Goal: Task Accomplishment & Management: Manage account settings

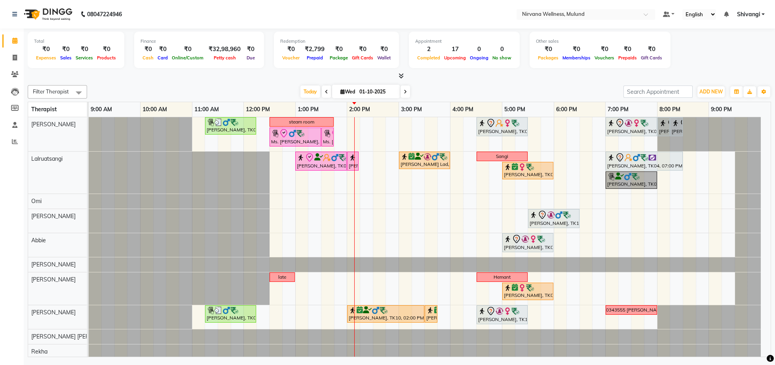
drag, startPoint x: 215, startPoint y: 201, endPoint x: 138, endPoint y: 8, distance: 207.6
click at [215, 200] on tbody "Sudesh, TK05, 11:15 AM-12:15 PM, Swedish Wintergreen Oil 60 Min steam room NAZI…" at bounding box center [425, 268] width 672 height 302
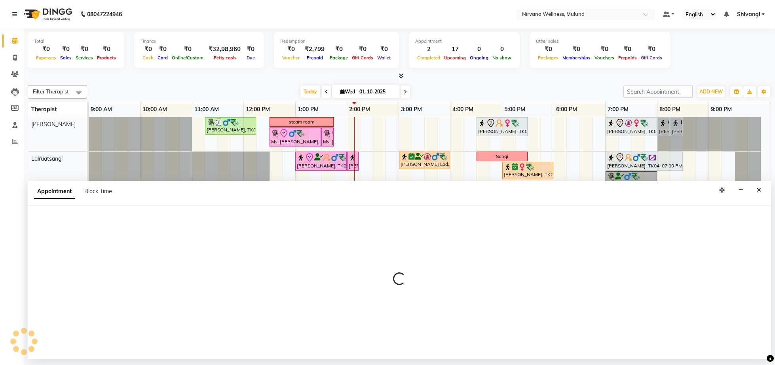
select select "92882"
select select "tentative"
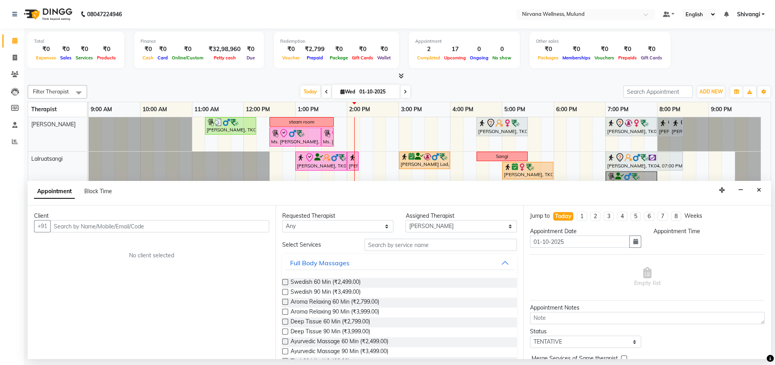
select select "675"
click at [760, 184] on button "Close" at bounding box center [758, 190] width 11 height 12
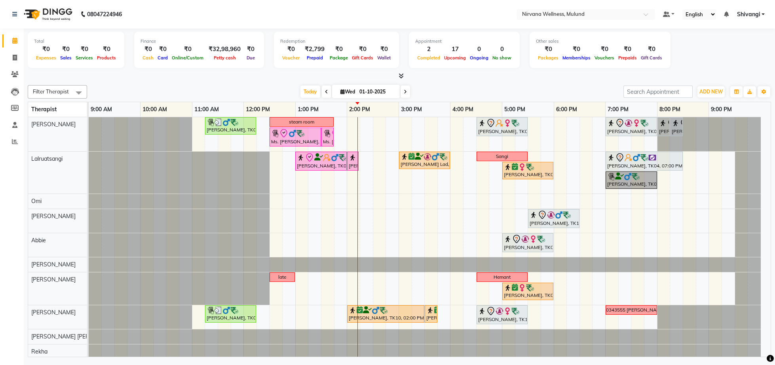
click at [219, 77] on div at bounding box center [399, 76] width 743 height 8
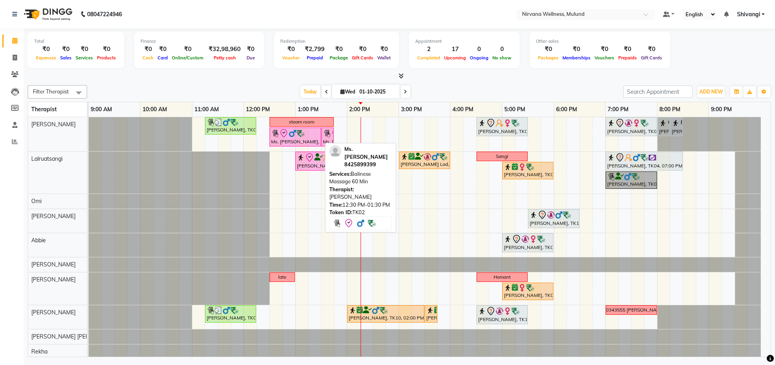
click at [293, 140] on div "Ms. [PERSON_NAME], TK02, 12:30 PM-01:30 PM, Balinese Massage 60 Min" at bounding box center [295, 137] width 50 height 17
select select "8"
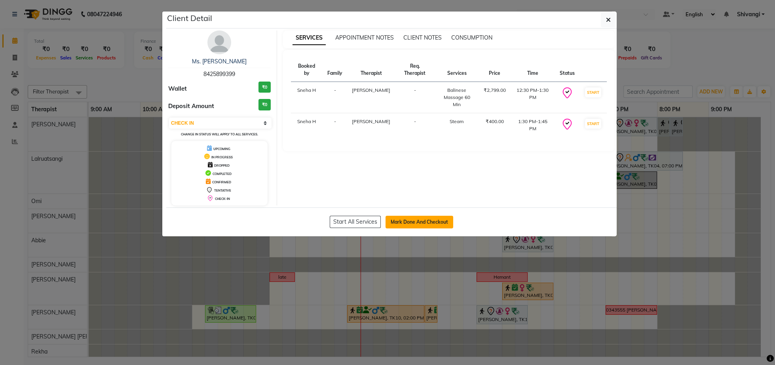
click at [396, 225] on button "Mark Done And Checkout" at bounding box center [419, 222] width 68 height 13
select select "4890"
select select "service"
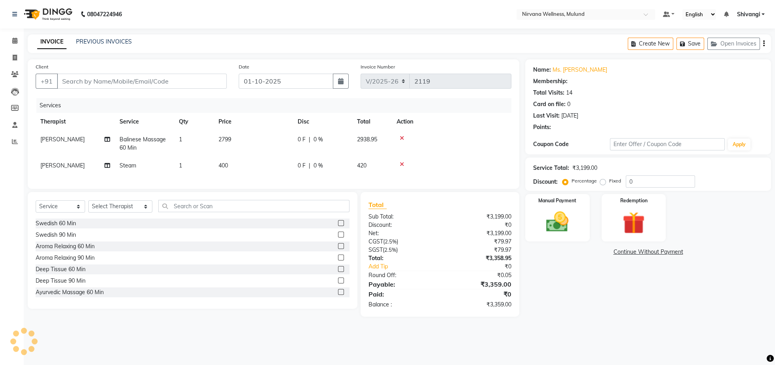
type input "8425899399"
select select "29686"
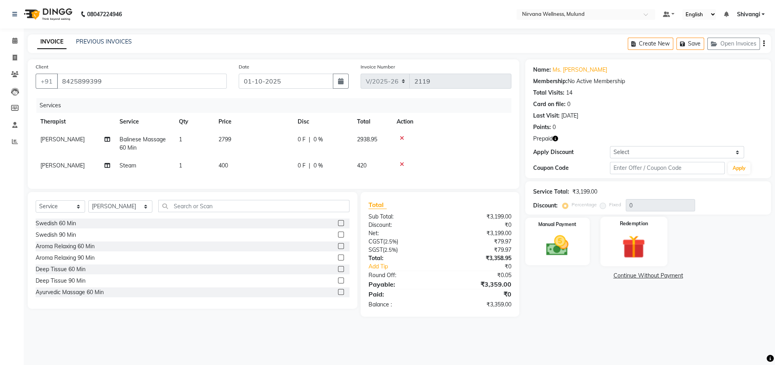
click at [613, 237] on div "Redemption" at bounding box center [633, 241] width 67 height 49
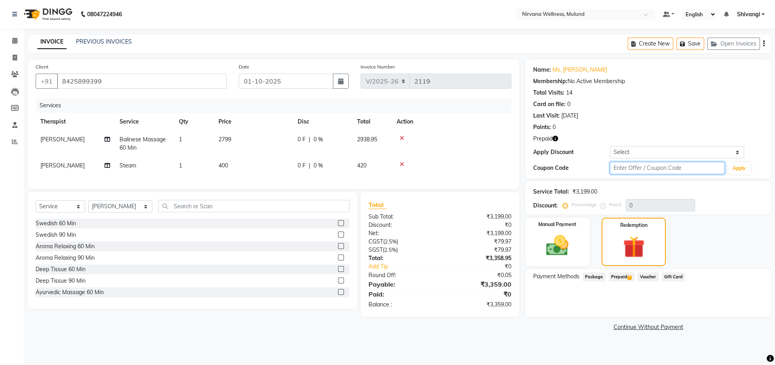
click at [656, 167] on input "text" at bounding box center [667, 168] width 115 height 12
type input "d50%"
click at [734, 170] on button "Apply" at bounding box center [739, 168] width 23 height 12
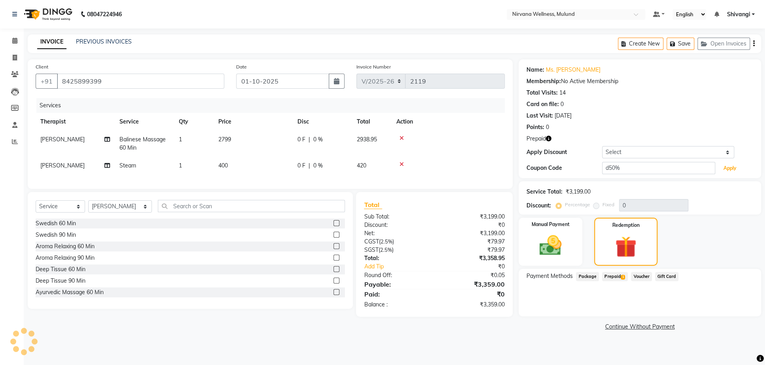
type input "50"
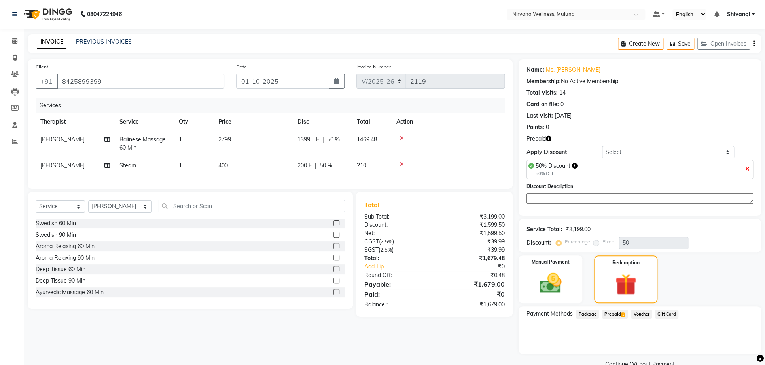
click at [611, 319] on span "Prepaid 1" at bounding box center [615, 313] width 26 height 9
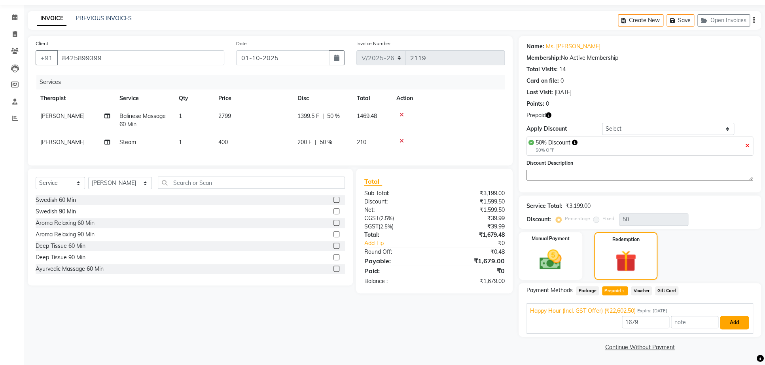
click at [736, 319] on button "Add" at bounding box center [734, 322] width 29 height 13
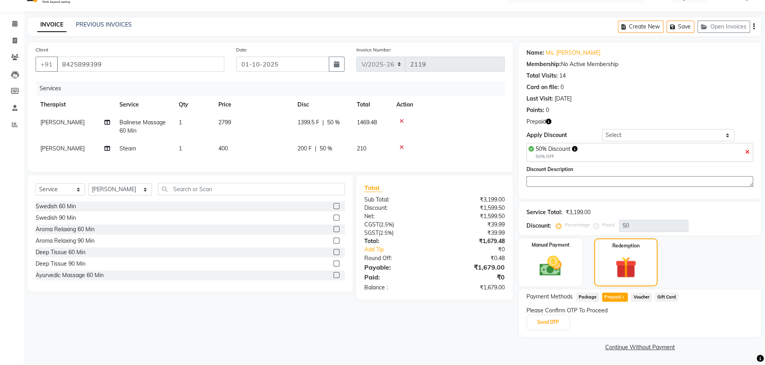
scroll to position [26, 0]
click at [548, 318] on button "Send OTP" at bounding box center [549, 321] width 42 height 13
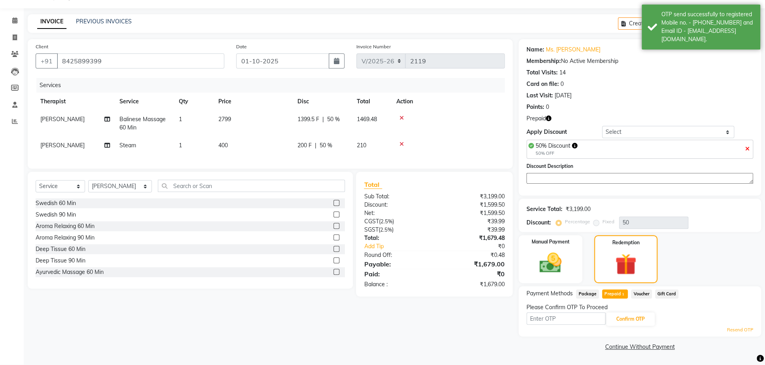
scroll to position [29, 0]
click at [560, 318] on input "text" at bounding box center [566, 319] width 79 height 12
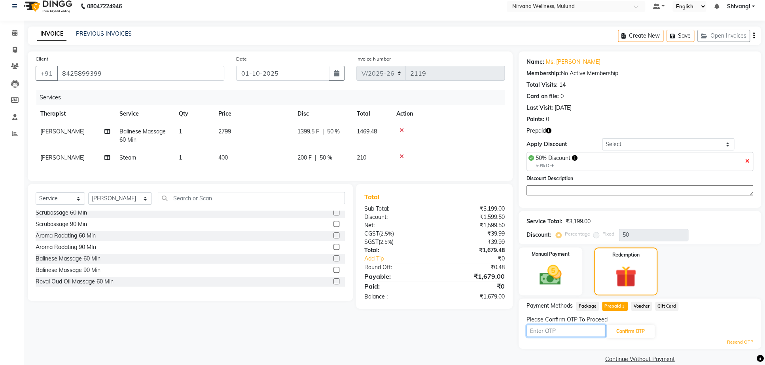
scroll to position [0, 0]
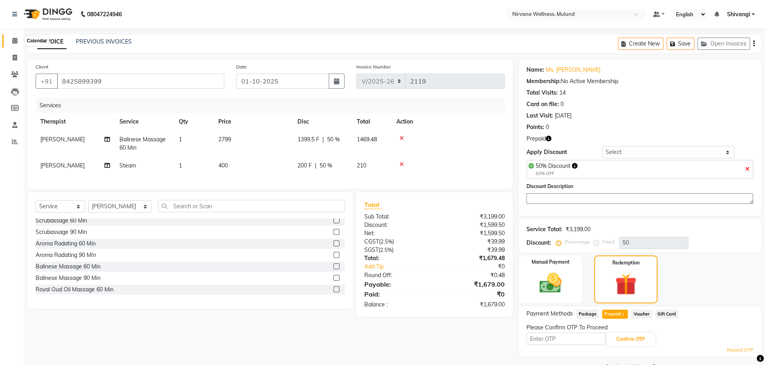
click at [13, 38] on icon at bounding box center [14, 41] width 5 height 6
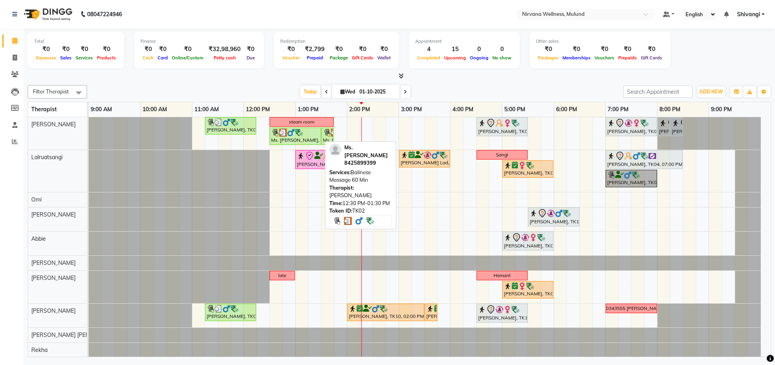
click at [294, 136] on img at bounding box center [291, 133] width 8 height 8
select select "3"
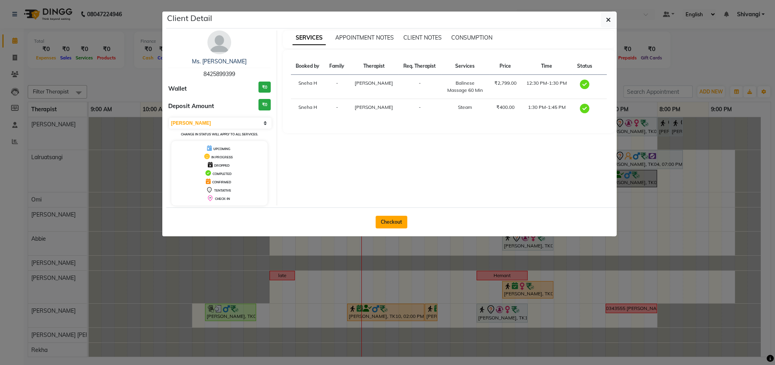
click at [389, 226] on button "Checkout" at bounding box center [392, 222] width 32 height 13
select select "4890"
select select "service"
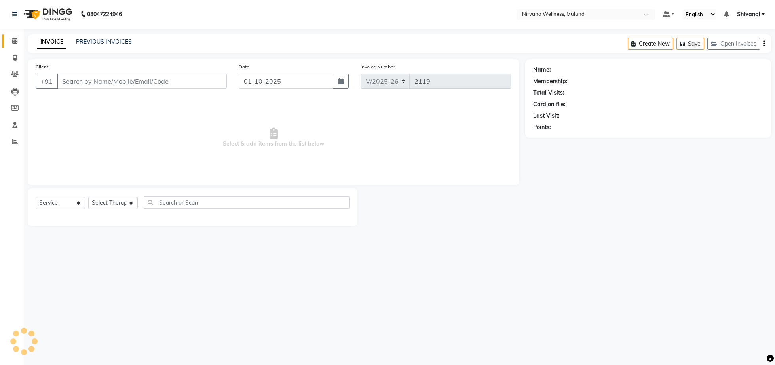
type input "8425899399"
select select "29686"
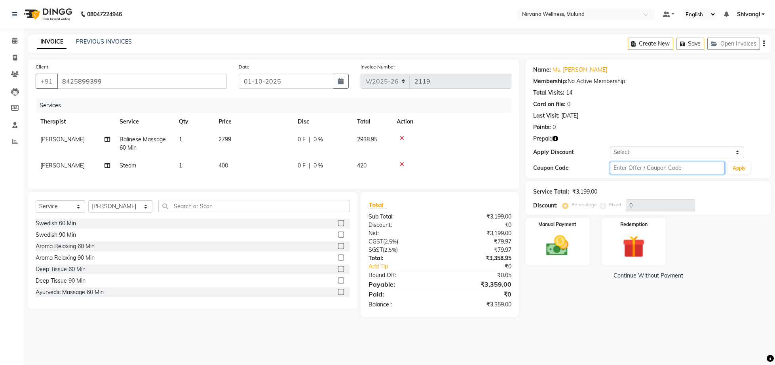
click at [647, 166] on input "text" at bounding box center [667, 168] width 115 height 12
type input "d50%"
click at [733, 166] on button "Apply" at bounding box center [739, 168] width 23 height 12
type input "50"
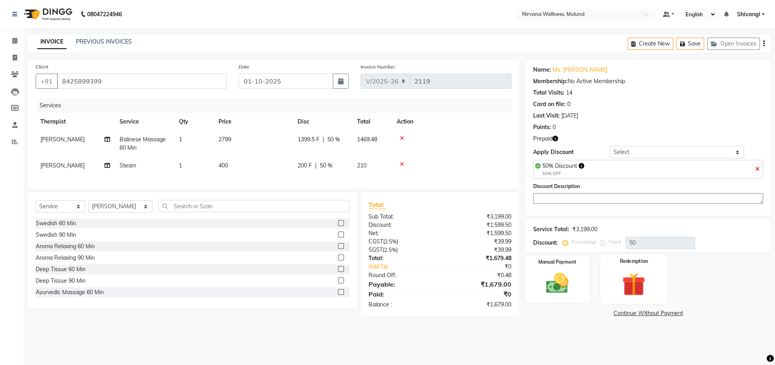
click at [626, 304] on div "Redemption" at bounding box center [633, 278] width 67 height 49
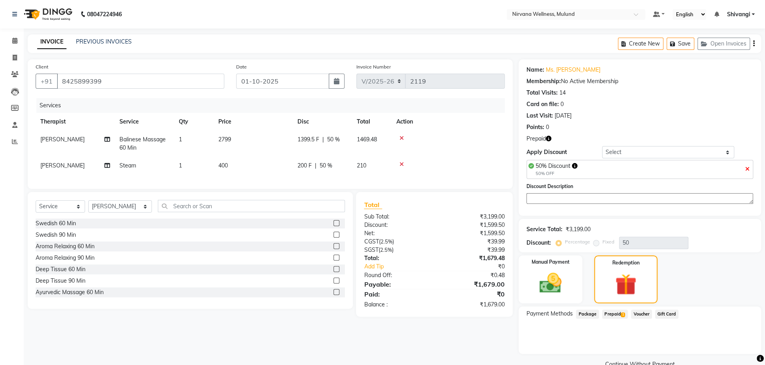
click at [25, 38] on main "INVOICE PREVIOUS INVOICES Create New Save Open Invoices Client +91 8425899399 D…" at bounding box center [395, 207] width 742 height 347
click at [19, 40] on span at bounding box center [15, 40] width 14 height 9
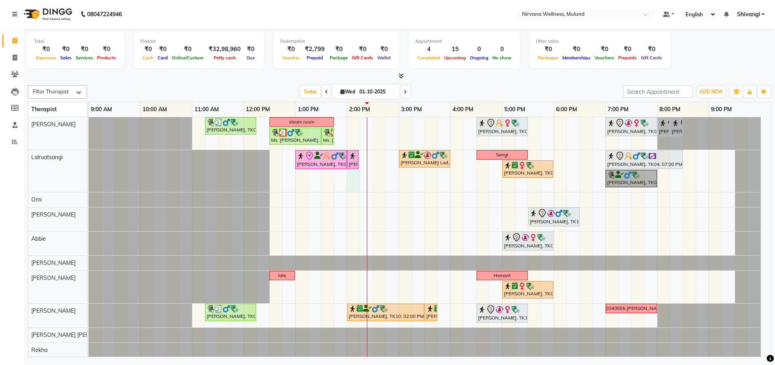
click at [359, 194] on td at bounding box center [353, 267] width 13 height 300
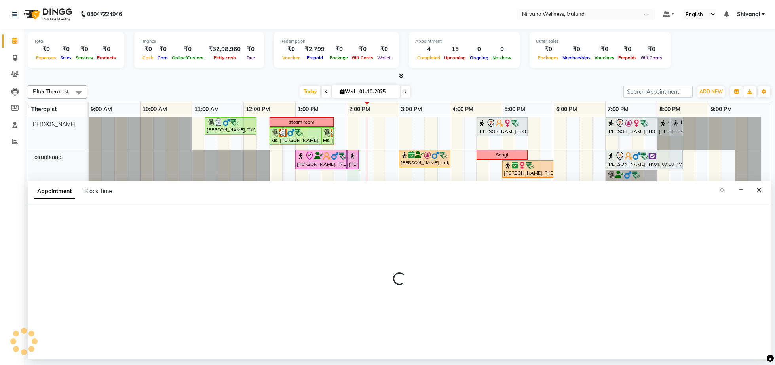
select select "48510"
select select "tentative"
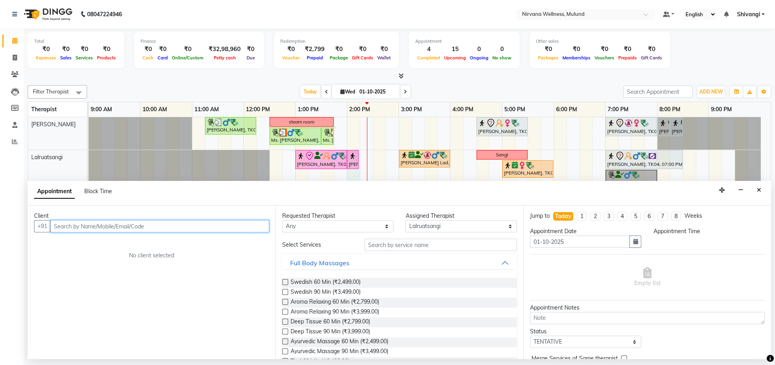
select select "840"
click at [285, 21] on nav "08047224946 Select Location × Nirvana Wellness, Mulund Default Panel My Panel E…" at bounding box center [387, 14] width 775 height 28
click at [758, 191] on icon "Close" at bounding box center [759, 190] width 4 height 6
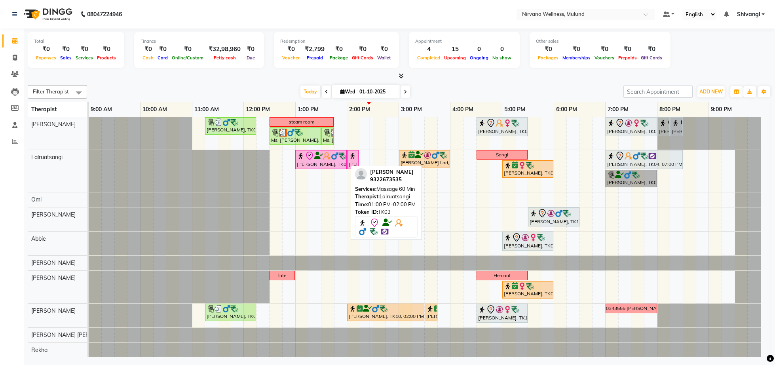
click at [306, 159] on icon at bounding box center [309, 155] width 9 height 9
select select "8"
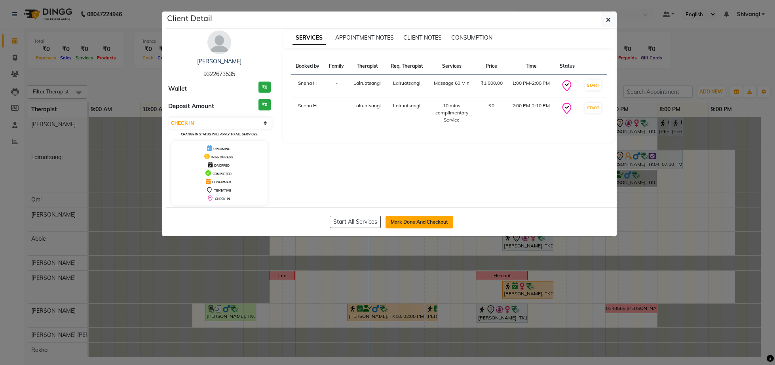
click at [428, 228] on button "Mark Done And Checkout" at bounding box center [419, 222] width 68 height 13
select select "service"
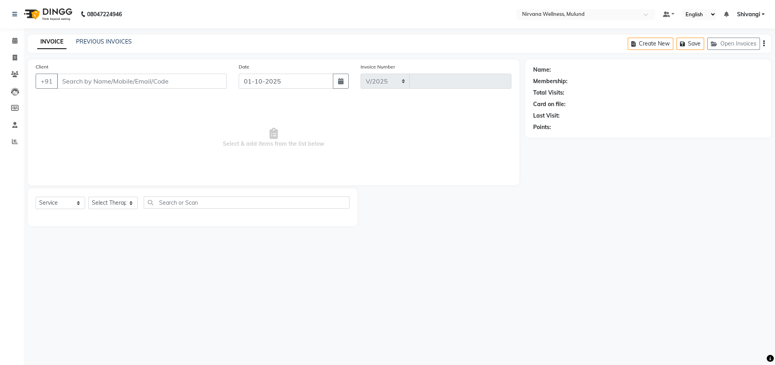
select select "4890"
type input "2119"
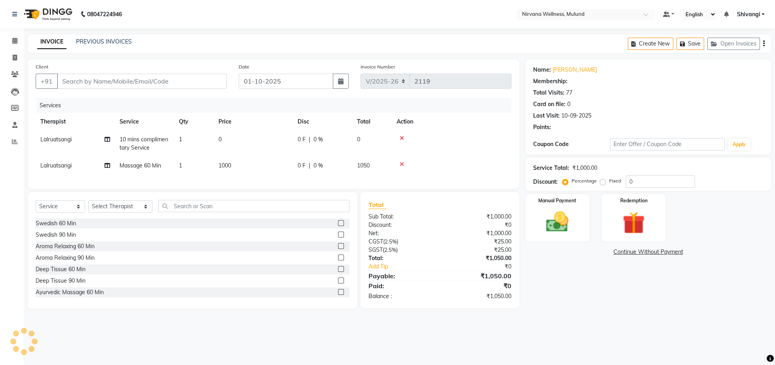
type input "9322673535"
select select "48510"
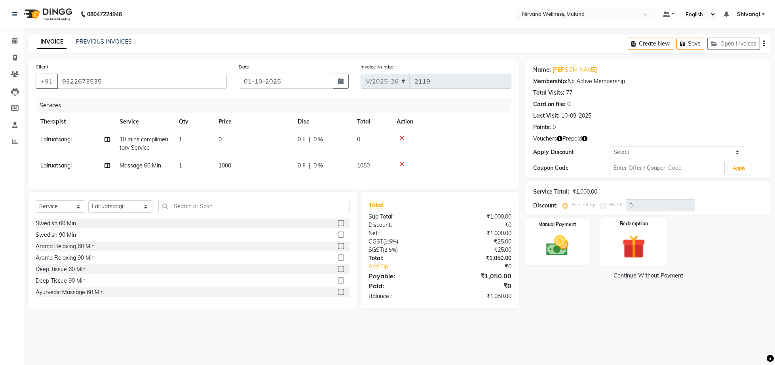
click at [631, 255] on img at bounding box center [634, 246] width 38 height 29
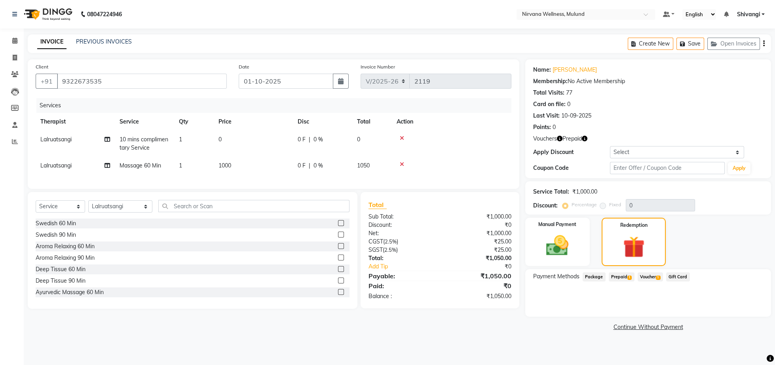
click at [649, 275] on span "Voucher 1" at bounding box center [650, 276] width 25 height 9
click at [624, 279] on span "Prepaid 1" at bounding box center [622, 276] width 26 height 9
click at [643, 279] on span "Voucher 1" at bounding box center [650, 276] width 25 height 9
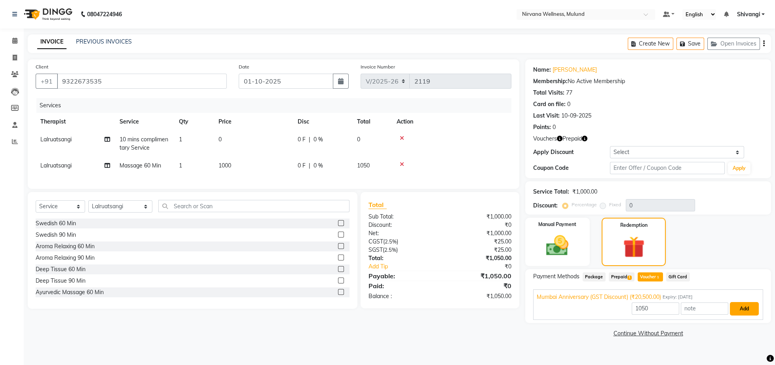
click at [732, 311] on button "Add" at bounding box center [744, 308] width 29 height 13
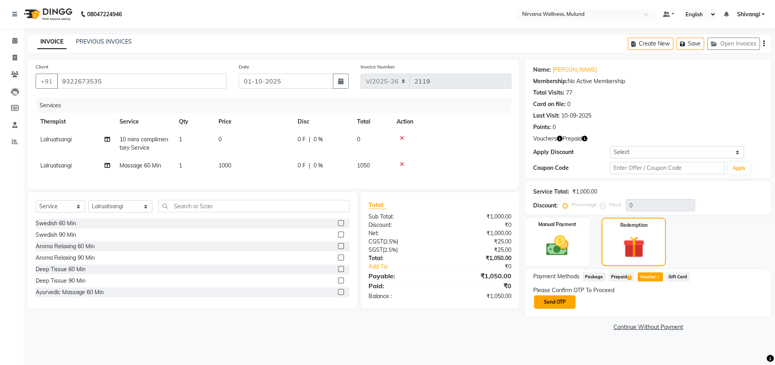
click at [559, 298] on button "Send OTP" at bounding box center [555, 301] width 42 height 13
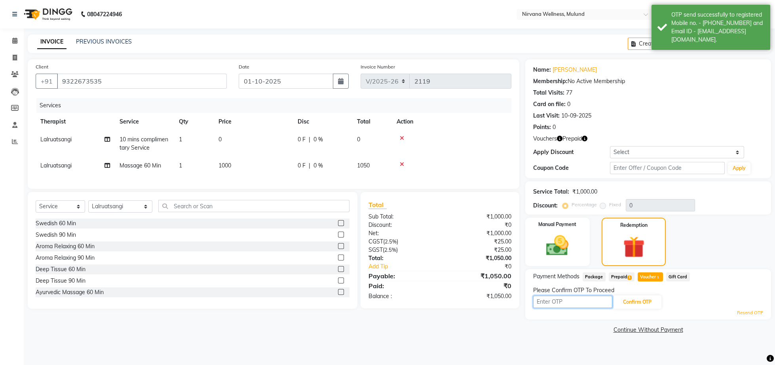
click at [558, 304] on input "text" at bounding box center [572, 302] width 79 height 12
type input "5354"
click at [623, 301] on button "Confirm OTP" at bounding box center [637, 301] width 48 height 13
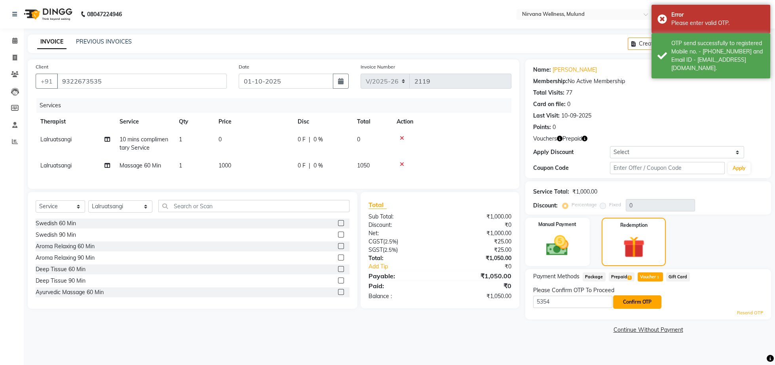
click at [640, 301] on button "Confirm OTP" at bounding box center [637, 301] width 48 height 13
click at [639, 302] on button "Confirm OTP" at bounding box center [637, 301] width 48 height 13
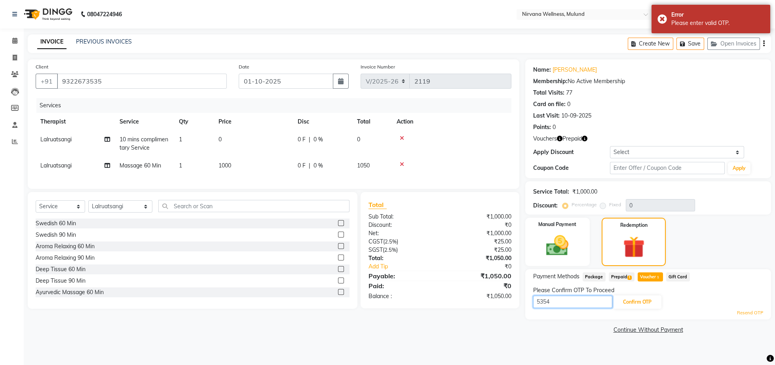
drag, startPoint x: 572, startPoint y: 305, endPoint x: 462, endPoint y: 308, distance: 110.1
click at [533, 308] on input "5354" at bounding box center [572, 302] width 79 height 12
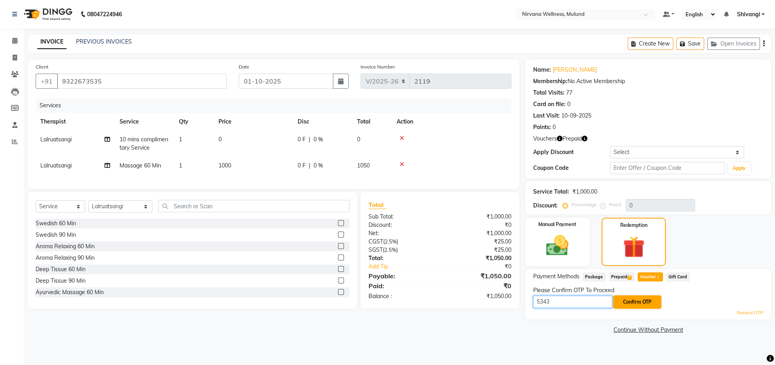
type input "5343"
click at [633, 302] on button "Confirm OTP" at bounding box center [637, 301] width 48 height 13
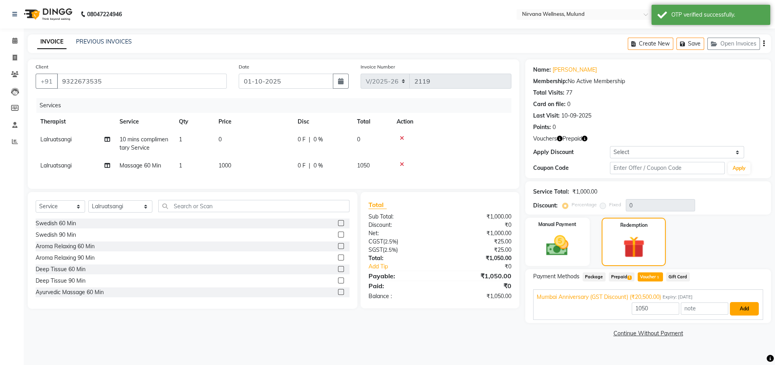
click at [738, 307] on button "Add" at bounding box center [744, 308] width 29 height 13
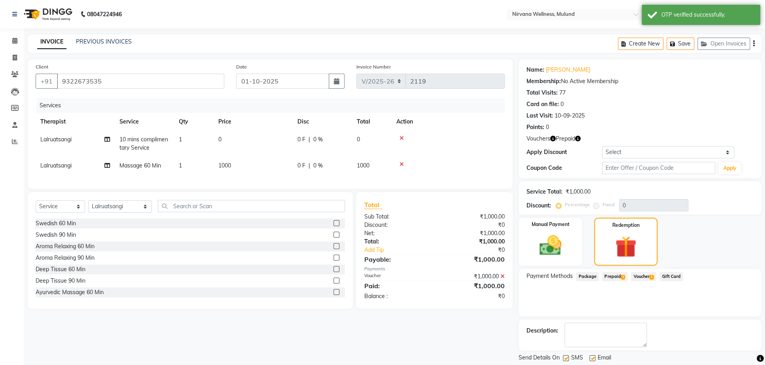
scroll to position [37, 0]
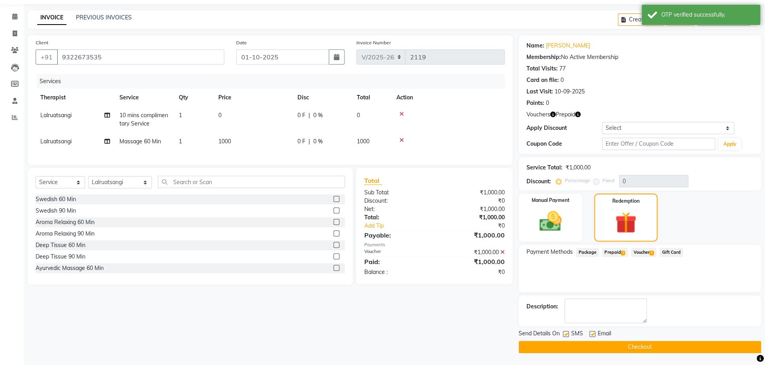
click at [590, 343] on button "Checkout" at bounding box center [640, 347] width 243 height 12
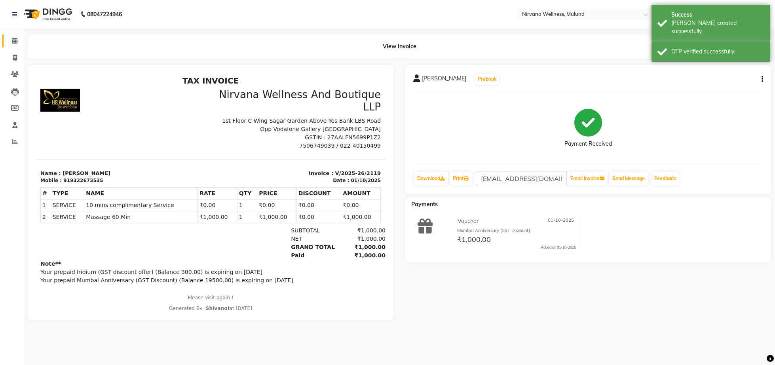
click at [12, 41] on span at bounding box center [15, 40] width 14 height 9
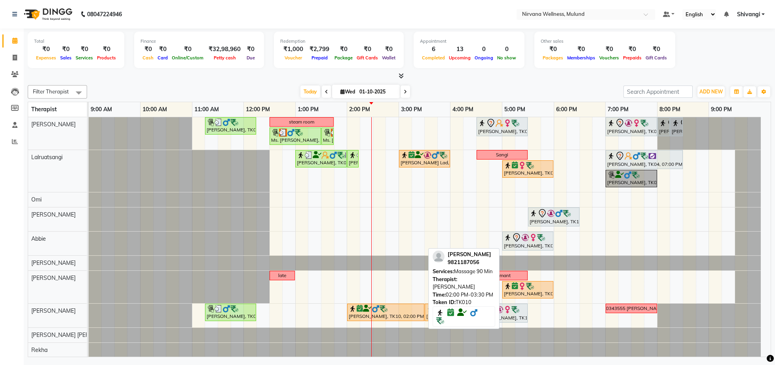
click at [372, 315] on div "[PERSON_NAME], TK10, 02:00 PM-03:30 PM, Massage 90 Min" at bounding box center [386, 312] width 76 height 15
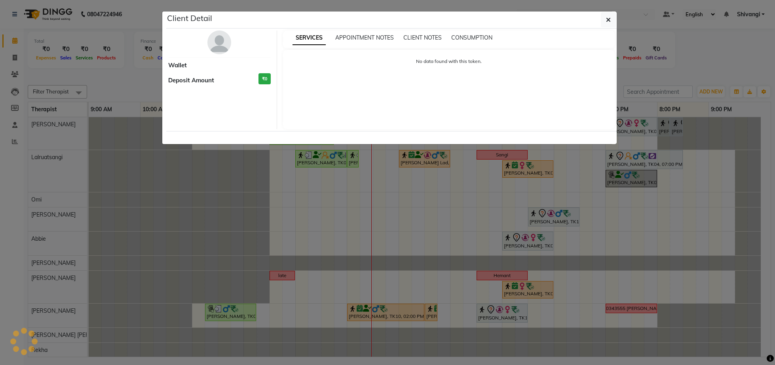
select select "6"
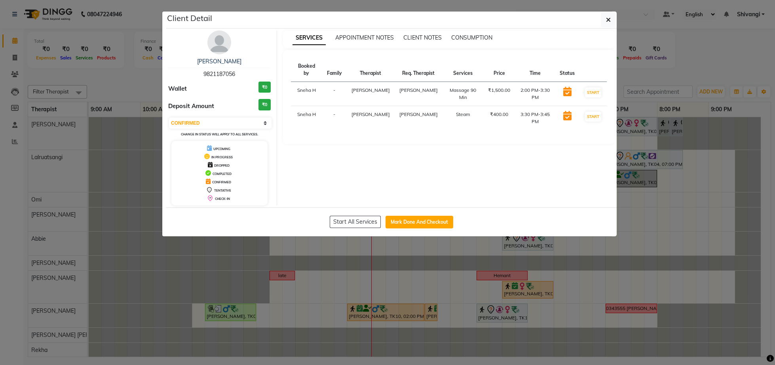
click at [222, 47] on img at bounding box center [219, 42] width 24 height 24
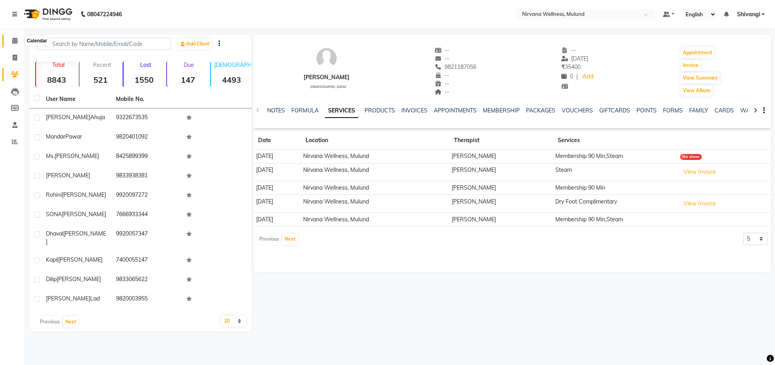
click at [10, 40] on span at bounding box center [15, 40] width 14 height 9
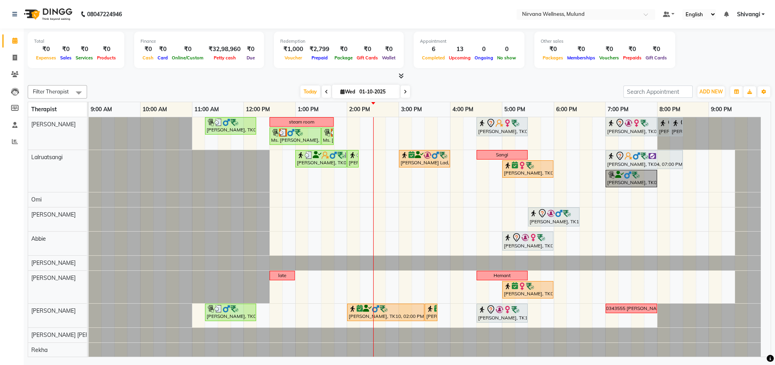
click at [423, 203] on div "Sudesh, TK05, 11:15 AM-12:15 PM, Swedish Wintergreen Oil 60 Min steam room NAZI…" at bounding box center [430, 267] width 682 height 300
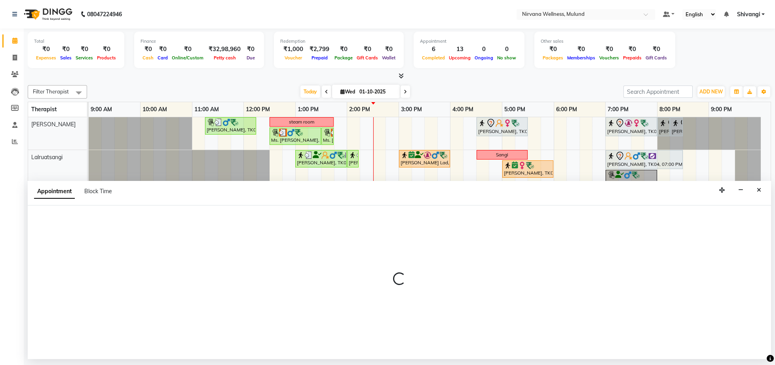
select select "92880"
select select "tentative"
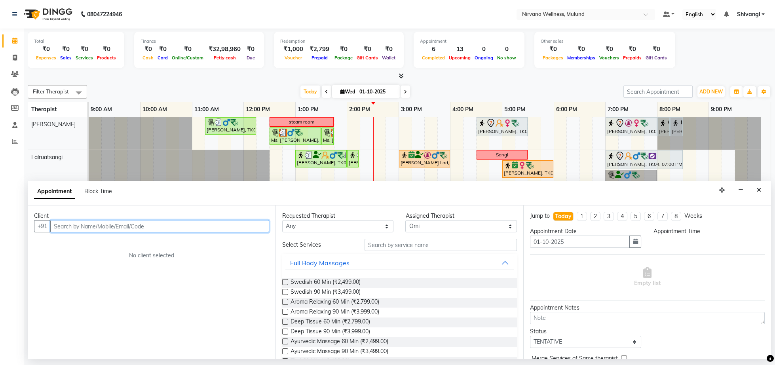
select select "915"
click at [74, 223] on input "text" at bounding box center [159, 226] width 219 height 12
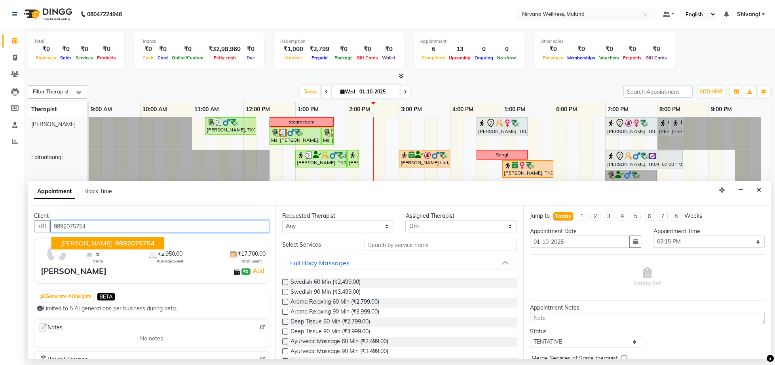
click at [92, 244] on span "[PERSON_NAME]" at bounding box center [86, 243] width 51 height 8
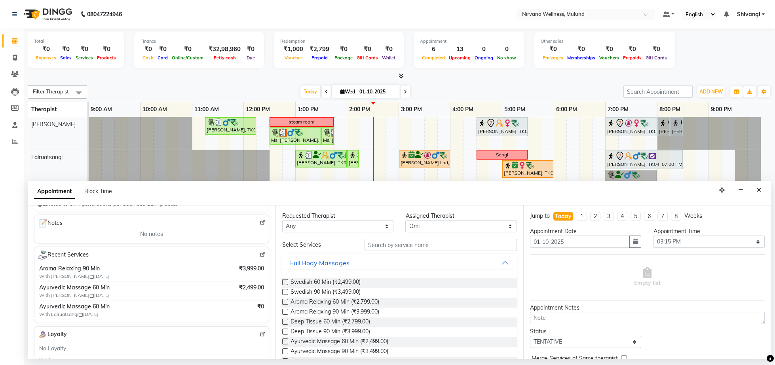
scroll to position [78, 0]
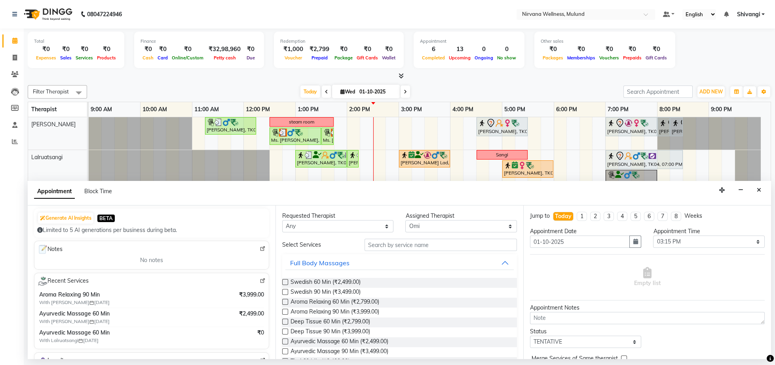
type input "9892075754"
click at [666, 243] on select "Select 10:00 AM 10:15 AM 10:30 AM 10:45 AM 11:00 AM 11:15 AM 11:30 AM 11:45 AM …" at bounding box center [708, 241] width 111 height 12
select select "930"
click option "03:30 PM" at bounding box center [0, 0] width 0 height 0
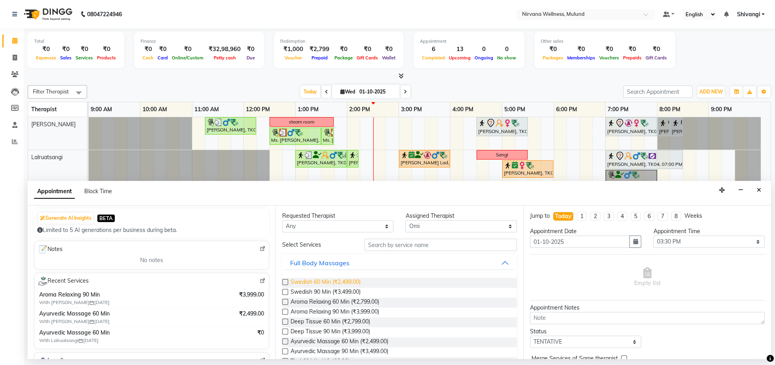
click at [342, 281] on span "Swedish 60 Min (₹2,499.00)" at bounding box center [325, 283] width 70 height 10
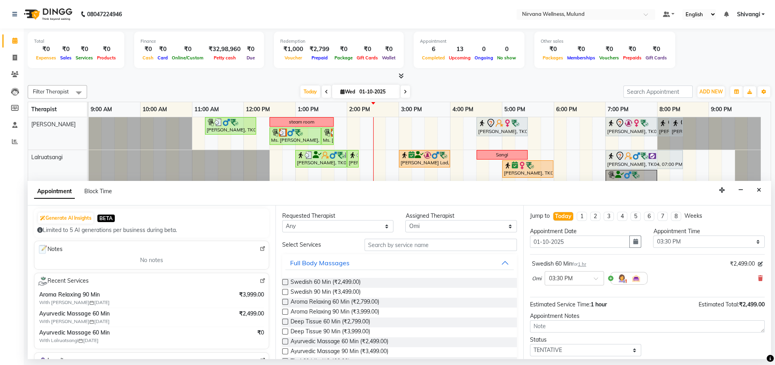
click at [748, 278] on div "Omi × 03:30 PM" at bounding box center [647, 278] width 231 height 21
click at [758, 279] on icon at bounding box center [760, 278] width 5 height 6
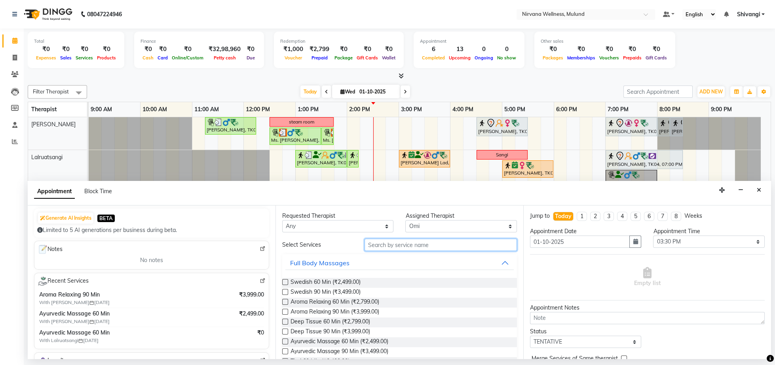
click at [418, 242] on input "text" at bounding box center [440, 245] width 152 height 12
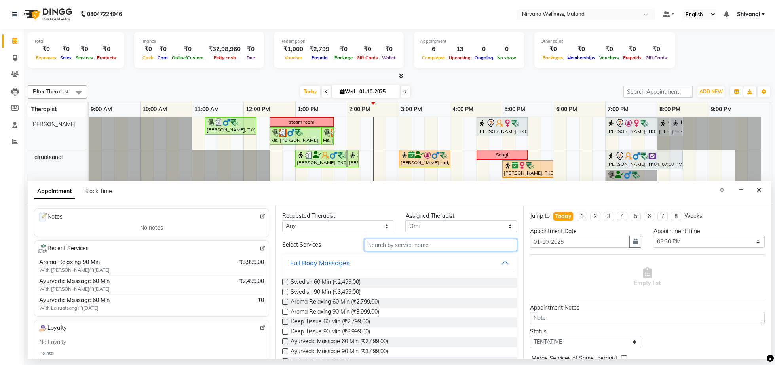
scroll to position [119, 0]
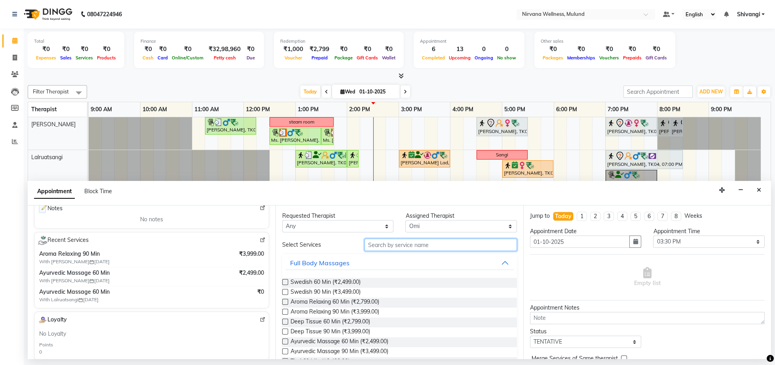
click at [380, 246] on input "text" at bounding box center [440, 245] width 152 height 12
click at [357, 283] on span "Swedish 60 Min (₹2,499.00)" at bounding box center [325, 283] width 70 height 10
checkbox input "false"
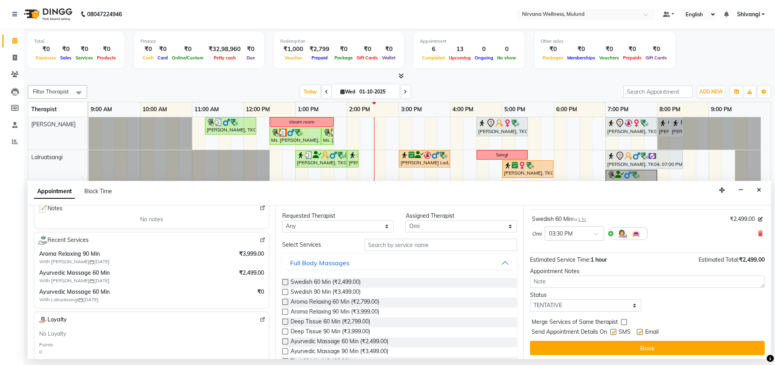
scroll to position [59, 0]
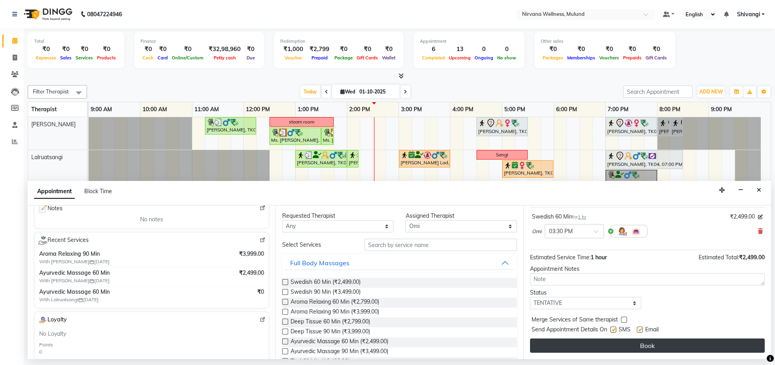
click at [666, 342] on button "Book" at bounding box center [647, 345] width 235 height 14
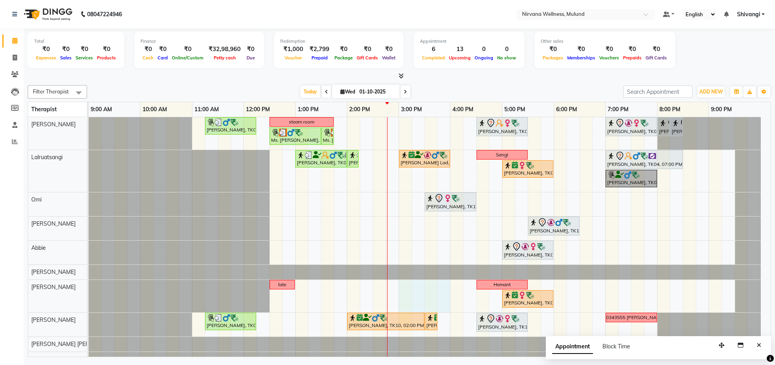
drag, startPoint x: 399, startPoint y: 292, endPoint x: 448, endPoint y: 287, distance: 49.0
click at [448, 287] on div "Sudesh, TK05, 11:15 AM-12:15 PM, Swedish Wintergreen Oil 60 Min steam room NAZI…" at bounding box center [430, 271] width 682 height 309
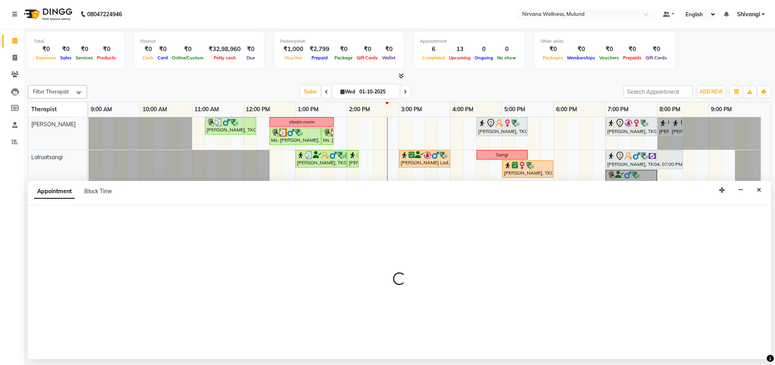
select select "29684"
select select "tentative"
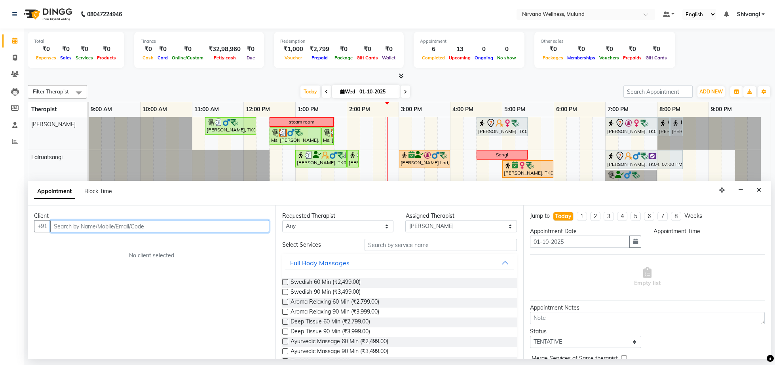
select select "900"
click at [101, 195] on span "Block Time" at bounding box center [98, 191] width 28 height 7
select select "29684"
select select "900"
select select "960"
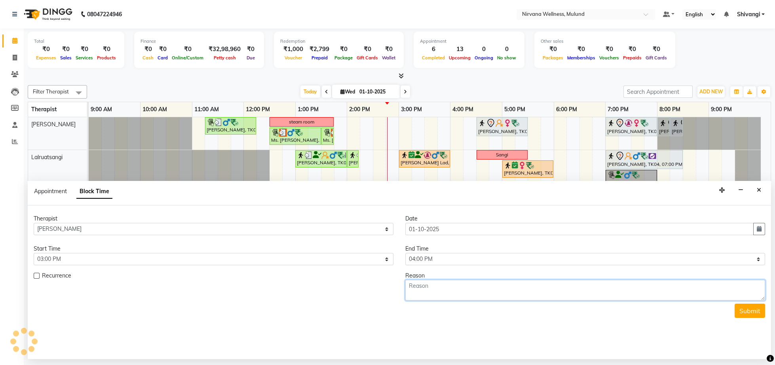
click at [463, 292] on textarea at bounding box center [585, 290] width 360 height 21
type textarea "9892896620 kamlesh rathore"
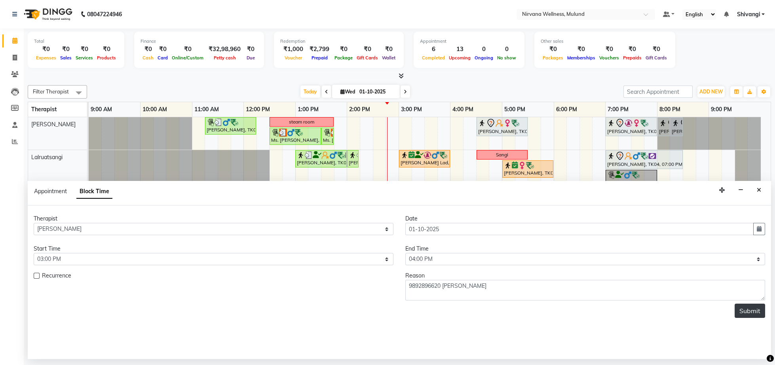
click at [745, 318] on button "Submit" at bounding box center [749, 311] width 30 height 14
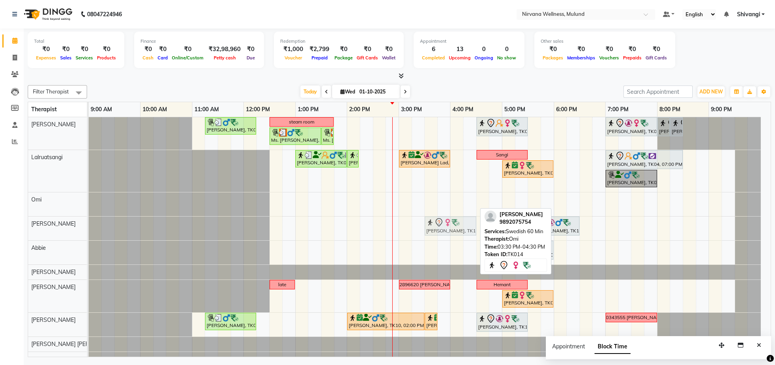
drag, startPoint x: 436, startPoint y: 203, endPoint x: 438, endPoint y: 221, distance: 18.4
click at [438, 222] on tbody "Sudesh, TK05, 11:15 AM-12:15 PM, Swedish Wintergreen Oil 60 Min steam room NAZI…" at bounding box center [425, 271] width 672 height 309
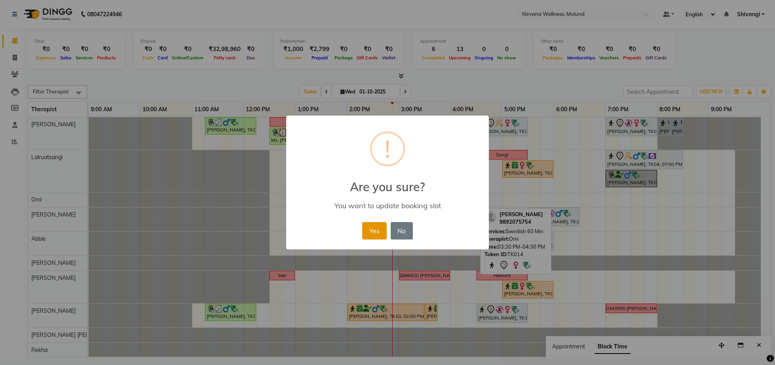
click at [373, 228] on button "Yes" at bounding box center [374, 230] width 24 height 17
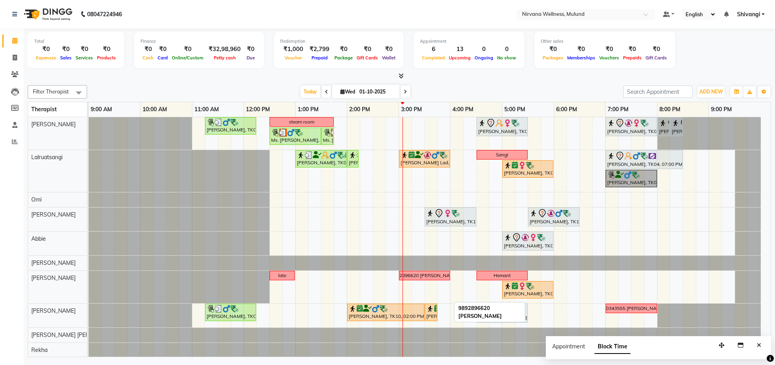
drag, startPoint x: 427, startPoint y: 277, endPoint x: 367, endPoint y: 228, distance: 77.6
click at [338, 276] on div "Sudesh, TK05, 11:15 AM-12:15 PM, Swedish Wintergreen Oil 60 Min steam room NAZI…" at bounding box center [430, 267] width 682 height 300
click at [432, 276] on div "9892896620 kamlesh rathore" at bounding box center [424, 275] width 67 height 7
click at [438, 298] on span "Edit Block Time" at bounding box center [454, 300] width 57 height 13
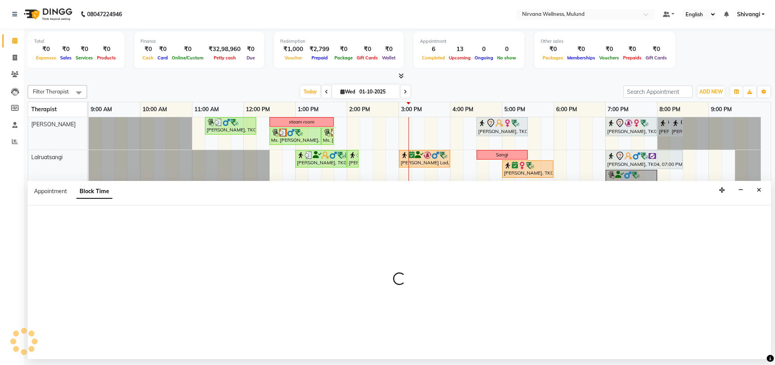
select select "29684"
select select "900"
select select "960"
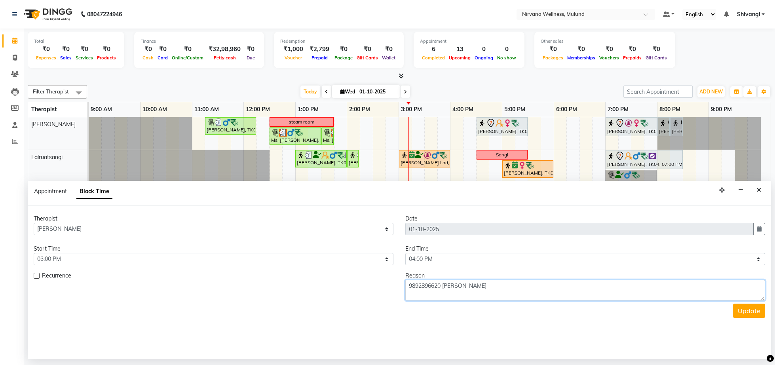
click at [422, 288] on textarea "9892896620 kamlesh rathore" at bounding box center [585, 290] width 360 height 21
drag, startPoint x: 749, startPoint y: 249, endPoint x: 742, endPoint y: 245, distance: 7.8
click at [737, 192] on button "button" at bounding box center [740, 190] width 12 height 12
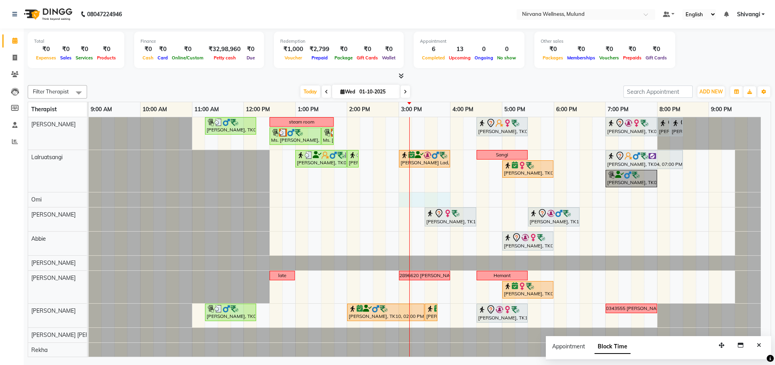
drag, startPoint x: 408, startPoint y: 197, endPoint x: 463, endPoint y: 205, distance: 55.2
click at [449, 198] on div "Sudesh, TK05, 11:15 AM-12:15 PM, Swedish Wintergreen Oil 60 Min steam room NAZI…" at bounding box center [430, 267] width 682 height 300
select select "92880"
select select "tentative"
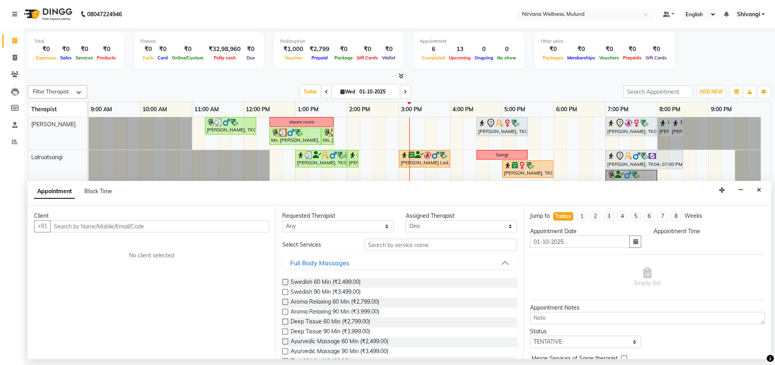
select select "900"
click at [75, 226] on input "text" at bounding box center [159, 226] width 219 height 12
paste input "9892896620"
type input "9892896620"
click at [245, 228] on span "Add Client" at bounding box center [252, 225] width 27 height 7
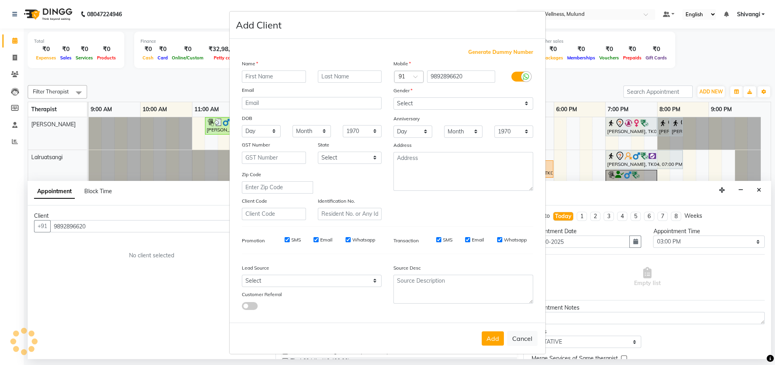
click at [266, 75] on input "text" at bounding box center [274, 76] width 64 height 12
type input "[PERSON_NAME]"
drag, startPoint x: 399, startPoint y: 64, endPoint x: 371, endPoint y: 77, distance: 31.3
click at [345, 74] on input "text" at bounding box center [350, 76] width 64 height 12
click at [345, 77] on input "[PERSON_NAME]" at bounding box center [350, 76] width 64 height 12
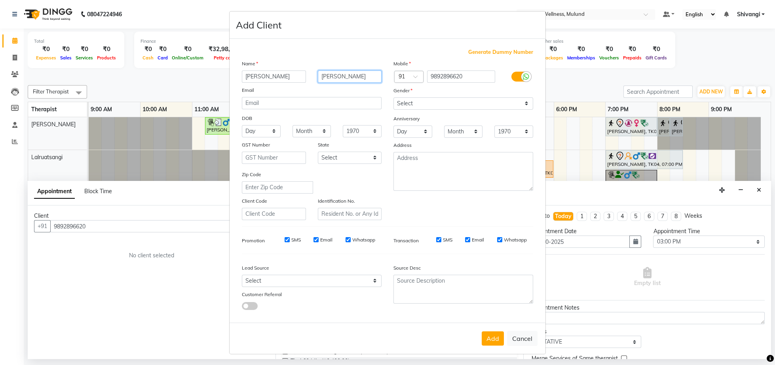
type input "[PERSON_NAME]"
click at [442, 180] on textarea at bounding box center [463, 171] width 140 height 39
click at [393, 97] on select "Select [DEMOGRAPHIC_DATA] [DEMOGRAPHIC_DATA] Other Prefer Not To Say" at bounding box center [463, 103] width 140 height 12
select select "[DEMOGRAPHIC_DATA]"
click option "[DEMOGRAPHIC_DATA]" at bounding box center [0, 0] width 0 height 0
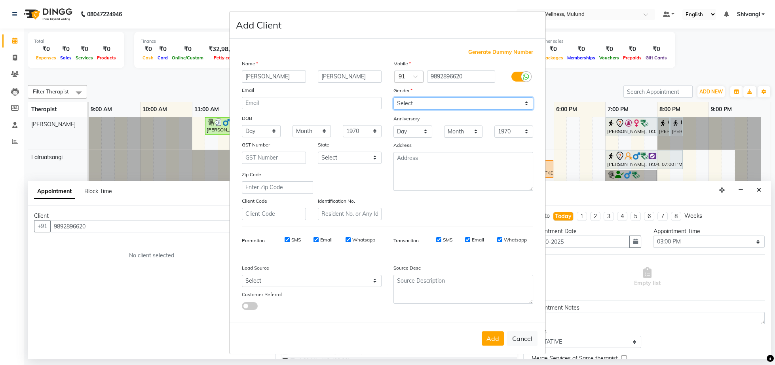
scroll to position [9, 0]
click at [493, 335] on button "Add" at bounding box center [493, 338] width 22 height 14
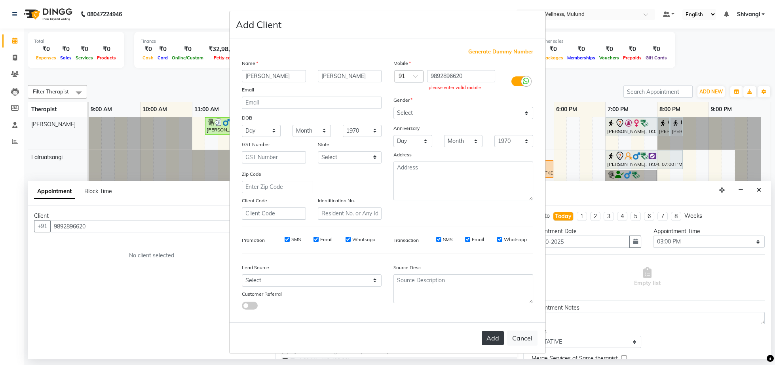
click at [489, 343] on button "Add" at bounding box center [493, 338] width 22 height 14
click at [406, 85] on div "Country Code × 91" at bounding box center [406, 81] width 38 height 23
click at [463, 70] on input "9892896620" at bounding box center [461, 76] width 68 height 12
type input "9892896620"
click at [492, 342] on button "Add" at bounding box center [493, 338] width 22 height 14
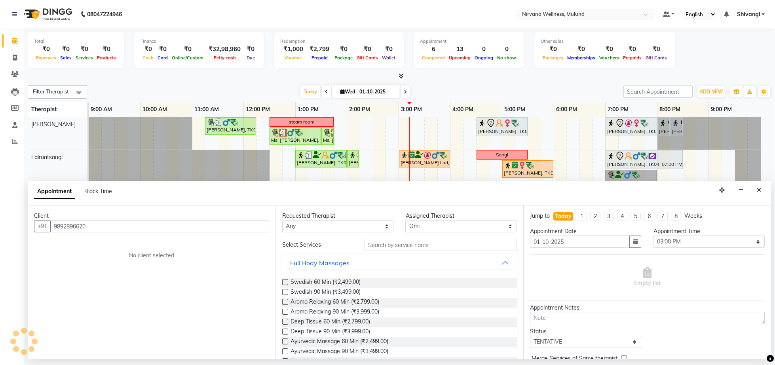
type input "9892896620"
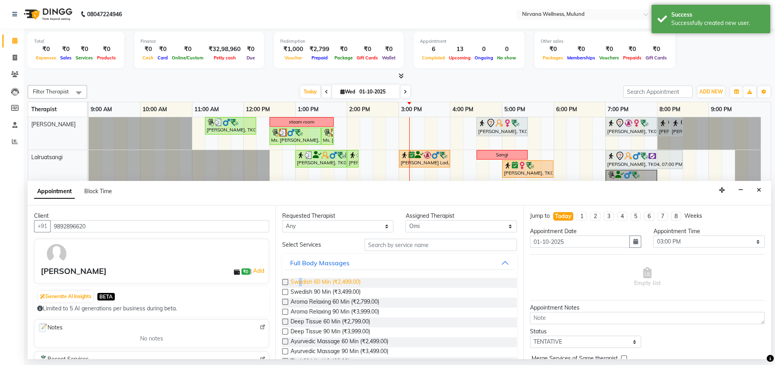
click at [303, 284] on span "Swedish 60 Min (₹2,499.00)" at bounding box center [325, 283] width 70 height 10
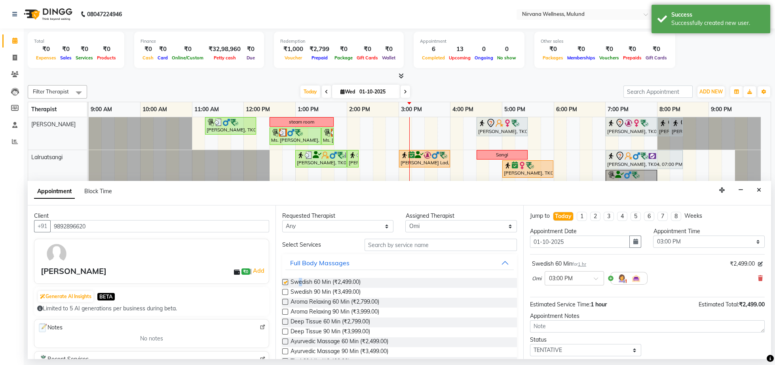
checkbox input "false"
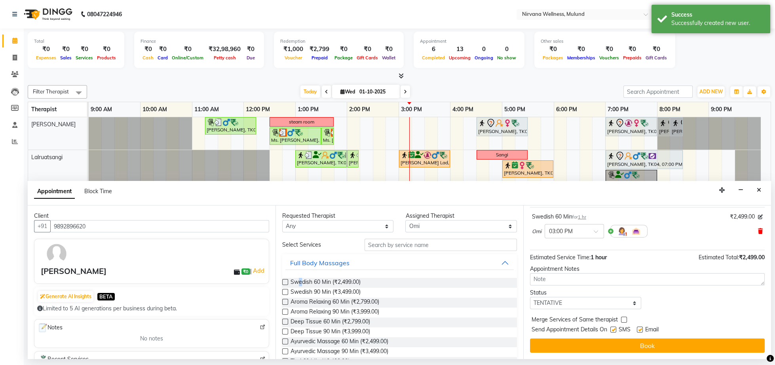
click at [758, 228] on icon at bounding box center [760, 231] width 5 height 6
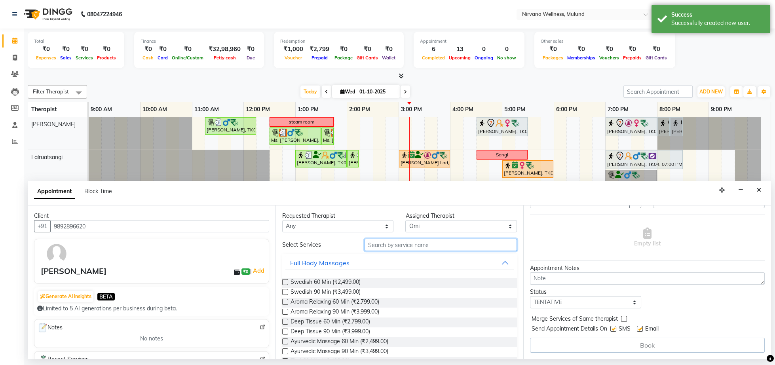
click at [411, 244] on input "text" at bounding box center [440, 245] width 152 height 12
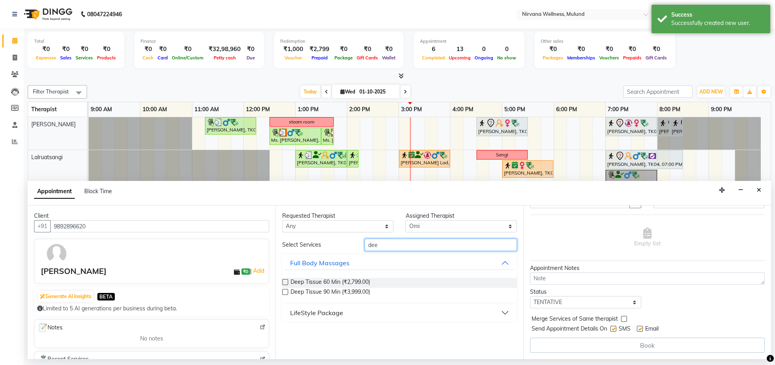
type input "dee"
click at [384, 281] on div "Deep Tissue 60 Min (₹2,799.00)" at bounding box center [399, 283] width 235 height 10
click at [314, 281] on span "Deep Tissue 60 Min (₹2,799.00)" at bounding box center [330, 283] width 80 height 10
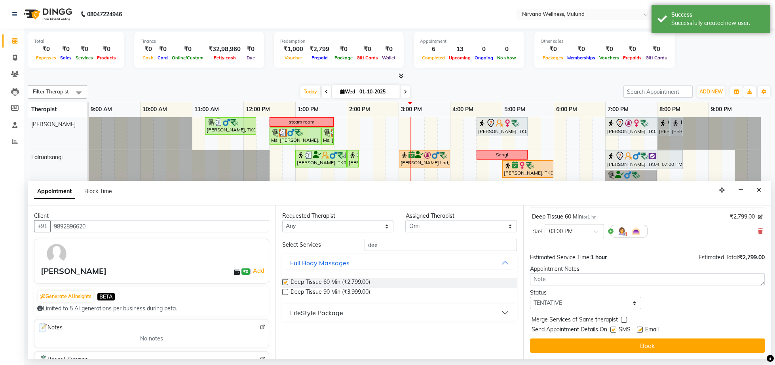
checkbox input "false"
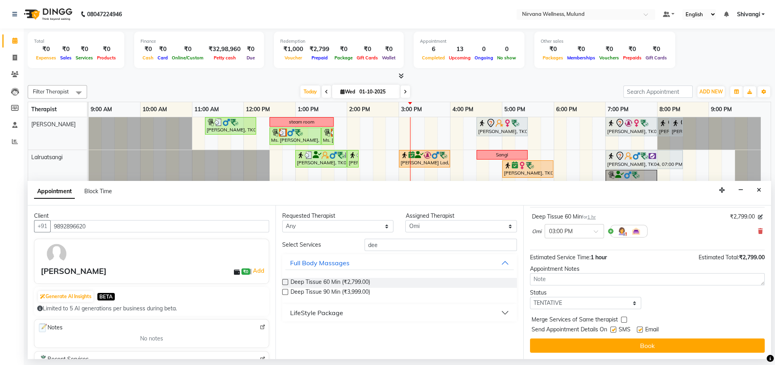
scroll to position [59, 0]
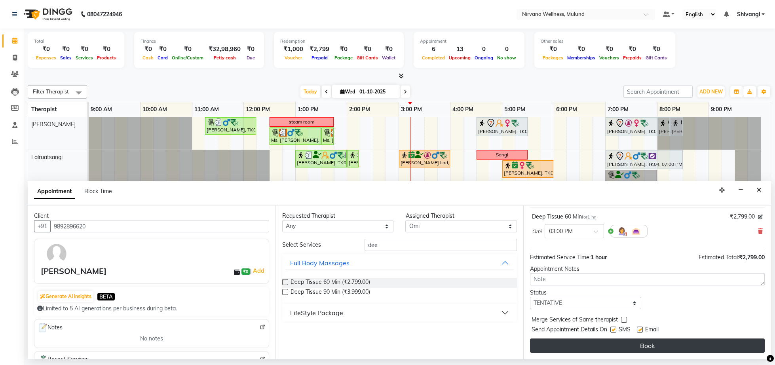
click at [600, 345] on button "Book" at bounding box center [647, 345] width 235 height 14
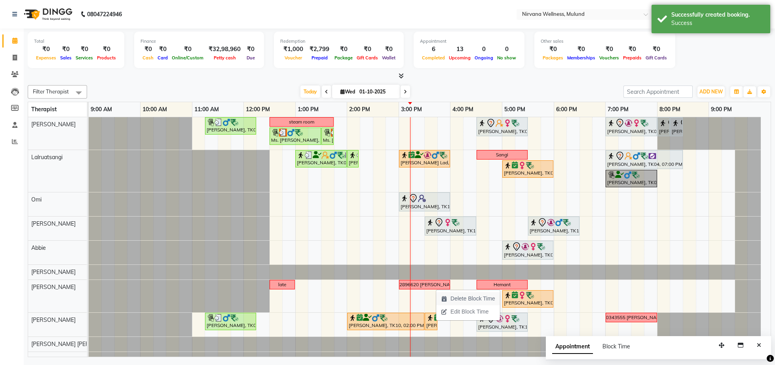
click at [443, 301] on span "Delete Block Time" at bounding box center [468, 298] width 64 height 13
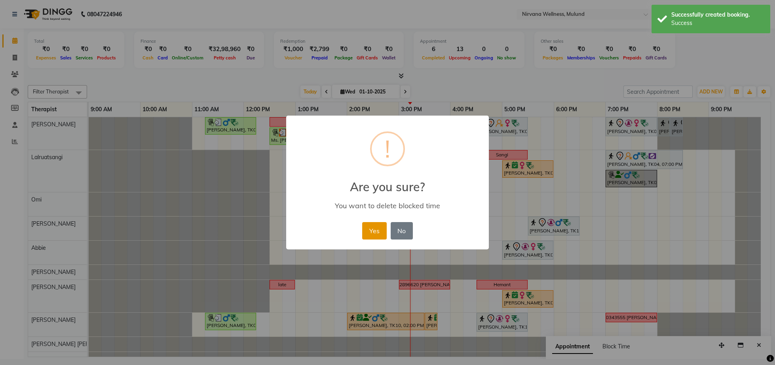
click at [377, 239] on button "Yes" at bounding box center [374, 230] width 24 height 17
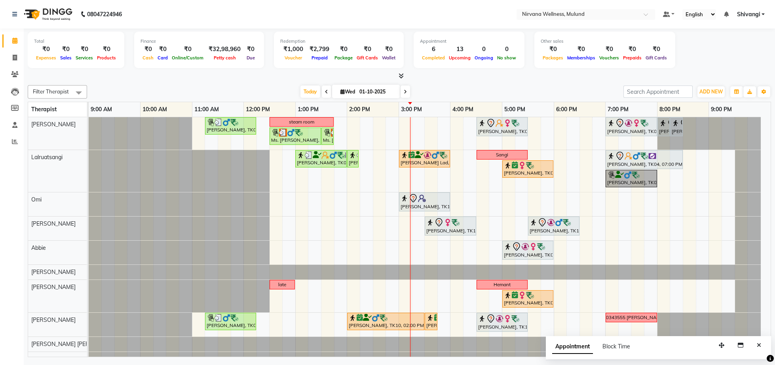
drag, startPoint x: 376, startPoint y: 211, endPoint x: 507, endPoint y: 364, distance: 201.2
click at [442, 81] on div "Total ₹0 Expenses ₹0 Sales ₹0 Services ₹0 Products Finance ₹0 Cash ₹0 Card ₹0 O…" at bounding box center [399, 193] width 751 height 330
drag, startPoint x: 431, startPoint y: 300, endPoint x: 467, endPoint y: 302, distance: 36.5
click at [467, 302] on div "Sudesh, TK05, 11:15 AM-12:15 PM, Swedish Wintergreen Oil 60 Min steam room NAZI…" at bounding box center [430, 271] width 682 height 309
select select "29684"
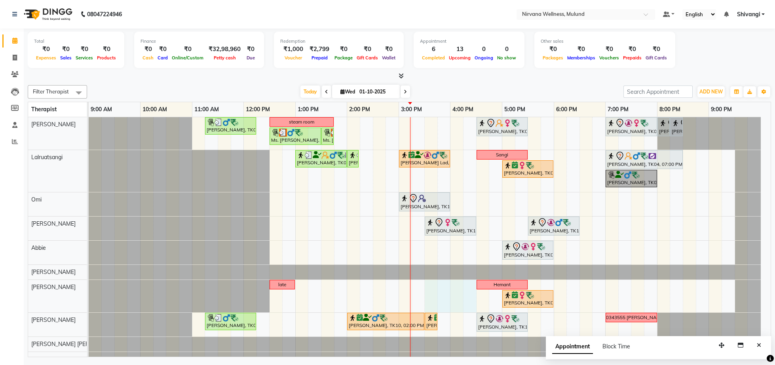
select select "tentative"
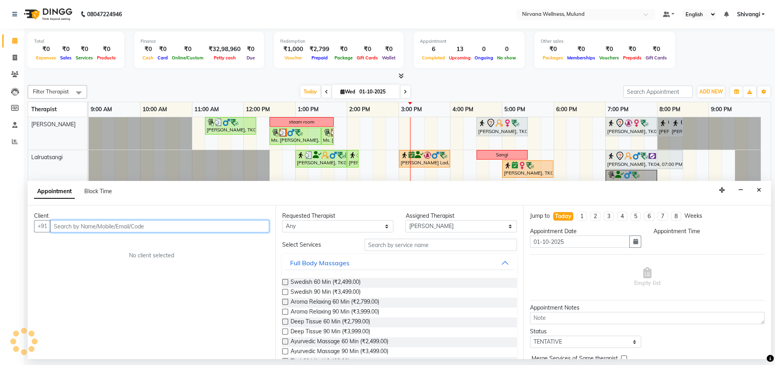
select select "930"
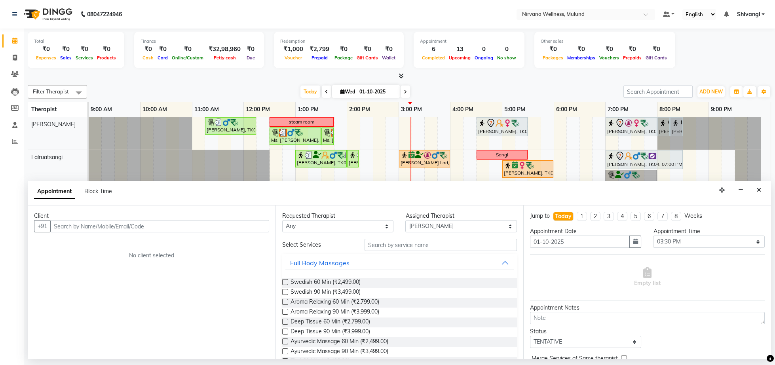
drag, startPoint x: 758, startPoint y: 193, endPoint x: 733, endPoint y: 205, distance: 27.6
click at [757, 193] on icon "Close" at bounding box center [759, 190] width 4 height 6
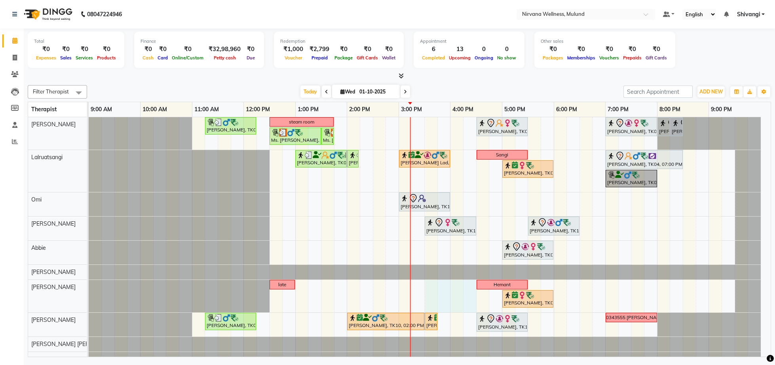
drag, startPoint x: 431, startPoint y: 299, endPoint x: 464, endPoint y: 302, distance: 33.4
click at [465, 303] on div "Sudesh, TK05, 11:15 AM-12:15 PM, Swedish Wintergreen Oil 60 Min steam room NAZI…" at bounding box center [430, 271] width 682 height 309
select select "29684"
select select "tentative"
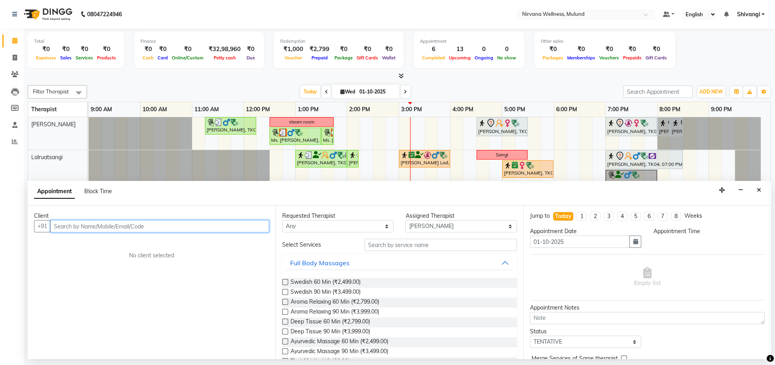
select select "930"
click at [757, 186] on button "Close" at bounding box center [758, 190] width 11 height 12
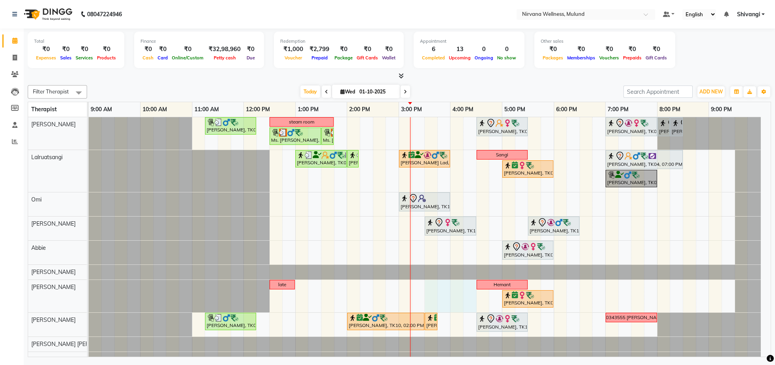
drag, startPoint x: 428, startPoint y: 303, endPoint x: 465, endPoint y: 306, distance: 36.9
click at [465, 306] on div "Sudesh, TK05, 11:15 AM-12:15 PM, Swedish Wintergreen Oil 60 Min steam room NAZI…" at bounding box center [430, 271] width 682 height 309
select select "29684"
select select "tentative"
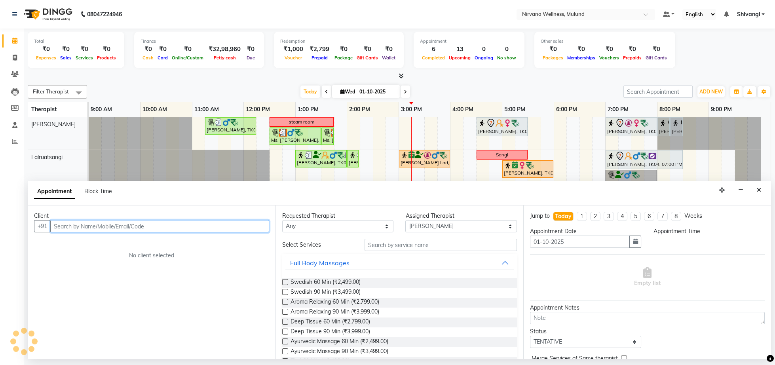
select select "930"
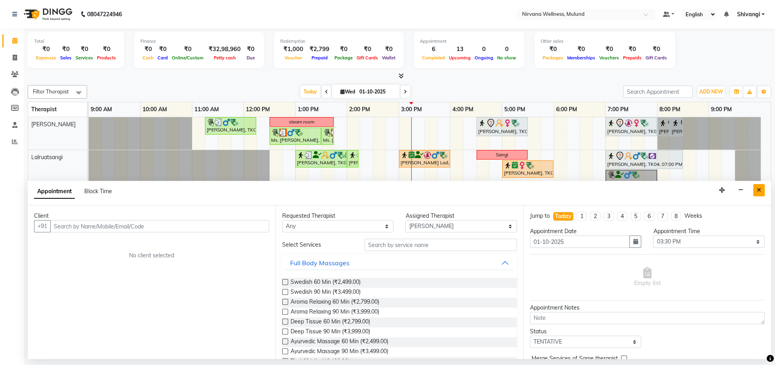
click at [759, 194] on button "Close" at bounding box center [758, 190] width 11 height 12
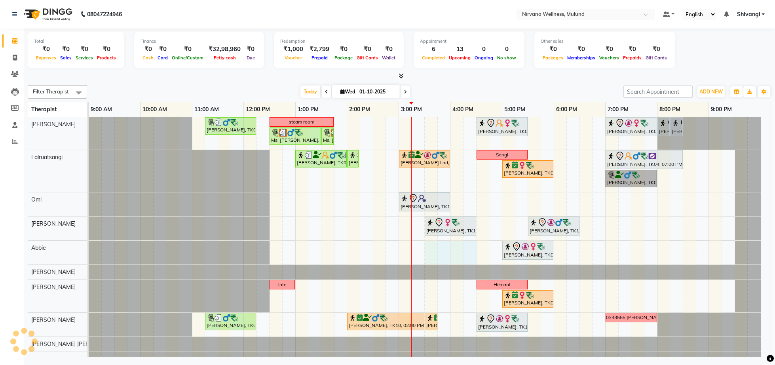
drag, startPoint x: 431, startPoint y: 259, endPoint x: 466, endPoint y: 256, distance: 35.8
click at [466, 256] on div "Sudesh, TK05, 11:15 AM-12:15 PM, Swedish Wintergreen Oil 60 Min steam room NAZI…" at bounding box center [430, 271] width 682 height 309
select select "92881"
select select "tentative"
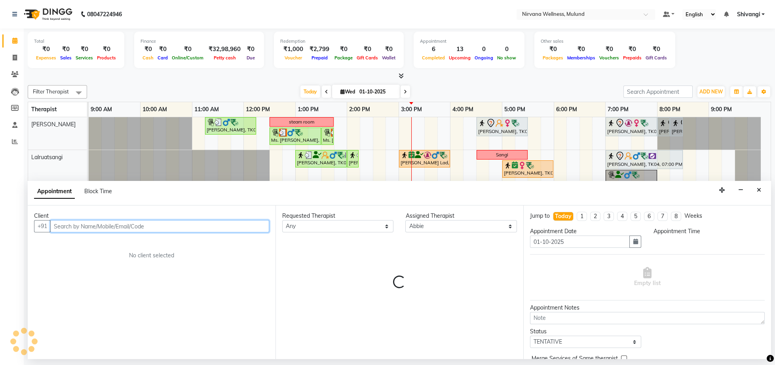
select select "930"
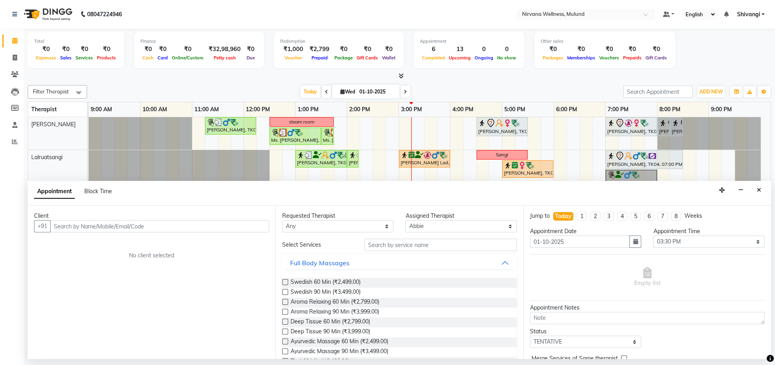
drag, startPoint x: 756, startPoint y: 192, endPoint x: 737, endPoint y: 204, distance: 23.2
click at [753, 196] on button "Close" at bounding box center [758, 190] width 11 height 12
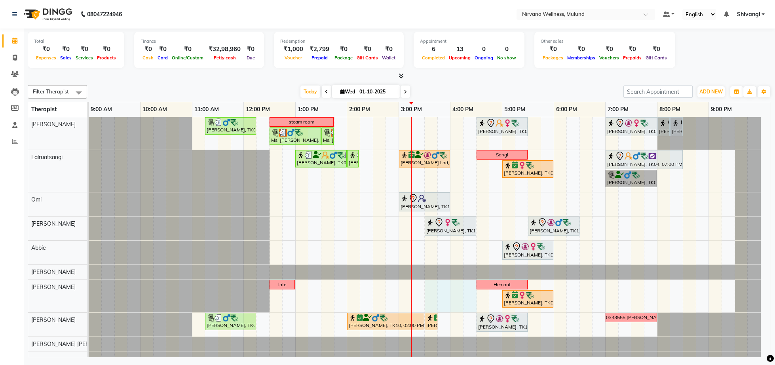
drag, startPoint x: 432, startPoint y: 298, endPoint x: 465, endPoint y: 297, distance: 33.3
click at [471, 297] on div "Sudesh, TK05, 11:15 AM-12:15 PM, Swedish Wintergreen Oil 60 Min steam room NAZI…" at bounding box center [430, 271] width 682 height 309
select select "29684"
select select "tentative"
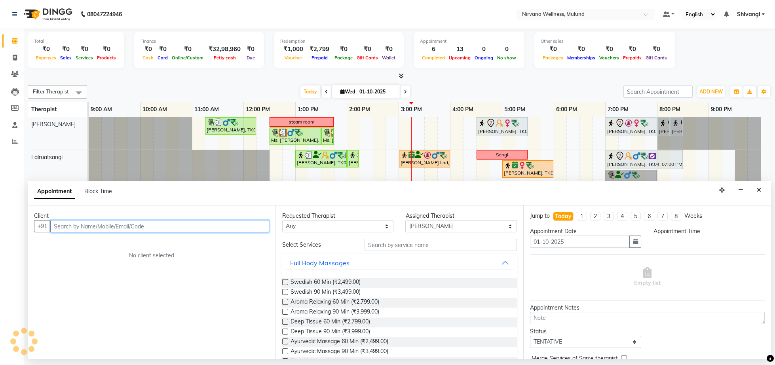
select select "930"
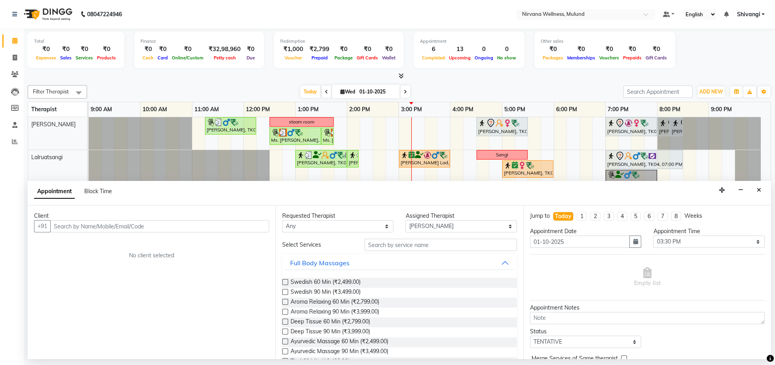
click at [759, 188] on icon "Close" at bounding box center [759, 190] width 4 height 6
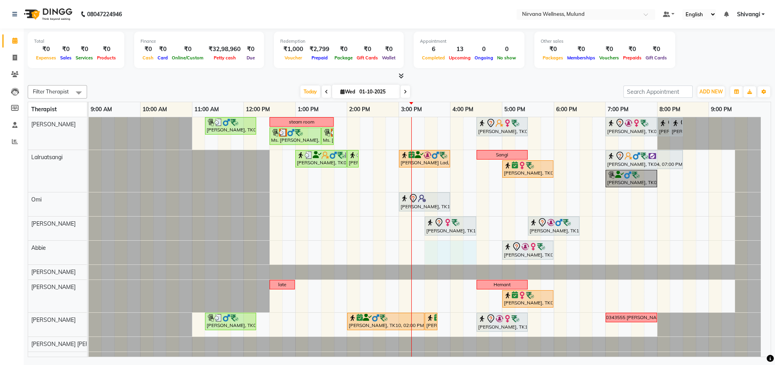
drag, startPoint x: 430, startPoint y: 259, endPoint x: 467, endPoint y: 255, distance: 37.4
click at [467, 255] on div "Sudesh, TK05, 11:15 AM-12:15 PM, Swedish Wintergreen Oil 60 Min steam room NAZI…" at bounding box center [430, 271] width 682 height 309
select select "92881"
select select "tentative"
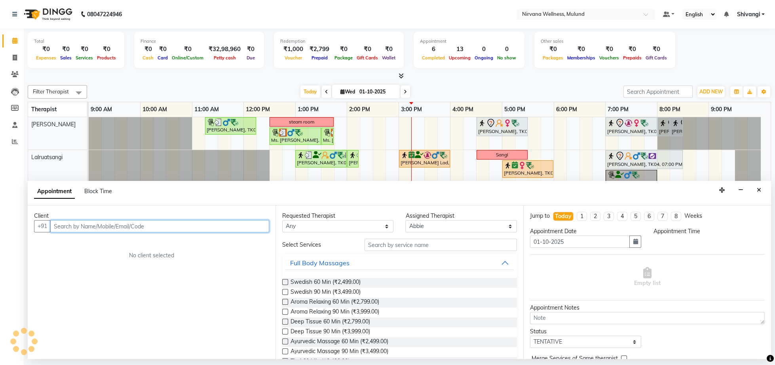
select select "930"
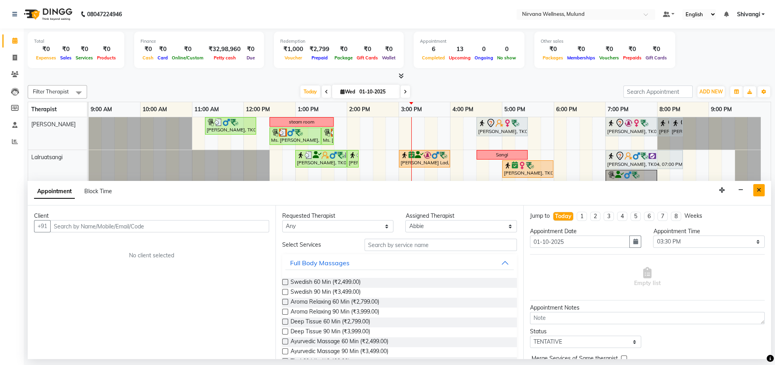
click at [755, 190] on button "Close" at bounding box center [758, 190] width 11 height 12
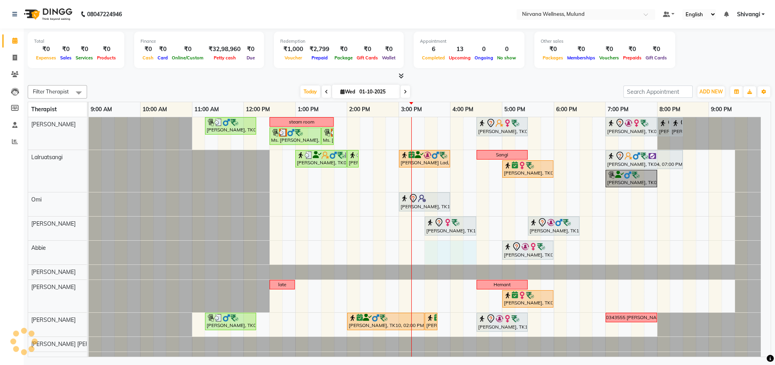
drag, startPoint x: 427, startPoint y: 256, endPoint x: 464, endPoint y: 256, distance: 37.2
click at [465, 256] on div "Sudesh, TK05, 11:15 AM-12:15 PM, Swedish Wintergreen Oil 60 Min steam room NAZI…" at bounding box center [430, 271] width 682 height 309
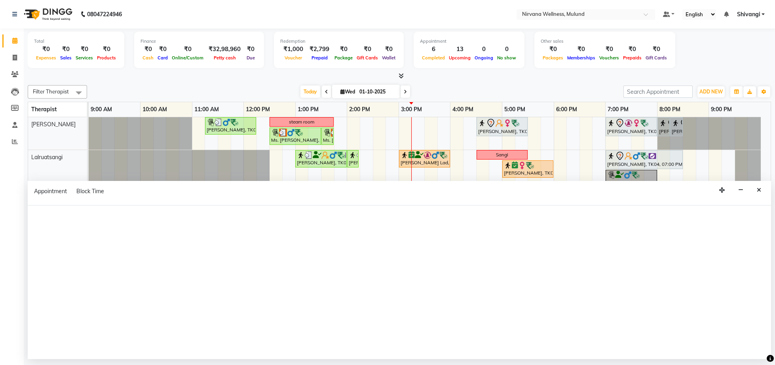
select select "92881"
select select "930"
select select "tentative"
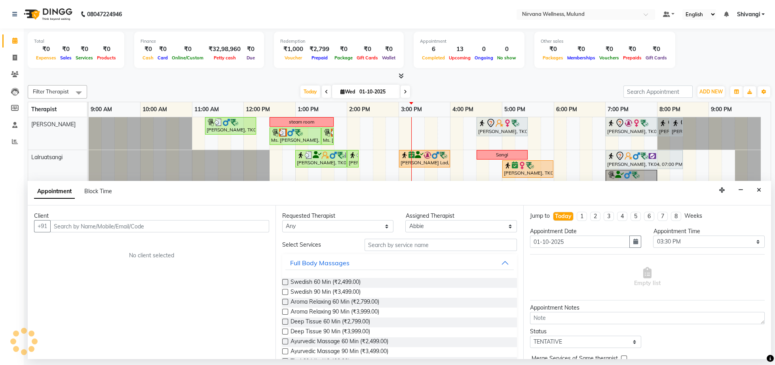
click at [129, 225] on input "text" at bounding box center [159, 226] width 219 height 12
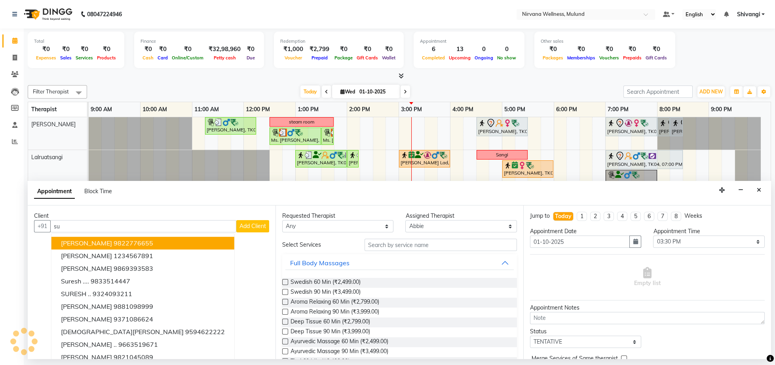
type input "s"
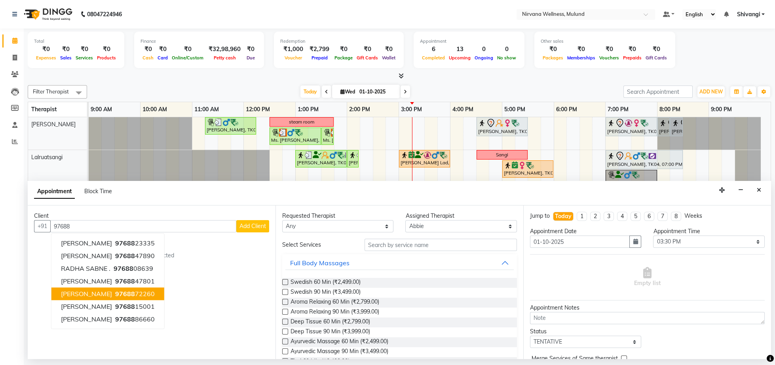
click at [103, 300] on button "Sunil Kumar 97688 72260" at bounding box center [107, 294] width 113 height 13
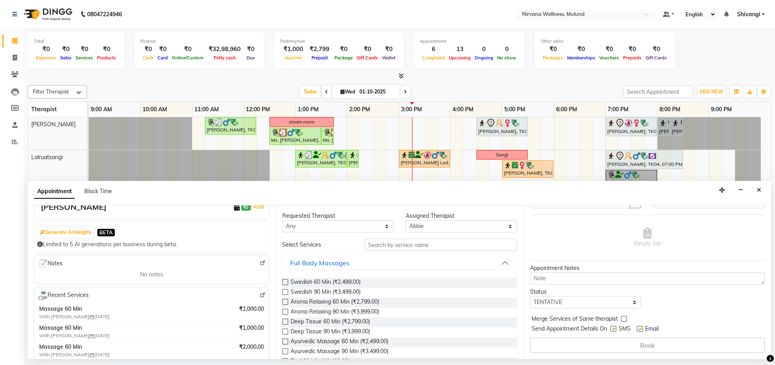
scroll to position [123, 0]
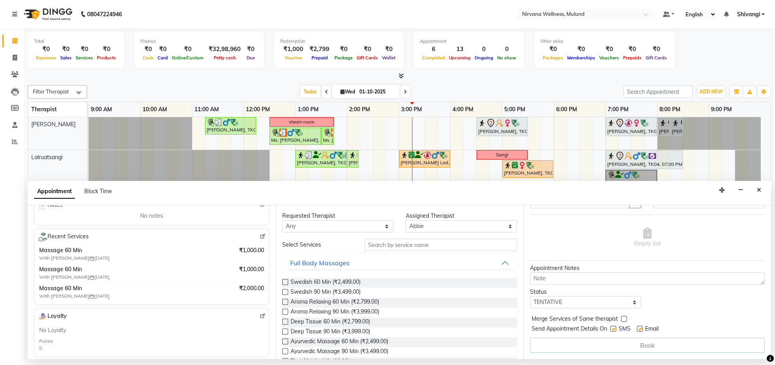
type input "9768872260"
click at [402, 246] on input "text" at bounding box center [440, 245] width 152 height 12
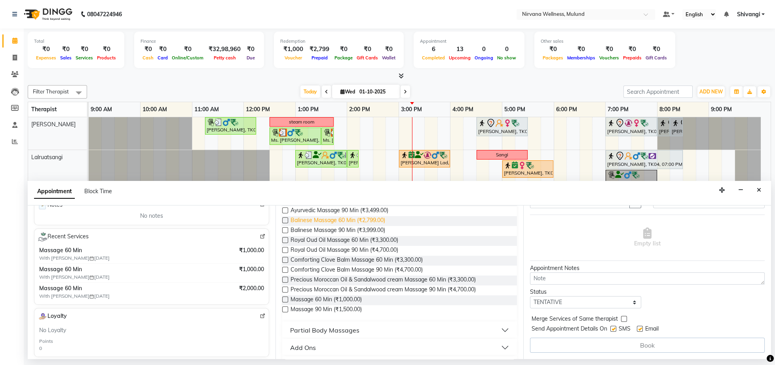
scroll to position [102, 0]
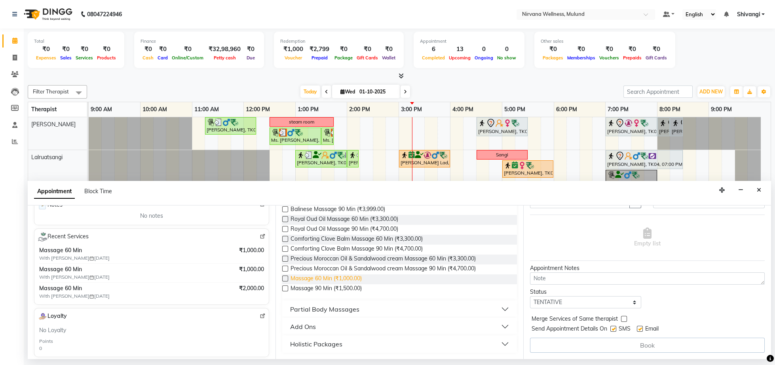
type input "massa"
click at [327, 280] on span "Massage 60 Min (₹1,000.00)" at bounding box center [325, 279] width 71 height 10
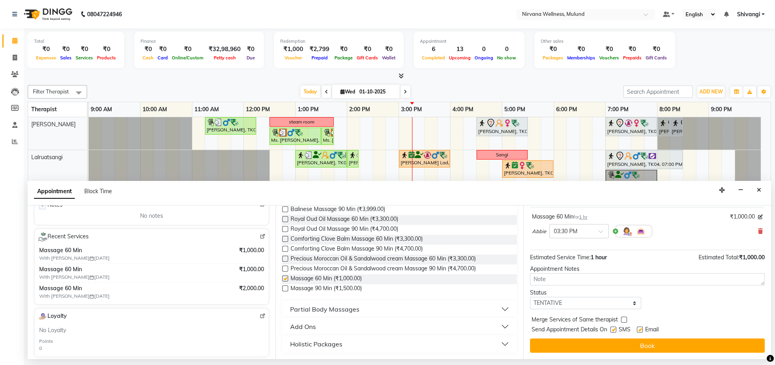
checkbox input "false"
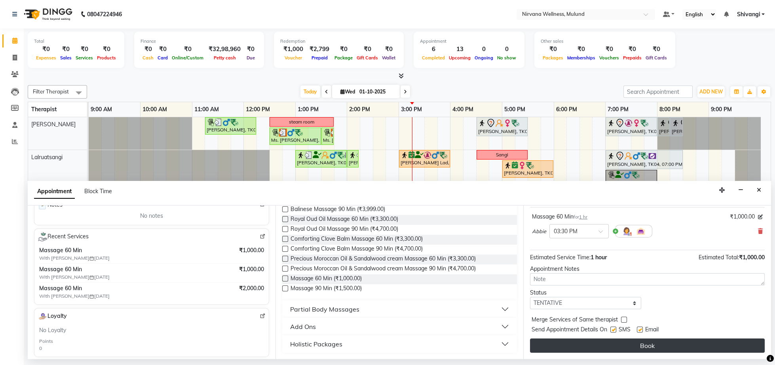
click at [661, 344] on button "Book" at bounding box center [647, 345] width 235 height 14
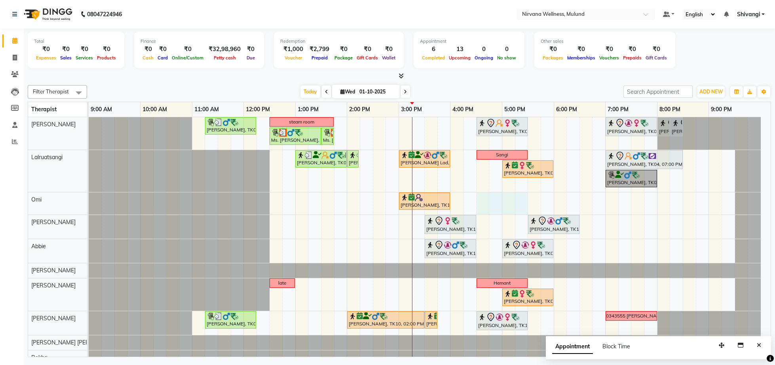
drag, startPoint x: 481, startPoint y: 209, endPoint x: 516, endPoint y: 207, distance: 34.9
click at [522, 207] on div "Sudesh, TK05, 11:15 AM-12:15 PM, Swedish Wintergreen Oil 60 Min steam room NAZI…" at bounding box center [430, 271] width 682 height 308
select select "92880"
select select "tentative"
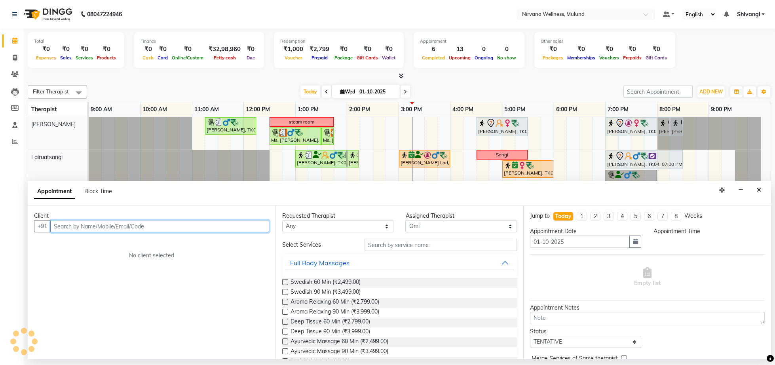
select select "990"
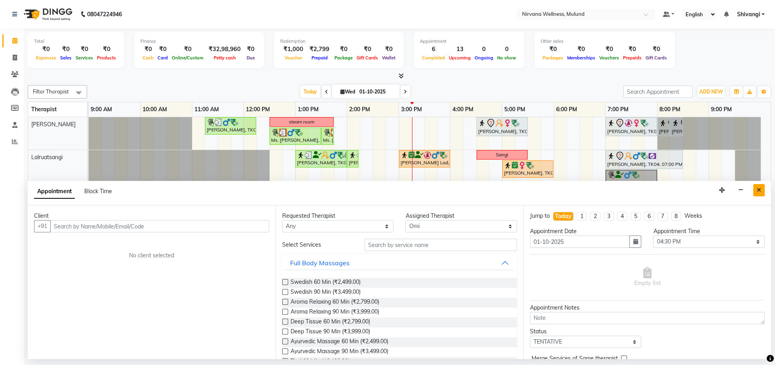
click at [761, 193] on button "Close" at bounding box center [758, 190] width 11 height 12
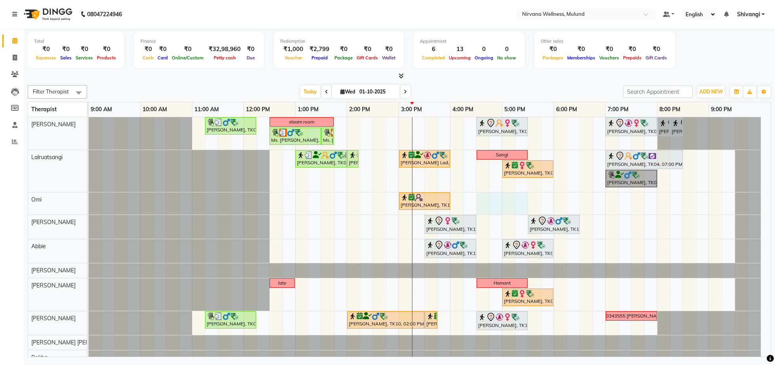
drag, startPoint x: 484, startPoint y: 201, endPoint x: 521, endPoint y: 205, distance: 37.0
click at [521, 205] on div "Sudesh, TK05, 11:15 AM-12:15 PM, Swedish Wintergreen Oil 60 Min steam room NAZI…" at bounding box center [430, 271] width 682 height 308
select select "92880"
select select "tentative"
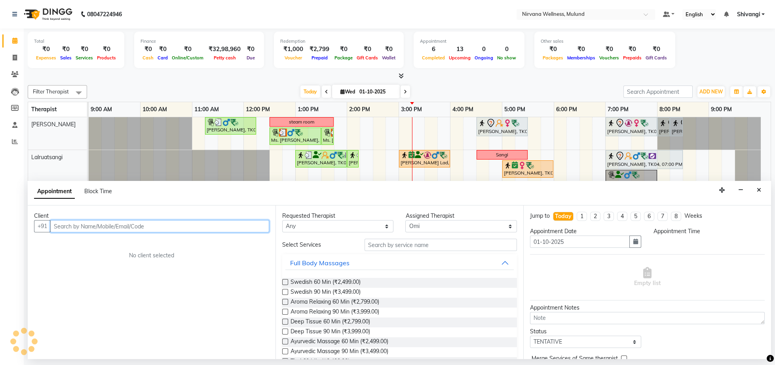
select select "990"
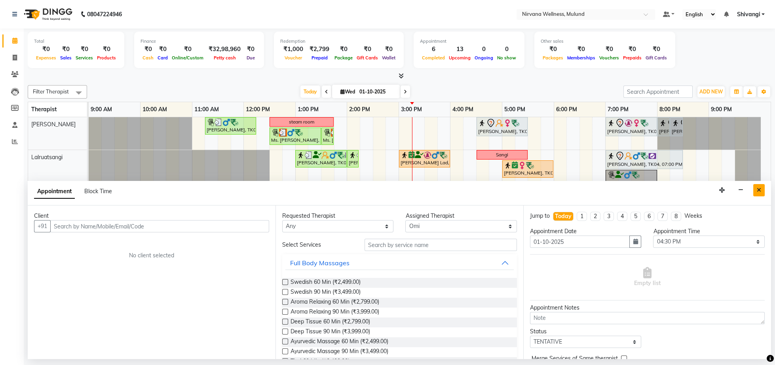
click at [754, 192] on button "Close" at bounding box center [758, 190] width 11 height 12
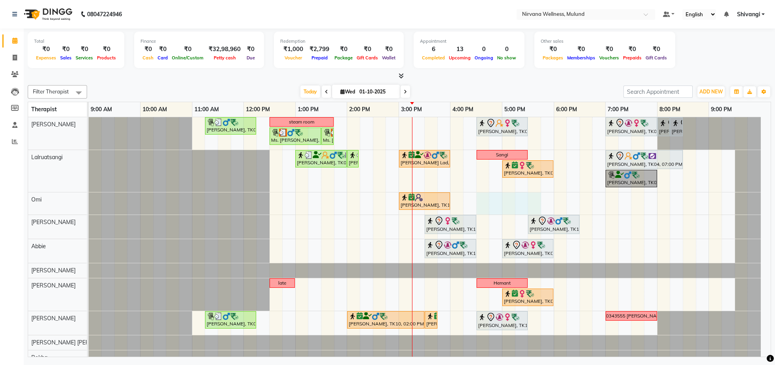
drag, startPoint x: 478, startPoint y: 206, endPoint x: 533, endPoint y: 206, distance: 55.0
click at [535, 206] on div "Sudesh, TK05, 11:15 AM-12:15 PM, Swedish Wintergreen Oil 60 Min steam room NAZI…" at bounding box center [430, 271] width 682 height 308
select select "92880"
select select "tentative"
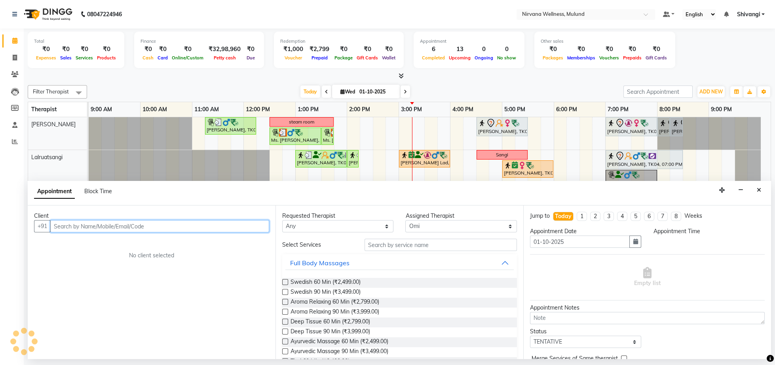
select select "990"
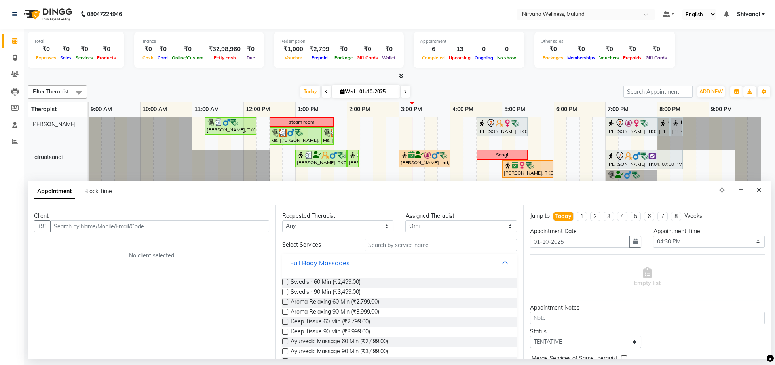
click at [759, 191] on icon "Close" at bounding box center [759, 190] width 4 height 6
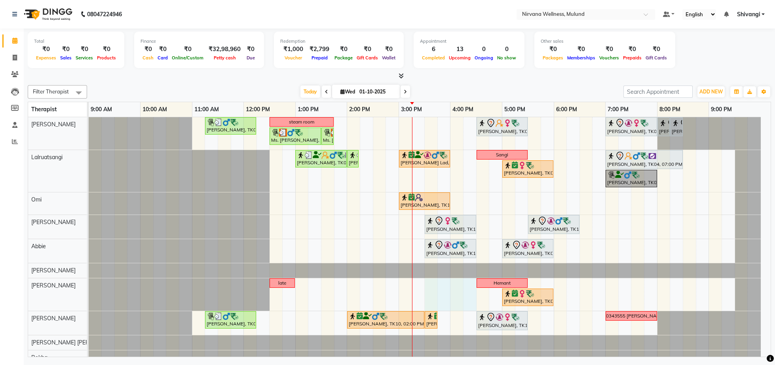
drag, startPoint x: 428, startPoint y: 292, endPoint x: 474, endPoint y: 295, distance: 46.0
click at [474, 295] on div "Sudesh, TK05, 11:15 AM-12:15 PM, Swedish Wintergreen Oil 60 Min steam room NAZI…" at bounding box center [430, 271] width 682 height 308
select select "29684"
select select "tentative"
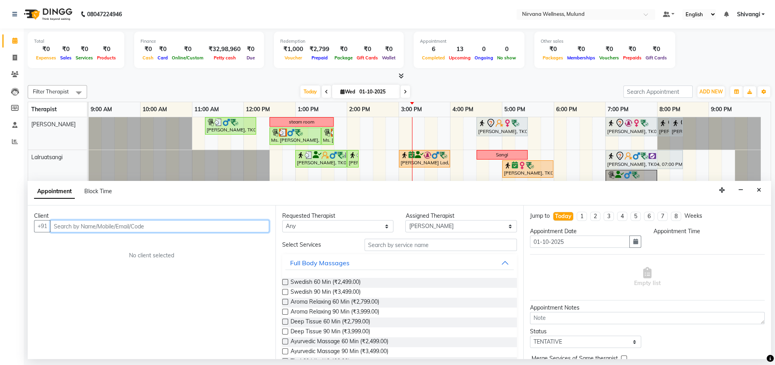
select select "930"
click at [758, 188] on icon "Close" at bounding box center [759, 190] width 4 height 6
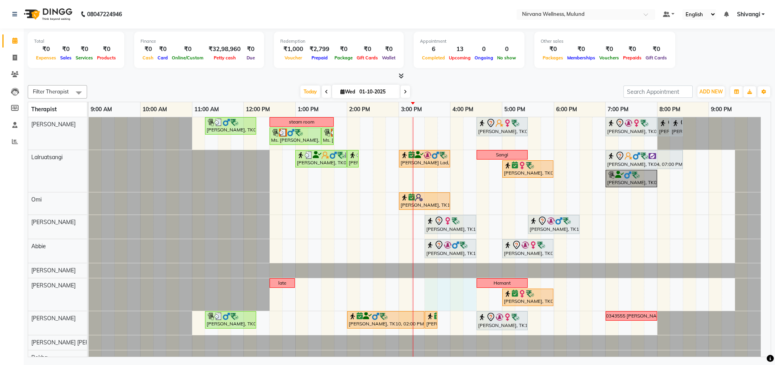
drag, startPoint x: 429, startPoint y: 302, endPoint x: 465, endPoint y: 300, distance: 35.7
click at [467, 300] on div "Sudesh, TK05, 11:15 AM-12:15 PM, Swedish Wintergreen Oil 60 Min steam room NAZI…" at bounding box center [430, 271] width 682 height 308
select select "29684"
select select "tentative"
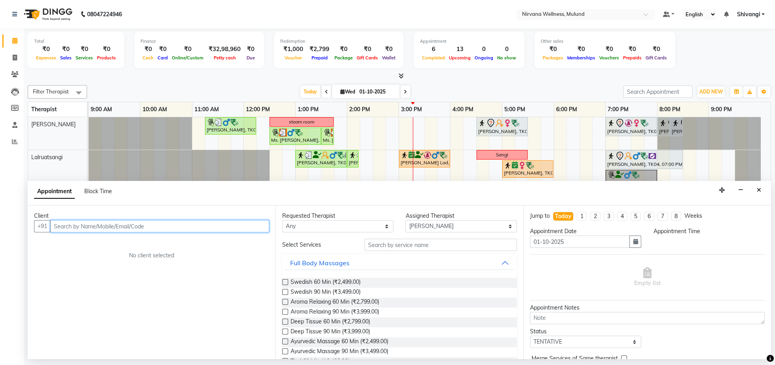
select select "930"
click at [80, 222] on input "text" at bounding box center [159, 226] width 219 height 12
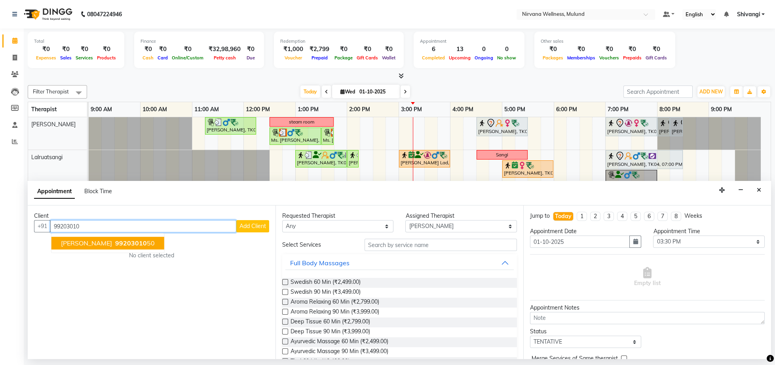
click at [128, 241] on span "99203010" at bounding box center [131, 243] width 32 height 8
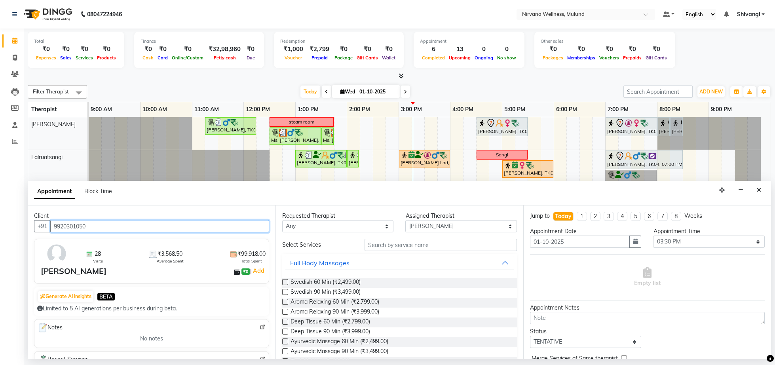
scroll to position [123, 0]
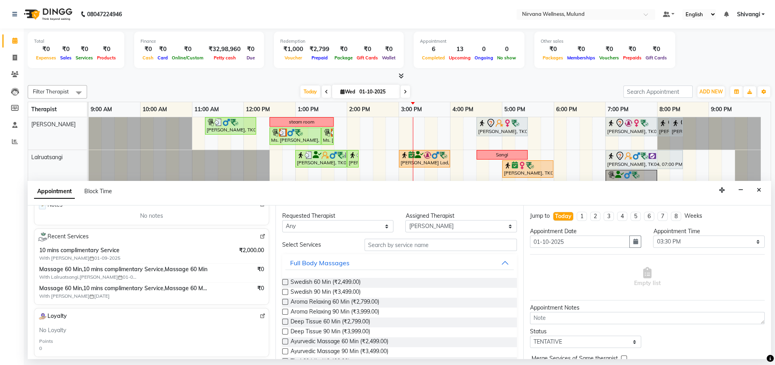
type input "9920301050"
click at [406, 245] on input "text" at bounding box center [440, 245] width 152 height 12
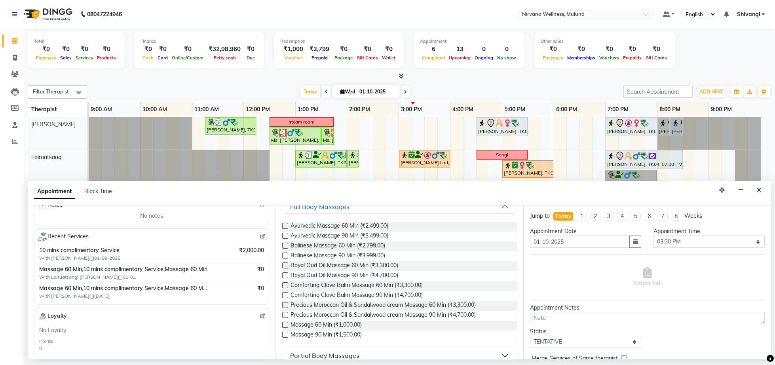
scroll to position [82, 0]
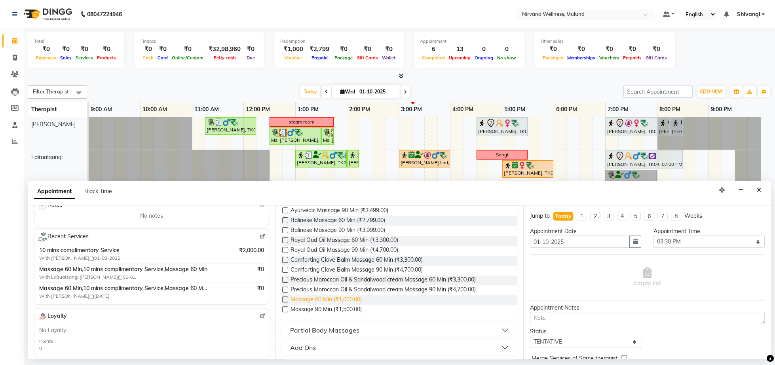
type input "massa"
click at [340, 300] on span "Massage 60 Min (₹1,000.00)" at bounding box center [325, 300] width 71 height 10
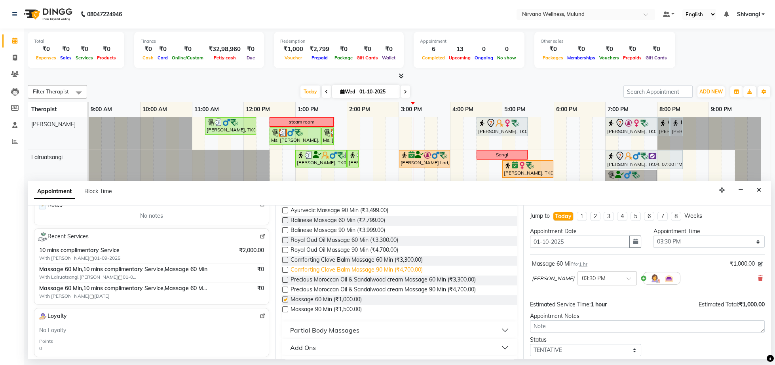
checkbox input "false"
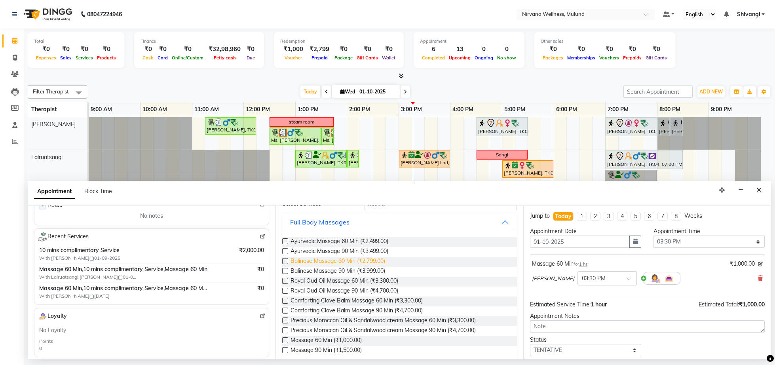
scroll to position [0, 0]
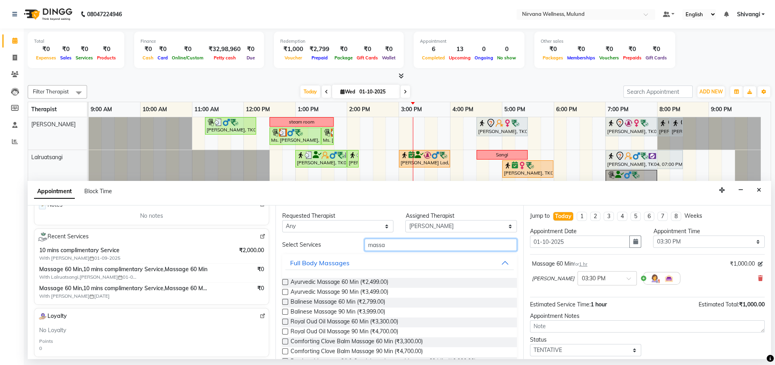
drag, startPoint x: 402, startPoint y: 245, endPoint x: 331, endPoint y: 256, distance: 71.3
click at [364, 251] on input "massa" at bounding box center [440, 245] width 152 height 12
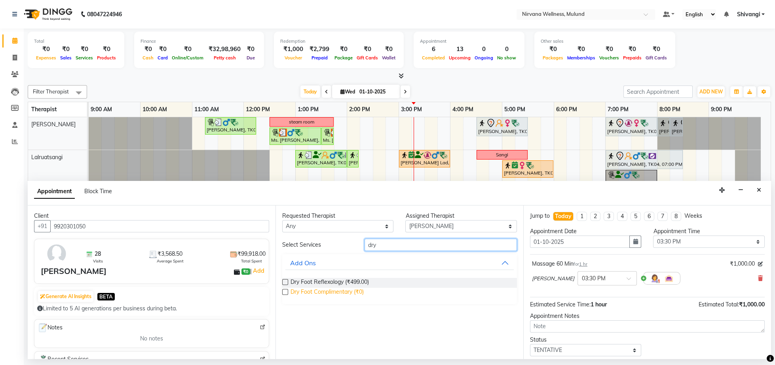
type input "dry"
click at [355, 293] on span "Dry Foot Complimentary (₹0)" at bounding box center [326, 293] width 73 height 10
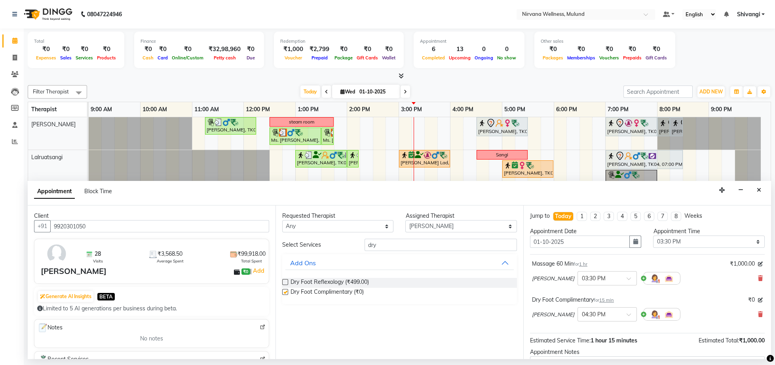
checkbox input "false"
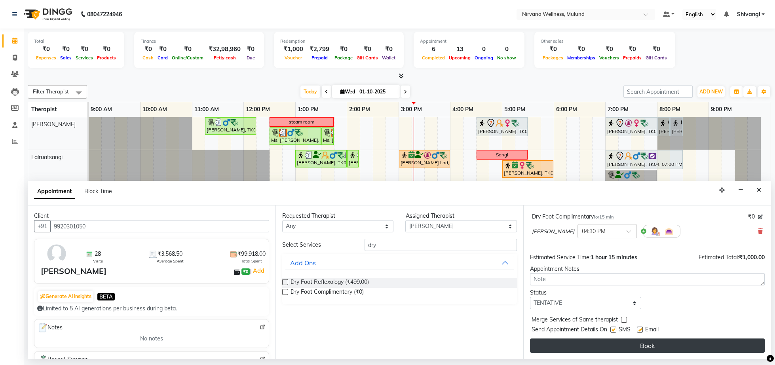
click at [601, 344] on button "Book" at bounding box center [647, 345] width 235 height 14
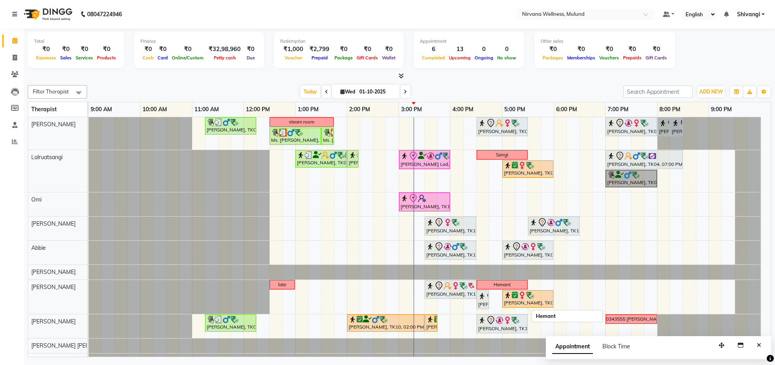
drag, startPoint x: 494, startPoint y: 283, endPoint x: 520, endPoint y: 285, distance: 26.2
click at [520, 285] on div "Hemant" at bounding box center [501, 284] width 49 height 7
click at [554, 306] on span "Edit Block Time" at bounding box center [554, 308] width 38 height 8
select select "29684"
select select "990"
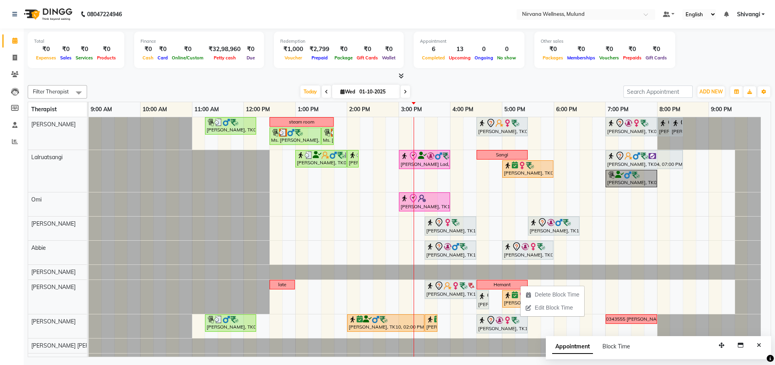
select select "1050"
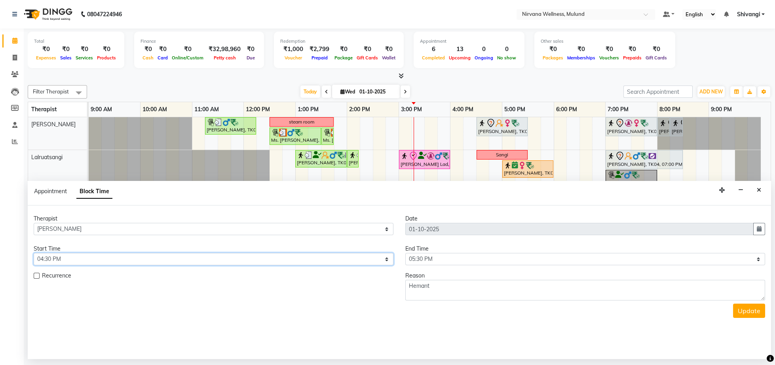
click at [34, 253] on select "Select 10:00 AM 10:15 AM 10:30 AM 10:45 AM 11:00 AM 11:15 AM 11:30 AM 11:45 AM …" at bounding box center [214, 259] width 360 height 12
select select "1020"
click option "05:00 PM" at bounding box center [0, 0] width 0 height 0
click at [405, 253] on select "Select 10:00 AM 10:15 AM 10:30 AM 10:45 AM 11:00 AM 11:15 AM 11:30 AM 11:45 AM …" at bounding box center [585, 259] width 360 height 12
select select "1080"
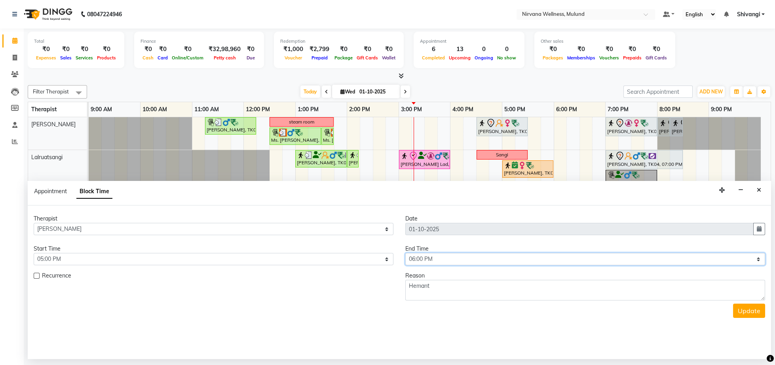
click option "06:00 PM" at bounding box center [0, 0] width 0 height 0
click at [748, 318] on button "Update" at bounding box center [749, 311] width 32 height 14
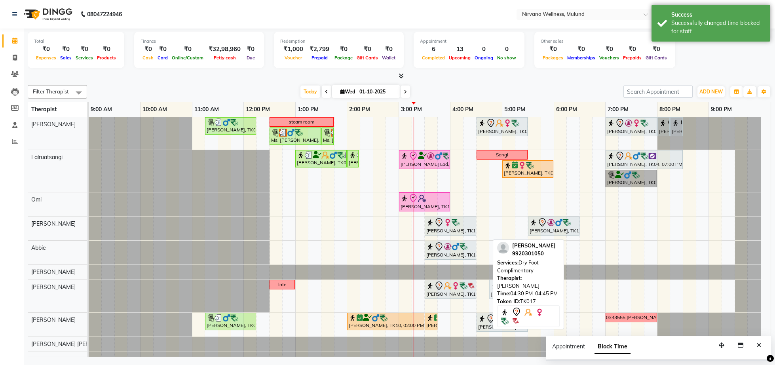
drag, startPoint x: 485, startPoint y: 289, endPoint x: 498, endPoint y: 290, distance: 12.7
click at [498, 290] on div "Filter Therapist Select All Suzan Soares Lalruatsangi Omi Sheila Abbie Rohan Ku…" at bounding box center [399, 219] width 743 height 275
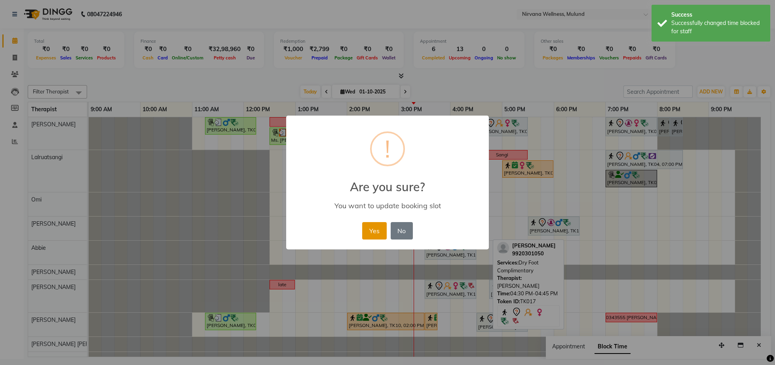
click at [375, 235] on button "Yes" at bounding box center [374, 230] width 24 height 17
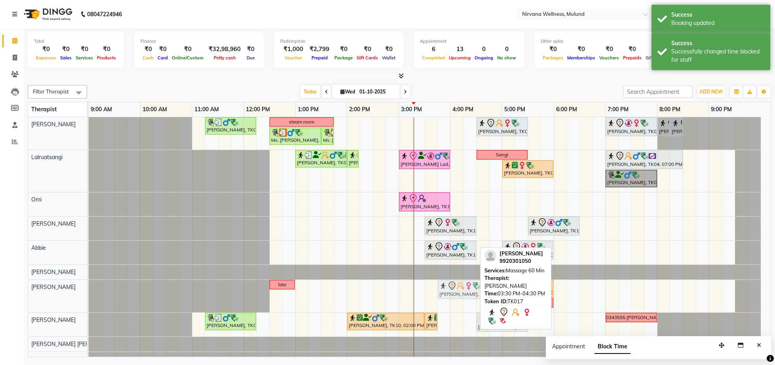
drag, startPoint x: 456, startPoint y: 288, endPoint x: 472, endPoint y: 289, distance: 16.2
click at [89, 289] on div "late SHRINIWAS PATIL, TK17, 03:30 PM-04:30 PM, Massage 60 Min SHRINIWAS PATIL, …" at bounding box center [89, 296] width 0 height 32
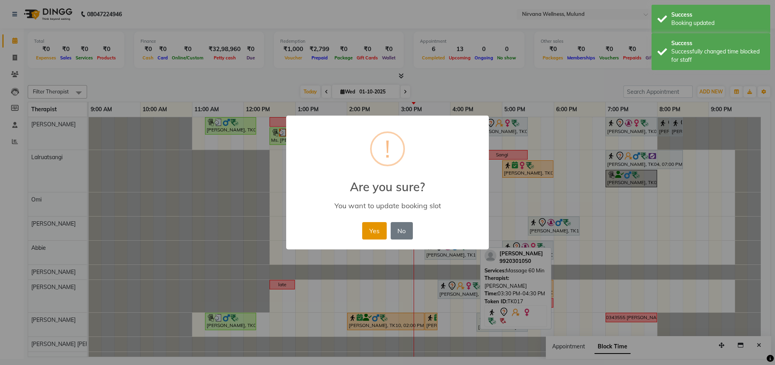
click at [373, 238] on button "Yes" at bounding box center [374, 230] width 24 height 17
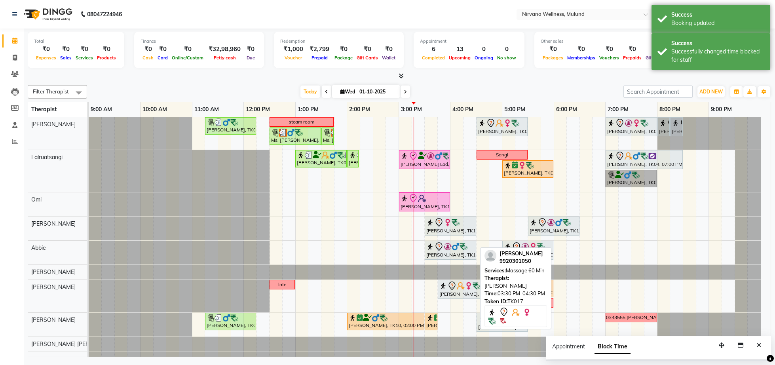
click at [516, 82] on div "Filter Therapist Select All Suzan Soares Lalruatsangi Omi Sheila Abbie Rohan Ku…" at bounding box center [399, 219] width 743 height 275
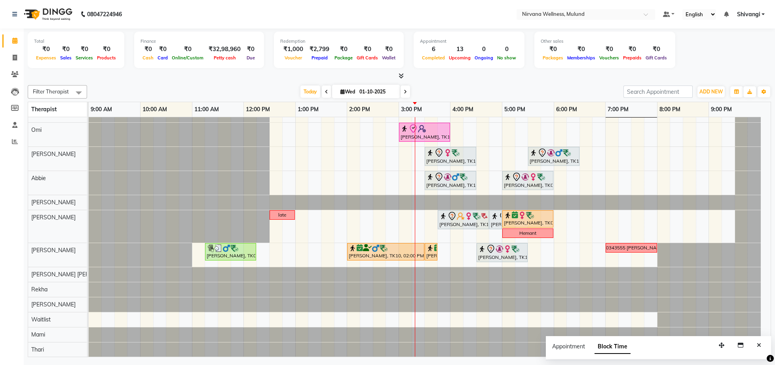
scroll to position [72, 0]
drag, startPoint x: 476, startPoint y: 265, endPoint x: 516, endPoint y: 263, distance: 39.2
click at [516, 263] on div "Sudesh, TK05, 11:15 AM-12:15 PM, Swedish Wintergreen Oil 60 Min steam room NAZI…" at bounding box center [430, 201] width 682 height 309
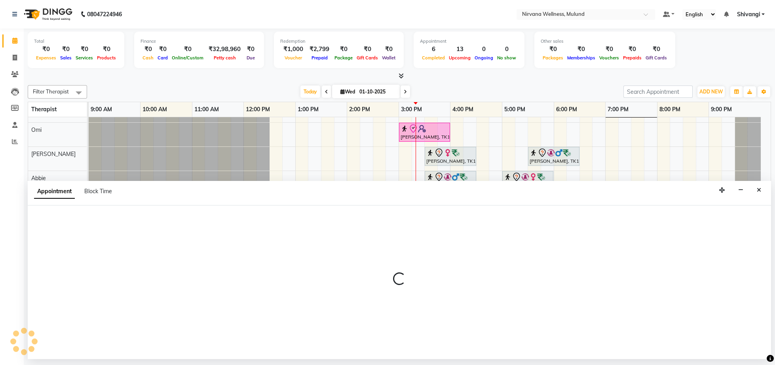
select select "35614"
select select "tentative"
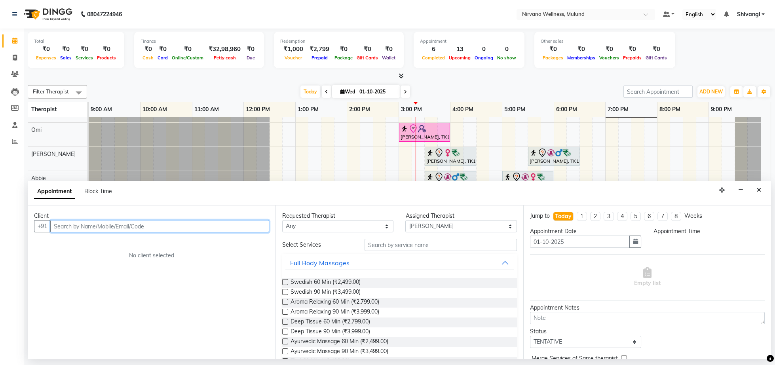
select select "990"
click at [112, 191] on span "Block Time" at bounding box center [98, 191] width 28 height 7
select select "35614"
select select "990"
select select "1050"
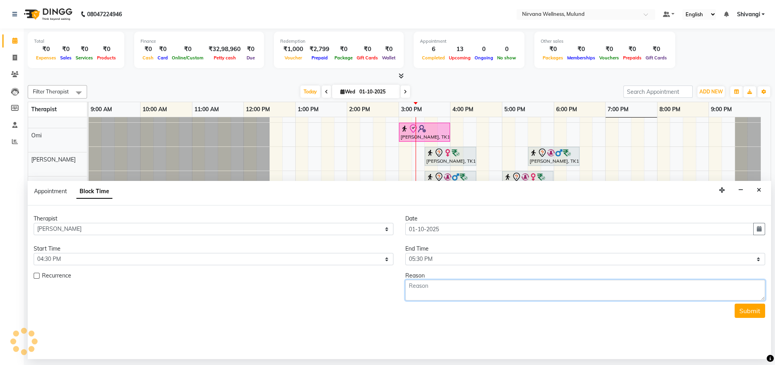
scroll to position [64, 0]
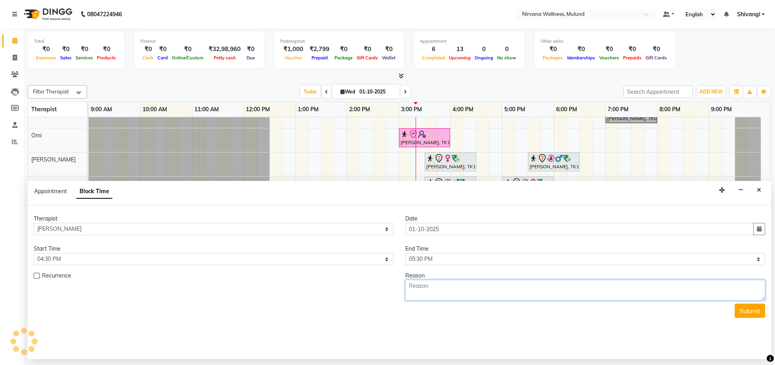
click at [440, 287] on textarea at bounding box center [585, 290] width 360 height 21
type textarea "s"
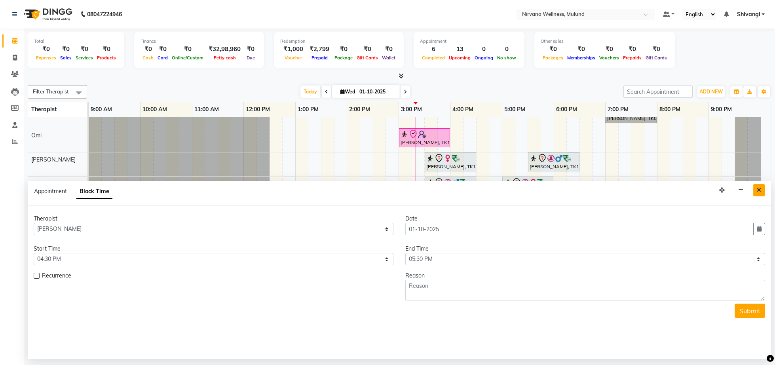
drag, startPoint x: 765, startPoint y: 186, endPoint x: 760, endPoint y: 192, distance: 8.2
click at [760, 192] on icon "Close" at bounding box center [759, 190] width 4 height 6
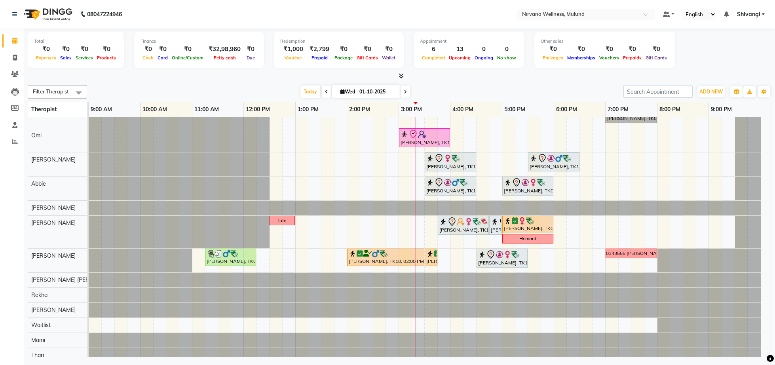
scroll to position [0, 0]
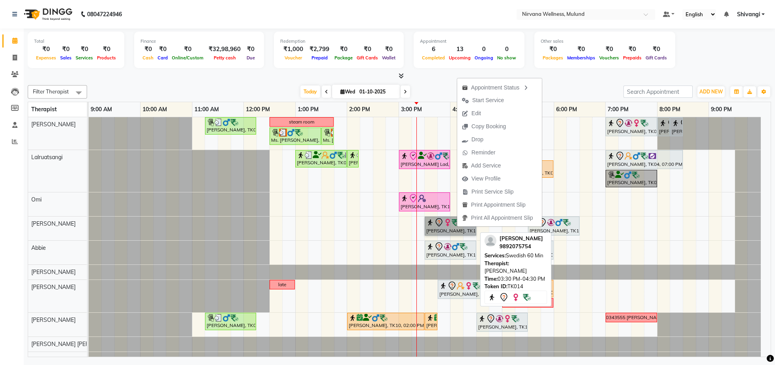
click at [450, 235] on link "Samidha Sathe, TK14, 03:30 PM-04:30 PM, Swedish 60 Min" at bounding box center [450, 225] width 51 height 19
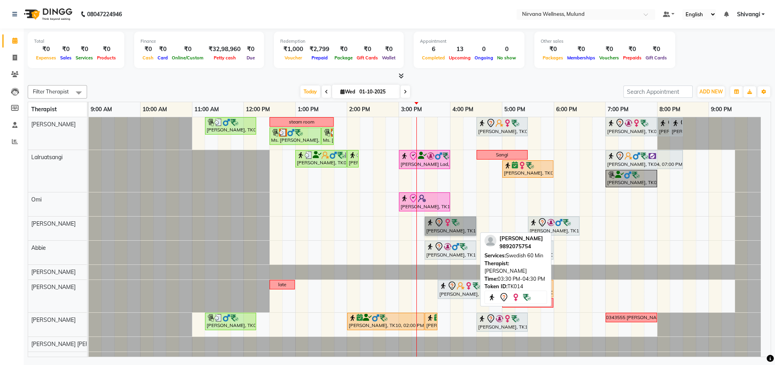
click at [440, 231] on link "Samidha Sathe, TK14, 03:30 PM-04:30 PM, Swedish 60 Min" at bounding box center [450, 225] width 51 height 19
select select "6"
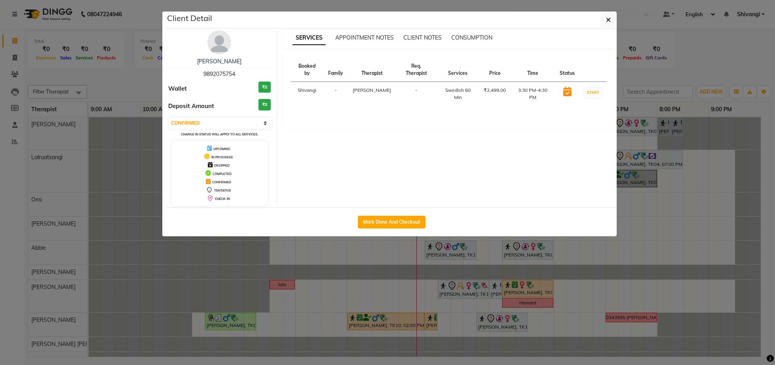
click at [122, 94] on ngb-modal-window "Client Detail Samidha Sathe 9892075754 Wallet ₹0 Deposit Amount ₹0 Select IN SE…" at bounding box center [387, 182] width 775 height 365
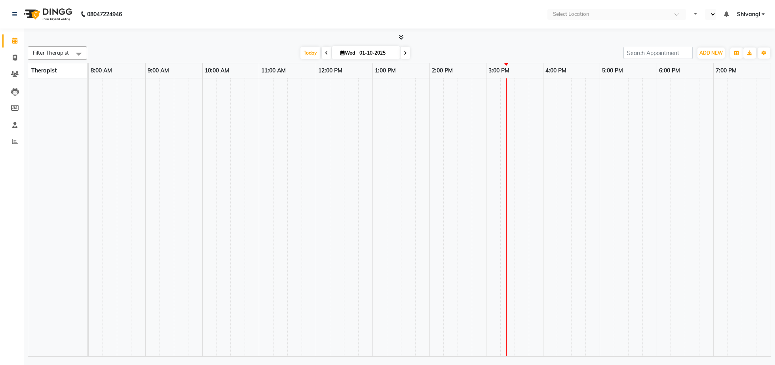
select select "en"
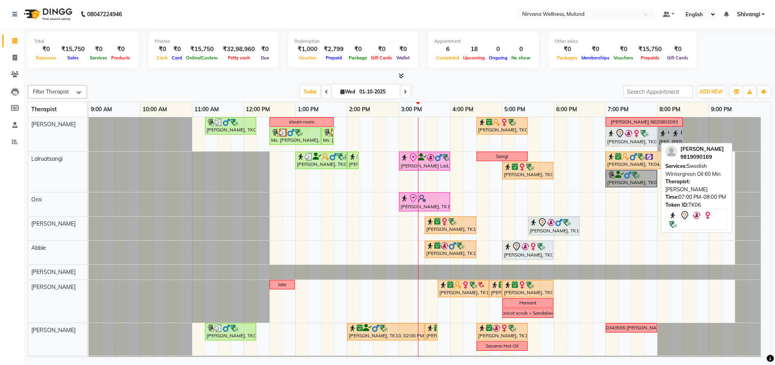
click at [618, 141] on div "[PERSON_NAME], TK06, 07:00 PM-08:00 PM, Swedish Wintergreen Oil 60 Min" at bounding box center [631, 137] width 50 height 17
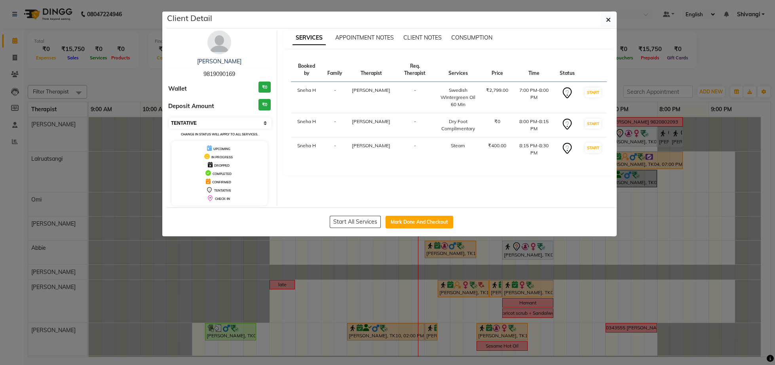
select select "6"
click option "CONFIRMED" at bounding box center [0, 0] width 0 height 0
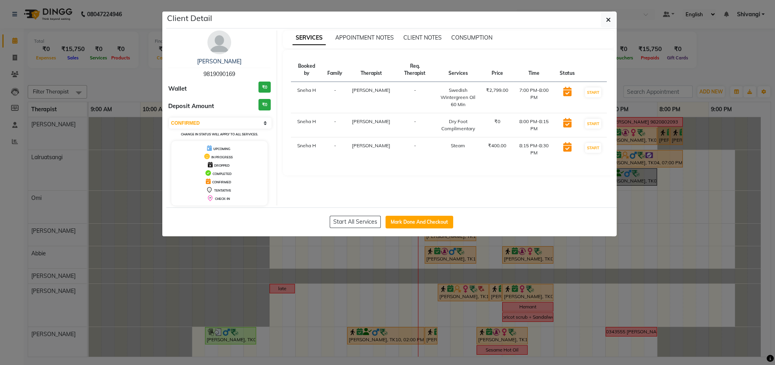
click at [131, 93] on ngb-modal-window "Client Detail Sangeeta Bansode 9819090169 Wallet ₹0 Deposit Amount ₹0 Select IN…" at bounding box center [387, 182] width 775 height 365
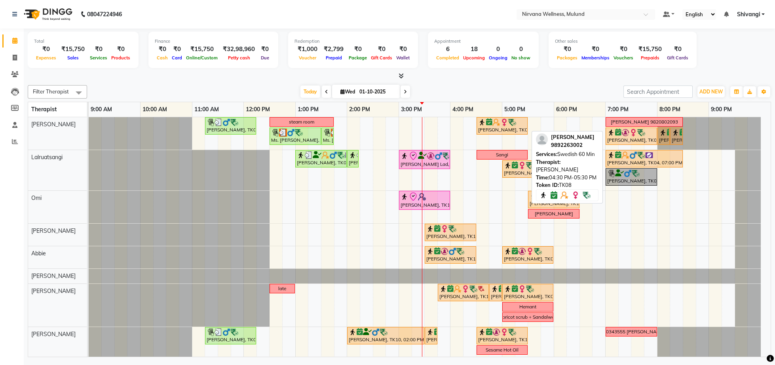
click at [505, 129] on div "NAZIRA IBRAHIM, TK08, 04:30 PM-05:30 PM, Swedish 60 Min" at bounding box center [501, 125] width 49 height 15
select select "6"
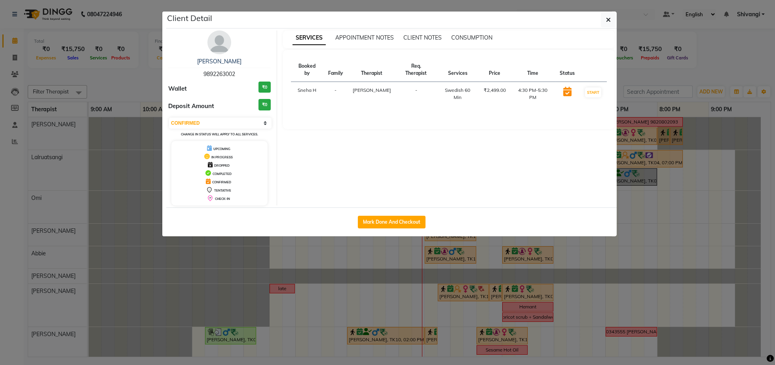
click at [112, 83] on ngb-modal-window "Client Detail NAZIRA IBRAHIM 9892263002 Wallet ₹0 Deposit Amount ₹0 Select IN S…" at bounding box center [387, 182] width 775 height 365
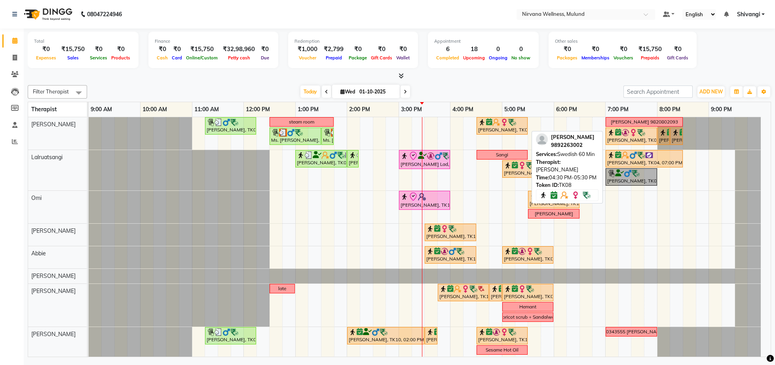
click at [493, 125] on img at bounding box center [496, 122] width 8 height 8
select select "6"
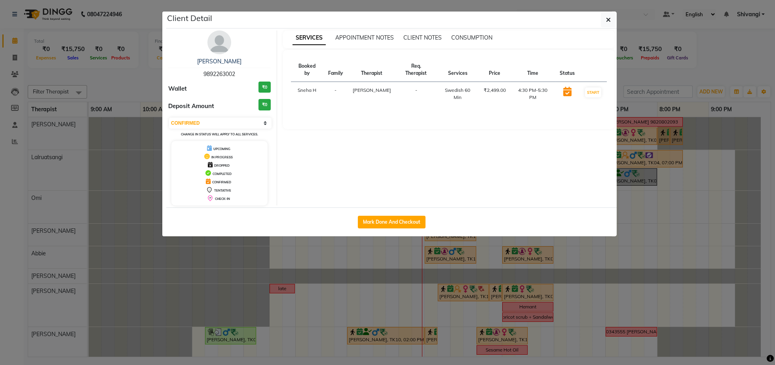
click at [131, 88] on ngb-modal-window "Client Detail NAZIRA IBRAHIM 9892263002 Wallet ₹0 Deposit Amount ₹0 Select IN S…" at bounding box center [387, 182] width 775 height 365
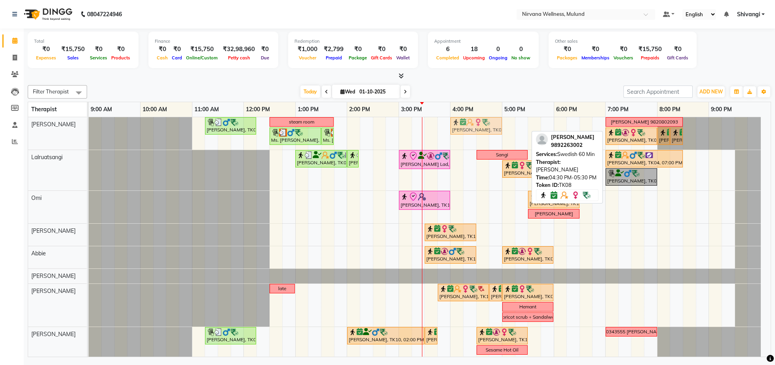
drag, startPoint x: 497, startPoint y: 123, endPoint x: 471, endPoint y: 127, distance: 26.4
click at [89, 127] on div "Sudesh, TK05, 11:15 AM-12:15 PM, Swedish Wintergreen Oil 60 Min steam room NAZI…" at bounding box center [89, 133] width 0 height 32
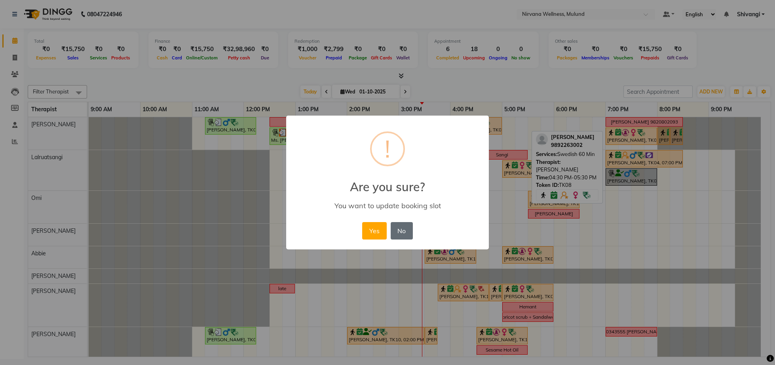
click at [404, 229] on button "No" at bounding box center [402, 230] width 22 height 17
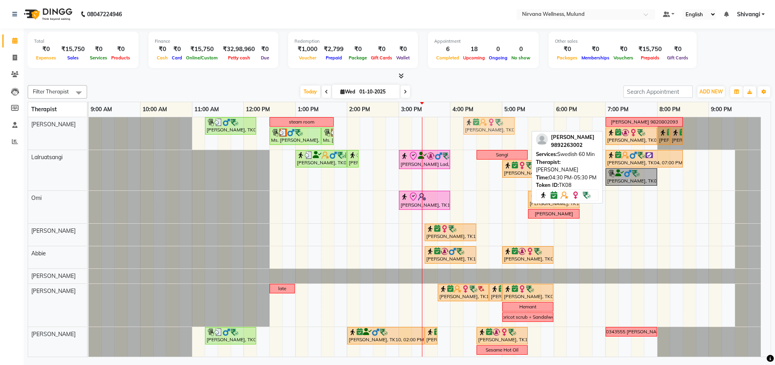
drag, startPoint x: 496, startPoint y: 121, endPoint x: 481, endPoint y: 125, distance: 15.8
click at [89, 125] on div "Sudesh, TK05, 11:15 AM-12:15 PM, Swedish Wintergreen Oil 60 Min steam room NAZI…" at bounding box center [89, 133] width 0 height 32
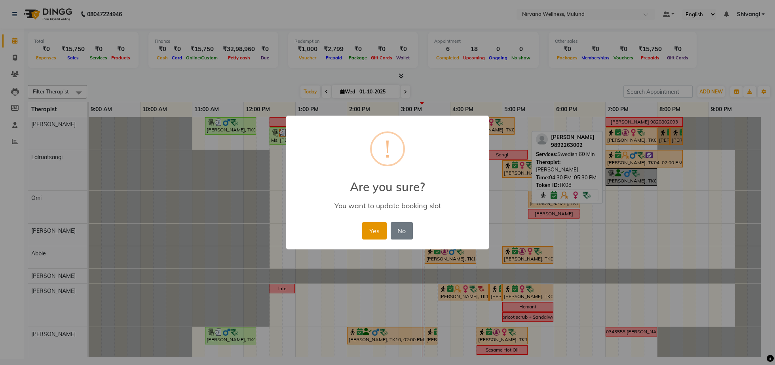
click at [378, 228] on button "Yes" at bounding box center [374, 230] width 24 height 17
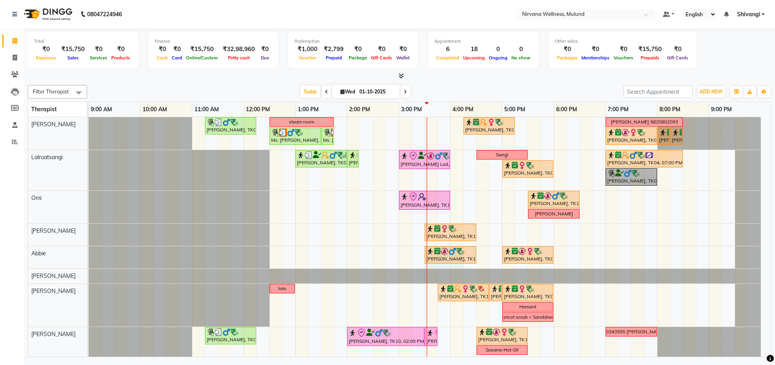
drag, startPoint x: 430, startPoint y: 266, endPoint x: 459, endPoint y: 268, distance: 29.8
click at [455, 269] on div "Sudesh, TK05, 11:15 AM-12:15 PM, Swedish Wintergreen Oil 60 Min steam room NAZI…" at bounding box center [430, 283] width 682 height 332
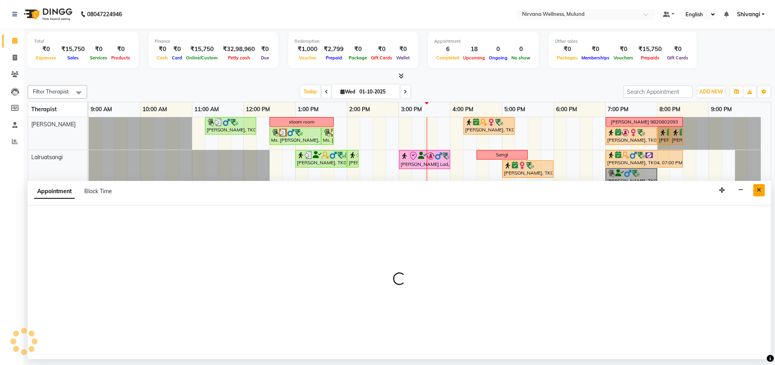
select select "92881"
select select "tentative"
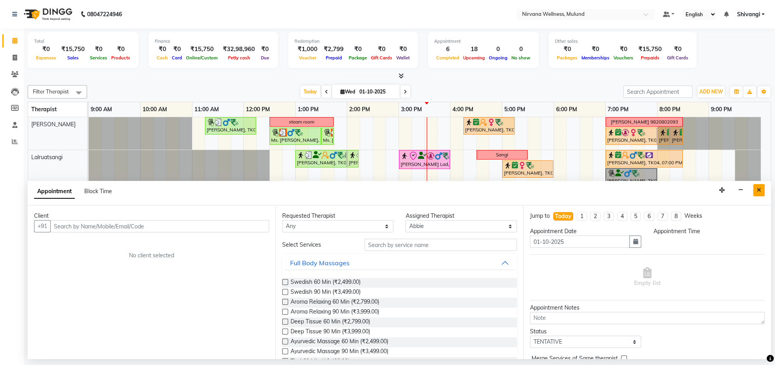
click at [761, 189] on button "Close" at bounding box center [758, 190] width 11 height 12
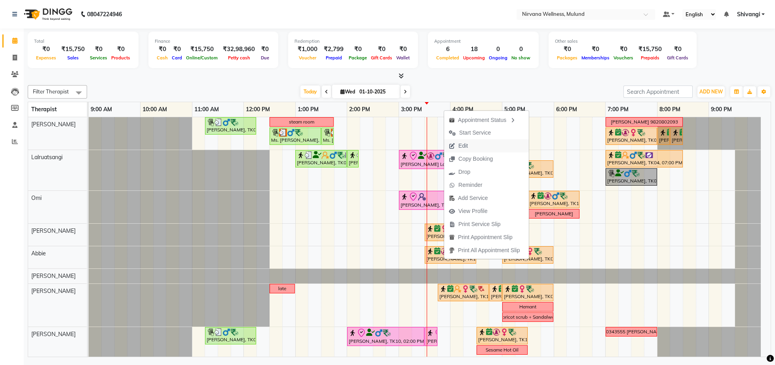
click at [467, 146] on span "Edit" at bounding box center [462, 146] width 9 height 8
select select "confirm booking"
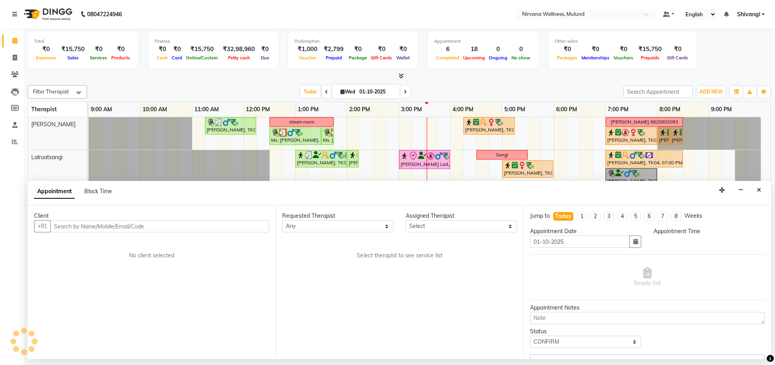
select select "92881"
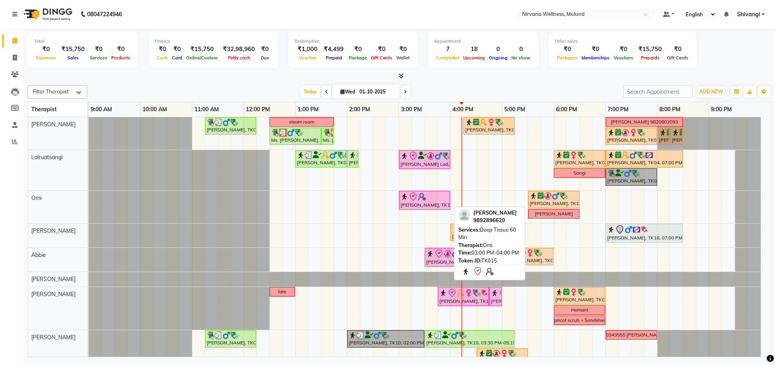
click at [416, 208] on div "[PERSON_NAME], TK15, 03:00 PM-04:00 PM, Deep Tissue 60 Min" at bounding box center [424, 200] width 49 height 17
select select "8"
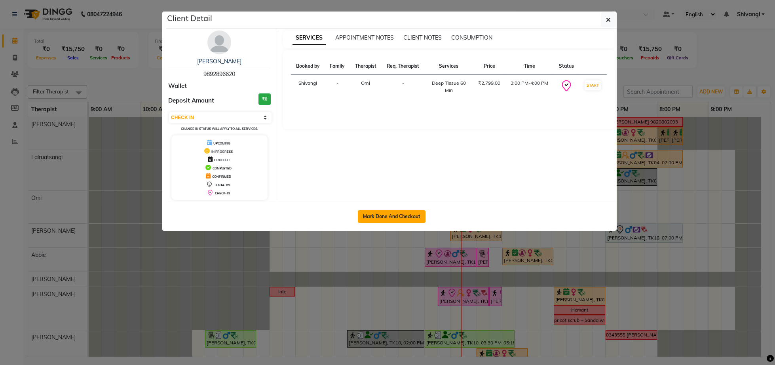
click at [403, 219] on button "Mark Done And Checkout" at bounding box center [392, 216] width 68 height 13
select select "service"
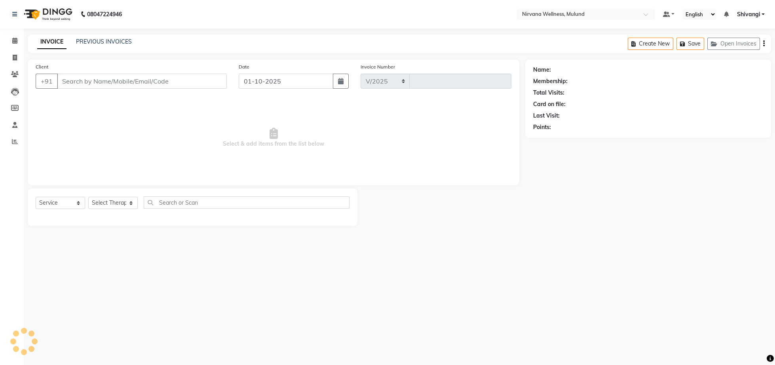
select select "4890"
type input "2122"
type input "9892896620"
select select "92880"
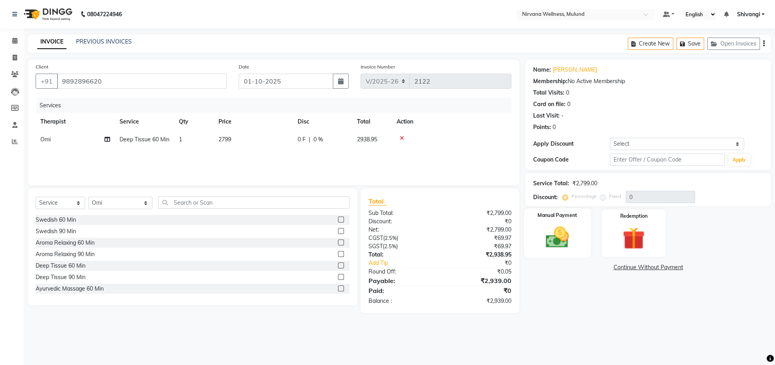
click at [578, 232] on div "Manual Payment" at bounding box center [557, 233] width 67 height 49
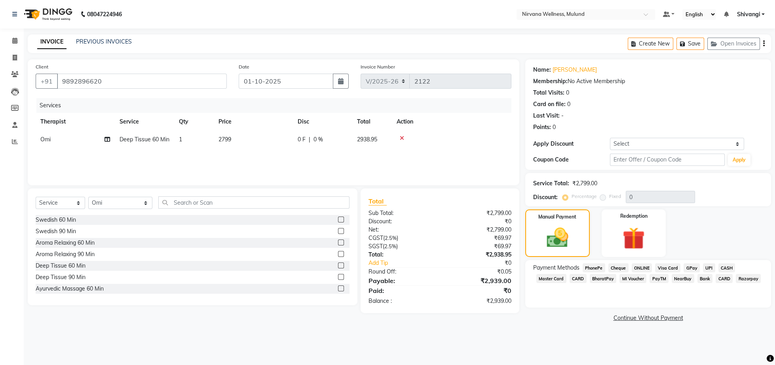
click at [571, 277] on span "CARD" at bounding box center [577, 278] width 17 height 9
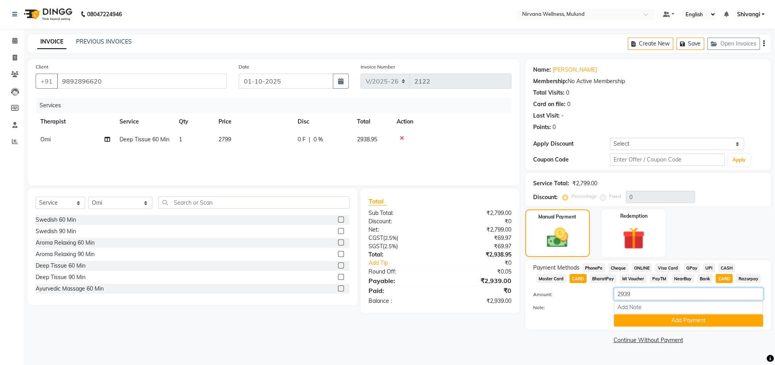
drag, startPoint x: 645, startPoint y: 296, endPoint x: 606, endPoint y: 297, distance: 39.2
click at [614, 297] on input "2939" at bounding box center [688, 294] width 149 height 12
click at [693, 296] on input "2939" at bounding box center [688, 294] width 149 height 12
click at [660, 298] on input "2939" at bounding box center [688, 294] width 149 height 12
click at [669, 325] on button "Add Payment" at bounding box center [688, 320] width 149 height 12
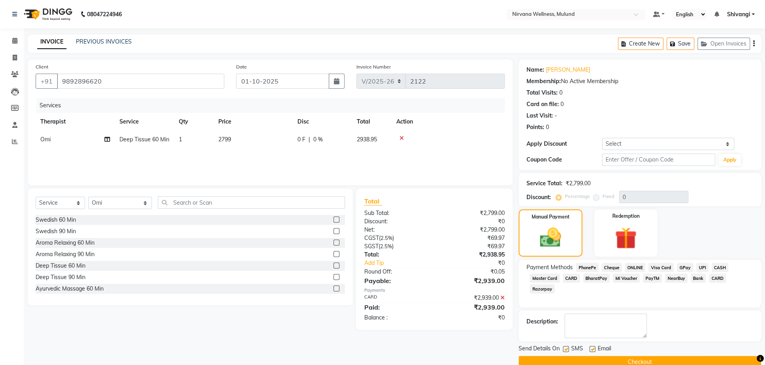
scroll to position [28, 0]
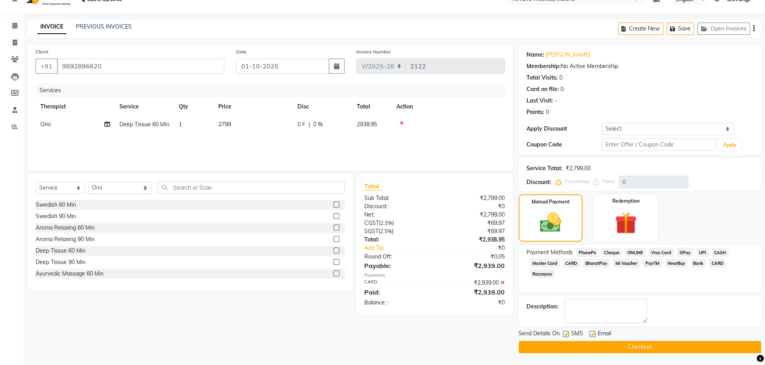
click at [580, 347] on button "Checkout" at bounding box center [640, 347] width 243 height 12
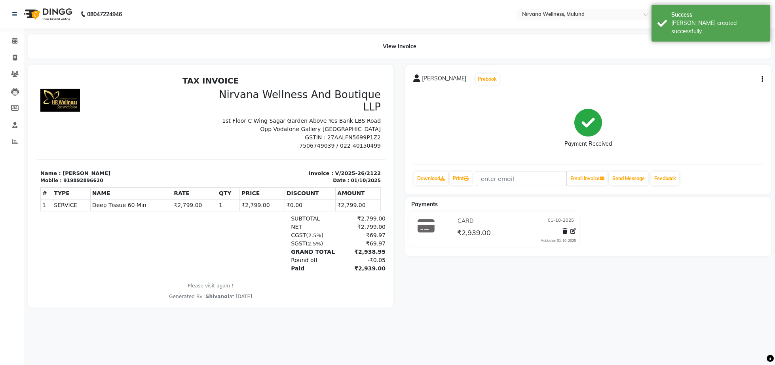
click at [571, 232] on icon at bounding box center [573, 231] width 6 height 6
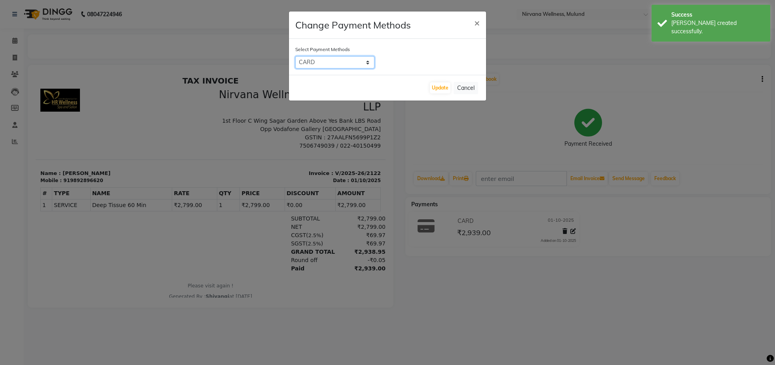
click at [295, 56] on select "PhonePe Cheque ONLINE Visa Card GPay UPI CASH Master Card CARD BharatPay MI Vou…" at bounding box center [334, 62] width 79 height 12
select select "1"
click option "CASH" at bounding box center [0, 0] width 0 height 0
click at [435, 89] on button "Update" at bounding box center [440, 87] width 21 height 11
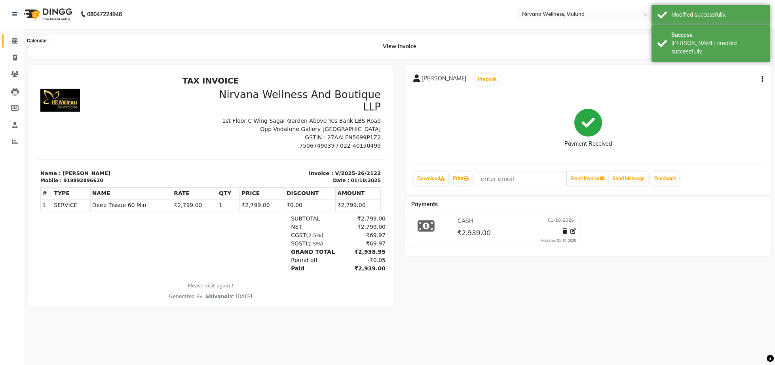
click at [11, 43] on span at bounding box center [15, 40] width 14 height 9
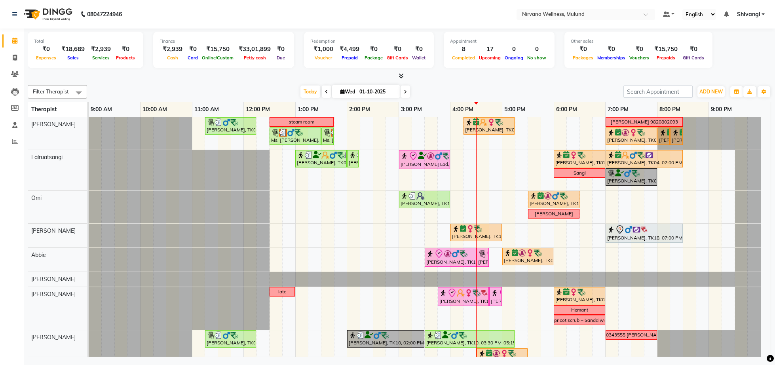
drag, startPoint x: 774, startPoint y: 131, endPoint x: 763, endPoint y: 142, distance: 16.2
click at [762, 145] on div "Total ₹0 Expenses ₹18,689 Sales ₹2,939 Services ₹0 Products Finance ₹2,939 Cash…" at bounding box center [399, 193] width 751 height 330
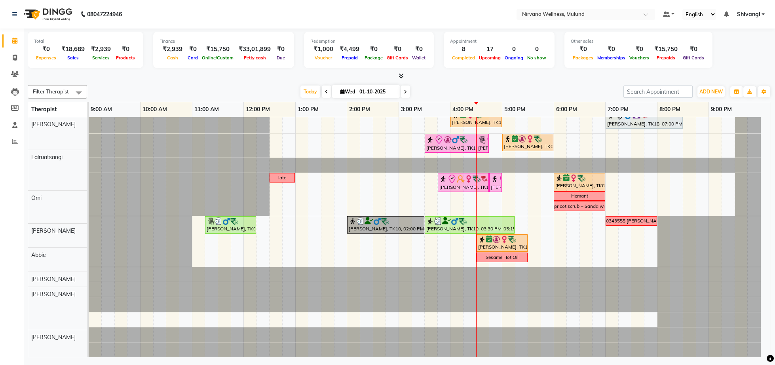
scroll to position [117, 0]
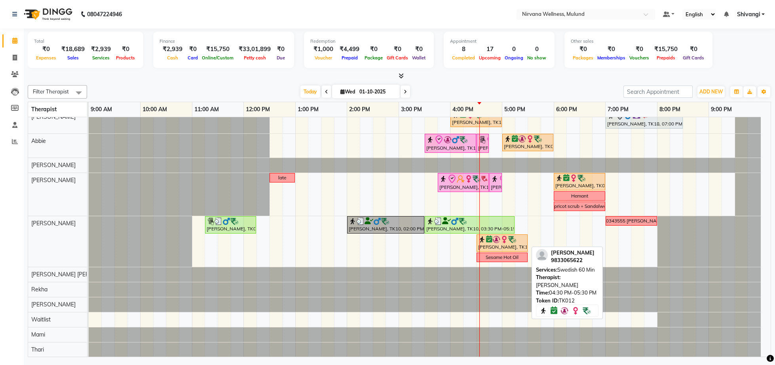
click at [499, 246] on div "[PERSON_NAME], TK12, 04:30 PM-05:30 PM, Swedish 60 Min" at bounding box center [501, 242] width 49 height 15
select select "8"
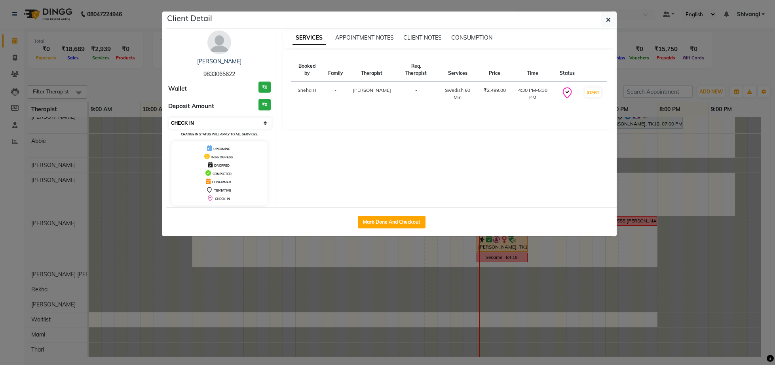
click at [169, 118] on select "Select IN SERVICE CONFIRMED TENTATIVE CHECK IN MARK DONE DROPPED UPCOMING" at bounding box center [220, 123] width 102 height 11
click at [121, 77] on ngb-modal-window "Client Detail Dilip Modak 9833065622 Wallet ₹0 Deposit Amount ₹0 Select IN SERV…" at bounding box center [387, 182] width 775 height 365
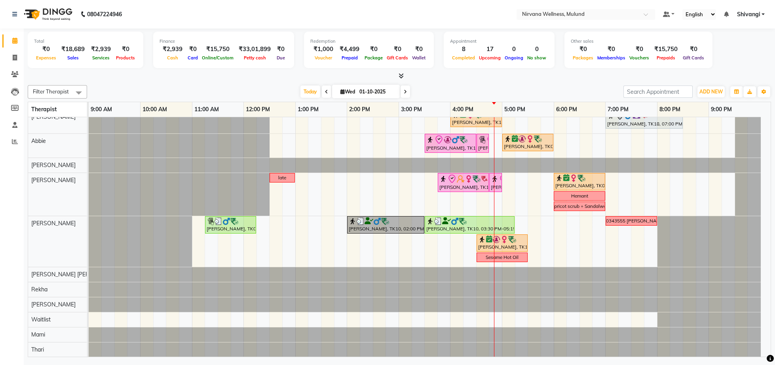
click at [217, 85] on div "Filter Therapist Select All Suzan Soares Lalruatsangi Omi Sheila Abbie Rohan Ku…" at bounding box center [399, 91] width 743 height 13
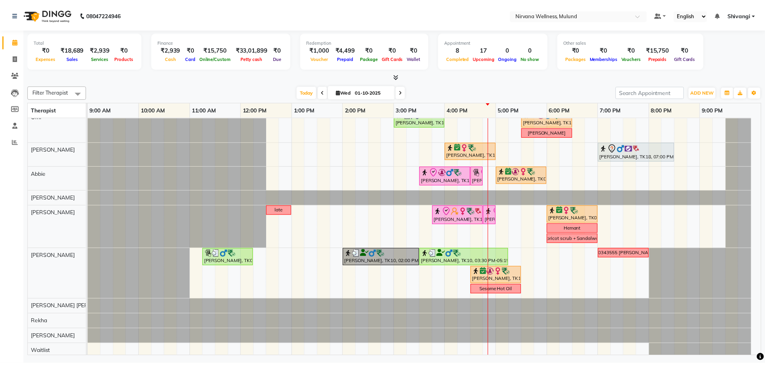
scroll to position [0, 0]
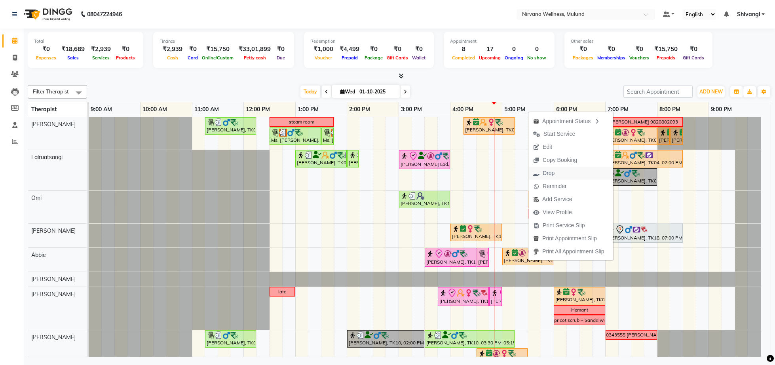
click at [539, 172] on icon "button" at bounding box center [536, 174] width 6 height 6
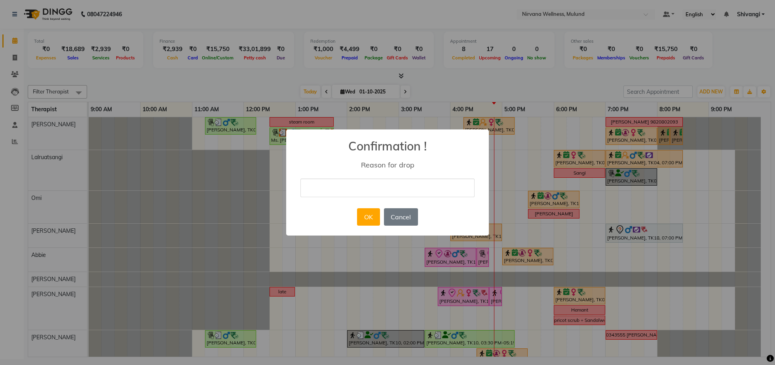
click at [390, 192] on input "text" at bounding box center [387, 187] width 174 height 19
type input "cancel"
click at [352, 222] on div "× Confirmation ! Reason for drop cancel OK No Cancel" at bounding box center [387, 182] width 203 height 106
click at [362, 219] on button "OK" at bounding box center [368, 216] width 23 height 17
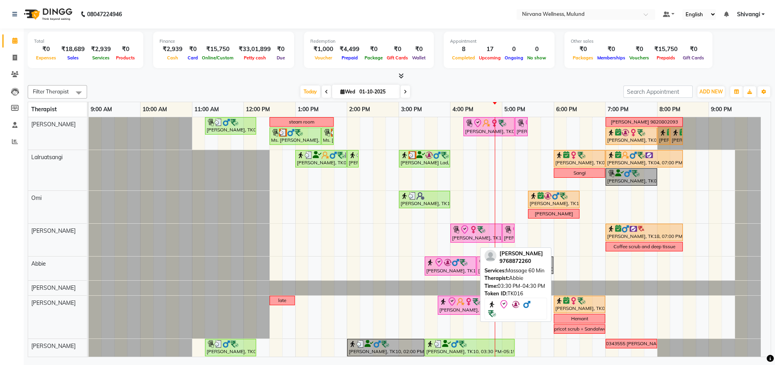
click at [450, 273] on div "[PERSON_NAME], TK16, 03:30 PM-04:30 PM, Massage 60 Min" at bounding box center [450, 266] width 50 height 17
select select "8"
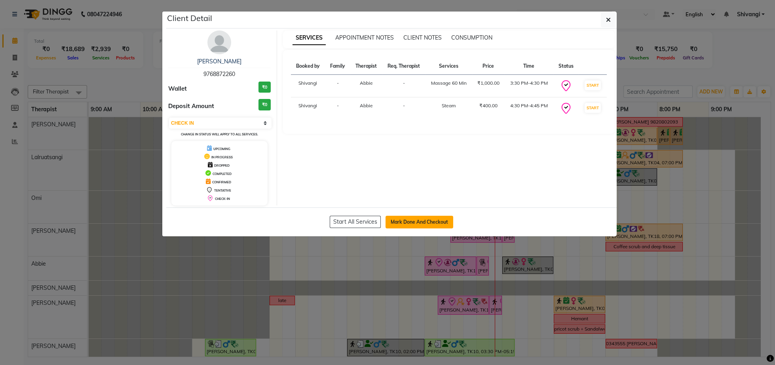
click at [403, 225] on button "Mark Done And Checkout" at bounding box center [419, 222] width 68 height 13
select select "service"
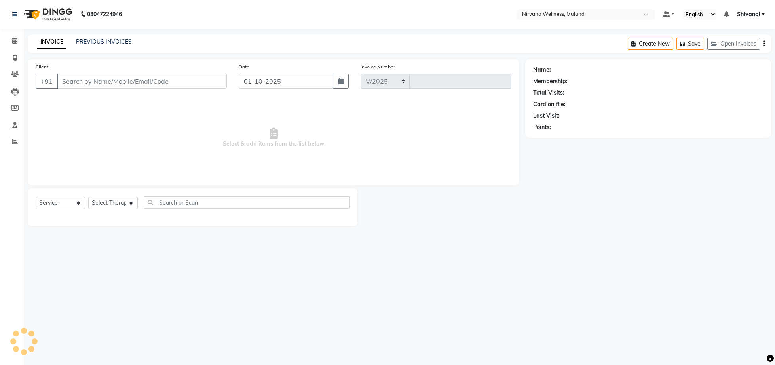
select select "4890"
type input "2123"
click at [15, 40] on icon at bounding box center [14, 41] width 5 height 6
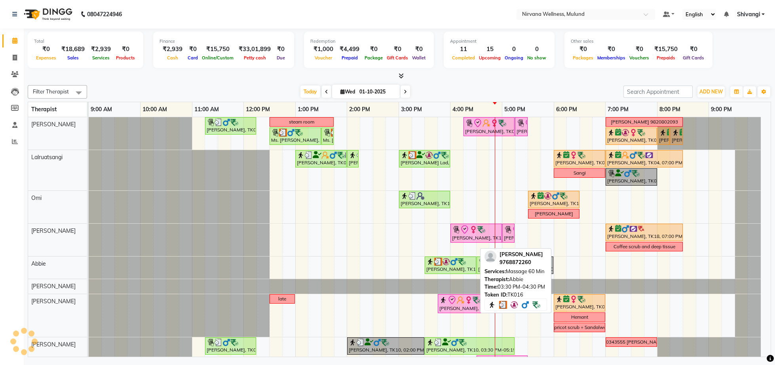
click at [457, 271] on div "[PERSON_NAME], TK16, 03:30 PM-04:30 PM, Massage 60 Min" at bounding box center [450, 265] width 50 height 15
select select "3"
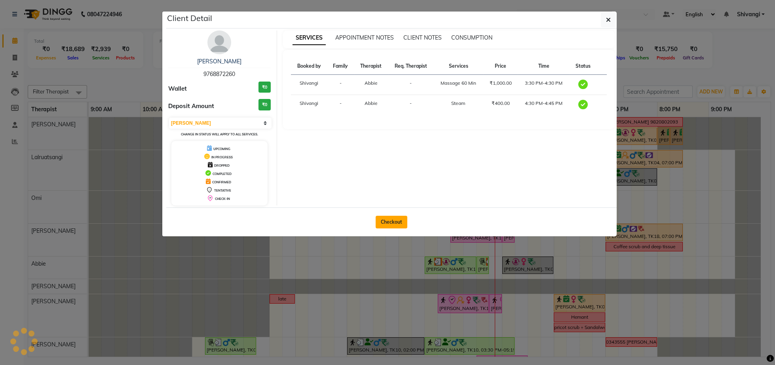
click at [386, 220] on button "Checkout" at bounding box center [392, 222] width 32 height 13
select select "4890"
select select "service"
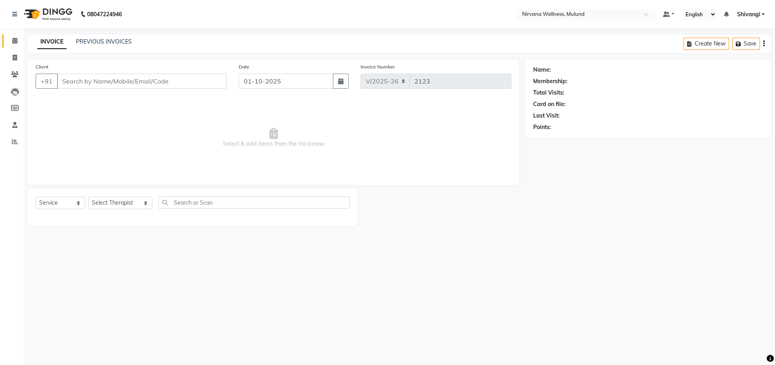
type input "9768872260"
select select "92881"
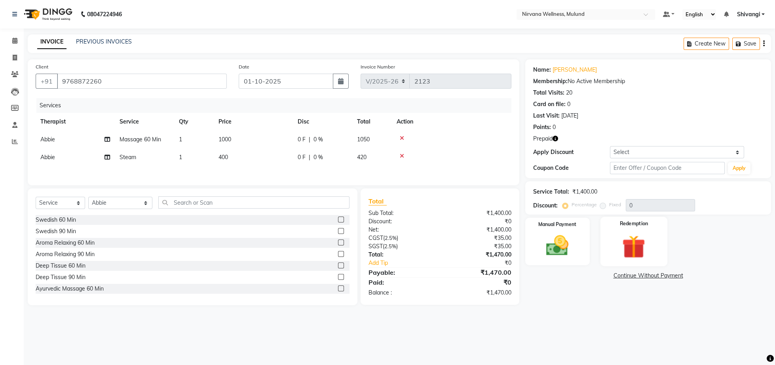
click at [646, 252] on img at bounding box center [634, 246] width 38 height 29
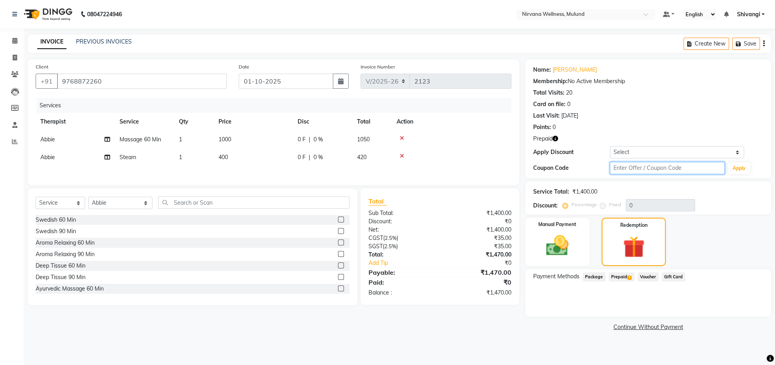
click at [648, 168] on input "text" at bounding box center [667, 168] width 115 height 12
type input "d50%"
click at [738, 170] on button "Apply" at bounding box center [739, 168] width 23 height 12
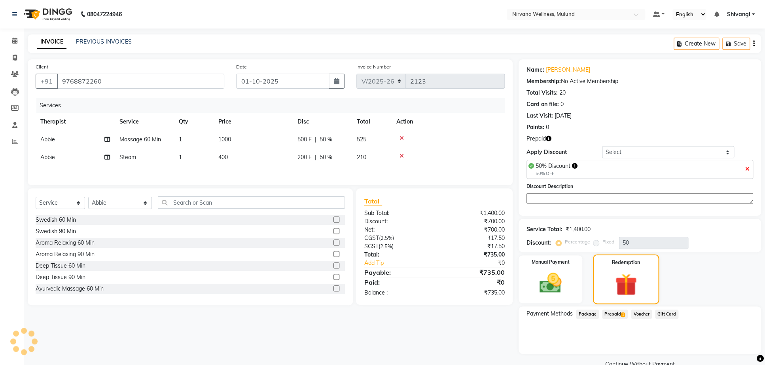
scroll to position [26, 0]
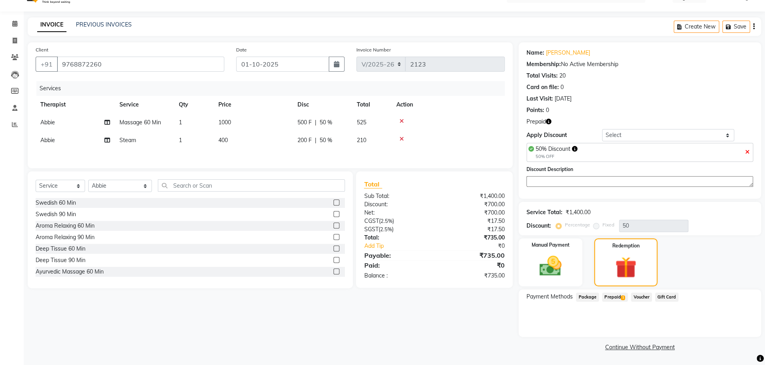
click at [621, 297] on span "1" at bounding box center [623, 297] width 4 height 5
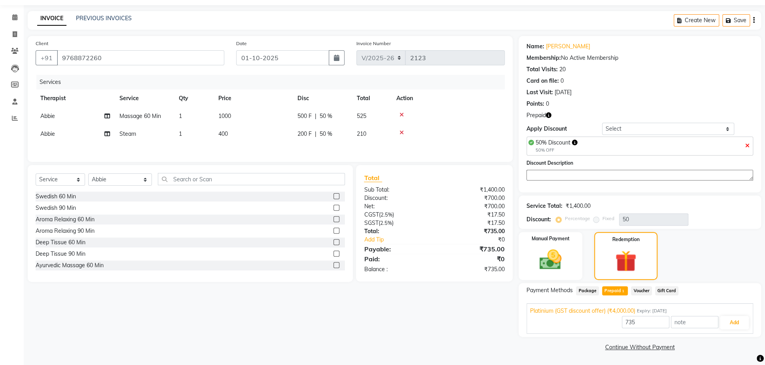
scroll to position [33, 0]
click at [747, 143] on icon at bounding box center [748, 146] width 4 height 6
type input "0"
type input "4000"
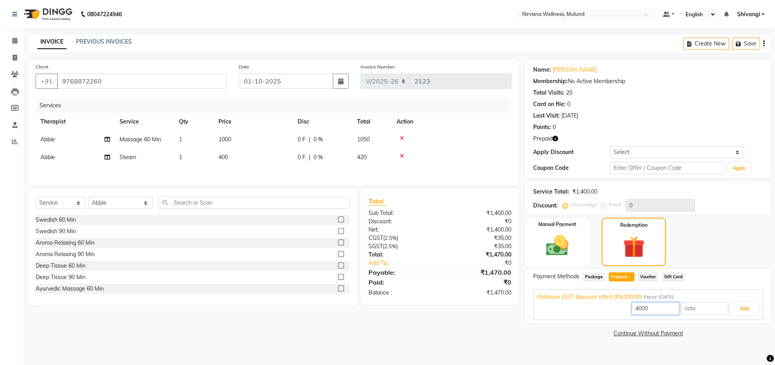
drag, startPoint x: 651, startPoint y: 307, endPoint x: 482, endPoint y: 336, distance: 171.5
click at [632, 315] on input "4000" at bounding box center [655, 308] width 47 height 12
type input "1470"
click at [748, 314] on button "Add" at bounding box center [744, 308] width 29 height 13
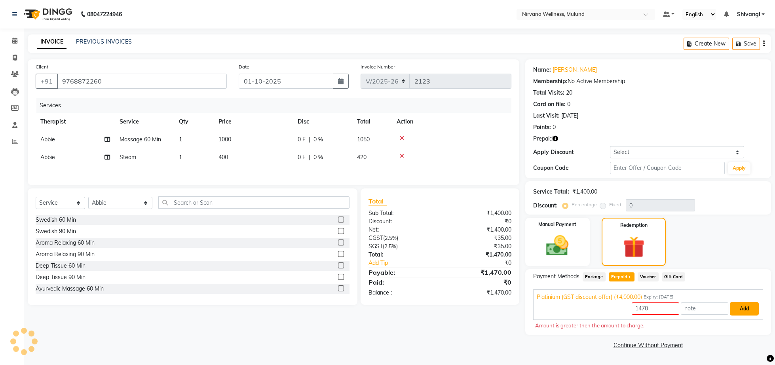
click at [736, 308] on button "Add" at bounding box center [744, 308] width 29 height 13
click at [651, 313] on input "1470" at bounding box center [655, 308] width 47 height 12
click at [650, 313] on input "1470" at bounding box center [655, 308] width 47 height 12
click at [593, 273] on span "Package" at bounding box center [594, 276] width 23 height 9
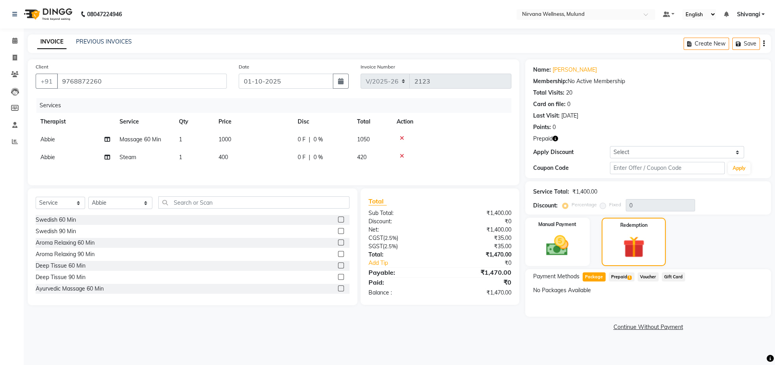
click at [615, 277] on span "Prepaid 1" at bounding box center [622, 276] width 26 height 9
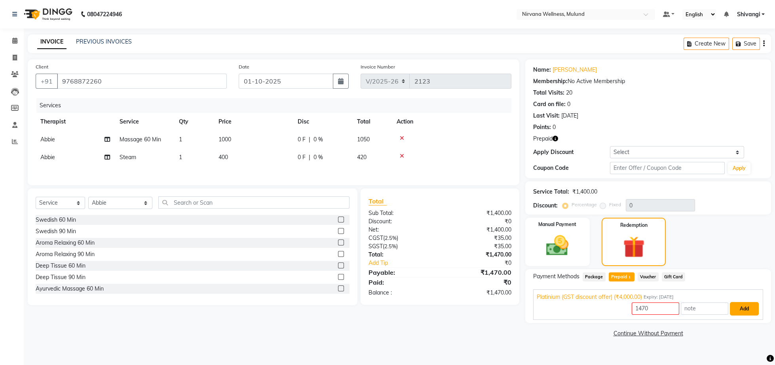
click at [732, 314] on button "Add" at bounding box center [744, 308] width 29 height 13
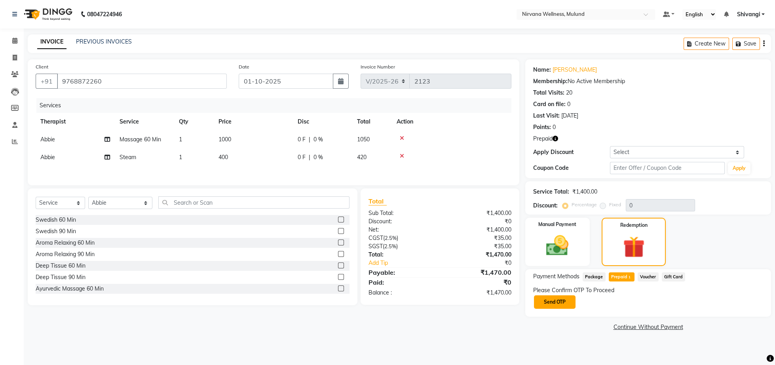
click at [550, 306] on button "Send OTP" at bounding box center [555, 301] width 42 height 13
click at [547, 300] on div "Please Confirm OTP To Proceed Send OTP" at bounding box center [648, 297] width 230 height 23
click at [595, 279] on span "Package" at bounding box center [594, 276] width 23 height 9
click at [618, 277] on span "Prepaid 1" at bounding box center [622, 276] width 26 height 9
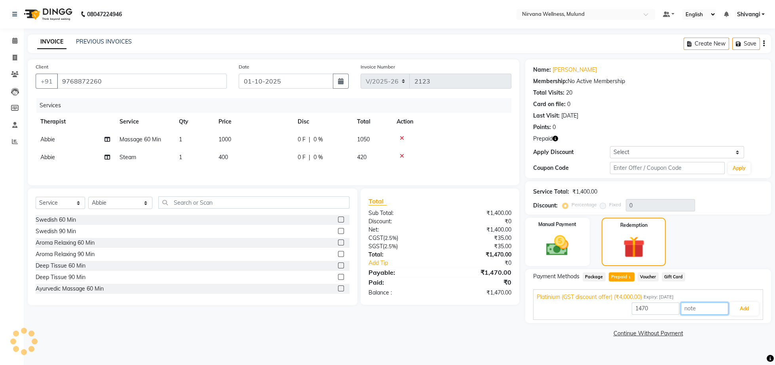
click at [722, 304] on input "text" at bounding box center [704, 308] width 47 height 12
click at [733, 309] on button "Add" at bounding box center [744, 308] width 29 height 13
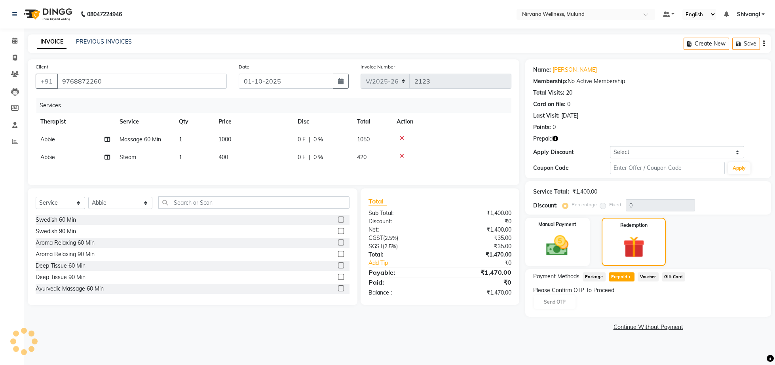
click at [562, 302] on div "Please Confirm OTP To Proceed Send OTP" at bounding box center [648, 297] width 230 height 23
click at [560, 302] on div "Please Confirm OTP To Proceed Send OTP" at bounding box center [648, 297] width 230 height 23
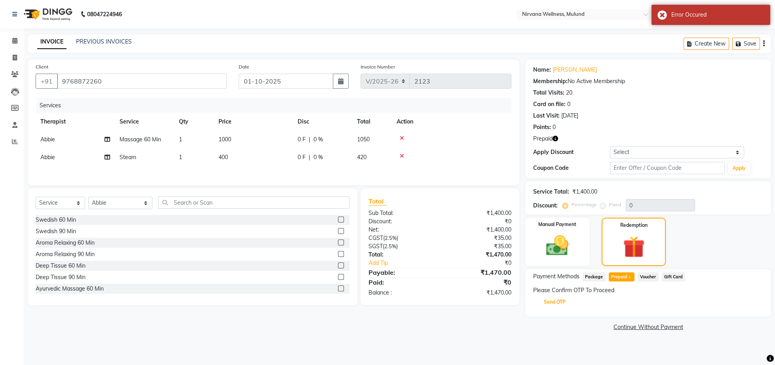
click at [560, 302] on button "Send OTP" at bounding box center [555, 301] width 42 height 13
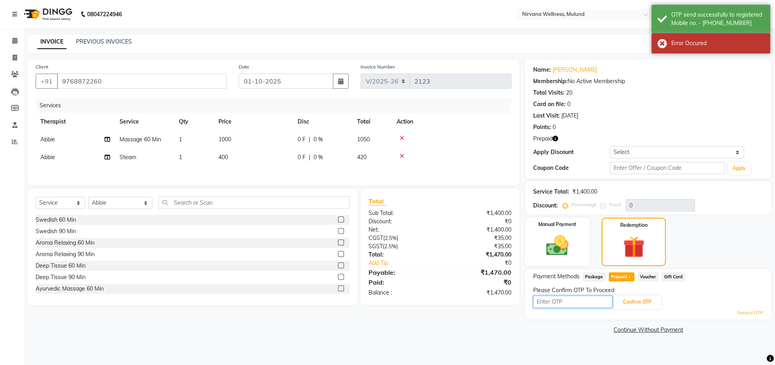
click at [579, 301] on input "text" at bounding box center [572, 302] width 79 height 12
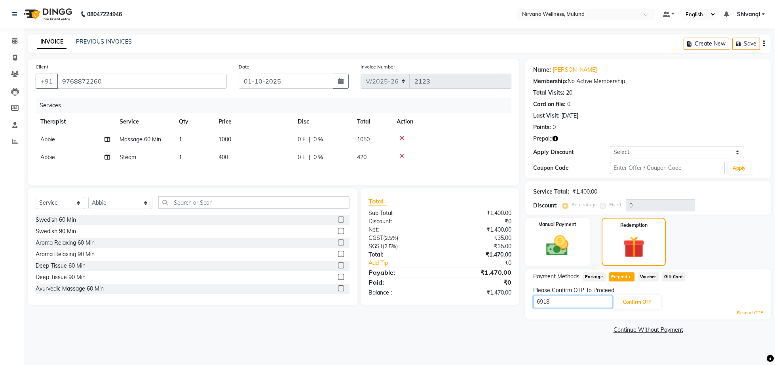
type input "6918"
click at [662, 301] on div "6918 Confirm OTP" at bounding box center [648, 301] width 230 height 15
click at [653, 302] on button "Confirm OTP" at bounding box center [637, 301] width 48 height 13
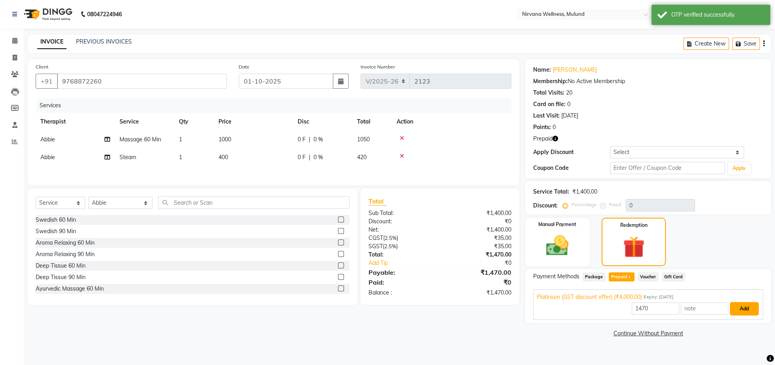
click at [747, 310] on button "Add" at bounding box center [744, 308] width 29 height 13
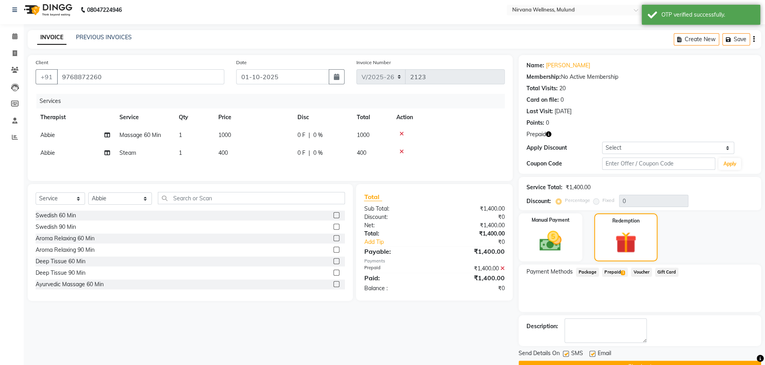
scroll to position [37, 0]
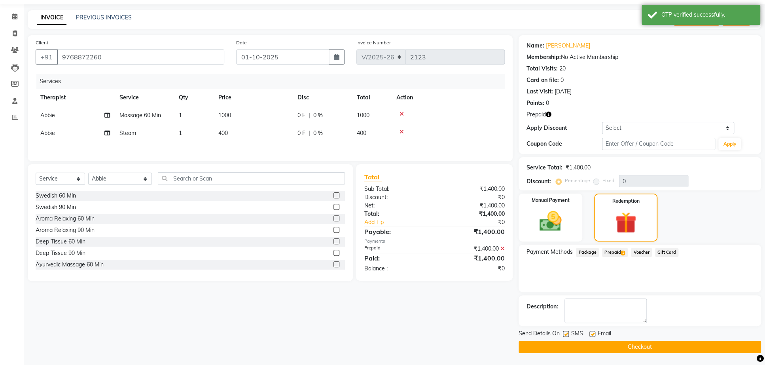
click at [593, 341] on button "Checkout" at bounding box center [640, 347] width 243 height 12
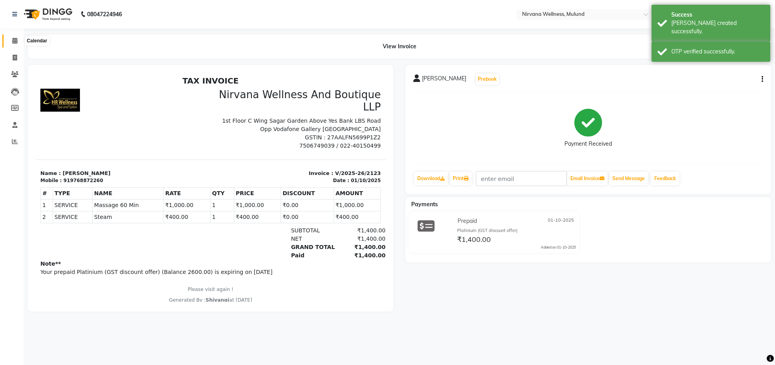
click at [17, 39] on icon at bounding box center [14, 41] width 5 height 6
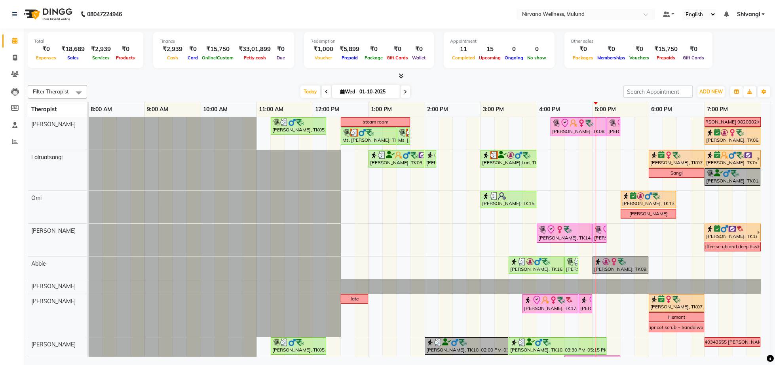
click at [218, 50] on div "₹15,750" at bounding box center [218, 49] width 36 height 9
click at [237, 74] on div at bounding box center [399, 76] width 743 height 8
click at [216, 49] on div "₹15,750" at bounding box center [218, 49] width 36 height 9
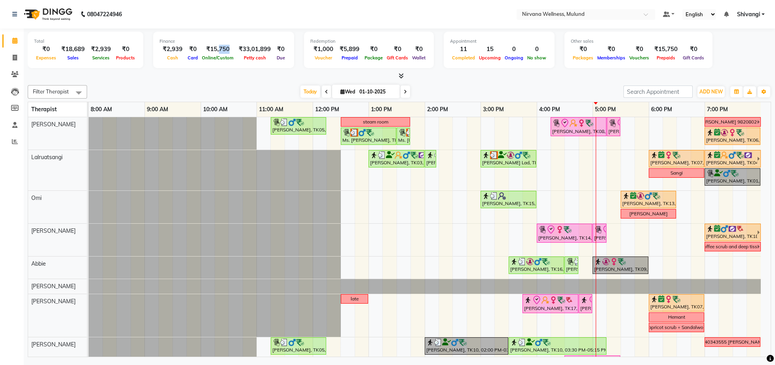
click at [216, 49] on div "₹15,750" at bounding box center [218, 49] width 36 height 9
click at [222, 75] on div at bounding box center [399, 76] width 743 height 8
click at [217, 44] on div "Finance" at bounding box center [223, 41] width 128 height 7
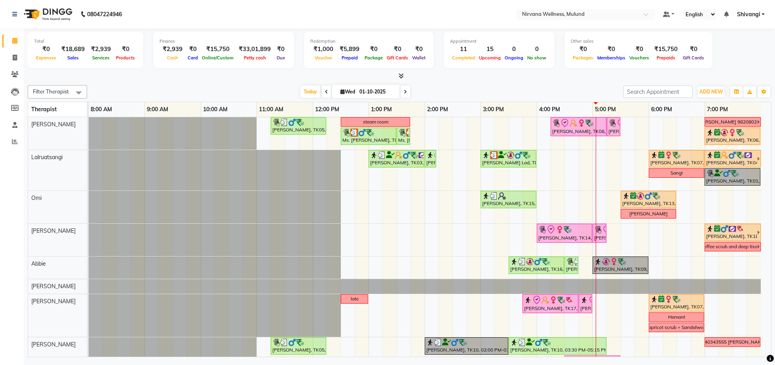
click at [217, 44] on div "Finance" at bounding box center [223, 41] width 128 height 7
click at [217, 47] on div "₹15,750" at bounding box center [218, 49] width 36 height 9
click at [214, 51] on div "₹15,750" at bounding box center [218, 49] width 36 height 9
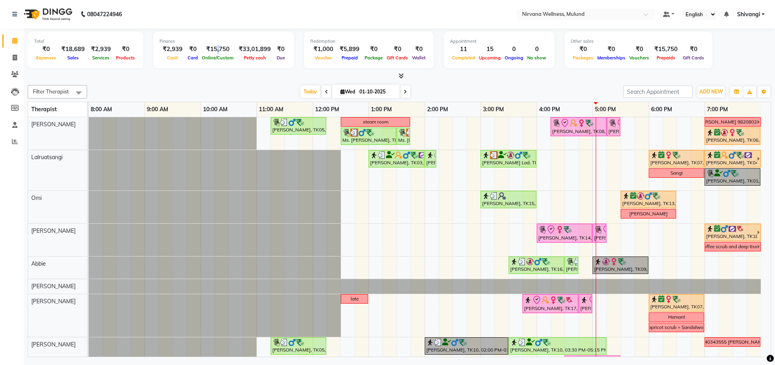
click at [214, 51] on div "₹15,750" at bounding box center [218, 49] width 36 height 9
click at [224, 89] on div "[DATE] [DATE]" at bounding box center [355, 92] width 528 height 12
click at [217, 48] on div "₹15,750" at bounding box center [218, 49] width 36 height 9
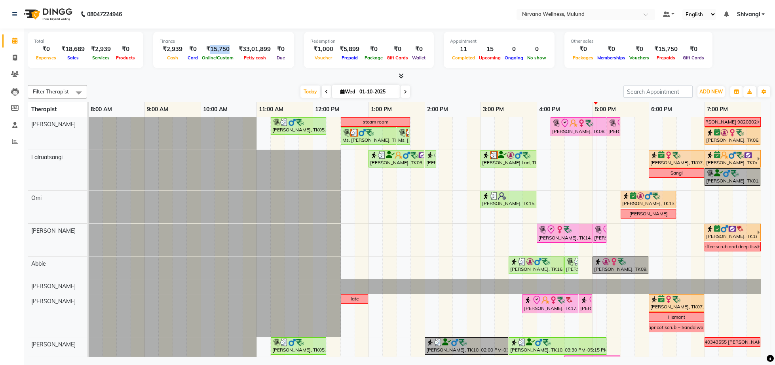
drag, startPoint x: 206, startPoint y: 47, endPoint x: 224, endPoint y: 47, distance: 18.2
click at [224, 47] on div "₹15,750" at bounding box center [218, 49] width 36 height 9
click at [200, 80] on div "Total ₹0 Expenses ₹18,689 Sales ₹2,939 Services ₹0 Products Finance ₹2,939 Cash…" at bounding box center [399, 193] width 751 height 330
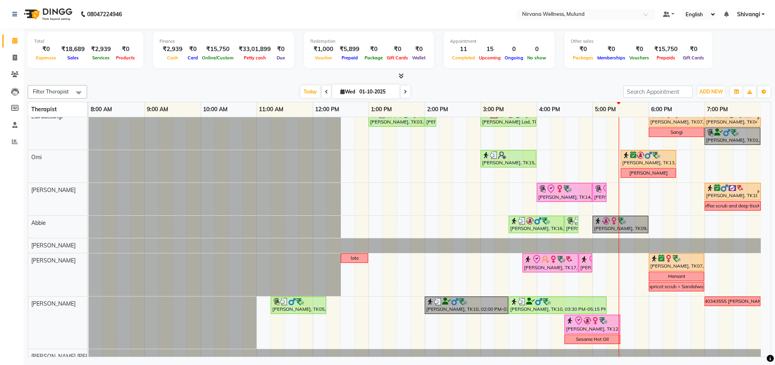
scroll to position [126, 0]
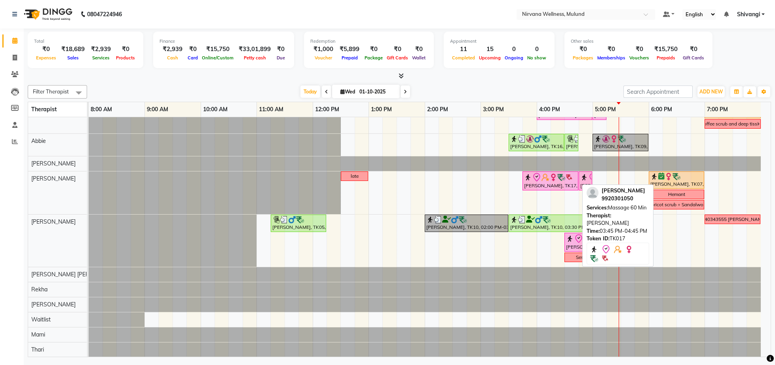
click at [543, 178] on img at bounding box center [545, 177] width 8 height 8
select select "8"
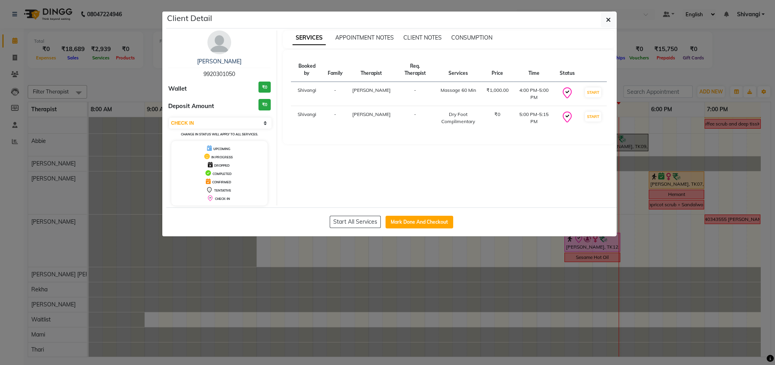
click at [675, 90] on ngb-modal-window "Client Detail SHRINIWAS PATIL 9920301050 Wallet ₹0 Deposit Amount ₹0 Select IN …" at bounding box center [387, 182] width 775 height 365
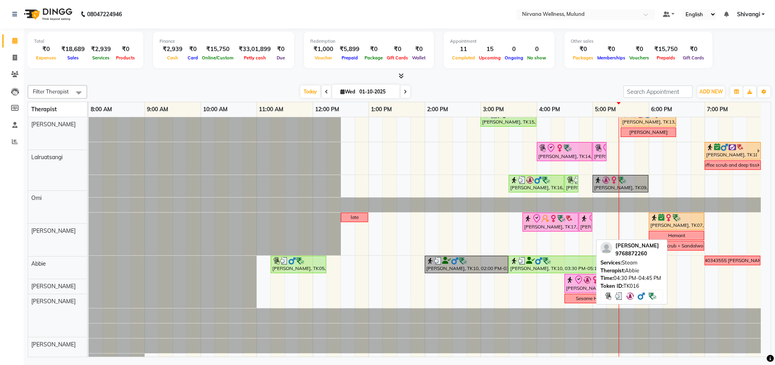
scroll to position [82, 0]
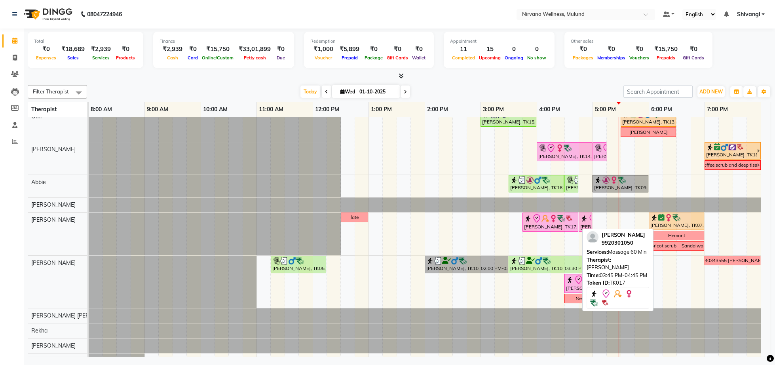
click at [560, 225] on div "SHRINIWAS PATIL, TK17, 03:45 PM-04:45 PM, Massage 60 Min" at bounding box center [550, 222] width 54 height 17
select select "8"
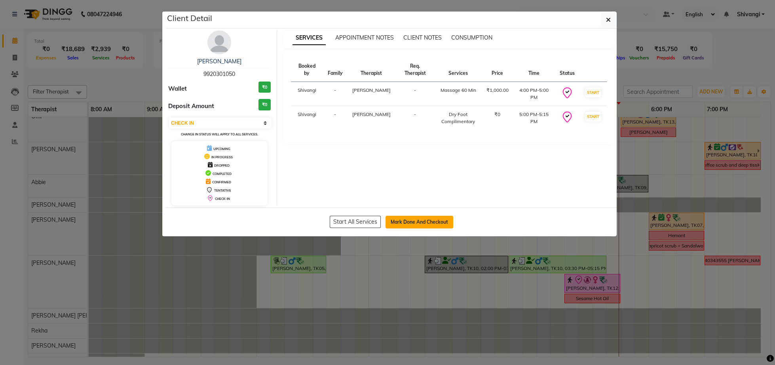
click at [424, 228] on button "Mark Done And Checkout" at bounding box center [419, 222] width 68 height 13
select select "4890"
select select "service"
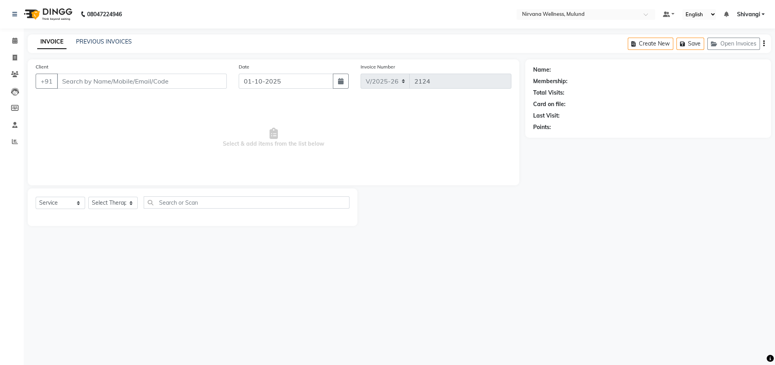
type input "9920301050"
select select "29684"
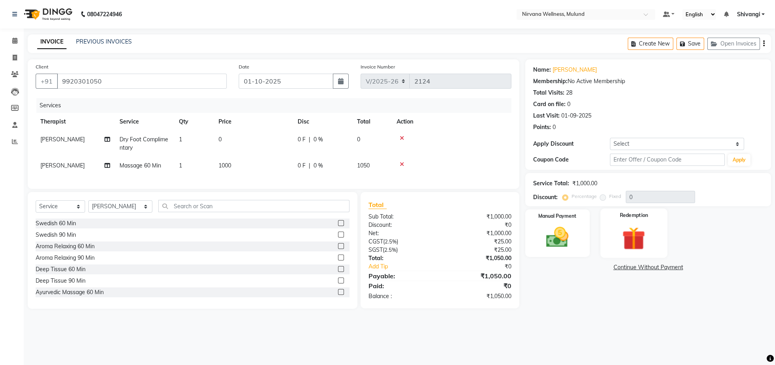
click at [624, 248] on img at bounding box center [634, 238] width 38 height 29
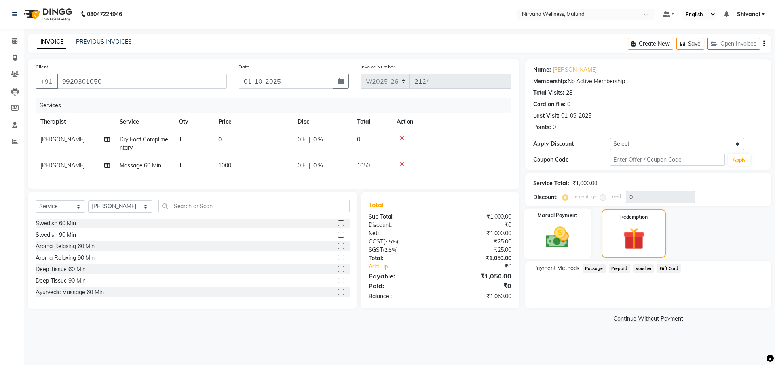
click at [560, 249] on img at bounding box center [557, 237] width 38 height 27
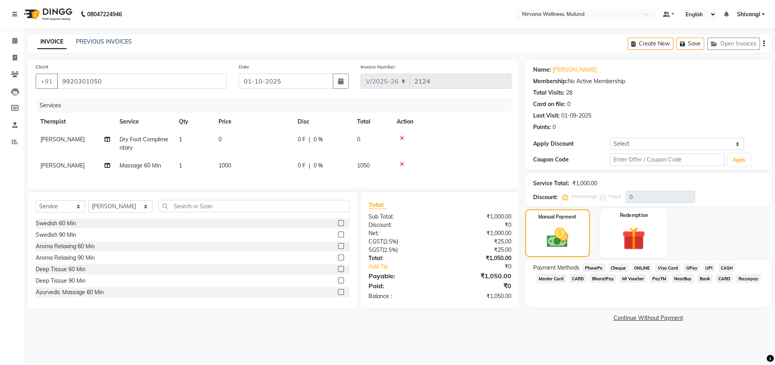
click at [645, 244] on img at bounding box center [634, 238] width 38 height 29
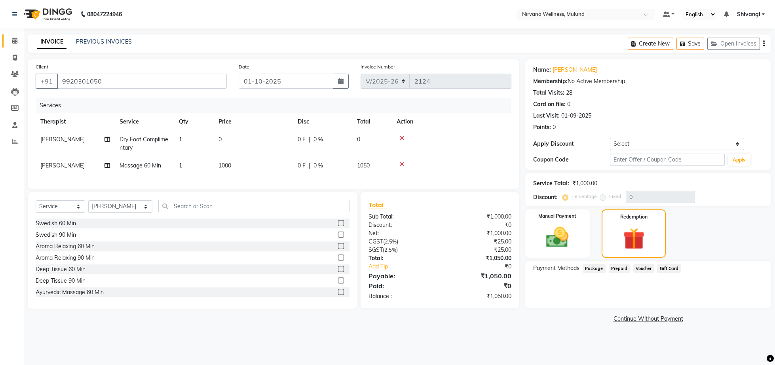
click at [12, 34] on link "Calendar" at bounding box center [11, 40] width 19 height 13
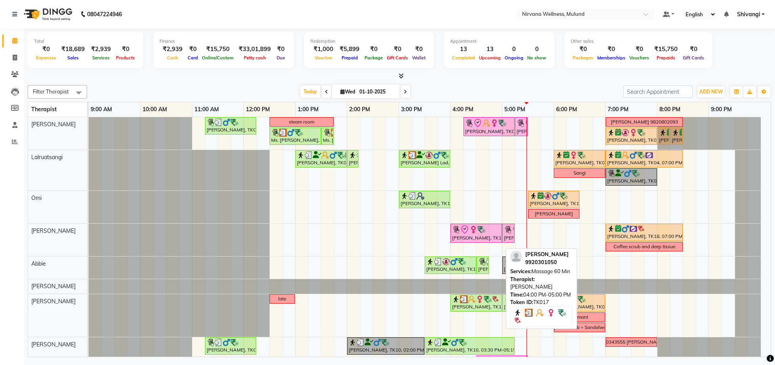
click at [469, 310] on div "[PERSON_NAME], TK17, 04:00 PM-05:00 PM, Massage 60 Min" at bounding box center [476, 302] width 50 height 15
select select "3"
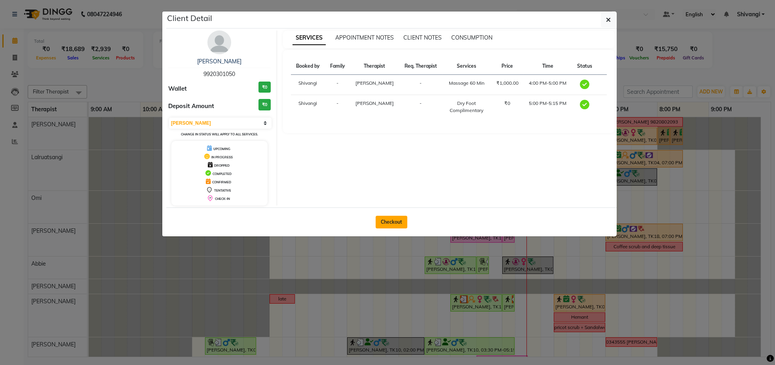
click at [385, 222] on button "Checkout" at bounding box center [392, 222] width 32 height 13
select select "service"
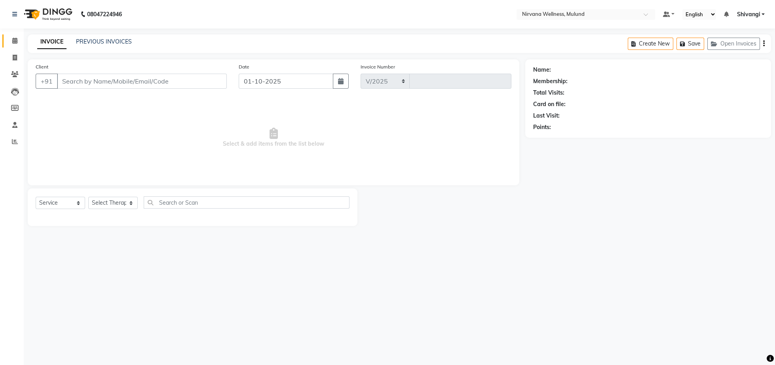
select select "4890"
type input "2124"
type input "9920301050"
select select "29684"
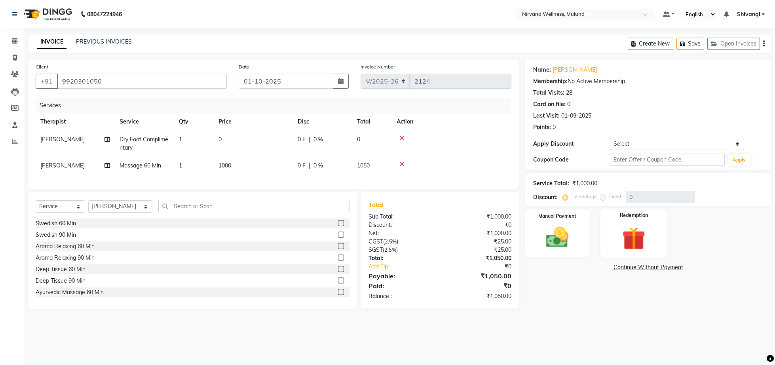
click at [631, 239] on img at bounding box center [634, 238] width 38 height 29
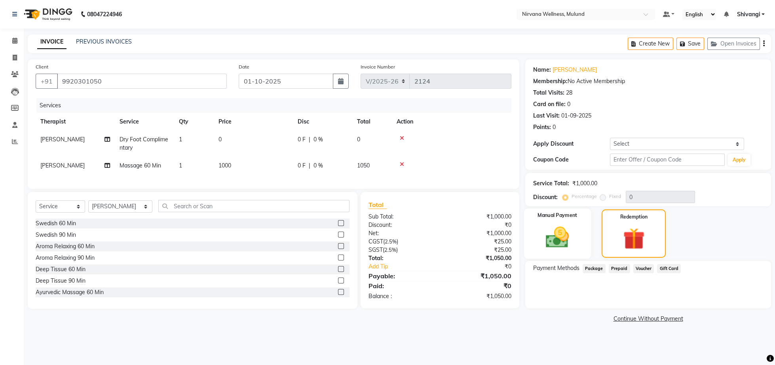
click at [553, 245] on img at bounding box center [557, 237] width 38 height 27
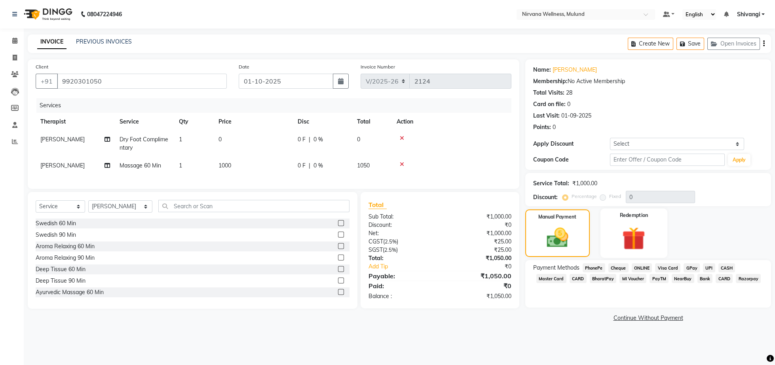
click at [630, 243] on img at bounding box center [634, 238] width 38 height 29
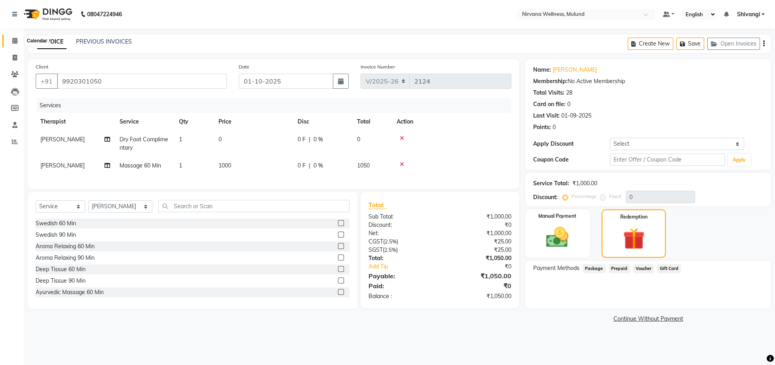
click at [17, 38] on icon at bounding box center [14, 41] width 5 height 6
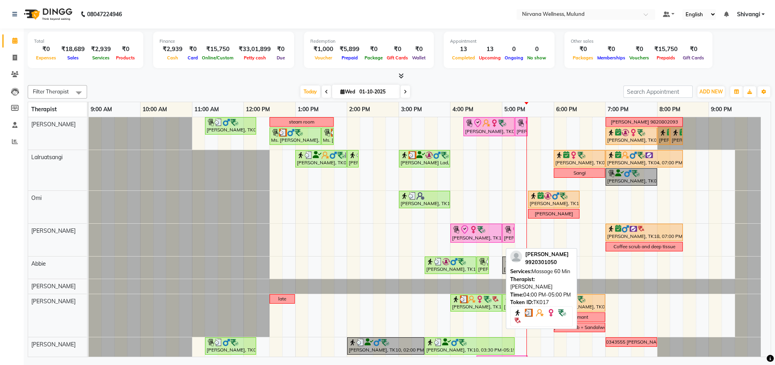
click at [475, 307] on div "[PERSON_NAME], TK17, 04:00 PM-05:00 PM, Massage 60 Min" at bounding box center [476, 302] width 50 height 15
select select "3"
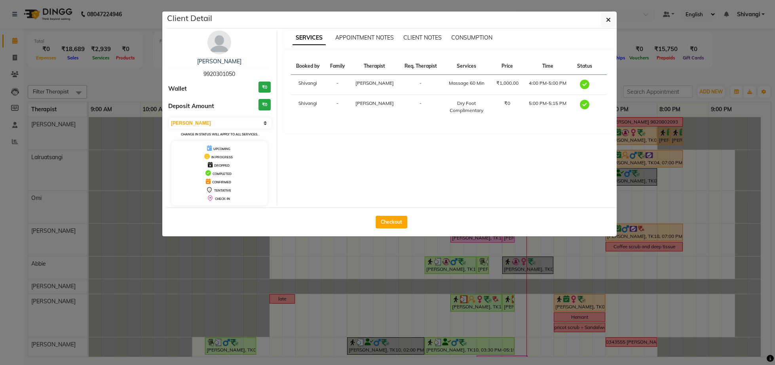
click at [207, 44] on div "SHRINIWAS PATIL 9920301050 Wallet ₹0 Deposit Amount ₹0 Select MARK DONE UPCOMIN…" at bounding box center [219, 117] width 115 height 175
drag, startPoint x: 222, startPoint y: 38, endPoint x: 586, endPoint y: 54, distance: 365.2
click at [222, 39] on img at bounding box center [219, 42] width 24 height 24
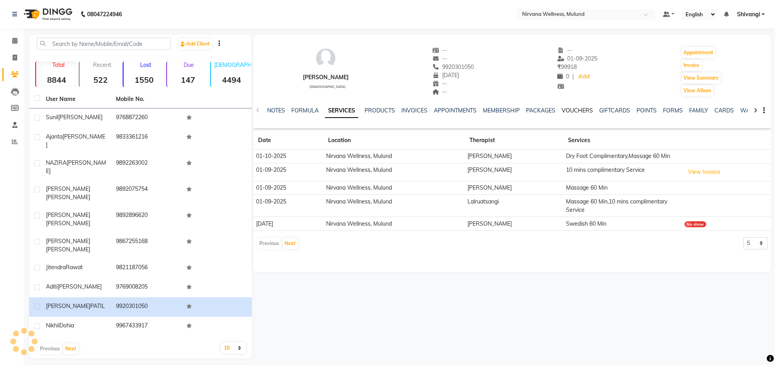
click at [580, 111] on link "VOUCHERS" at bounding box center [577, 110] width 31 height 7
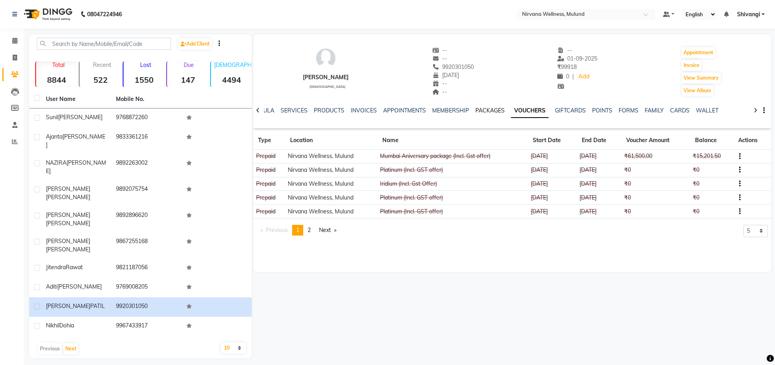
click at [488, 110] on link "PACKAGES" at bounding box center [489, 110] width 29 height 7
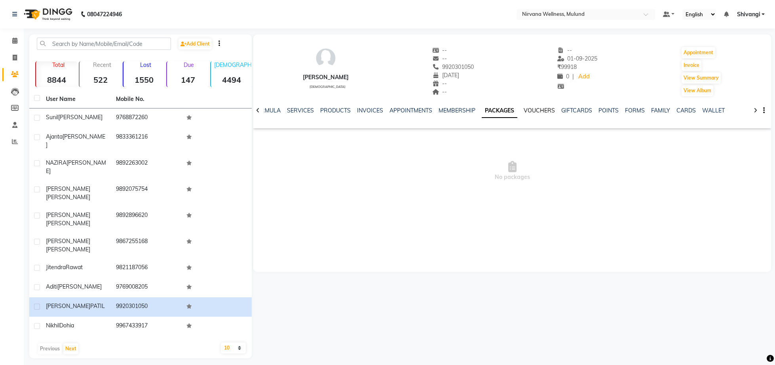
click at [545, 110] on link "VOUCHERS" at bounding box center [539, 110] width 31 height 7
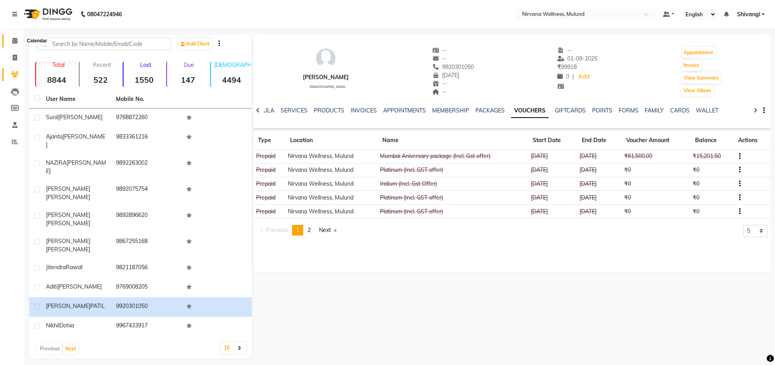
click at [9, 42] on span at bounding box center [15, 40] width 14 height 9
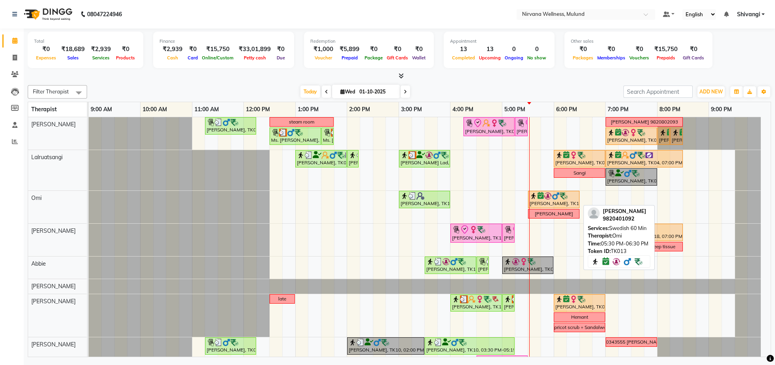
click at [552, 199] on img at bounding box center [556, 196] width 8 height 8
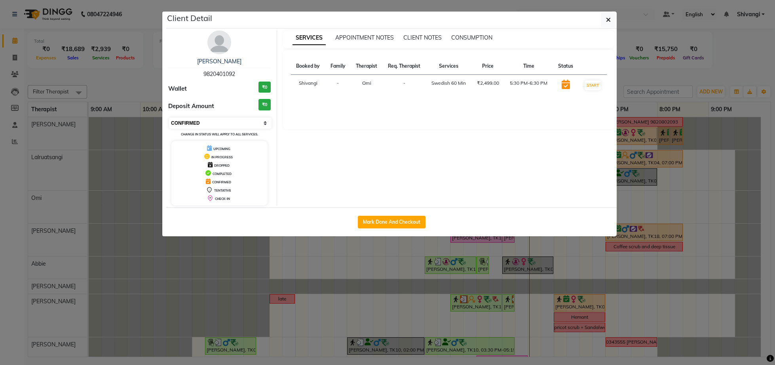
click at [169, 118] on select "Select IN SERVICE CONFIRMED TENTATIVE CHECK IN MARK DONE DROPPED UPCOMING" at bounding box center [220, 123] width 102 height 11
select select "8"
click option "CHECK IN" at bounding box center [0, 0] width 0 height 0
click at [115, 87] on ngb-modal-window "Client Detail Mandar Pawar 9820401092 Wallet ₹0 Deposit Amount ₹0 Select IN SER…" at bounding box center [387, 182] width 775 height 365
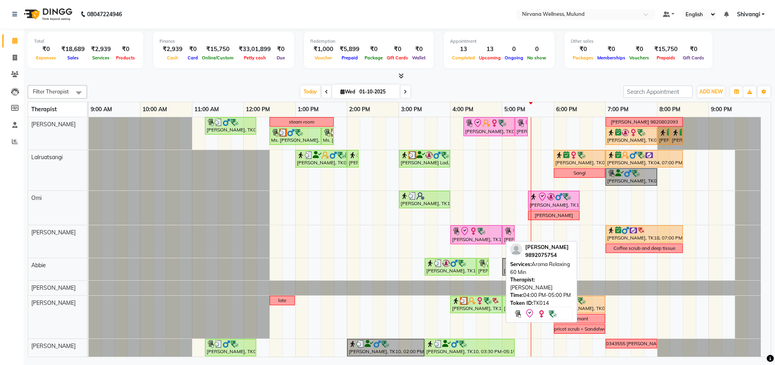
click at [481, 241] on div "[PERSON_NAME], TK14, 04:00 PM-05:00 PM, Aroma Relaxing 60 Min" at bounding box center [476, 234] width 50 height 17
select select "8"
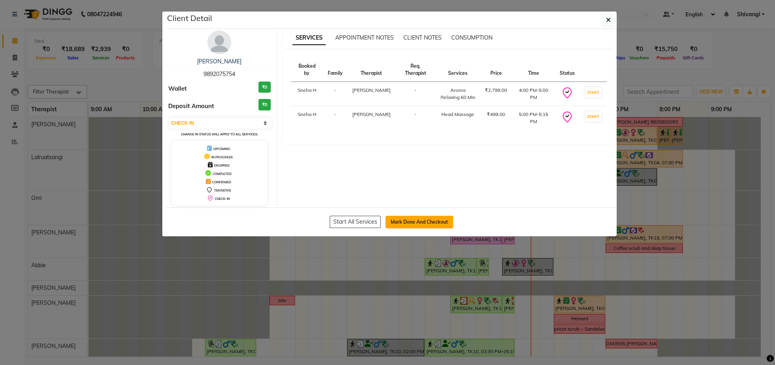
click at [408, 225] on button "Mark Done And Checkout" at bounding box center [419, 222] width 68 height 13
select select "service"
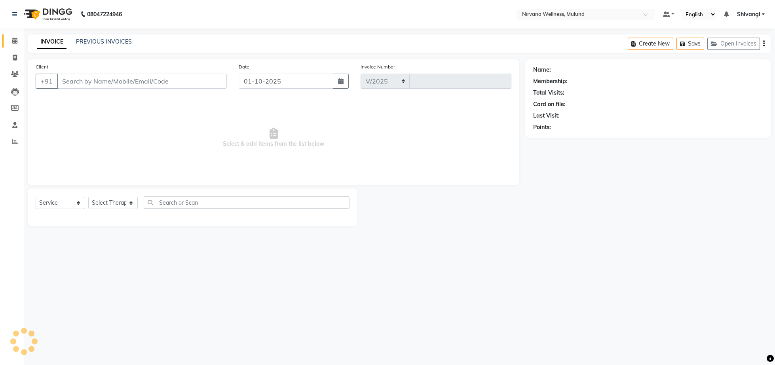
select select "4890"
type input "2124"
type input "9892075754"
select select "92882"
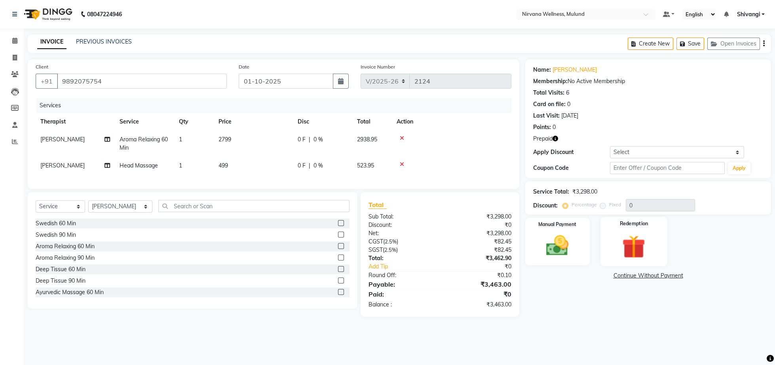
click at [617, 251] on img at bounding box center [634, 246] width 38 height 29
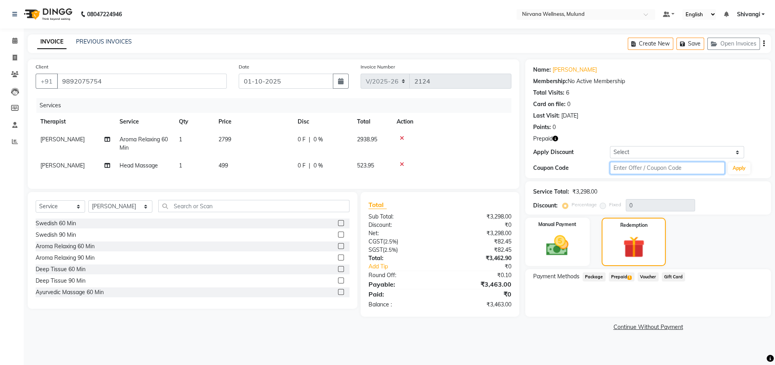
click at [638, 165] on input "text" at bounding box center [667, 168] width 115 height 12
type input "d50%"
click at [733, 166] on button "Apply" at bounding box center [739, 168] width 23 height 12
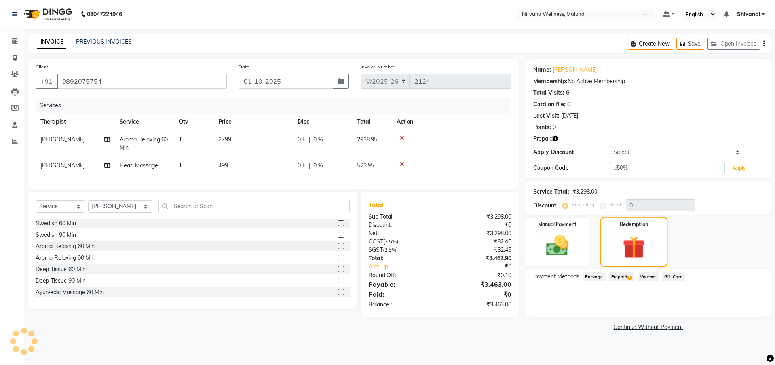
type input "50"
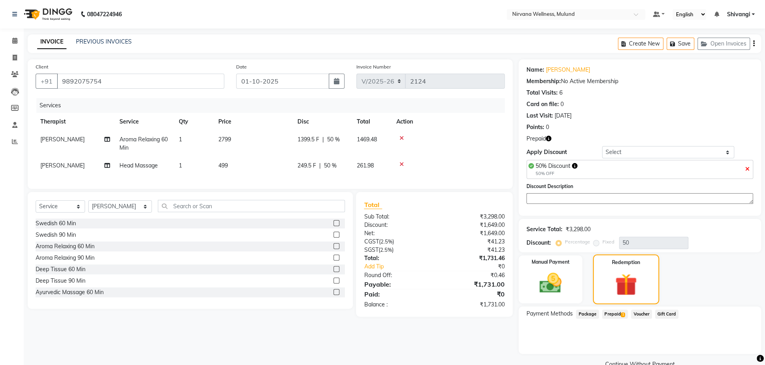
scroll to position [26, 0]
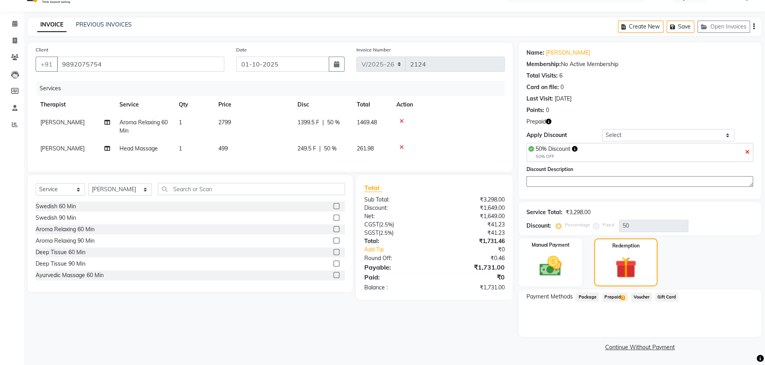
click at [614, 298] on span "Prepaid 1" at bounding box center [615, 296] width 26 height 9
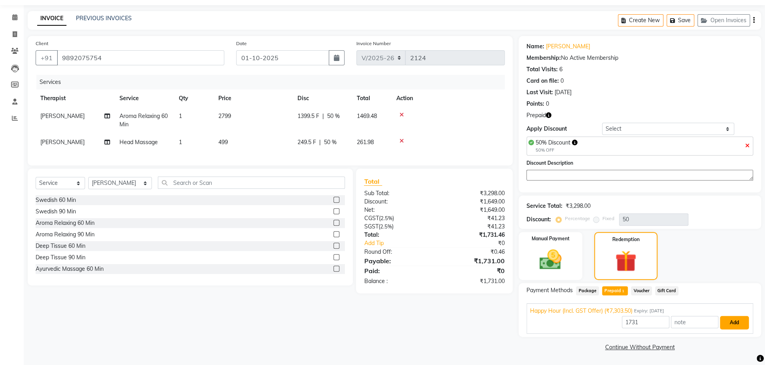
click at [733, 328] on button "Add" at bounding box center [734, 322] width 29 height 13
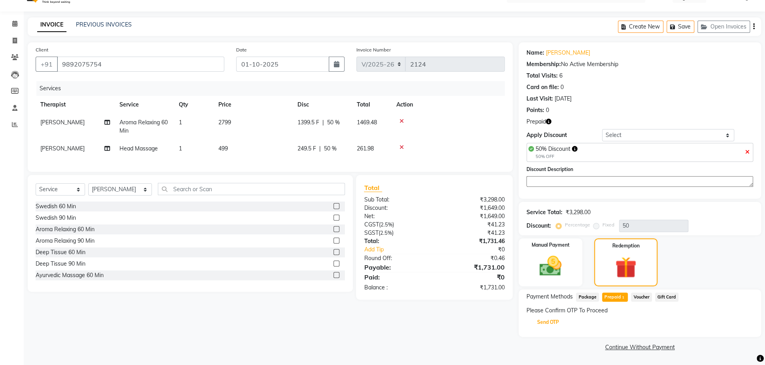
click at [559, 323] on button "Send OTP" at bounding box center [549, 321] width 42 height 13
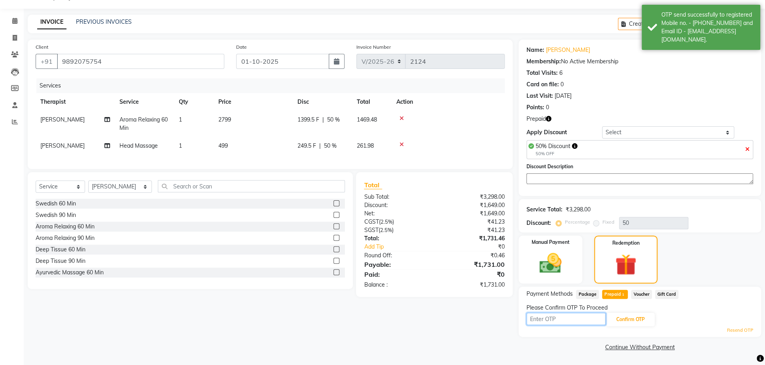
click at [556, 325] on input "text" at bounding box center [566, 319] width 79 height 12
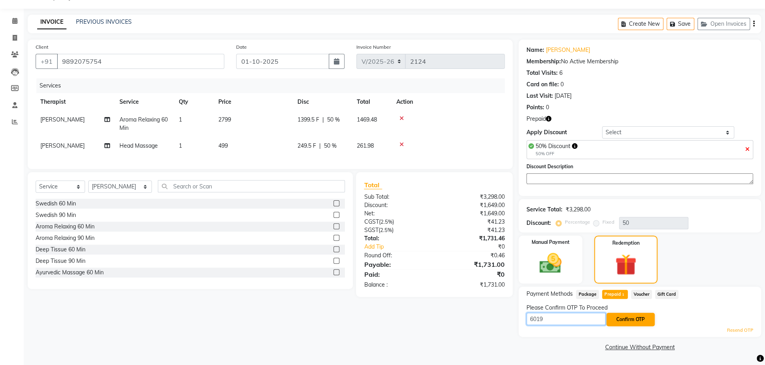
type input "6019"
click at [639, 323] on button "Confirm OTP" at bounding box center [631, 319] width 48 height 13
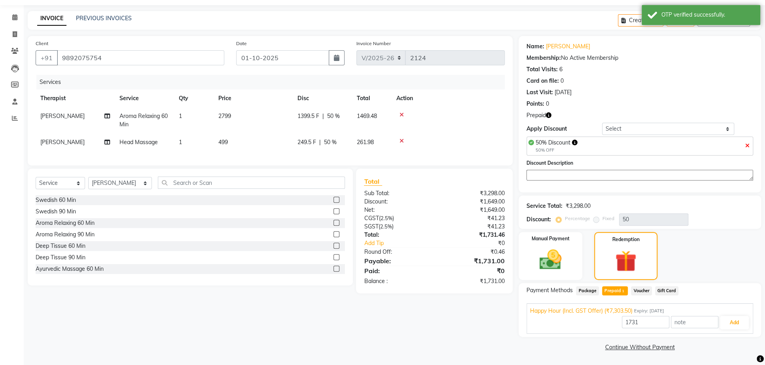
scroll to position [33, 0]
click at [737, 328] on button "Add" at bounding box center [734, 322] width 29 height 13
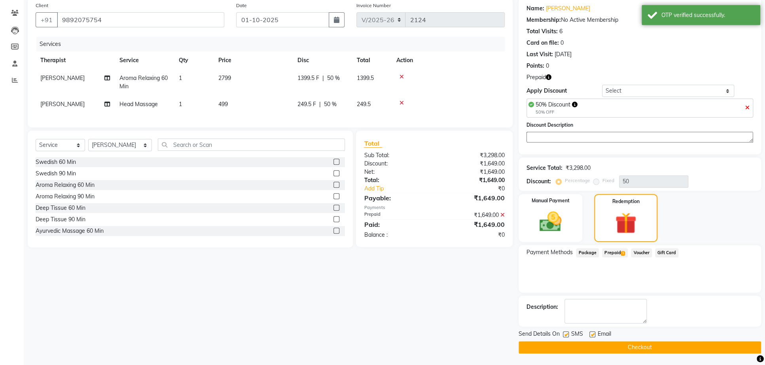
scroll to position [83, 0]
click at [659, 347] on button "Checkout" at bounding box center [640, 347] width 243 height 12
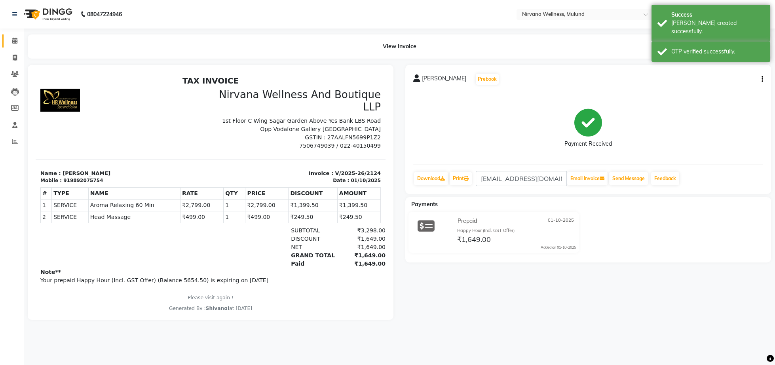
click at [8, 40] on span at bounding box center [15, 40] width 14 height 9
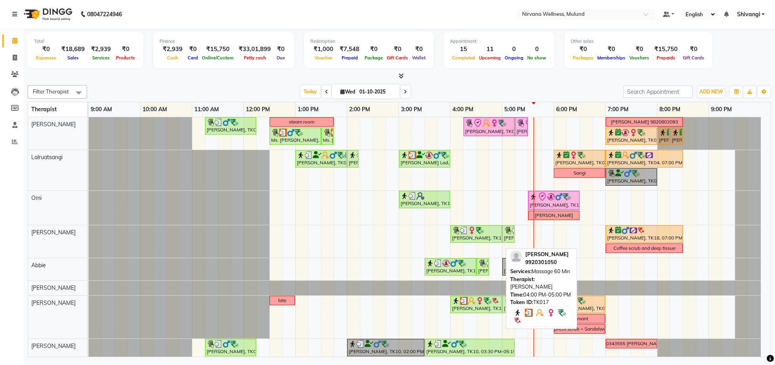
click at [473, 305] on img at bounding box center [472, 301] width 8 height 8
select select "3"
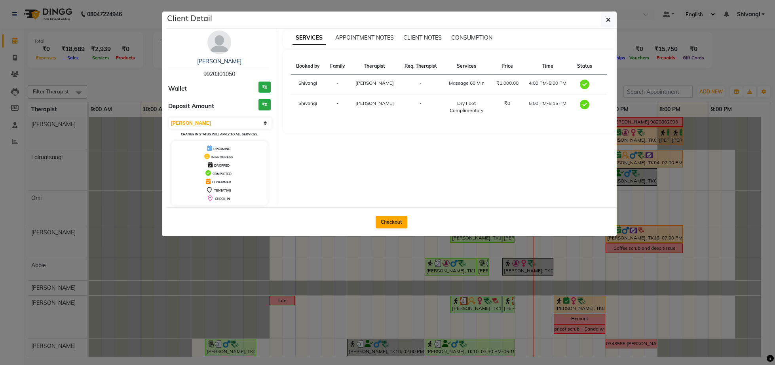
click at [404, 225] on button "Checkout" at bounding box center [392, 222] width 32 height 13
select select "service"
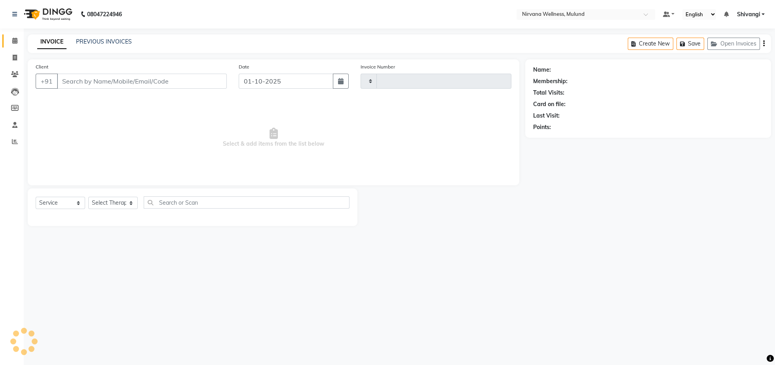
type input "2125"
select select "4890"
type input "9920301050"
select select "29684"
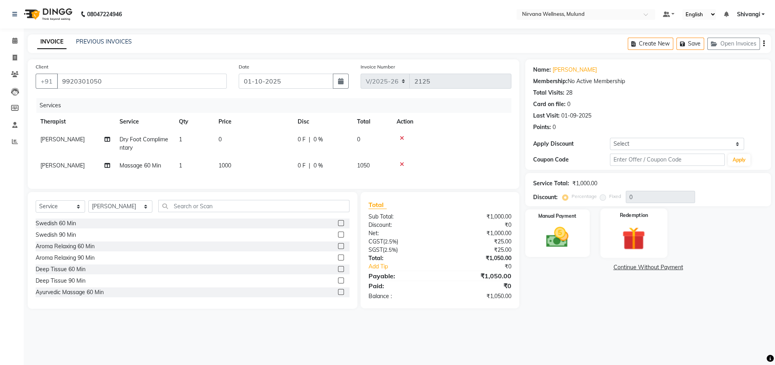
click at [620, 239] on img at bounding box center [634, 238] width 38 height 29
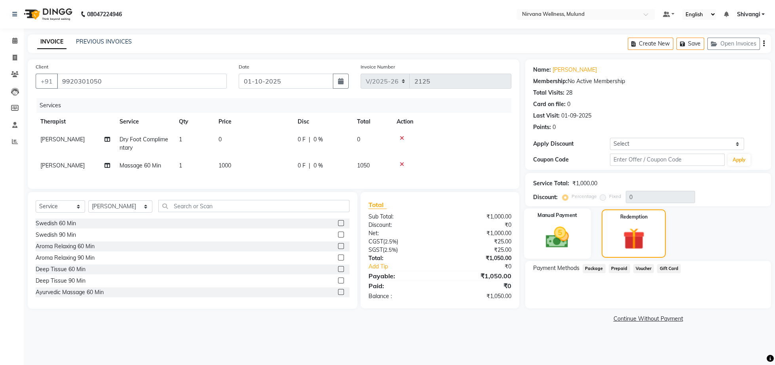
click at [577, 251] on div "Manual Payment" at bounding box center [557, 234] width 67 height 50
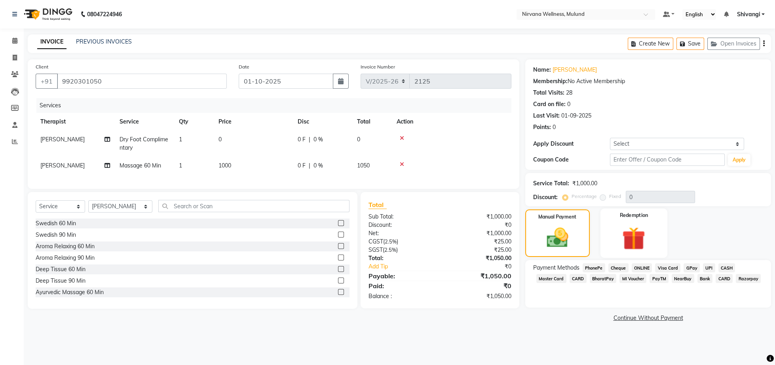
click at [660, 235] on div "Redemption" at bounding box center [633, 233] width 67 height 49
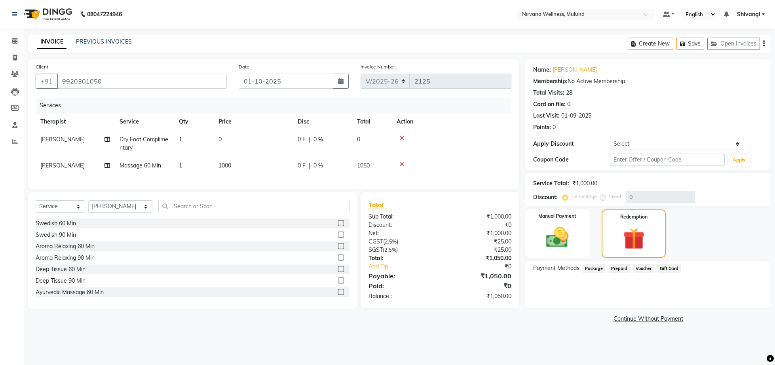
click at [17, 34] on li "Calendar" at bounding box center [12, 40] width 24 height 17
click at [8, 40] on link "Calendar" at bounding box center [11, 40] width 19 height 13
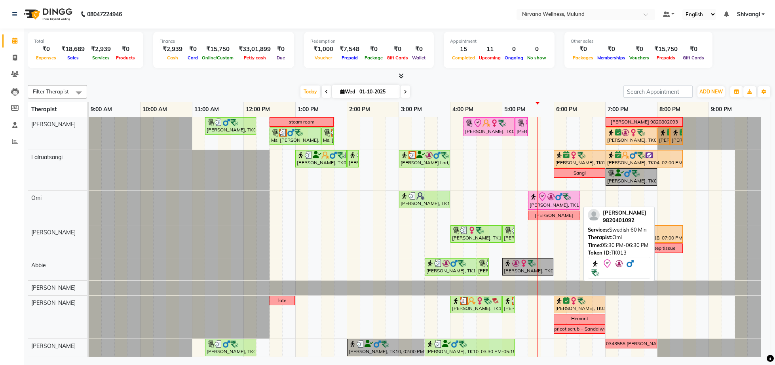
click at [550, 203] on div "[PERSON_NAME], TK13, 05:30 PM-06:30 PM, Swedish 60 Min" at bounding box center [554, 200] width 50 height 17
select select "8"
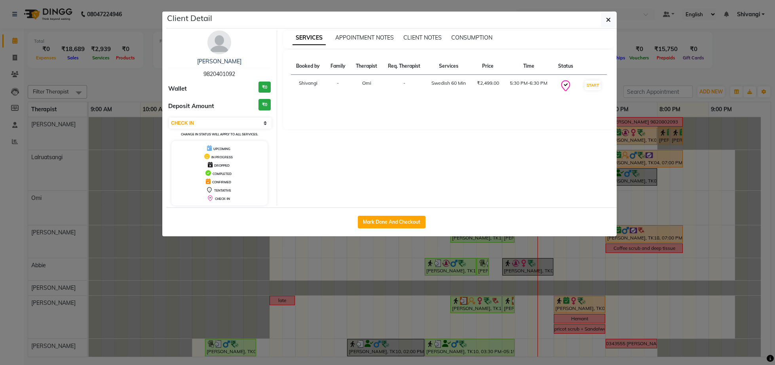
click at [639, 73] on ngb-modal-window "Client Detail Mandar Pawar 9820401092 Wallet ₹0 Deposit Amount ₹0 Select IN SER…" at bounding box center [387, 182] width 775 height 365
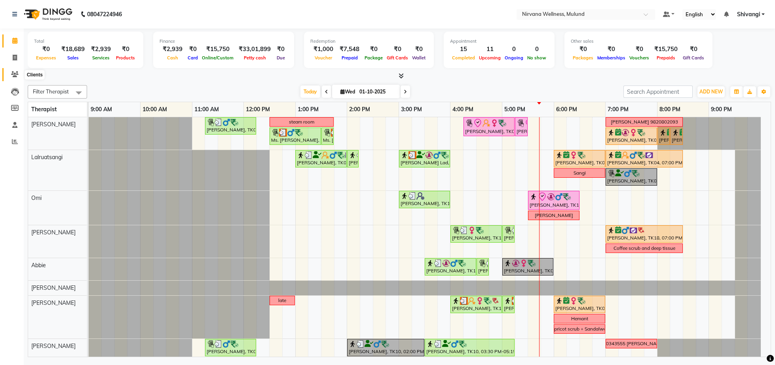
click at [9, 70] on span at bounding box center [15, 74] width 14 height 9
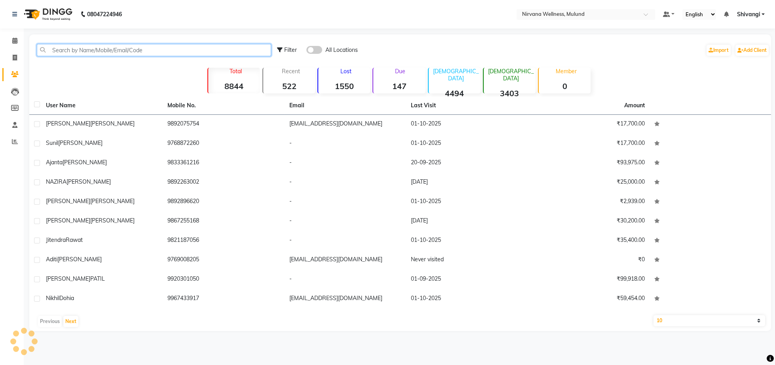
click at [102, 53] on input "text" at bounding box center [154, 50] width 234 height 12
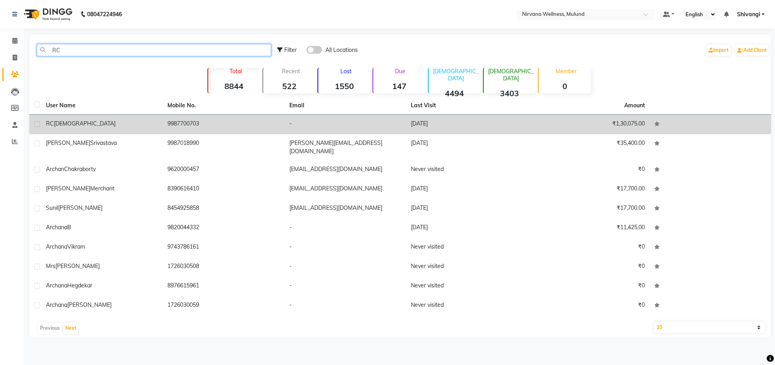
type input "RC"
click at [96, 131] on td "RC Jain" at bounding box center [101, 124] width 121 height 19
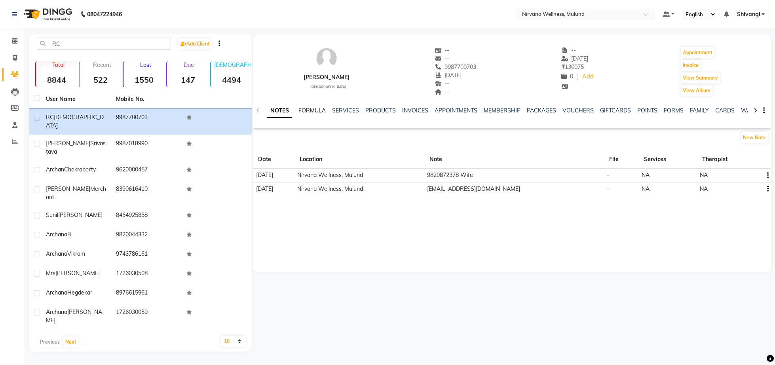
click at [319, 110] on link "FORMULA" at bounding box center [311, 110] width 27 height 7
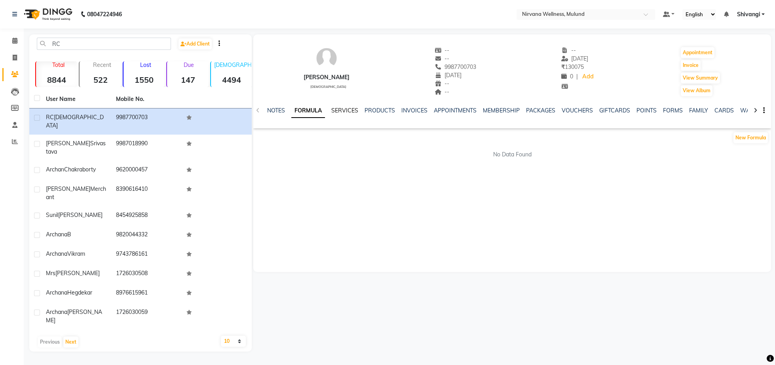
click at [356, 111] on link "SERVICES" at bounding box center [344, 110] width 27 height 7
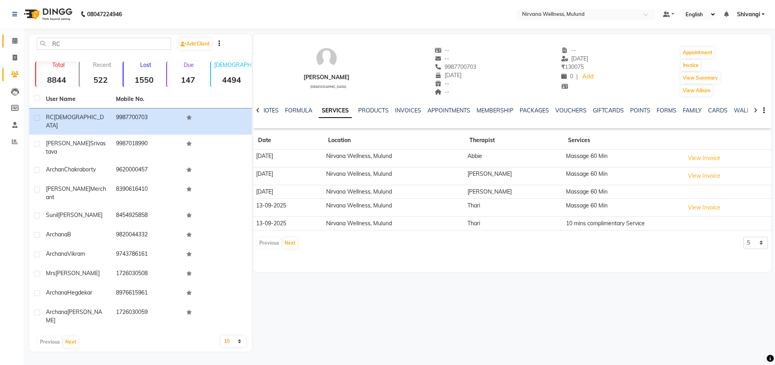
click at [7, 43] on link "Calendar" at bounding box center [11, 40] width 19 height 13
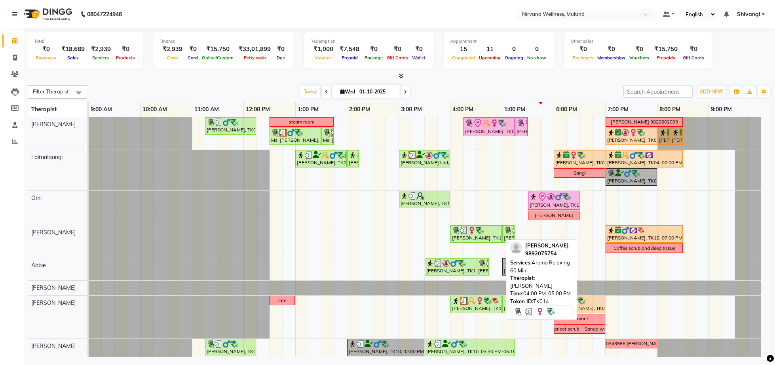
click at [468, 235] on div "[PERSON_NAME], TK14, 04:00 PM-05:00 PM, Aroma Relaxing 60 Min" at bounding box center [476, 233] width 50 height 15
select select "3"
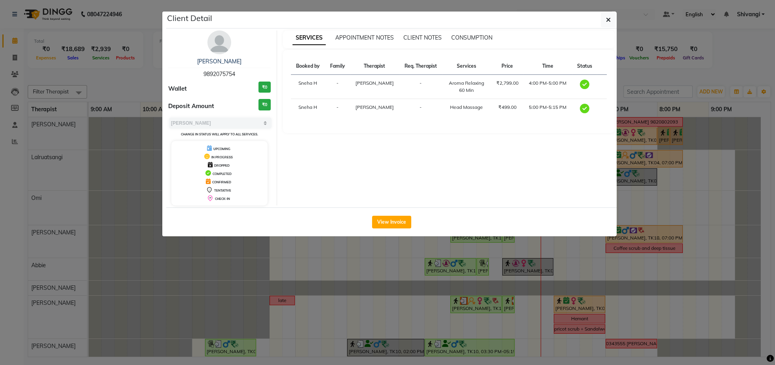
click at [693, 133] on ngb-modal-window "Client Detail Samidha Sathe 9892075754 Wallet ₹0 Deposit Amount ₹0 Select MARK …" at bounding box center [387, 182] width 775 height 365
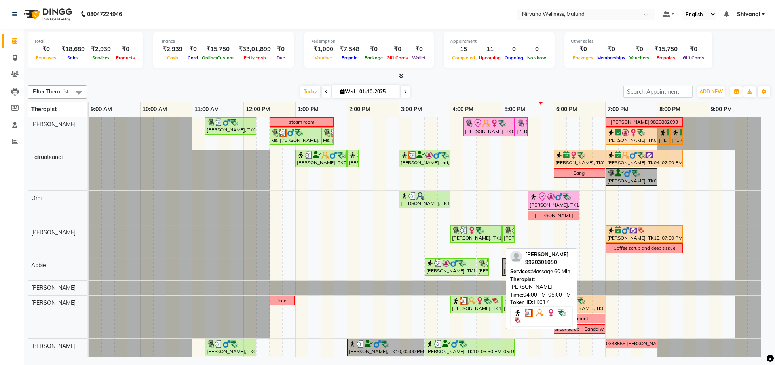
click at [472, 301] on img at bounding box center [472, 301] width 8 height 8
select select "3"
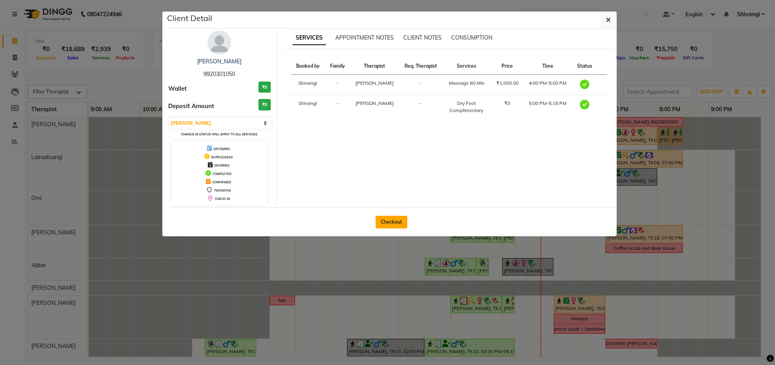
click at [381, 225] on button "Checkout" at bounding box center [392, 222] width 32 height 13
select select "service"
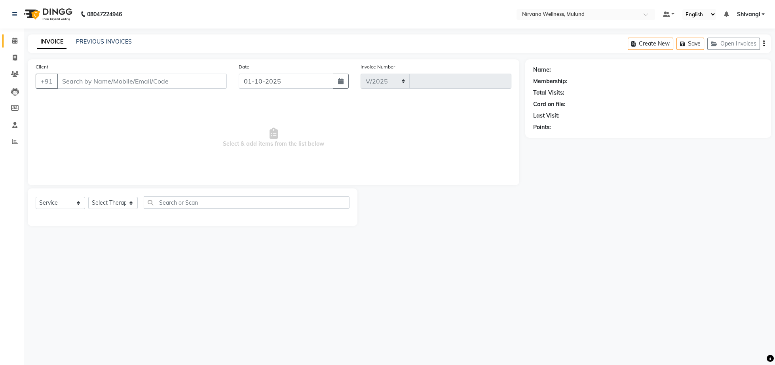
select select "4890"
type input "2125"
type input "9920301050"
select select "29684"
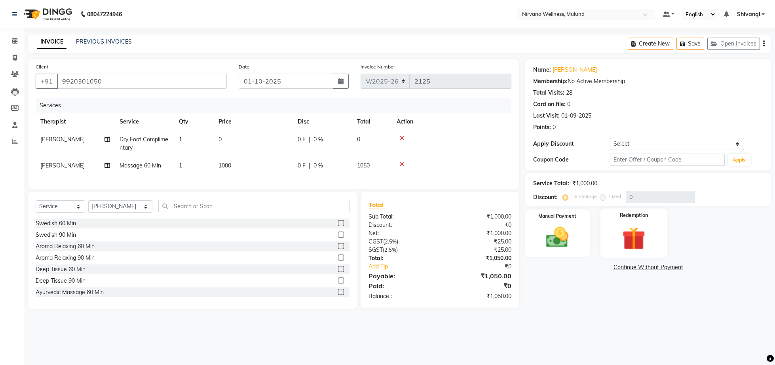
click at [651, 235] on img at bounding box center [634, 238] width 38 height 29
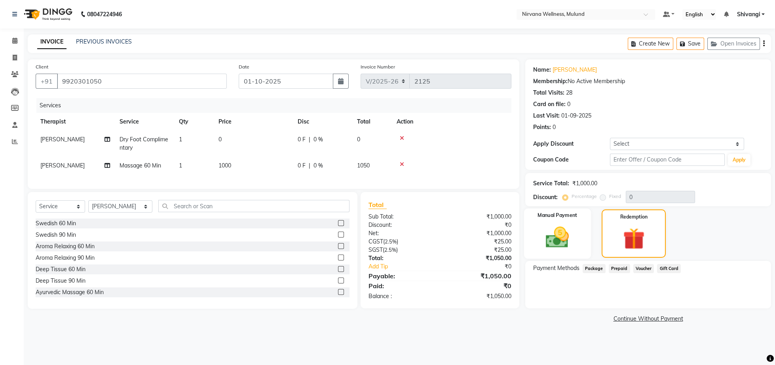
click at [559, 241] on img at bounding box center [557, 237] width 38 height 27
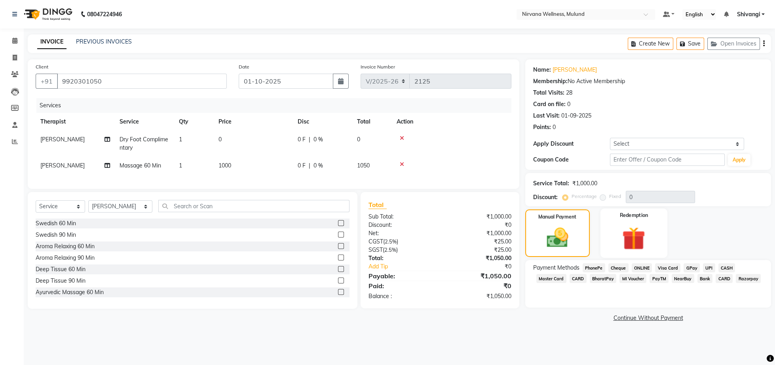
click at [617, 239] on img at bounding box center [634, 238] width 38 height 29
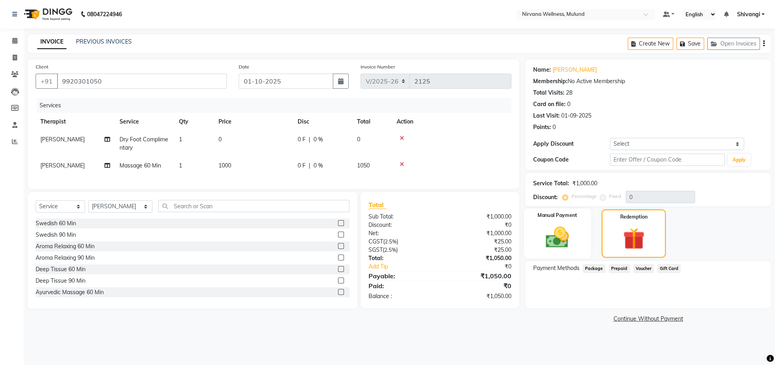
click at [570, 241] on img at bounding box center [557, 237] width 38 height 27
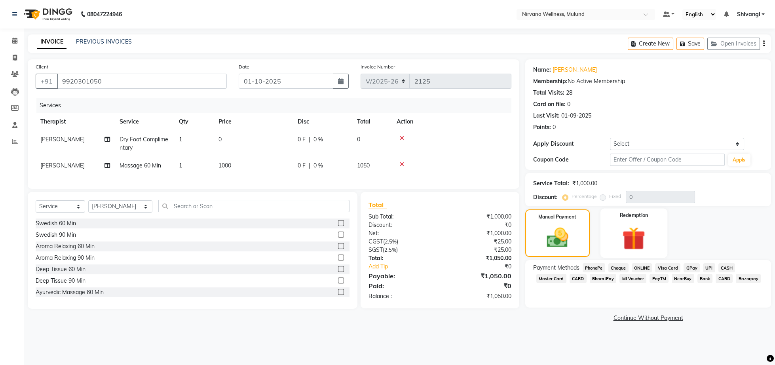
click at [644, 238] on img at bounding box center [634, 238] width 38 height 29
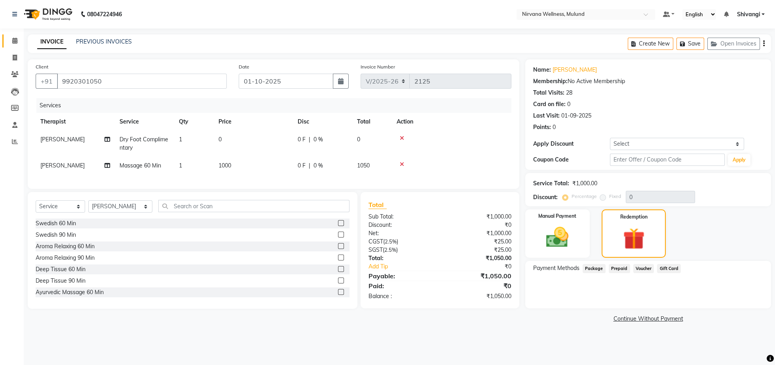
click at [12, 34] on link "Calendar" at bounding box center [11, 40] width 19 height 13
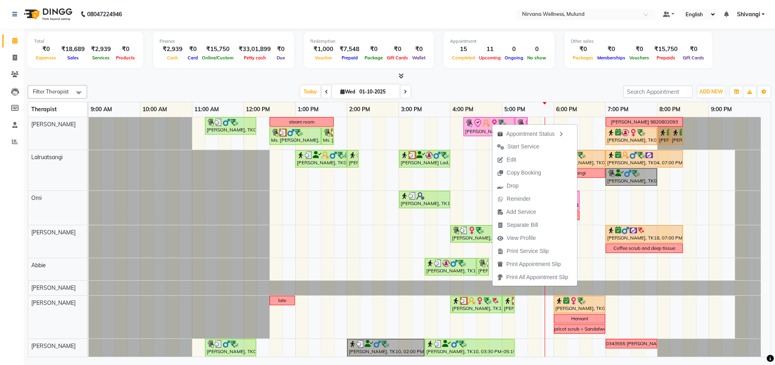
click at [504, 74] on div at bounding box center [399, 76] width 743 height 8
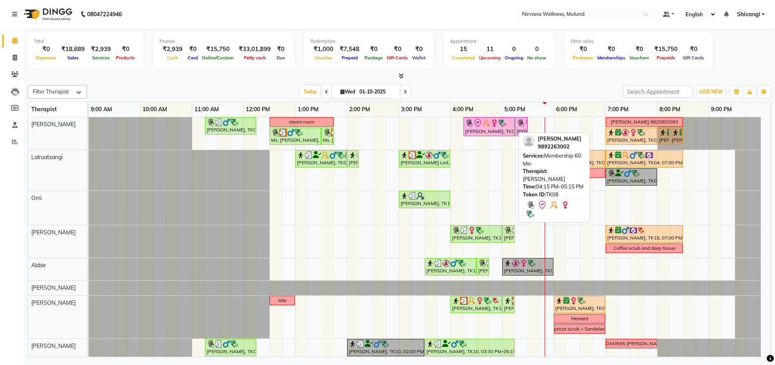
click at [497, 134] on div "[PERSON_NAME], TK08, 04:15 PM-05:15 PM, Membership 60 Min" at bounding box center [488, 126] width 49 height 17
select select "8"
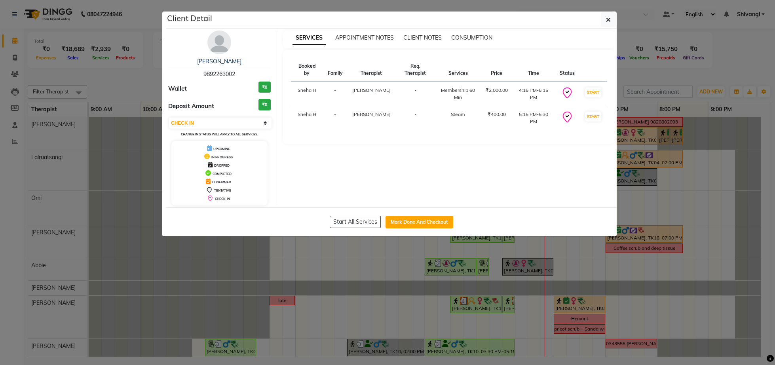
click at [211, 75] on span "9892263002" at bounding box center [219, 73] width 32 height 7
copy span "9892263002"
click at [112, 78] on ngb-modal-window "Client Detail NAZIRA IBRAHIM 9892263002 Wallet ₹0 Deposit Amount ₹0 Select IN S…" at bounding box center [387, 182] width 775 height 365
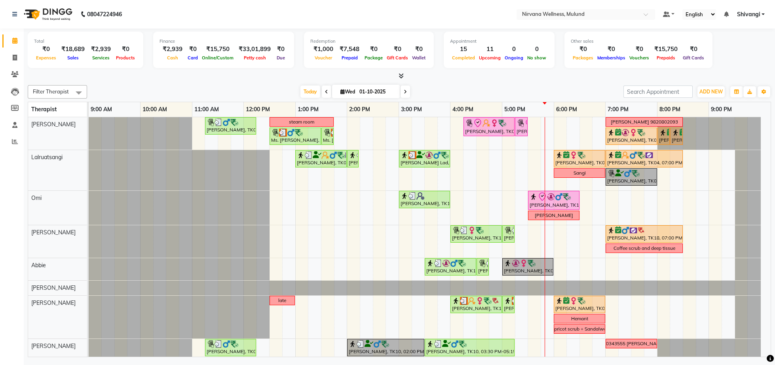
click at [361, 89] on input "01-10-2025" at bounding box center [377, 92] width 40 height 12
select select "10"
select select "2025"
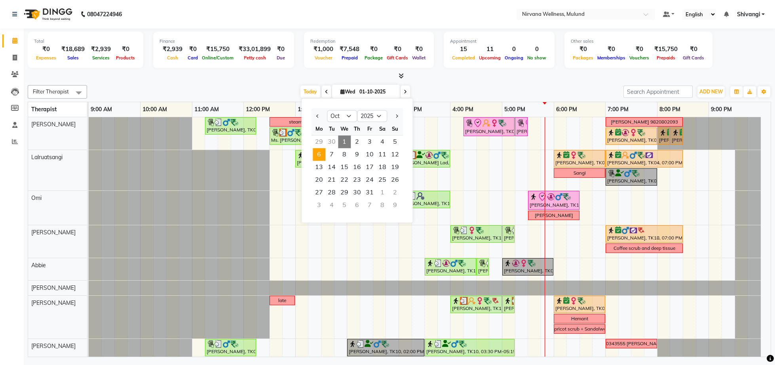
click at [322, 152] on span "6" at bounding box center [319, 154] width 13 height 13
type input "06-10-2025"
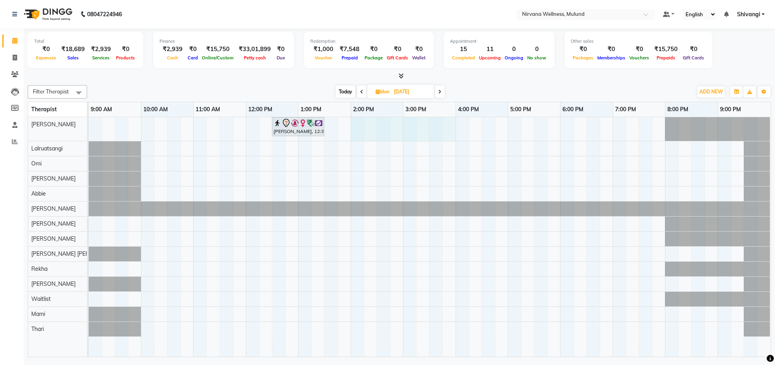
drag, startPoint x: 356, startPoint y: 127, endPoint x: 443, endPoint y: 135, distance: 87.1
click at [443, 135] on div "Nita Lad, 12:30 PM-01:30 PM, Scrubassage 60 Min" at bounding box center [430, 237] width 682 height 240
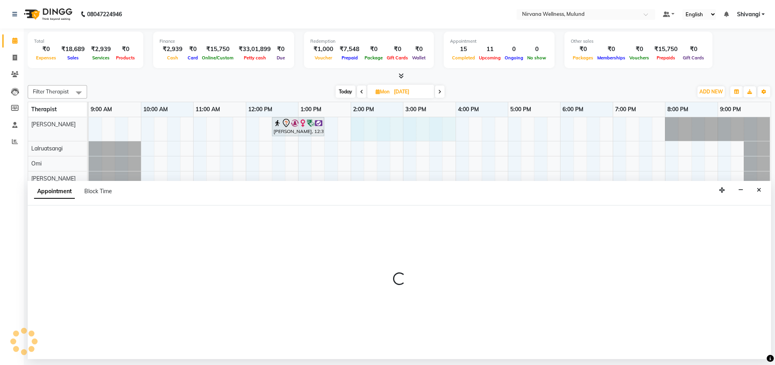
select select "29686"
select select "tentative"
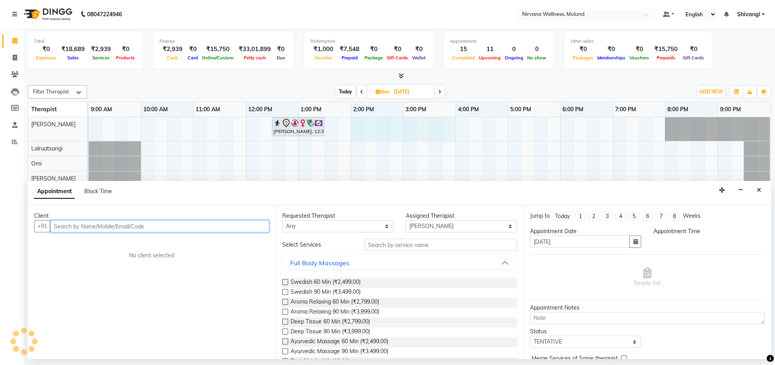
select select "840"
click at [83, 227] on input "text" at bounding box center [159, 226] width 219 height 12
paste input "9892263002"
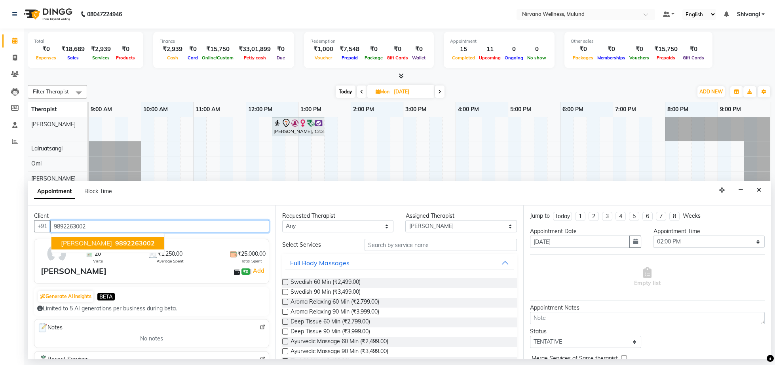
click at [123, 245] on span "9892263002" at bounding box center [135, 243] width 40 height 8
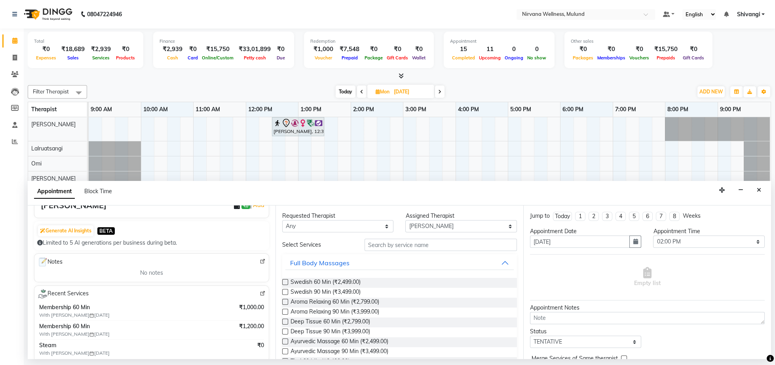
scroll to position [123, 0]
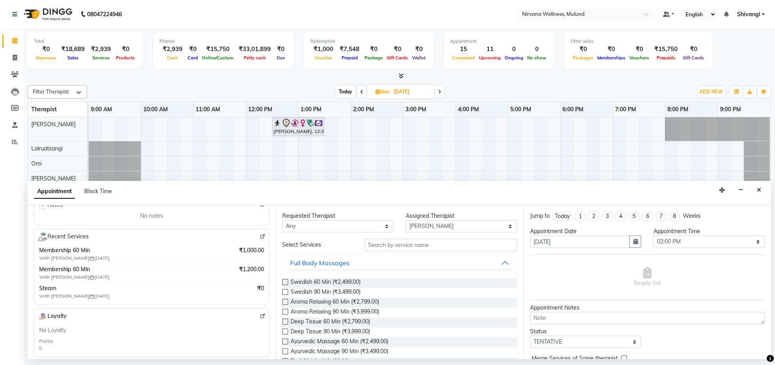
type input "9892263002"
click at [381, 249] on input "text" at bounding box center [440, 245] width 152 height 12
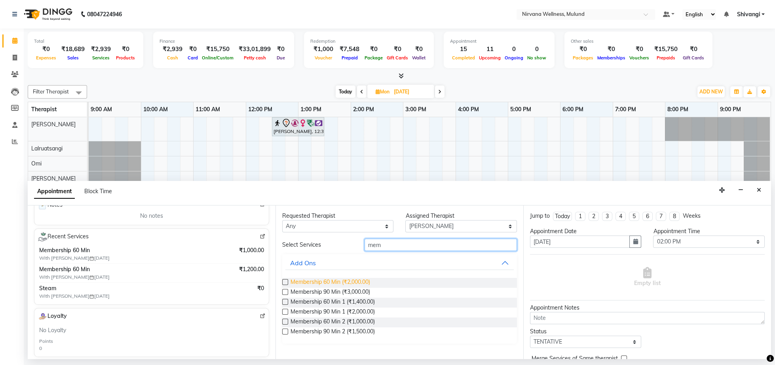
type input "mem"
click at [351, 283] on span "Membership 60 Min (₹2,000.00)" at bounding box center [330, 283] width 80 height 10
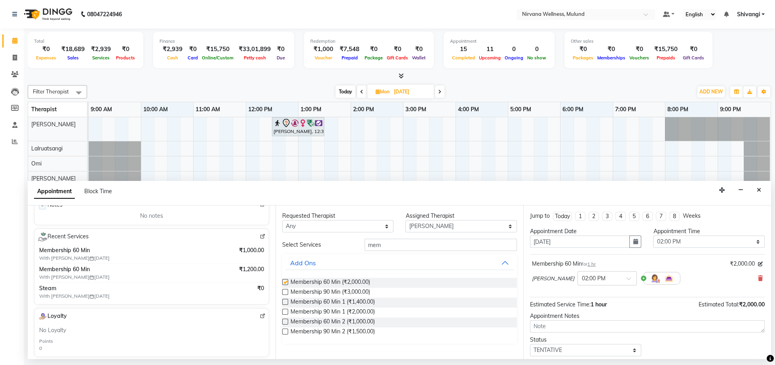
checkbox input "false"
click at [758, 277] on icon at bounding box center [760, 278] width 5 height 6
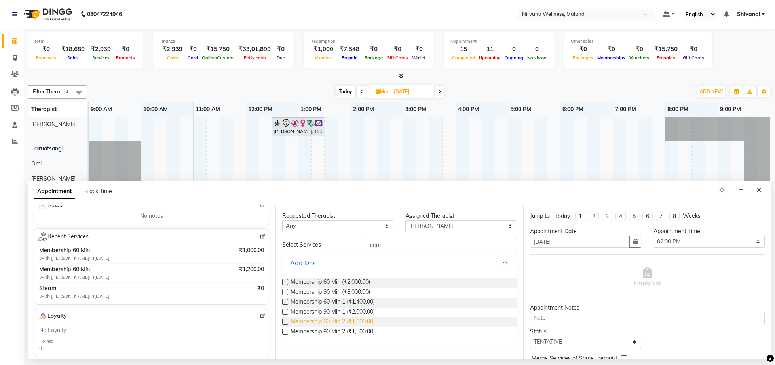
click at [339, 322] on span "Membership 60 Min 2 (₹1,000.00)" at bounding box center [332, 322] width 84 height 10
checkbox input "false"
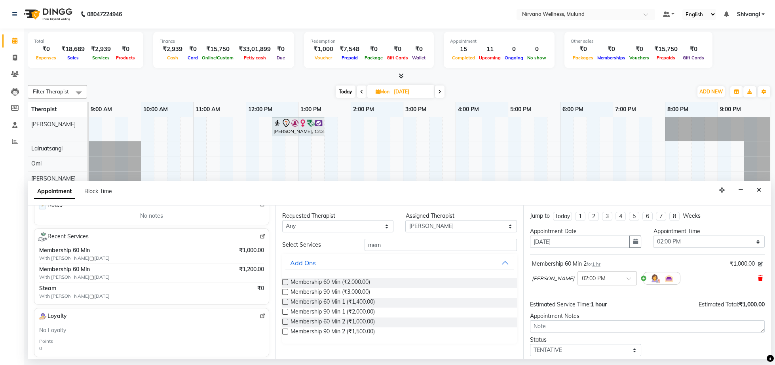
click at [758, 280] on icon at bounding box center [760, 278] width 5 height 6
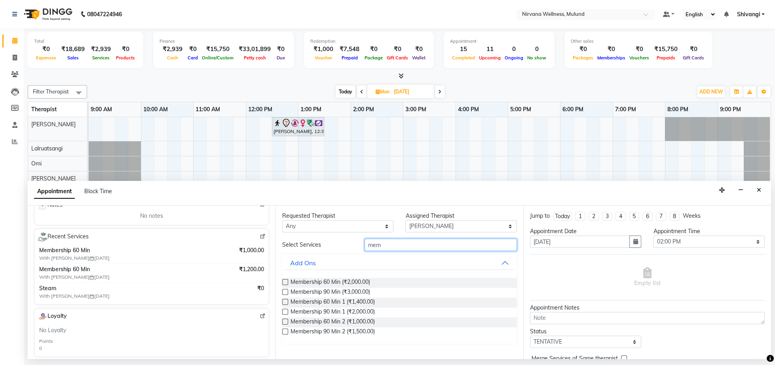
drag, startPoint x: 398, startPoint y: 243, endPoint x: 271, endPoint y: 246, distance: 127.1
click at [364, 246] on input "mem" at bounding box center [440, 245] width 152 height 12
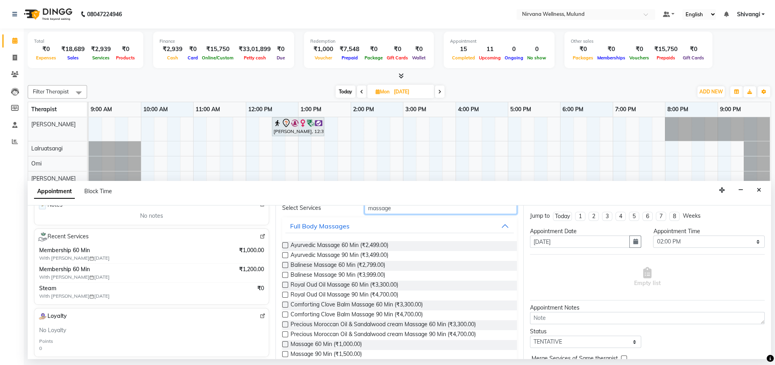
scroll to position [102, 0]
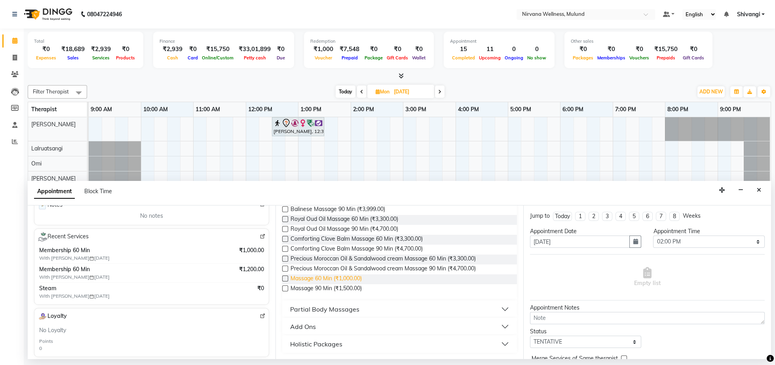
type input "massage"
click at [347, 280] on span "Massage 60 Min (₹1,000.00)" at bounding box center [325, 279] width 71 height 10
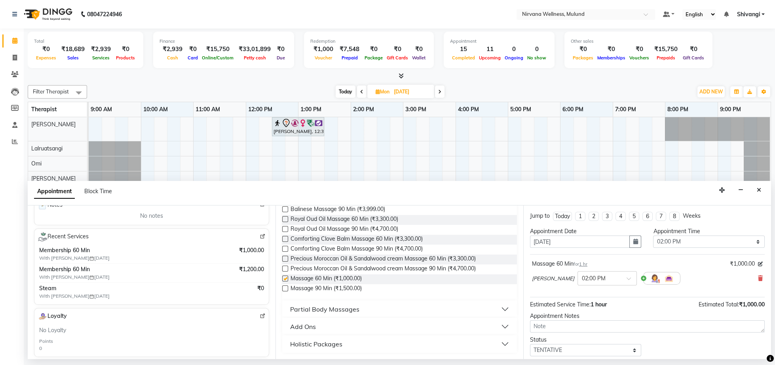
checkbox input "false"
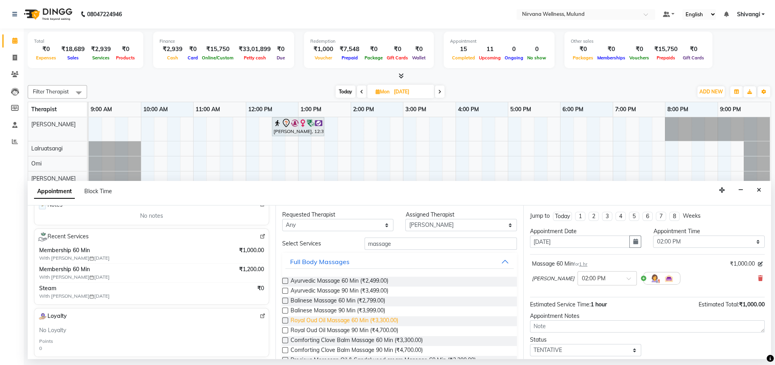
scroll to position [0, 0]
click at [399, 247] on input "massage" at bounding box center [440, 245] width 152 height 12
type input "m"
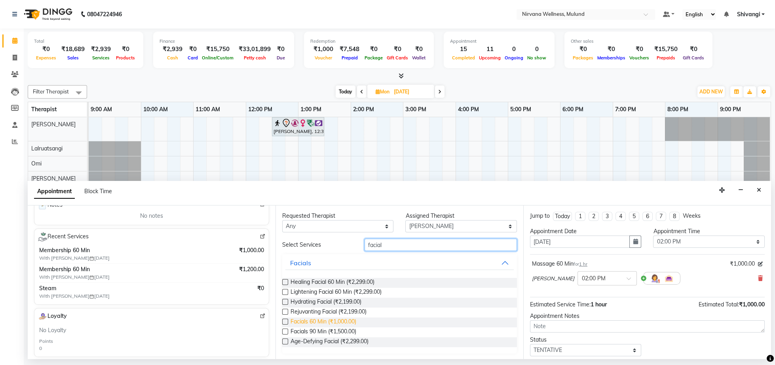
type input "facial"
click at [311, 323] on span "Facials 60 Min (₹1,000.00)" at bounding box center [323, 322] width 66 height 10
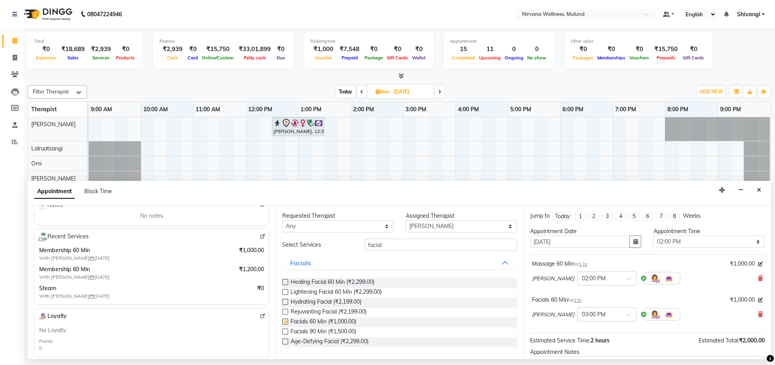
checkbox input "false"
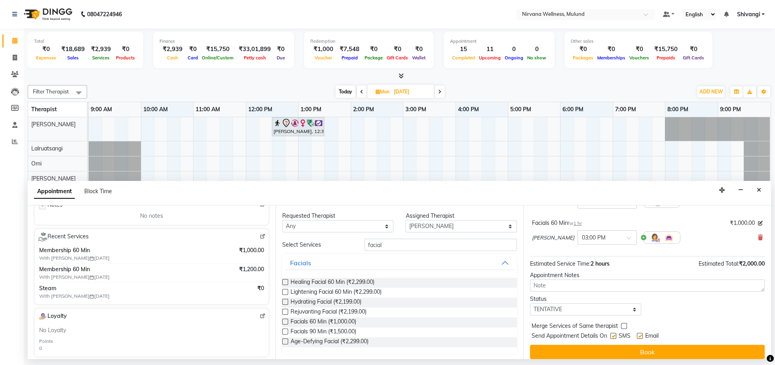
scroll to position [94, 0]
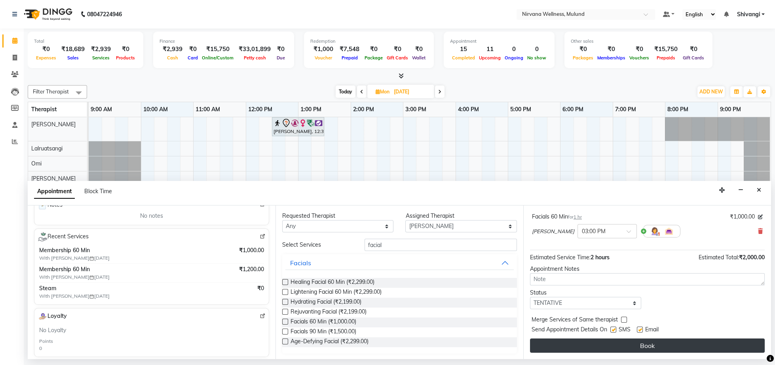
click at [623, 346] on button "Book" at bounding box center [647, 345] width 235 height 14
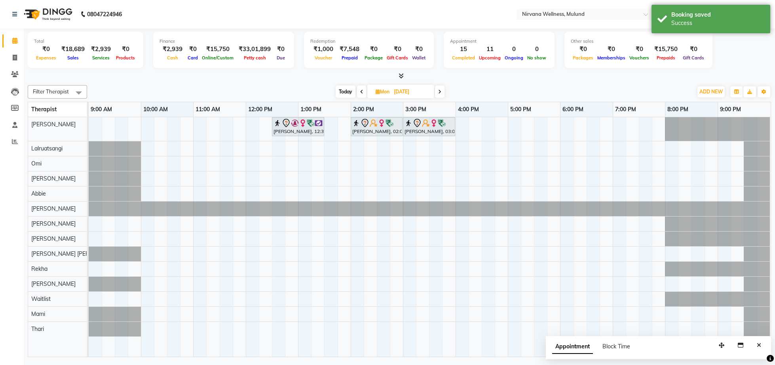
click at [343, 87] on span "Today" at bounding box center [346, 91] width 20 height 12
type input "01-10-2025"
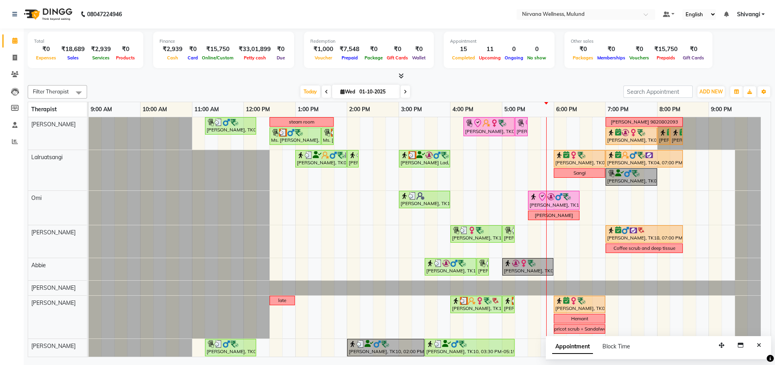
click at [376, 91] on input "01-10-2025" at bounding box center [377, 92] width 40 height 12
select select "10"
select select "2025"
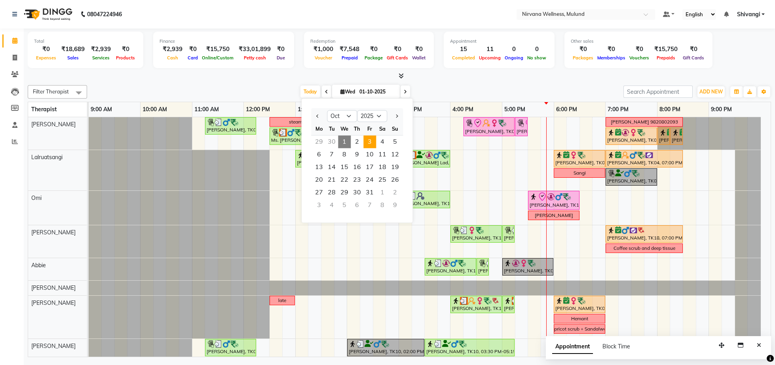
click at [373, 140] on span "3" at bounding box center [369, 141] width 13 height 13
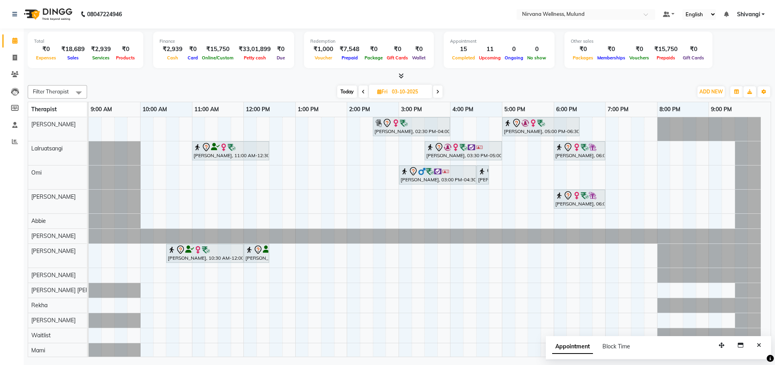
click at [339, 93] on span "Today" at bounding box center [347, 91] width 20 height 12
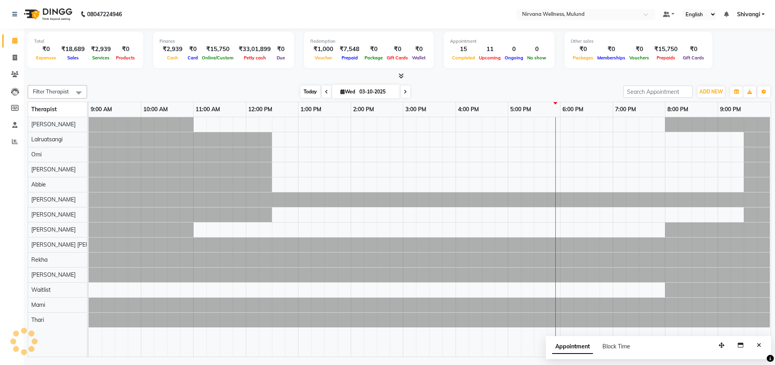
type input "01-10-2025"
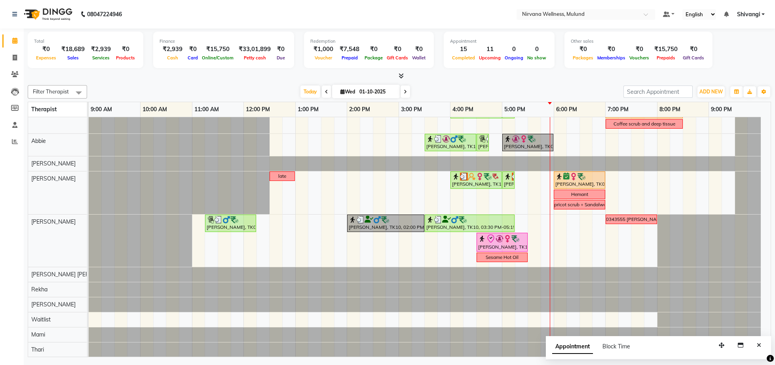
scroll to position [0, 0]
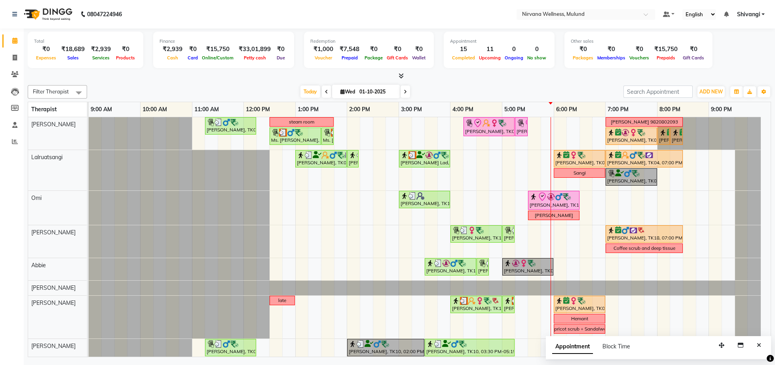
click at [550, 88] on div "[DATE] [DATE]" at bounding box center [355, 92] width 528 height 12
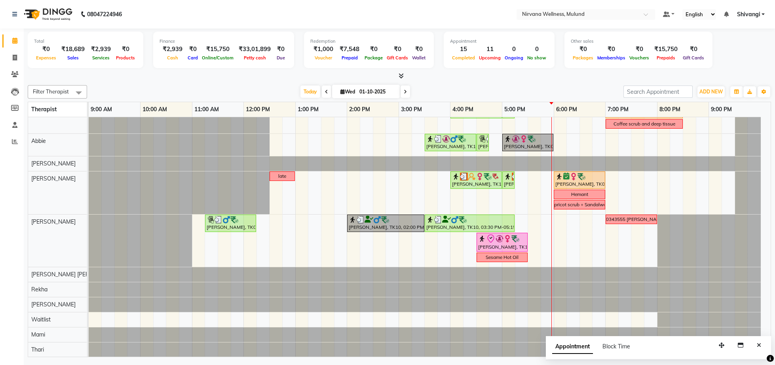
scroll to position [128, 0]
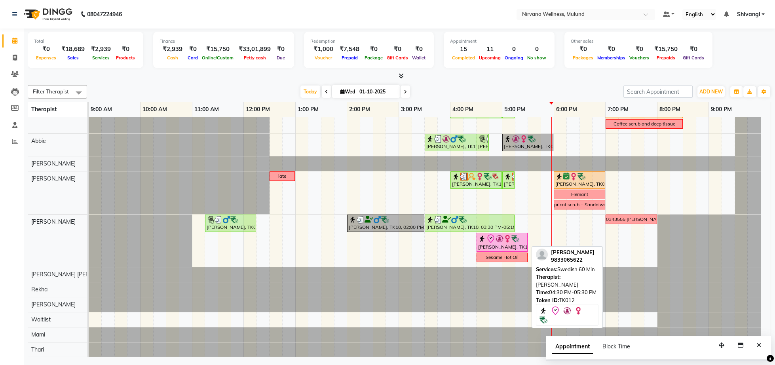
click at [499, 239] on img at bounding box center [499, 239] width 8 height 8
select select "8"
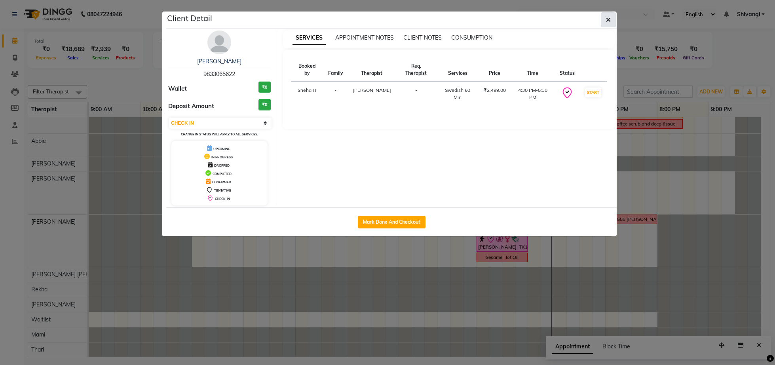
click at [611, 23] on button "button" at bounding box center [608, 19] width 15 height 15
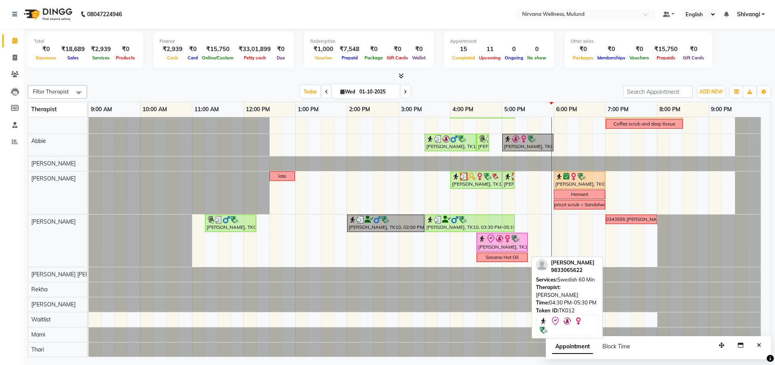
click at [491, 243] on div "[PERSON_NAME], TK12, 04:30 PM-05:30 PM, Swedish 60 Min" at bounding box center [501, 242] width 49 height 17
select select "8"
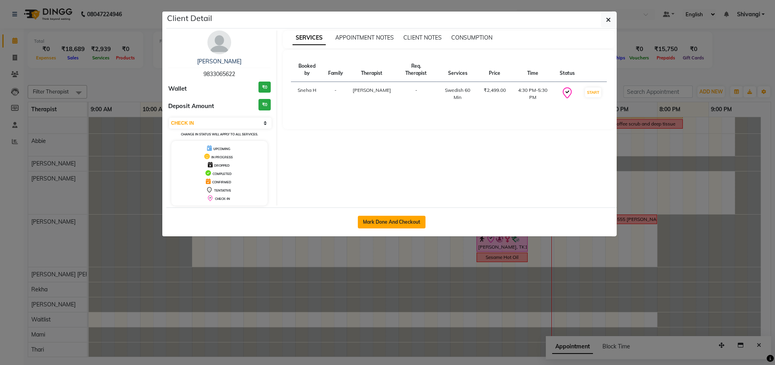
click at [410, 218] on button "Mark Done And Checkout" at bounding box center [392, 222] width 68 height 13
select select "service"
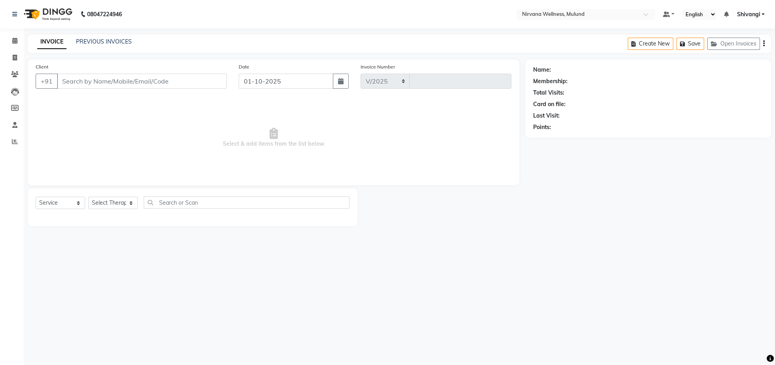
select select "4890"
type input "2125"
type input "9833065622"
select select "35614"
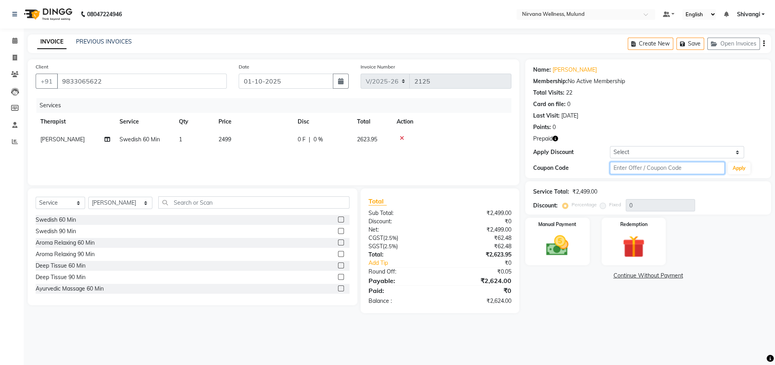
click at [640, 170] on input "text" at bounding box center [667, 168] width 115 height 12
type input "d50%"
click at [736, 171] on button "Apply" at bounding box center [739, 168] width 23 height 12
type input "50"
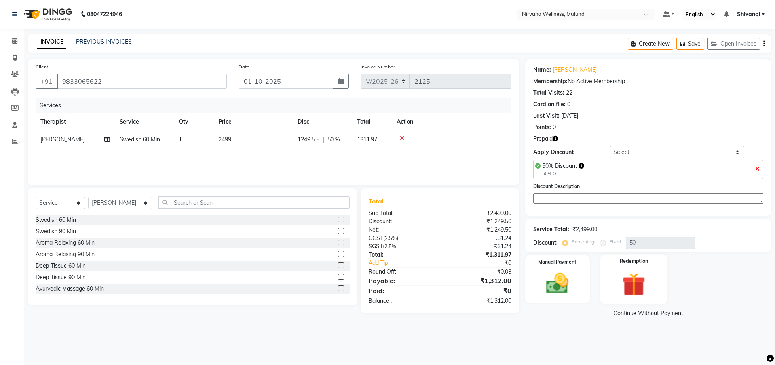
click at [634, 299] on img at bounding box center [634, 284] width 38 height 29
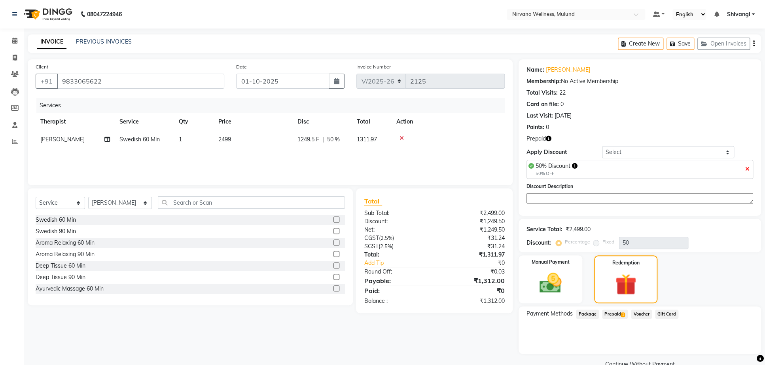
scroll to position [26, 0]
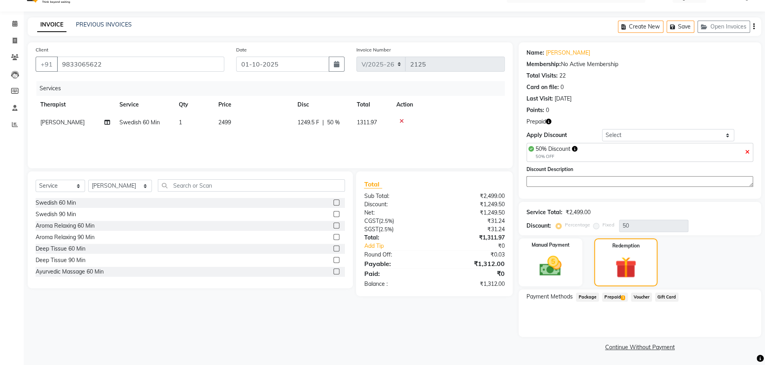
click at [622, 300] on span "Prepaid 1" at bounding box center [615, 296] width 26 height 9
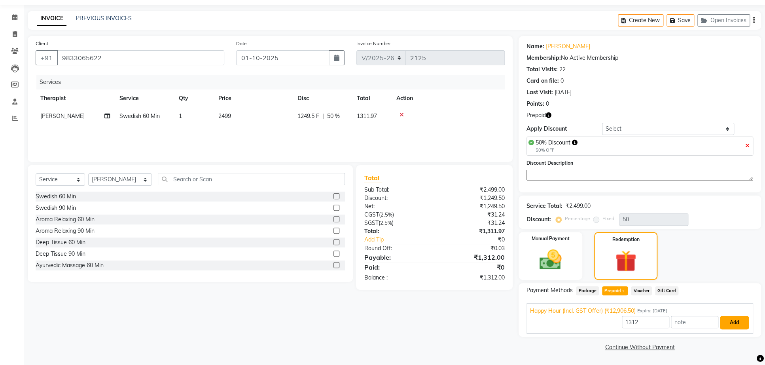
click at [737, 322] on button "Add" at bounding box center [734, 322] width 29 height 13
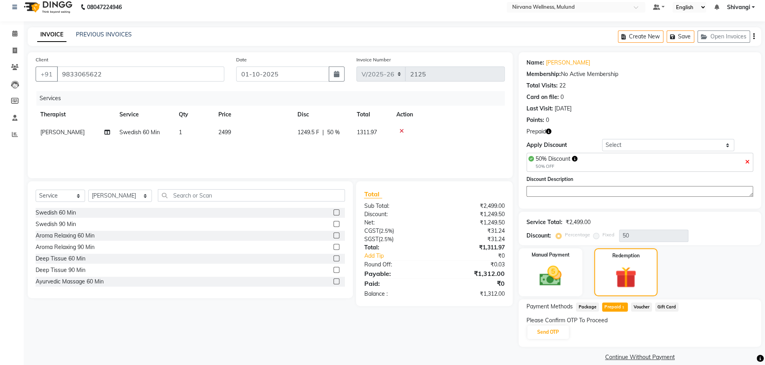
scroll to position [0, 0]
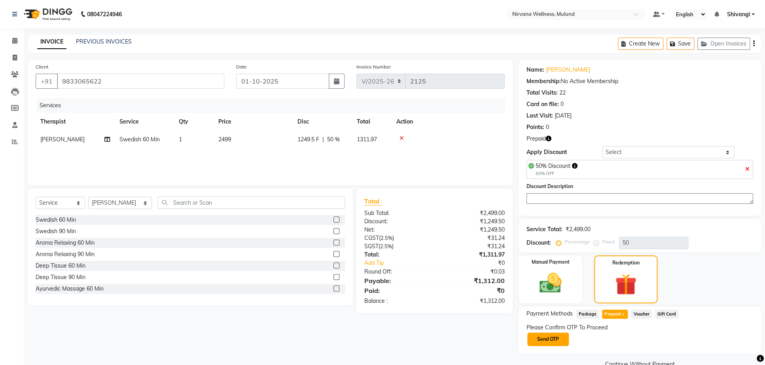
click at [547, 346] on button "Send OTP" at bounding box center [549, 338] width 42 height 13
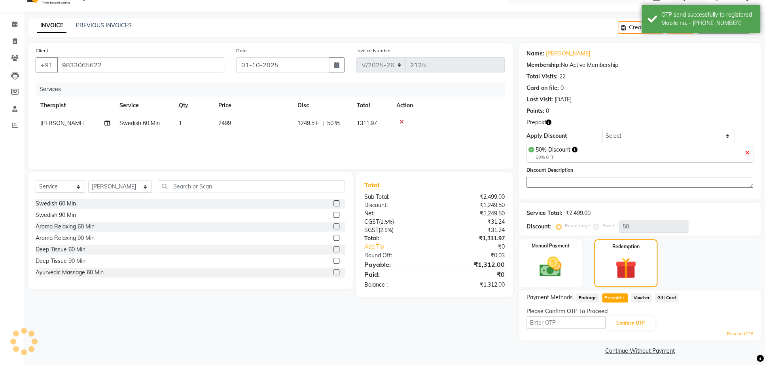
scroll to position [29, 0]
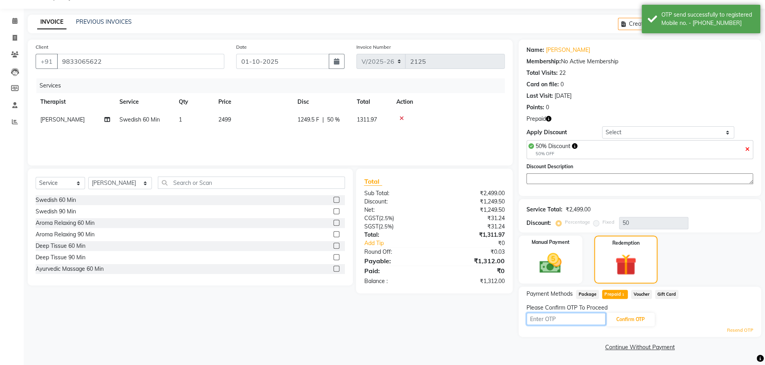
click at [555, 319] on input "text" at bounding box center [566, 319] width 79 height 12
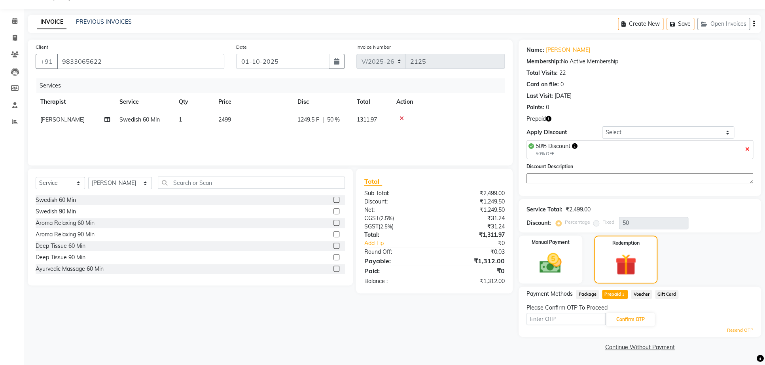
click at [11, 3] on div "Calendar Invoice Clients Leads Members Staff Reports Completed InProgress Upcom…" at bounding box center [53, 178] width 107 height 350
click at [11, 15] on link "Calendar" at bounding box center [11, 21] width 19 height 13
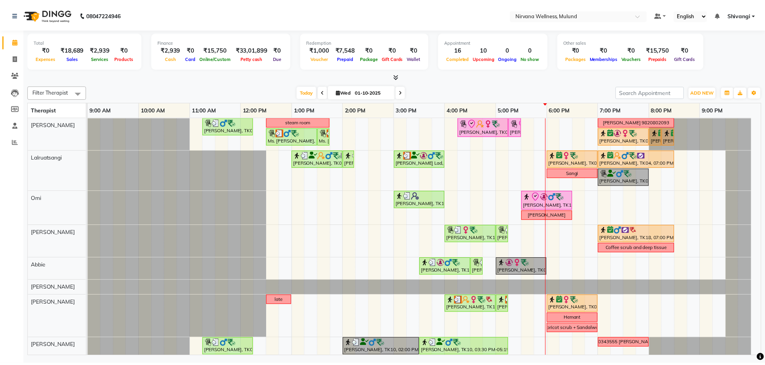
scroll to position [126, 0]
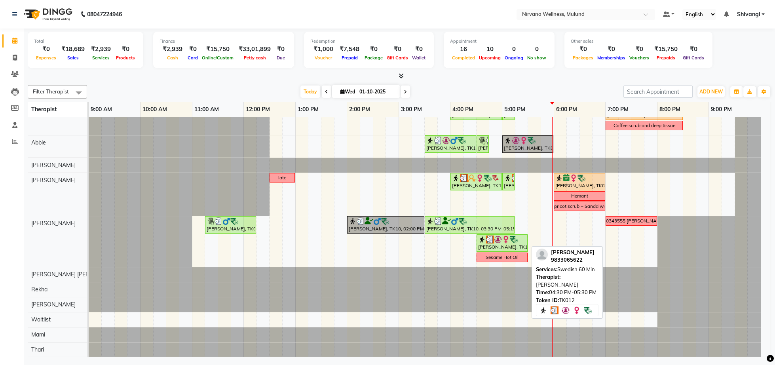
click at [485, 244] on div "[PERSON_NAME], TK12, 04:30 PM-05:30 PM, Swedish 60 Min" at bounding box center [501, 242] width 49 height 15
select select "3"
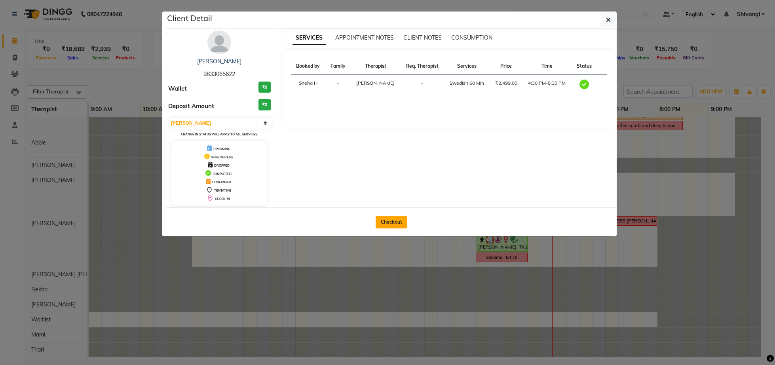
click at [387, 222] on button "Checkout" at bounding box center [392, 222] width 32 height 13
select select "service"
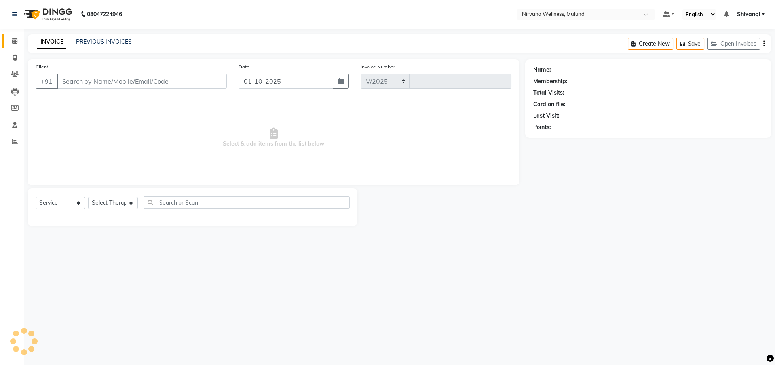
select select "4890"
type input "2125"
type input "9833065622"
select select "35614"
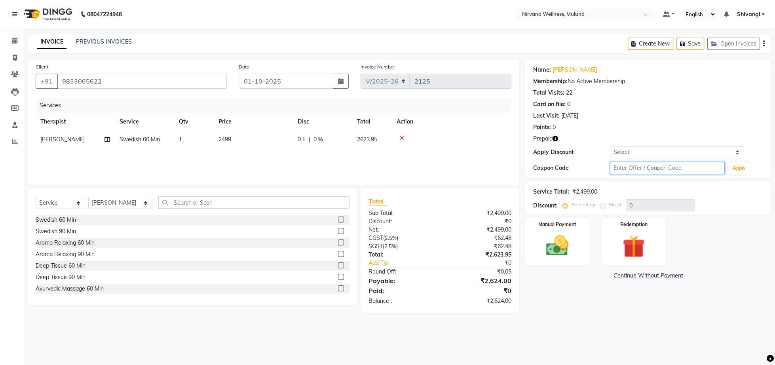
click at [628, 171] on input "text" at bounding box center [667, 168] width 115 height 12
type input "d50%"
click at [744, 163] on button "Apply" at bounding box center [739, 168] width 23 height 12
type input "50"
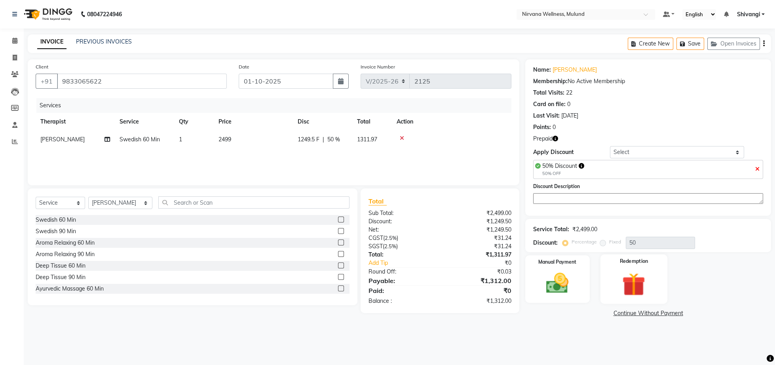
click at [639, 283] on img at bounding box center [634, 284] width 38 height 29
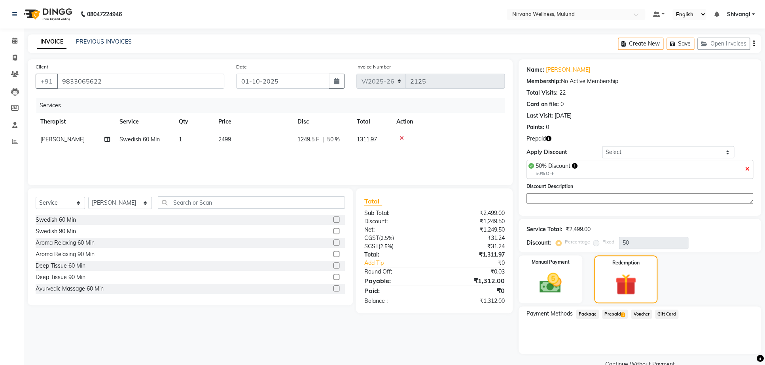
scroll to position [26, 0]
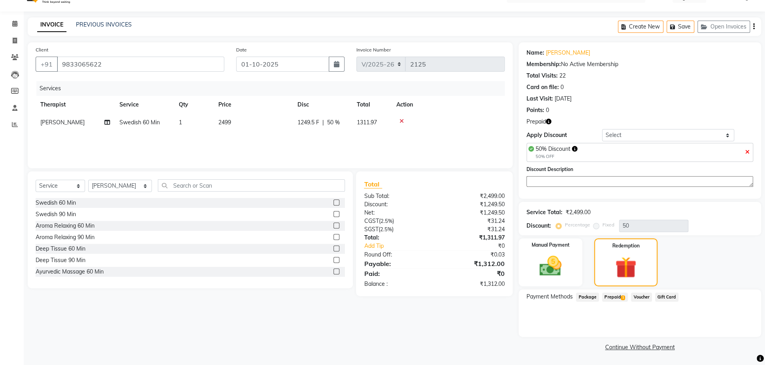
click at [615, 303] on div "Prepaid 1" at bounding box center [613, 297] width 29 height 11
click at [615, 300] on span "Prepaid 1" at bounding box center [615, 296] width 26 height 9
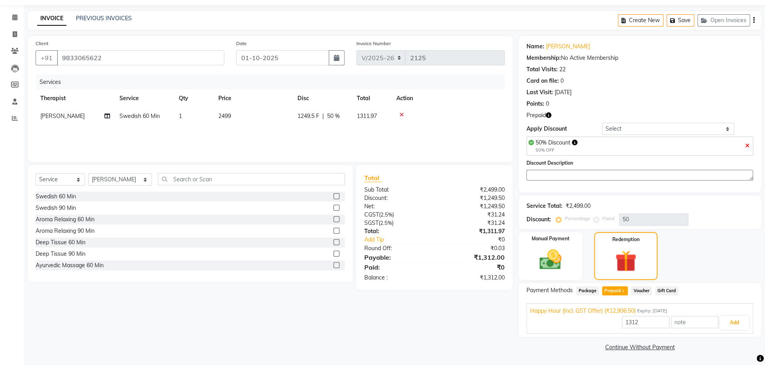
scroll to position [33, 0]
click at [726, 324] on button "Add" at bounding box center [734, 322] width 29 height 13
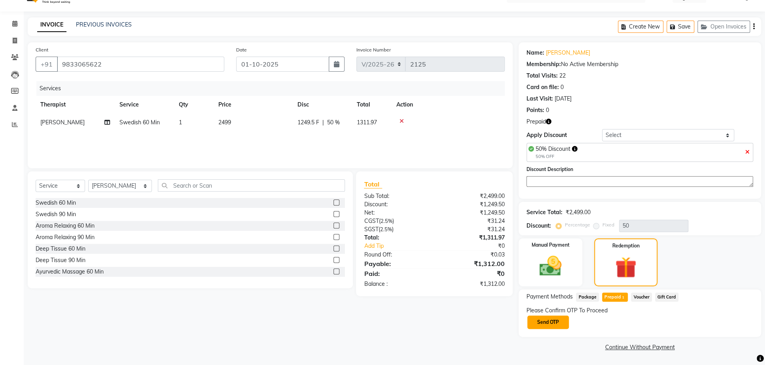
click at [545, 326] on button "Send OTP" at bounding box center [549, 321] width 42 height 13
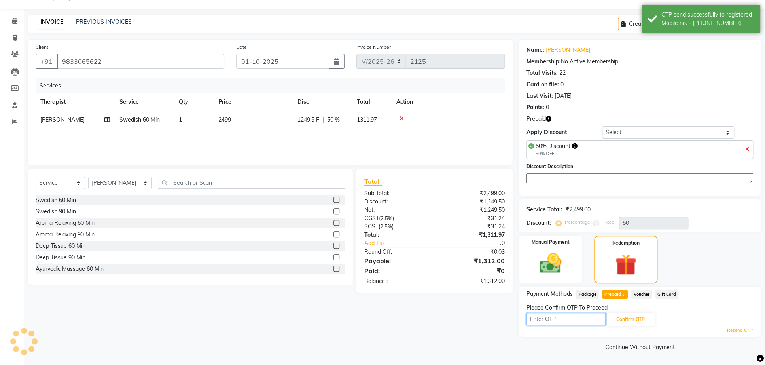
click at [550, 320] on input "text" at bounding box center [566, 319] width 79 height 12
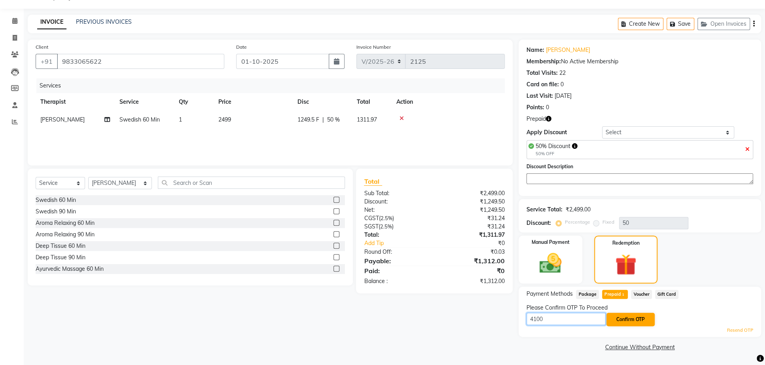
type input "4100"
click at [648, 320] on button "Confirm OTP" at bounding box center [631, 319] width 48 height 13
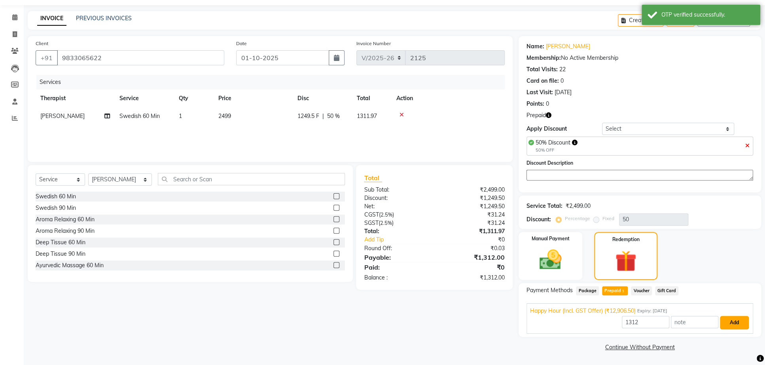
click at [738, 329] on button "Add" at bounding box center [734, 322] width 29 height 13
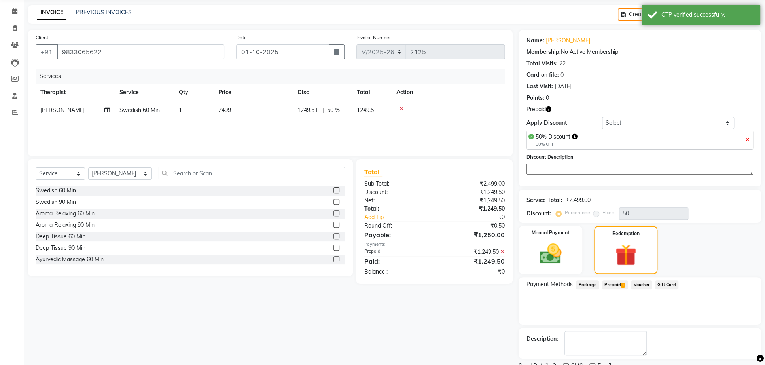
scroll to position [83, 0]
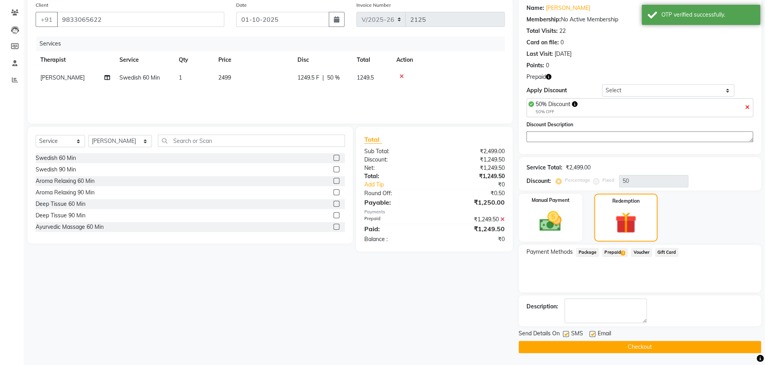
click at [628, 347] on button "Checkout" at bounding box center [640, 347] width 243 height 12
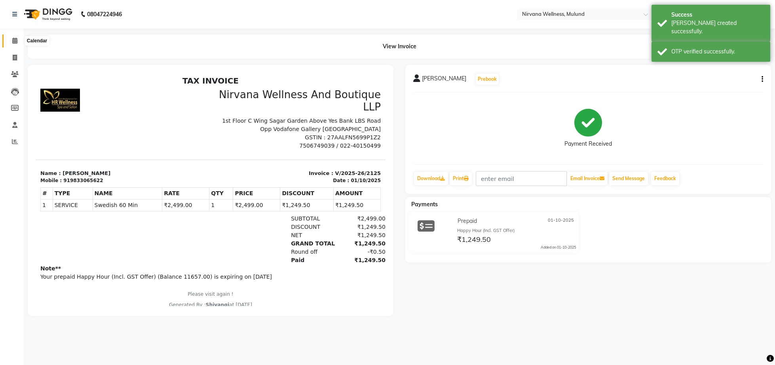
click at [19, 40] on span at bounding box center [15, 40] width 14 height 9
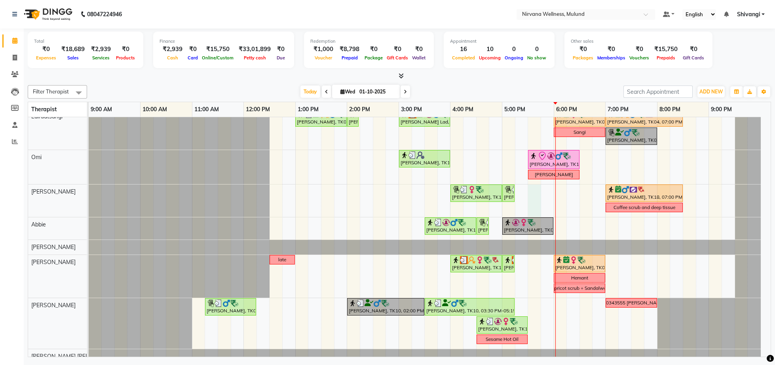
click at [541, 190] on div "Sudesh, TK05, 11:15 AM-12:15 PM, Swedish Wintergreen Oil 60 Min steam room NAZI…" at bounding box center [430, 257] width 682 height 362
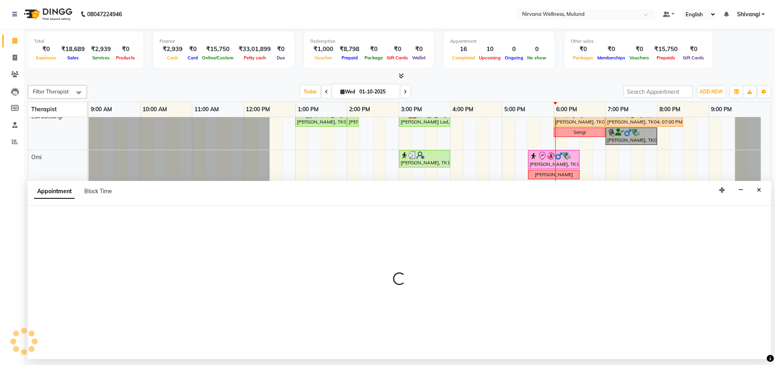
select select "92882"
select select "tentative"
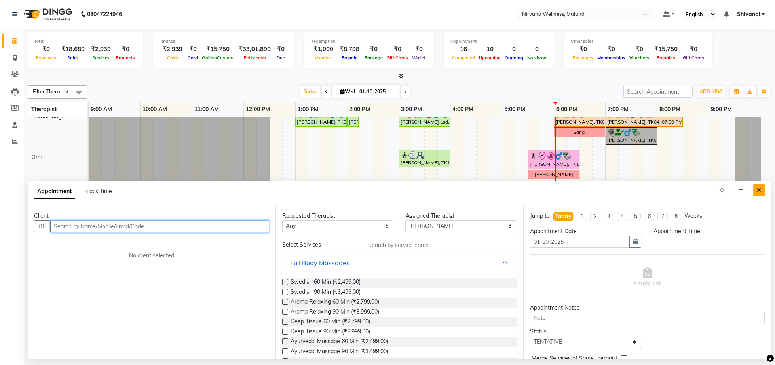
click at [761, 188] on icon "Close" at bounding box center [759, 190] width 4 height 6
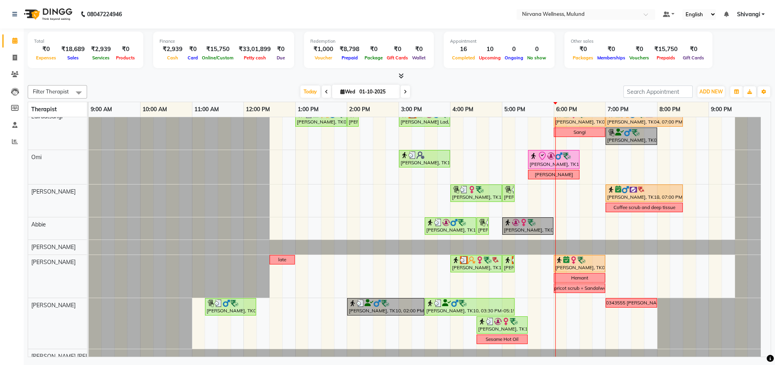
drag, startPoint x: 65, startPoint y: 20, endPoint x: 136, endPoint y: 1, distance: 73.6
click at [65, 20] on img at bounding box center [47, 14] width 54 height 22
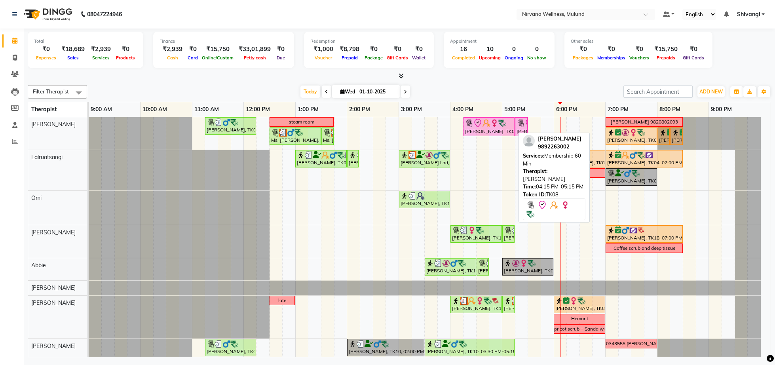
click at [490, 123] on img at bounding box center [486, 123] width 8 height 8
select select "8"
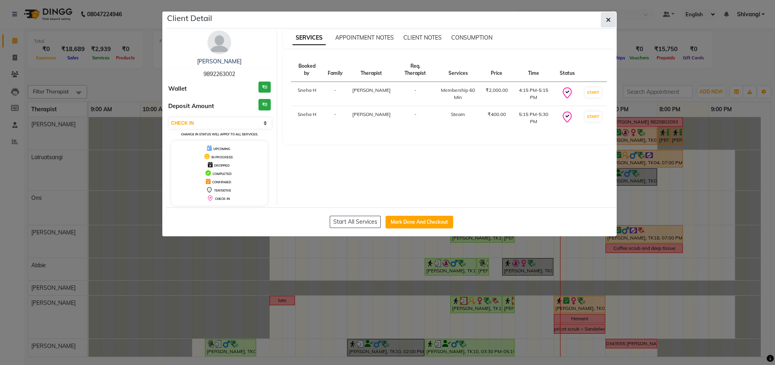
click at [606, 19] on icon "button" at bounding box center [608, 20] width 5 height 6
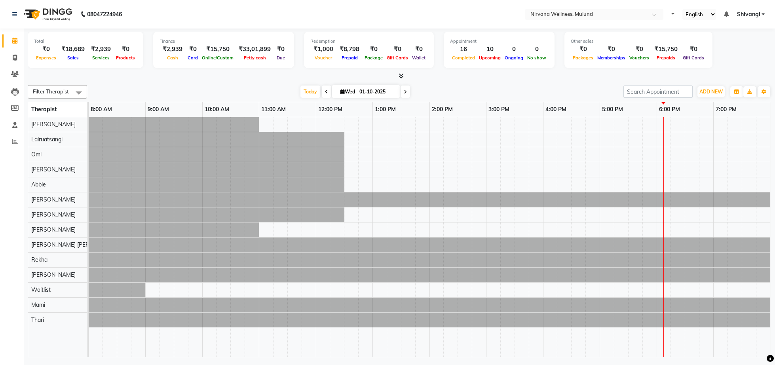
select select "en"
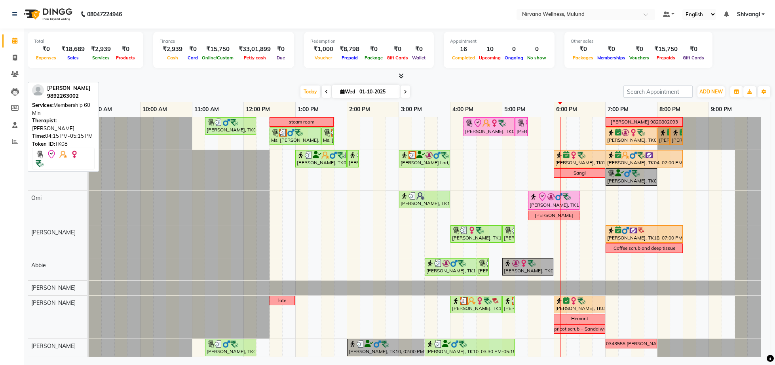
click at [484, 132] on div "[PERSON_NAME], TK08, 04:15 PM-05:15 PM, Membership 60 Min" at bounding box center [488, 126] width 49 height 17
select select "8"
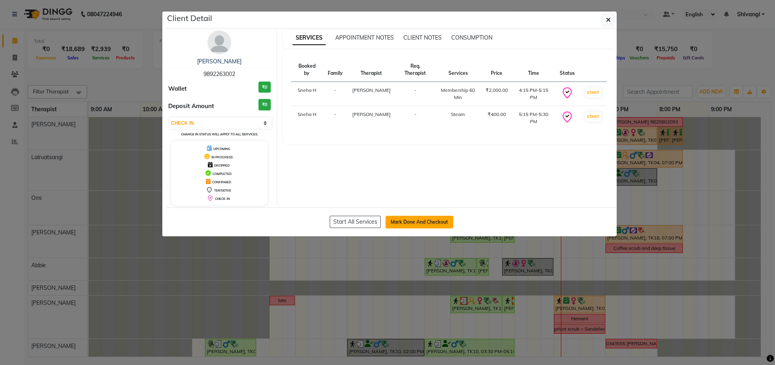
click at [429, 226] on button "Mark Done And Checkout" at bounding box center [419, 222] width 68 height 13
select select "service"
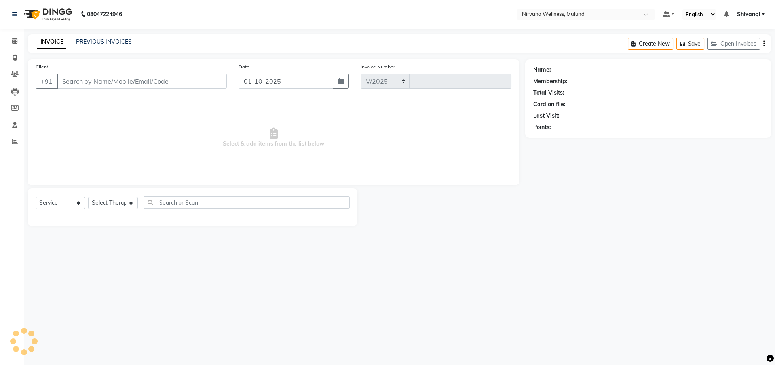
select select "4890"
type input "2126"
type input "9892263002"
select select "29686"
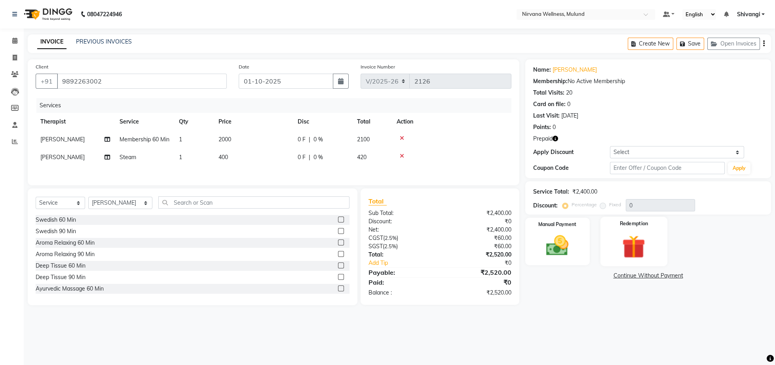
click at [647, 263] on div "Redemption" at bounding box center [633, 241] width 67 height 49
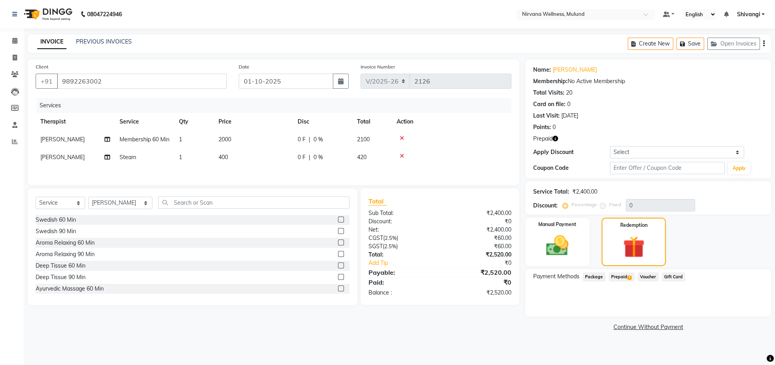
click at [607, 273] on div "Prepaid 1" at bounding box center [619, 277] width 29 height 11
click at [583, 265] on div "Manual Payment" at bounding box center [557, 242] width 67 height 50
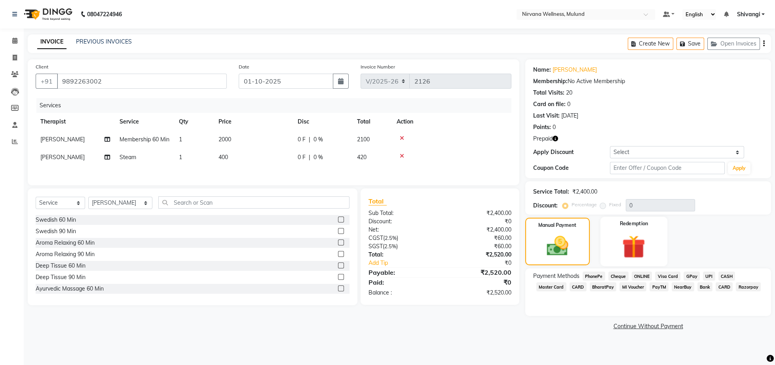
click at [632, 262] on div "Redemption" at bounding box center [633, 241] width 67 height 49
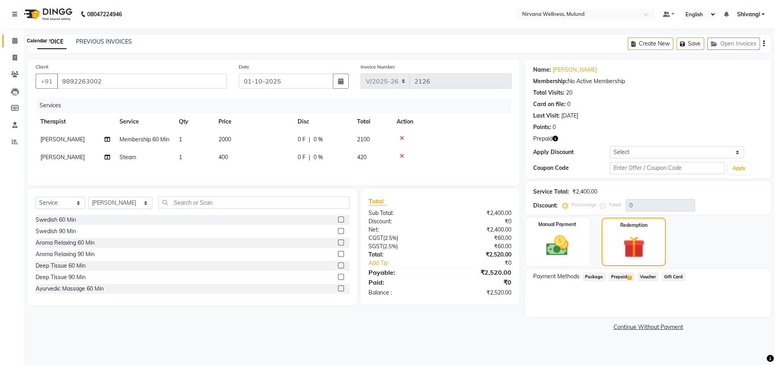
click at [10, 41] on span at bounding box center [15, 40] width 14 height 9
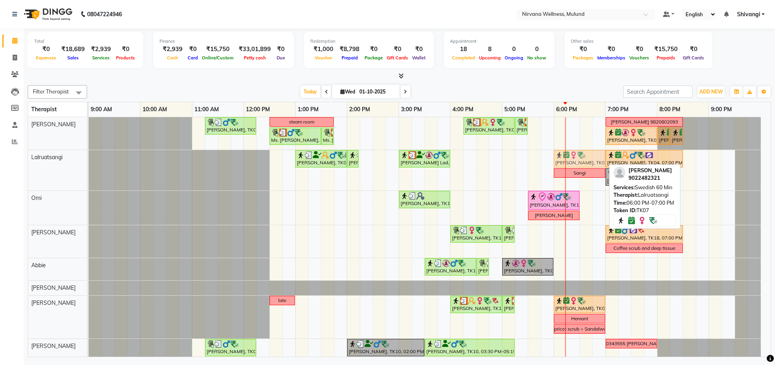
drag, startPoint x: 580, startPoint y: 157, endPoint x: 584, endPoint y: 171, distance: 14.5
click at [89, 171] on div "[PERSON_NAME], TK03, 01:00 PM-02:00 PM, Massage 60 Min [PERSON_NAME], TK03, 02:…" at bounding box center [89, 170] width 0 height 40
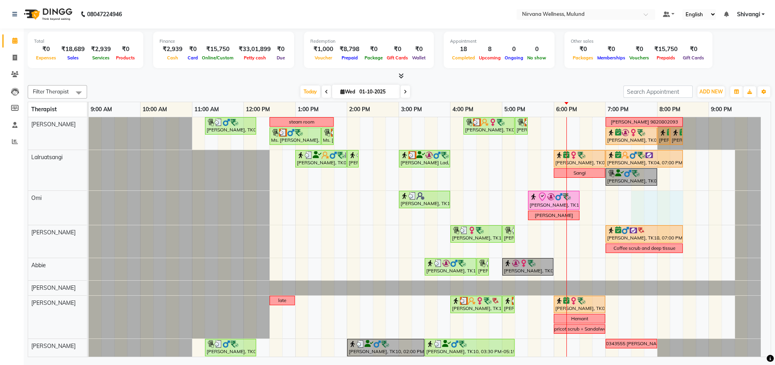
drag, startPoint x: 634, startPoint y: 203, endPoint x: 672, endPoint y: 201, distance: 38.0
click at [677, 201] on div "[PERSON_NAME], TK05, 11:15 AM-12:15 PM, Swedish Wintergreen Oil 60 Min steam ro…" at bounding box center [430, 298] width 682 height 362
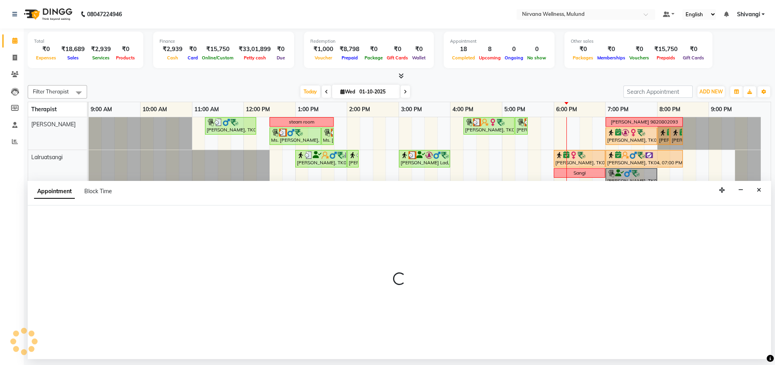
select select "92880"
select select "tentative"
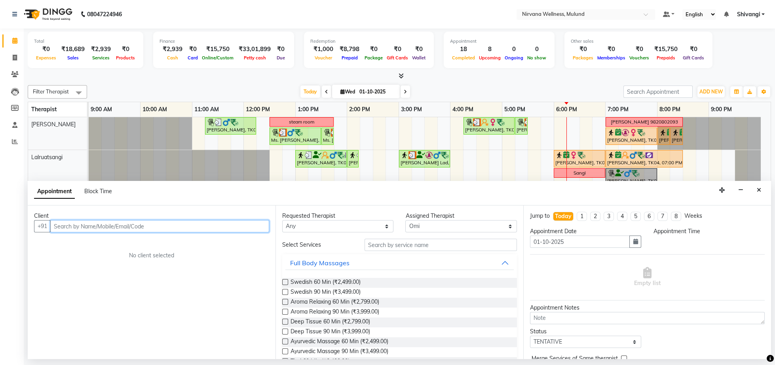
select select "1170"
click at [76, 225] on input "text" at bounding box center [159, 226] width 219 height 12
paste input "9892263002"
type input "9892263002"
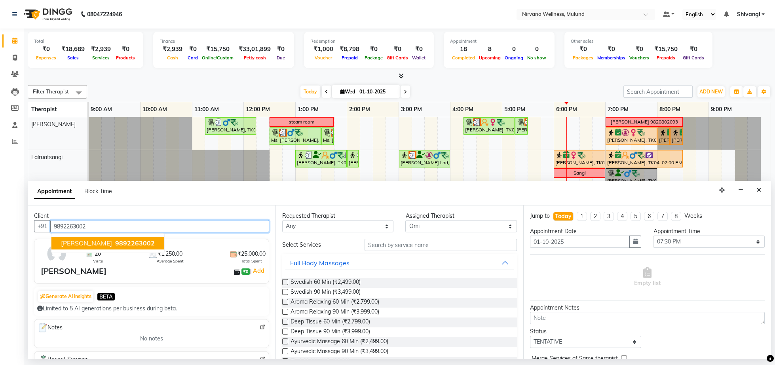
click at [101, 243] on span "[PERSON_NAME]" at bounding box center [86, 243] width 51 height 8
drag, startPoint x: 120, startPoint y: 226, endPoint x: 0, endPoint y: 238, distance: 120.1
click at [50, 232] on input "9892263002" at bounding box center [159, 226] width 219 height 12
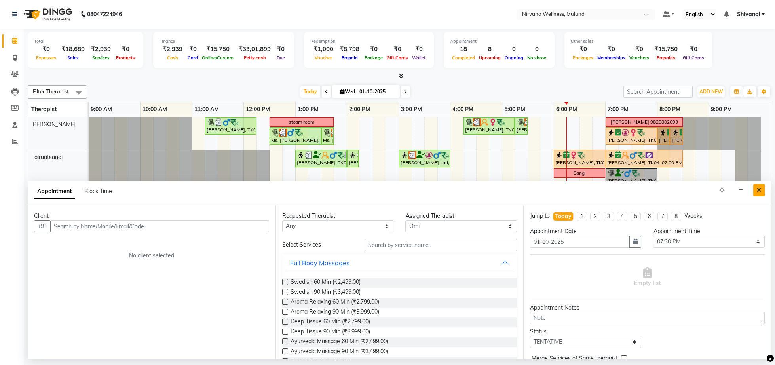
click at [760, 190] on icon "Close" at bounding box center [759, 190] width 4 height 6
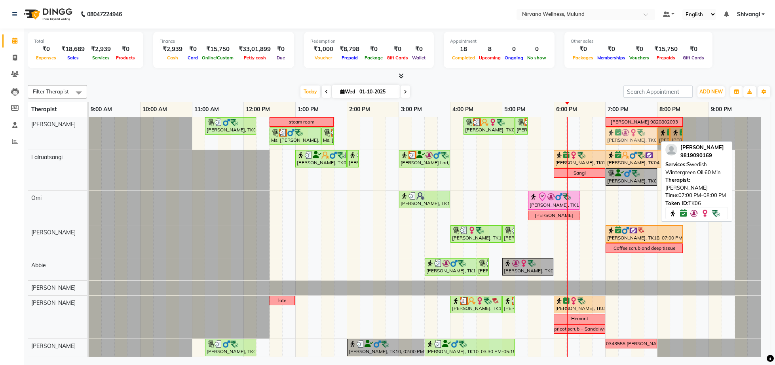
drag, startPoint x: 640, startPoint y: 139, endPoint x: 640, endPoint y: 151, distance: 11.9
click at [89, 144] on div "[PERSON_NAME], TK05, 11:15 AM-12:15 PM, Swedish Wintergreen Oil 60 Min steam ro…" at bounding box center [89, 133] width 0 height 32
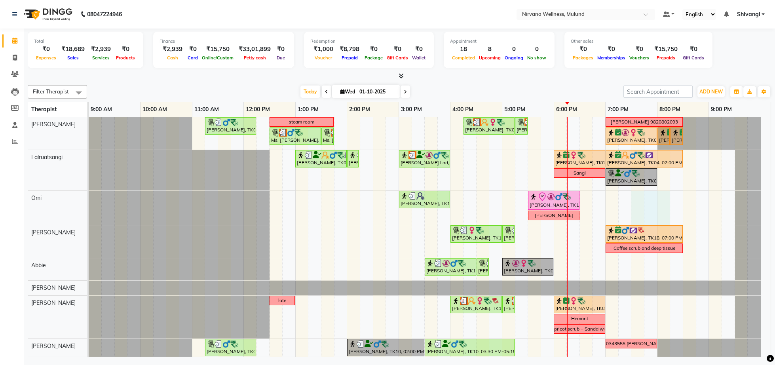
drag, startPoint x: 634, startPoint y: 211, endPoint x: 669, endPoint y: 209, distance: 35.6
click at [669, 209] on div "[PERSON_NAME], TK05, 11:15 AM-12:15 PM, Swedish Wintergreen Oil 60 Min steam ro…" at bounding box center [430, 298] width 682 height 362
select select "92880"
select select "1170"
select select "tentative"
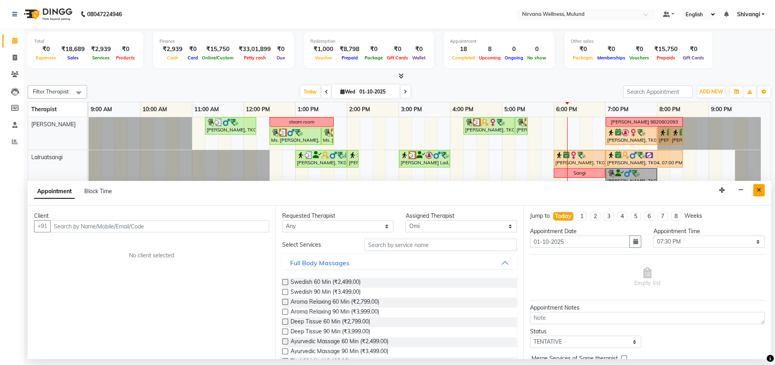
click at [754, 190] on button "Close" at bounding box center [758, 190] width 11 height 12
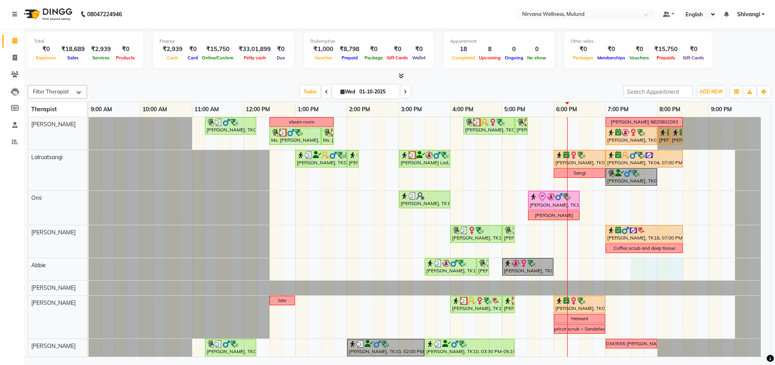
drag, startPoint x: 635, startPoint y: 270, endPoint x: 670, endPoint y: 270, distance: 35.6
click at [670, 270] on div "[PERSON_NAME], TK05, 11:15 AM-12:15 PM, Swedish Wintergreen Oil 60 Min steam ro…" at bounding box center [430, 298] width 682 height 362
select select "92881"
select select "tentative"
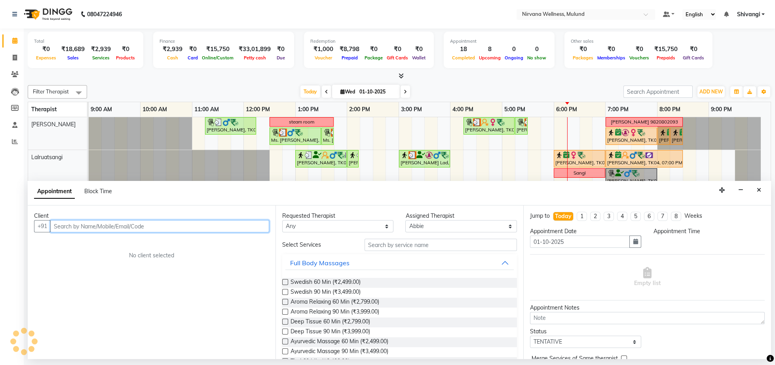
select select "1170"
click at [120, 223] on input "text" at bounding box center [159, 226] width 219 height 12
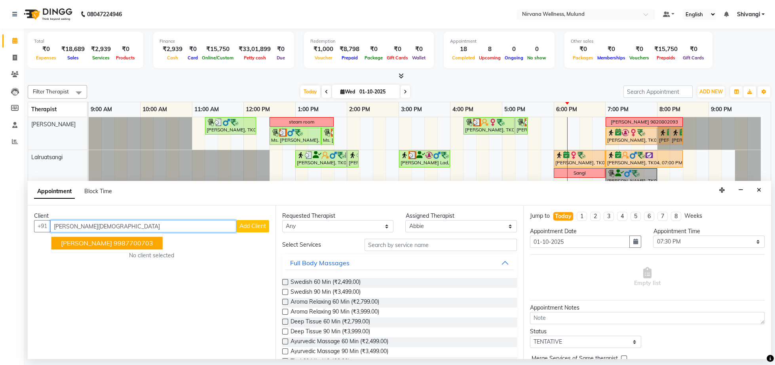
click at [63, 243] on span "[PERSON_NAME]" at bounding box center [86, 243] width 51 height 8
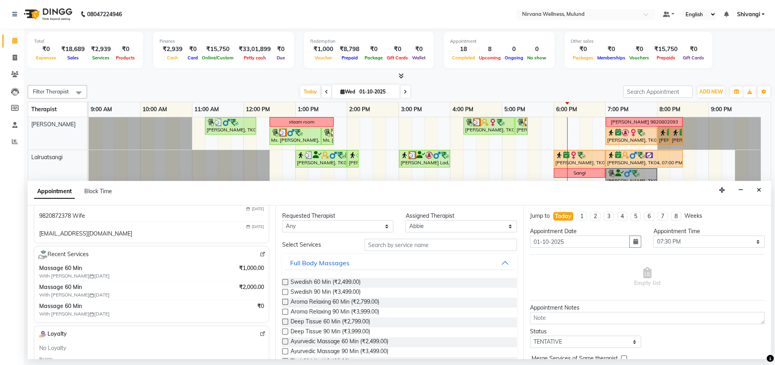
scroll to position [163, 0]
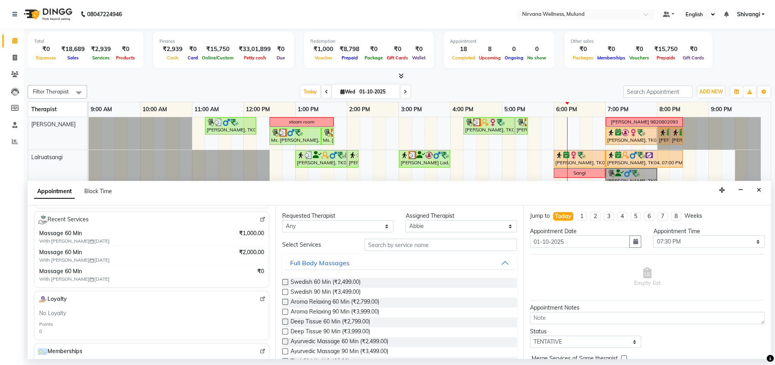
type input "9987700703"
click at [387, 250] on input "text" at bounding box center [440, 245] width 152 height 12
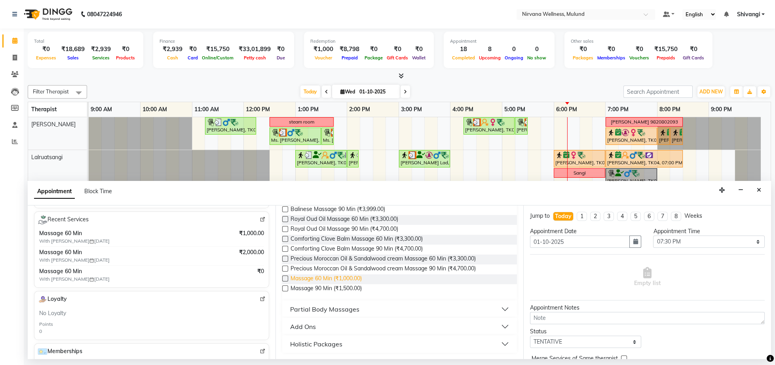
type input "massa"
click at [337, 280] on span "Massage 60 Min (₹1,000.00)" at bounding box center [325, 279] width 71 height 10
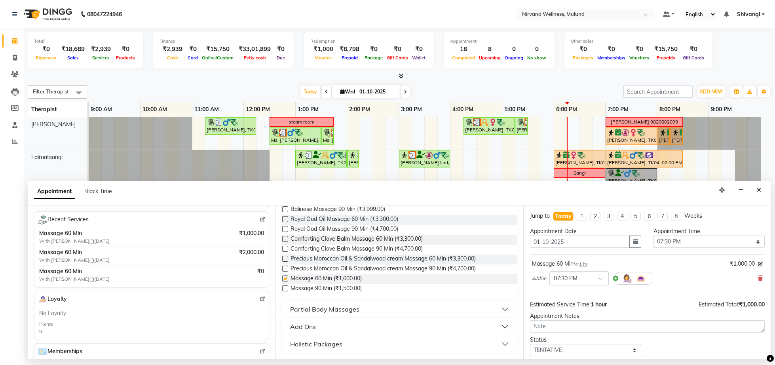
checkbox input "false"
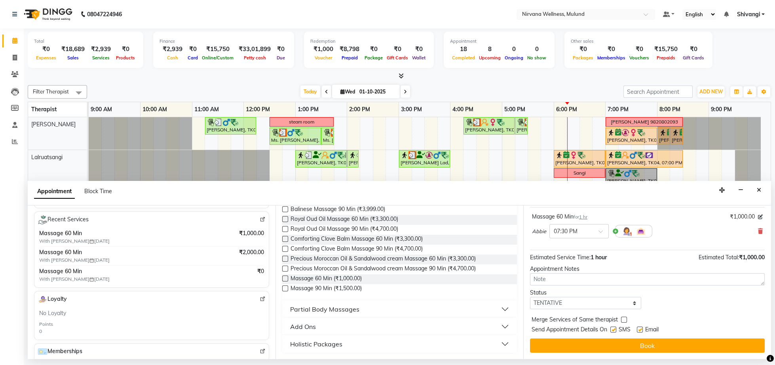
scroll to position [59, 0]
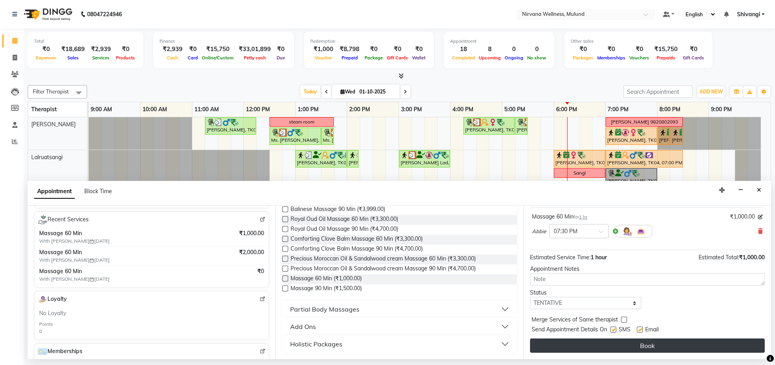
click at [679, 340] on button "Book" at bounding box center [647, 345] width 235 height 14
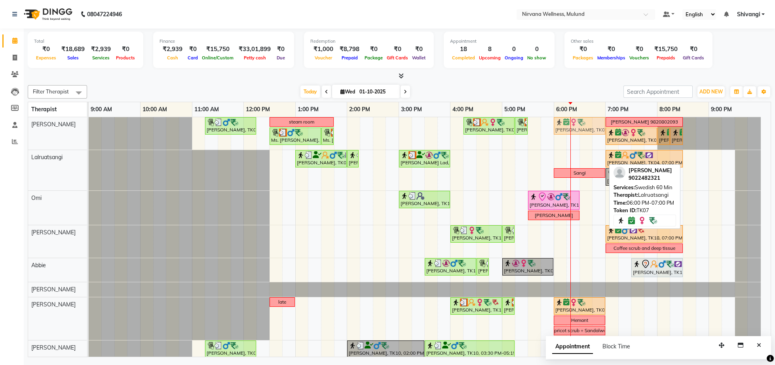
drag, startPoint x: 583, startPoint y: 156, endPoint x: 577, endPoint y: 131, distance: 25.5
click at [577, 131] on tbody "[PERSON_NAME], TK05, 11:15 AM-12:15 PM, Swedish Wintergreen Oil 60 Min steam ro…" at bounding box center [425, 299] width 672 height 364
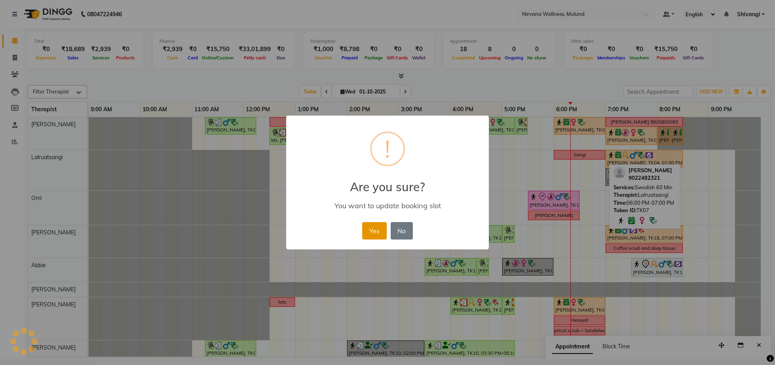
click at [376, 237] on button "Yes" at bounding box center [374, 230] width 24 height 17
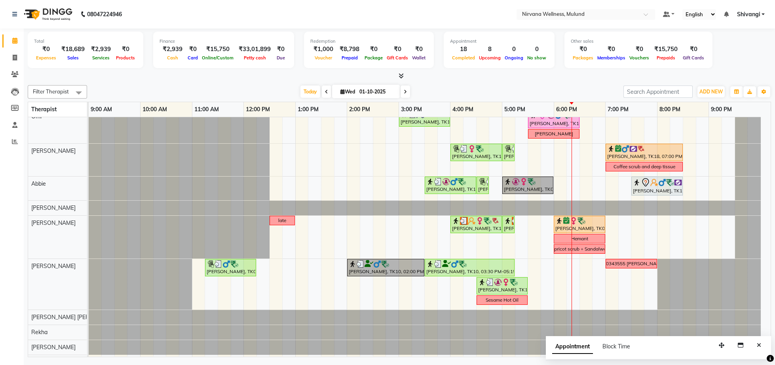
scroll to position [0, 0]
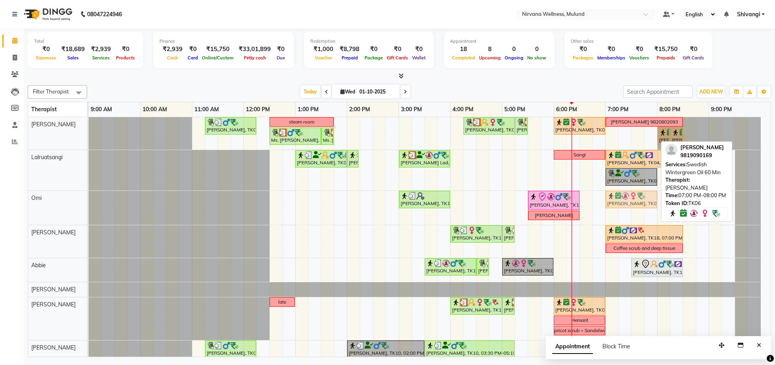
drag, startPoint x: 622, startPoint y: 133, endPoint x: 626, endPoint y: 211, distance: 78.4
click at [626, 211] on div "[PERSON_NAME], TK05, 11:15 AM-12:15 PM, Swedish Wintergreen Oil 60 Min steam ro…" at bounding box center [430, 299] width 682 height 364
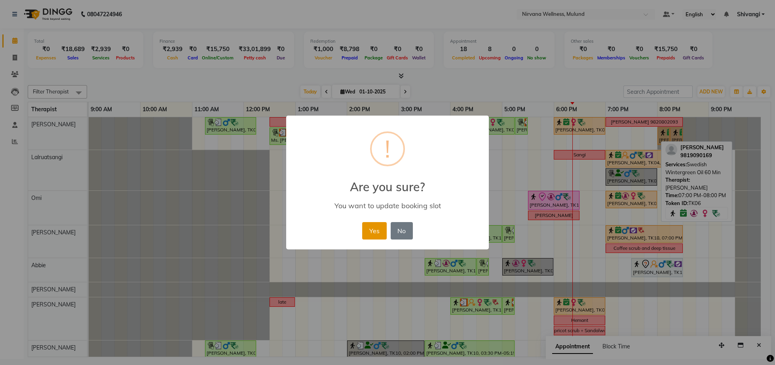
click at [381, 224] on button "Yes" at bounding box center [374, 230] width 24 height 17
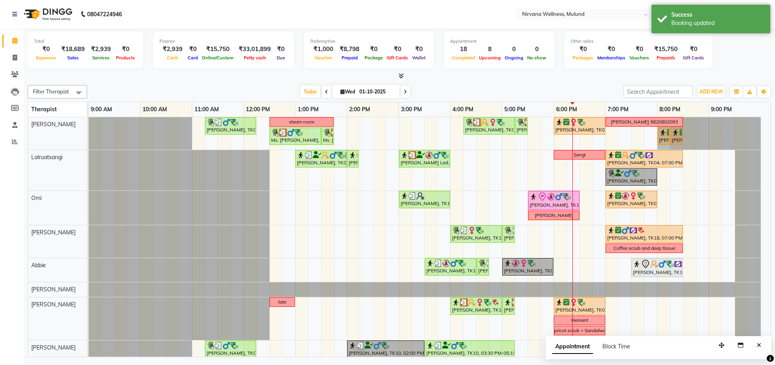
drag, startPoint x: 670, startPoint y: 136, endPoint x: 669, endPoint y: 186, distance: 49.9
click at [669, 186] on div "[PERSON_NAME], TK05, 11:15 AM-12:15 PM, Swedish Wintergreen Oil 60 Min steam ro…" at bounding box center [430, 299] width 682 height 364
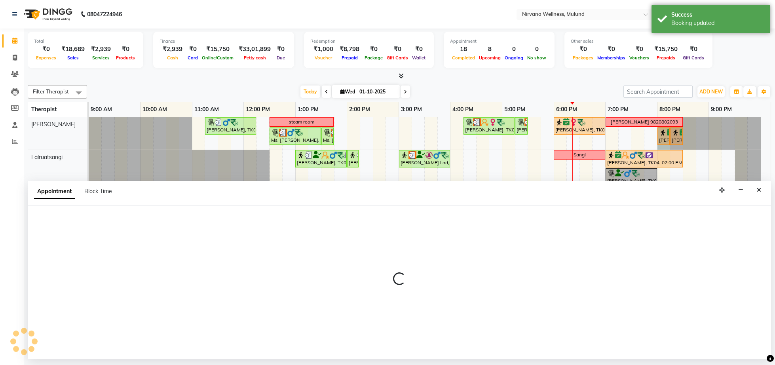
select select "29686"
select select "tentative"
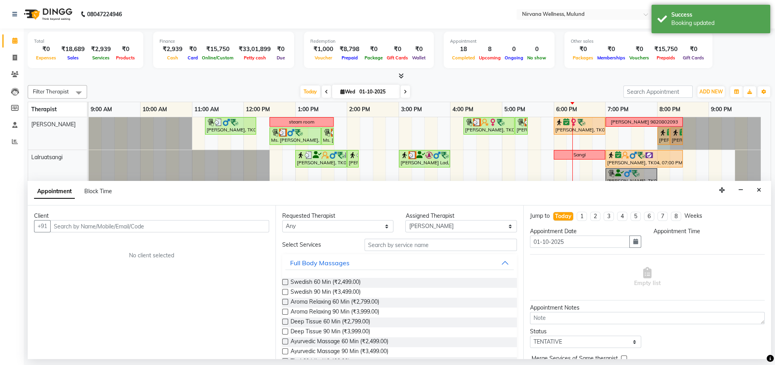
click at [758, 188] on icon "Close" at bounding box center [759, 190] width 4 height 6
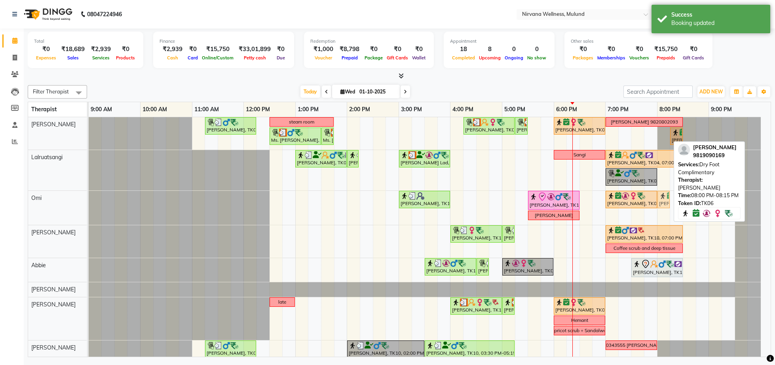
drag, startPoint x: 665, startPoint y: 138, endPoint x: 664, endPoint y: 208, distance: 70.4
click at [664, 208] on tbody "[PERSON_NAME], TK05, 11:15 AM-12:15 PM, Swedish Wintergreen Oil 60 Min steam ro…" at bounding box center [425, 299] width 672 height 364
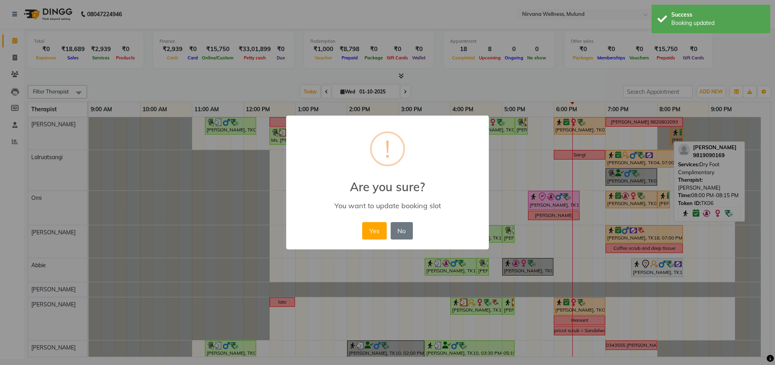
click at [376, 233] on button "Yes" at bounding box center [374, 230] width 24 height 17
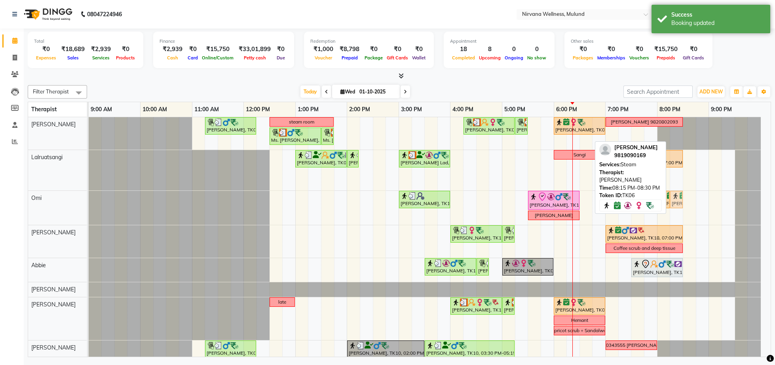
drag, startPoint x: 676, startPoint y: 135, endPoint x: 680, endPoint y: 192, distance: 57.9
click at [680, 203] on tbody "[PERSON_NAME], TK05, 11:15 AM-12:15 PM, Swedish Wintergreen Oil 60 Min steam ro…" at bounding box center [425, 299] width 672 height 364
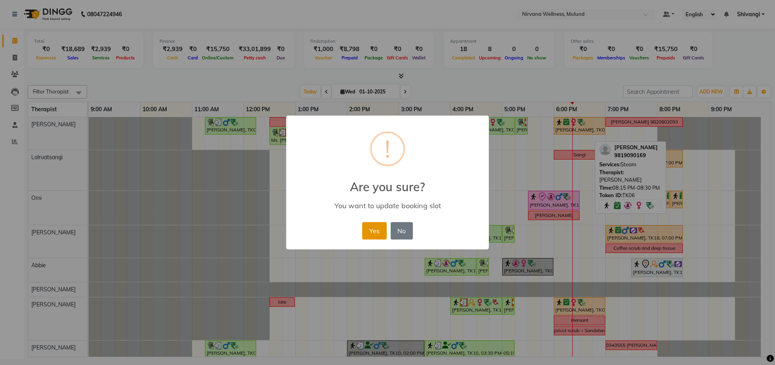
click at [368, 233] on button "Yes" at bounding box center [374, 230] width 24 height 17
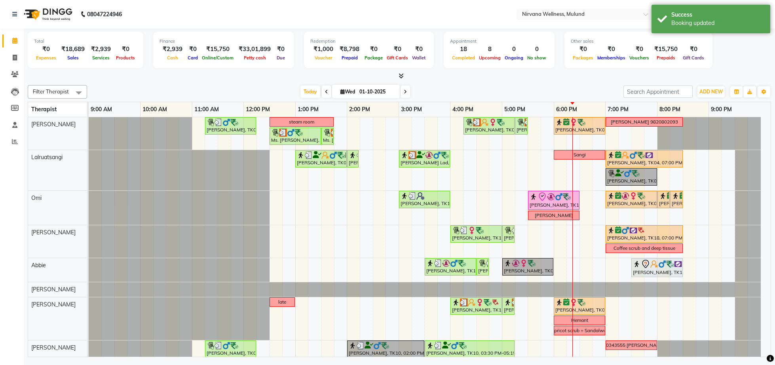
click at [560, 80] on div "Total ₹0 Expenses ₹18,689 Sales ₹2,939 Services ₹0 Products Finance ₹2,939 Cash…" at bounding box center [399, 193] width 751 height 330
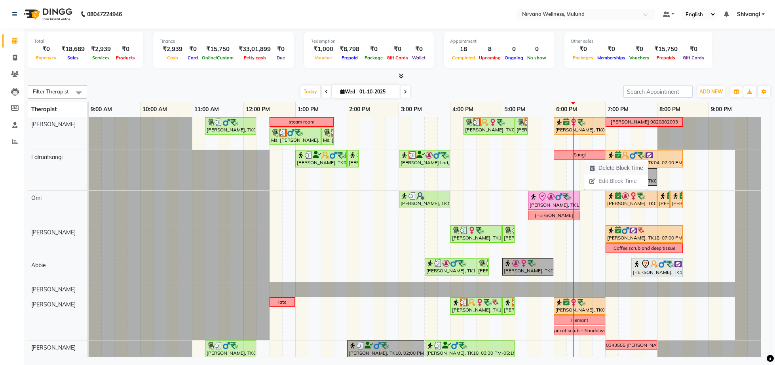
click at [601, 168] on span "Delete Block Time" at bounding box center [620, 168] width 45 height 8
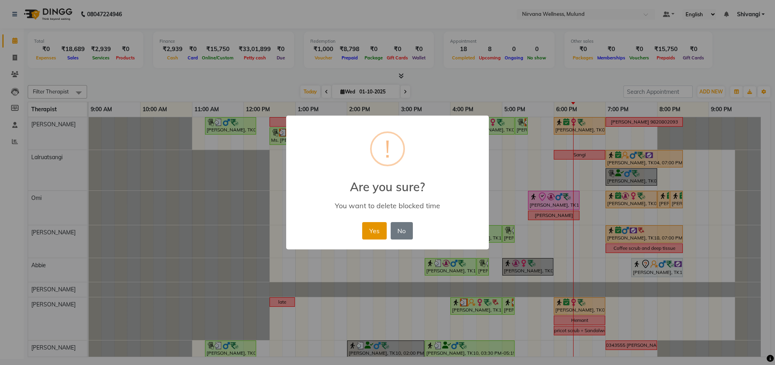
click at [377, 229] on button "Yes" at bounding box center [374, 230] width 24 height 17
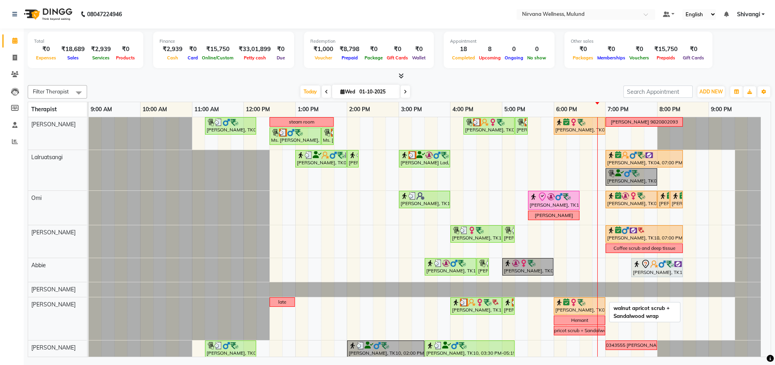
drag, startPoint x: 579, startPoint y: 331, endPoint x: 504, endPoint y: 283, distance: 89.2
click at [552, 312] on div "[PERSON_NAME], TK05, 11:15 AM-12:15 PM, Swedish Wintergreen Oil 60 Min steam ro…" at bounding box center [430, 299] width 682 height 364
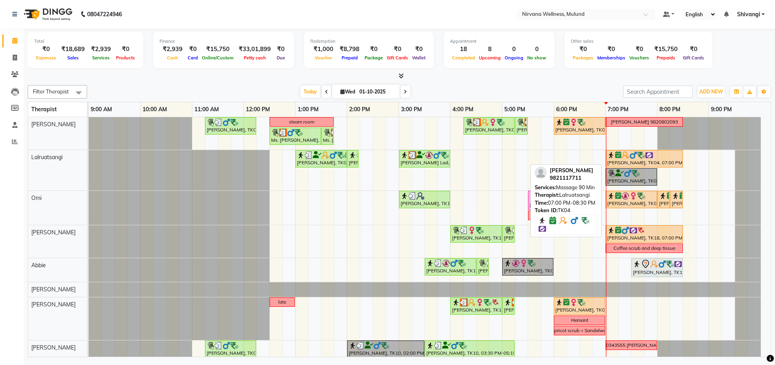
click at [642, 159] on img at bounding box center [641, 155] width 8 height 8
click at [635, 156] on img at bounding box center [633, 155] width 8 height 8
select select "6"
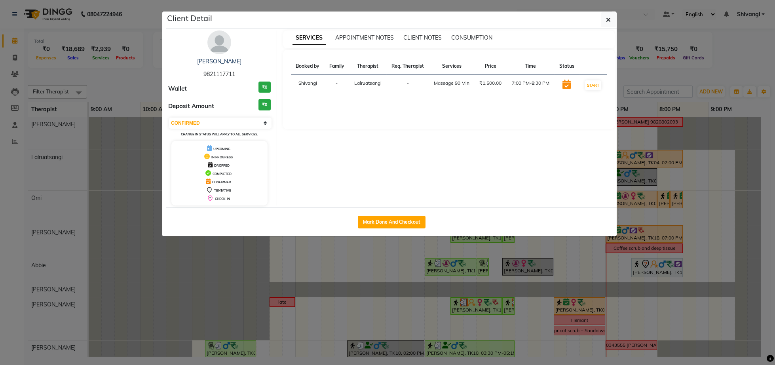
click at [211, 44] on img at bounding box center [219, 42] width 24 height 24
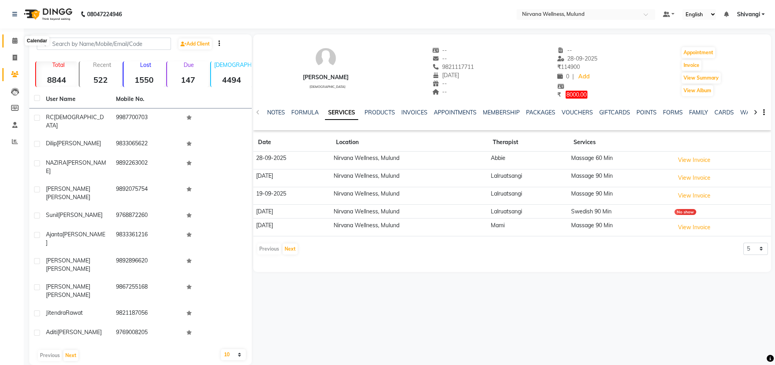
click at [10, 43] on span at bounding box center [15, 40] width 14 height 9
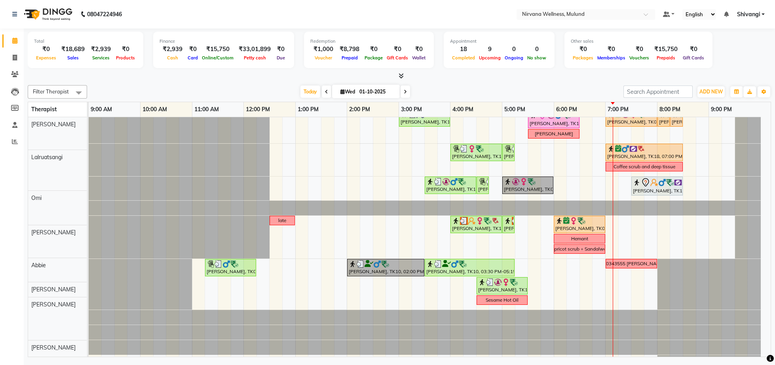
scroll to position [82, 0]
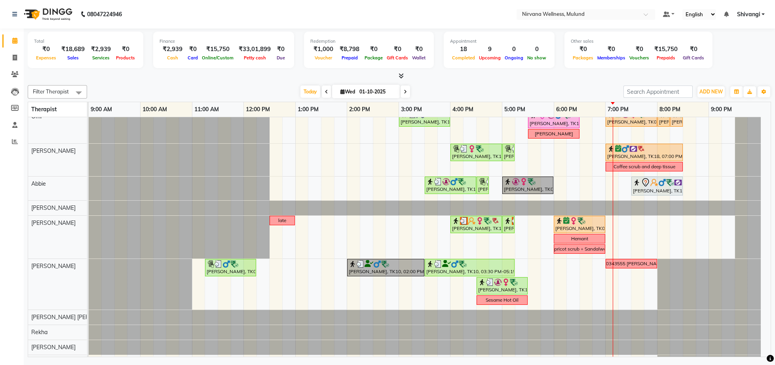
click at [404, 93] on span at bounding box center [404, 91] width 9 height 12
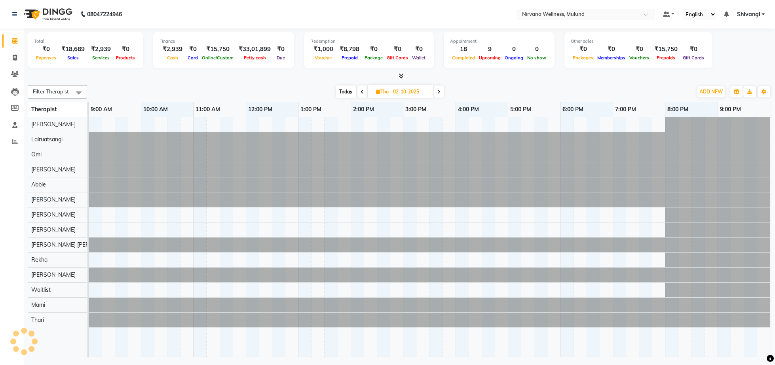
scroll to position [0, 0]
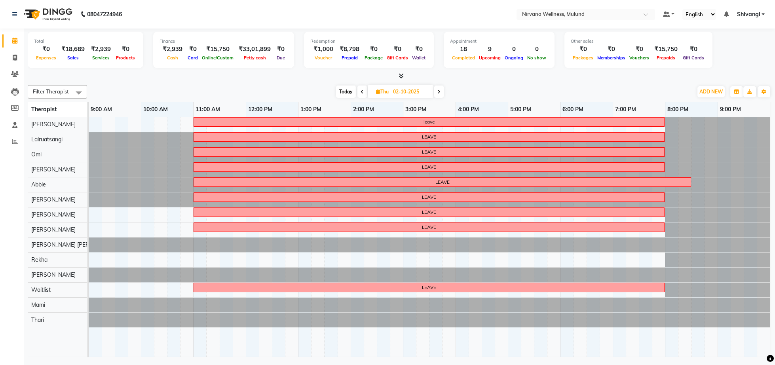
click at [437, 89] on span at bounding box center [438, 91] width 9 height 12
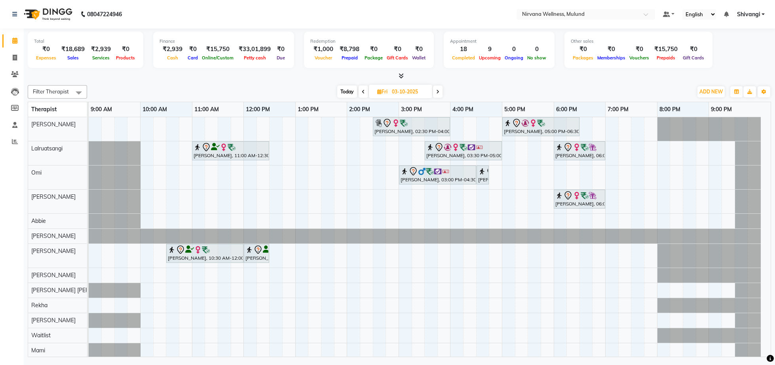
click at [345, 90] on span "Today" at bounding box center [347, 91] width 20 height 12
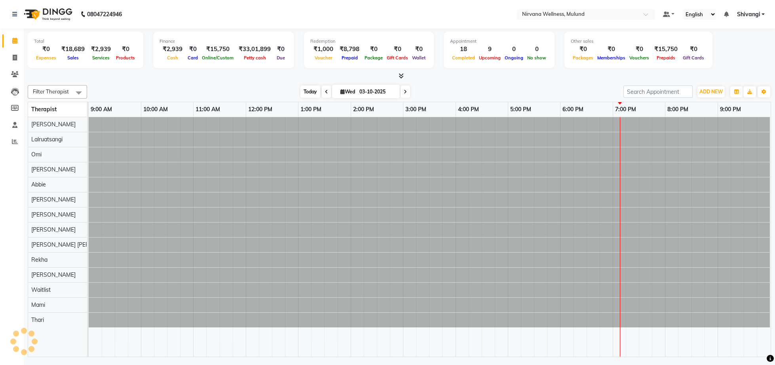
type input "01-10-2025"
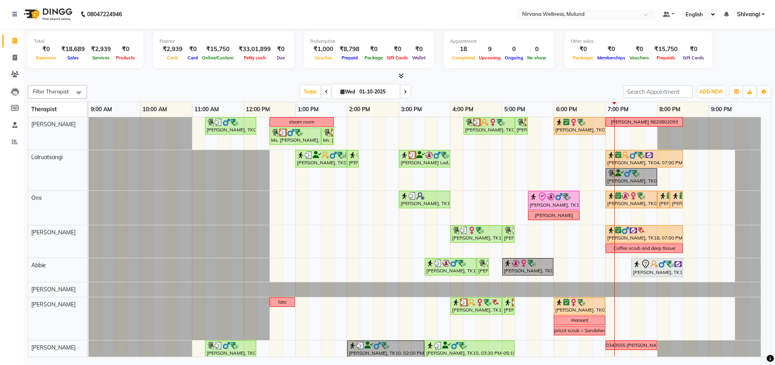
click at [363, 91] on input "01-10-2025" at bounding box center [377, 92] width 40 height 12
select select "10"
select select "2025"
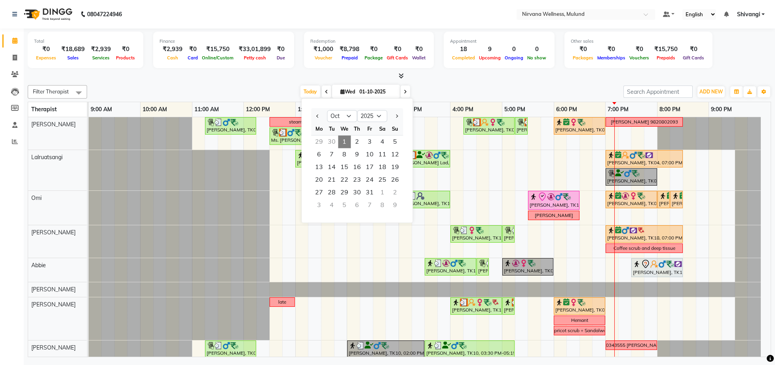
click at [264, 84] on div "Filter Therapist Select All [PERSON_NAME] [PERSON_NAME] [PERSON_NAME] Kumar Nay…" at bounding box center [399, 219] width 743 height 275
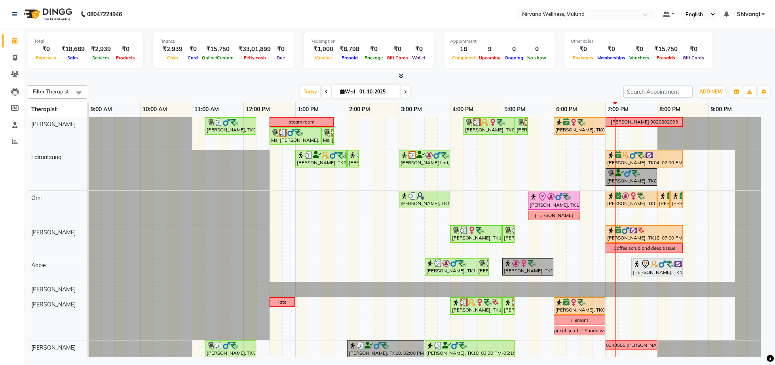
click at [400, 92] on span at bounding box center [404, 91] width 9 height 12
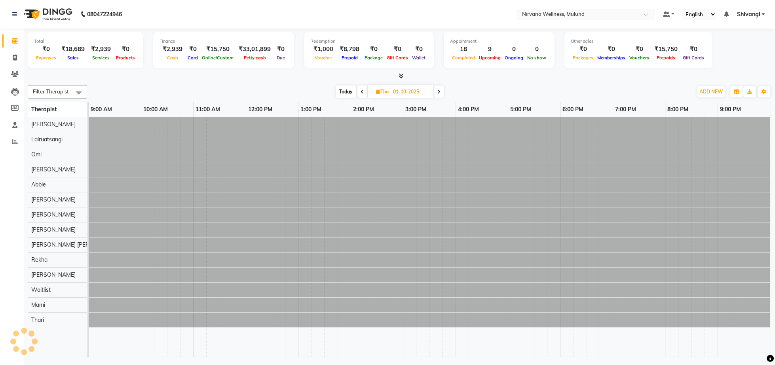
type input "02-10-2025"
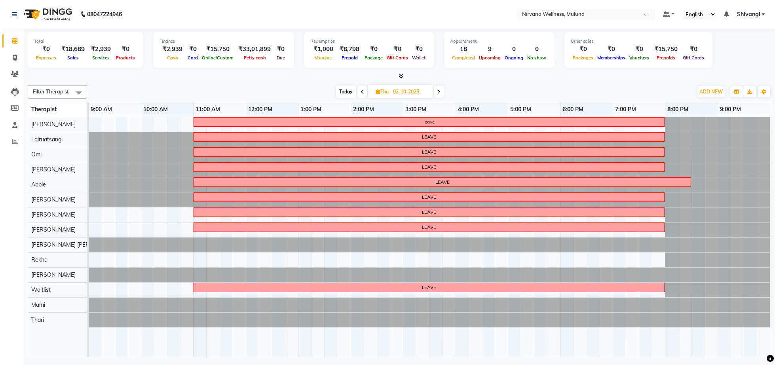
click at [403, 92] on input "02-10-2025" at bounding box center [411, 92] width 40 height 12
select select "10"
select select "2025"
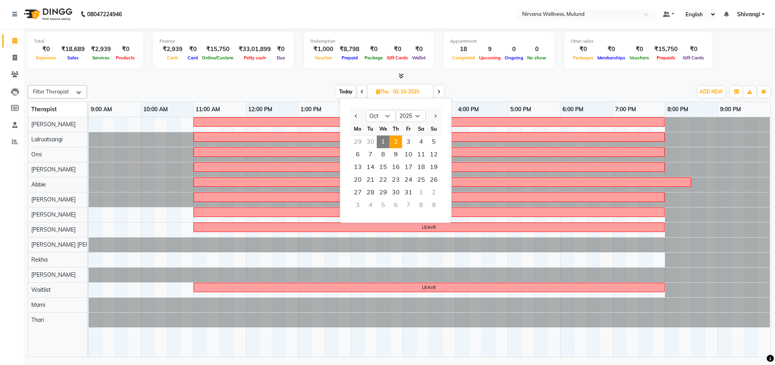
click at [451, 89] on div "[DATE] [DATE] Jan Feb Mar Apr May Jun [DATE] Aug Sep Oct Nov [DATE] 2016 2017 2…" at bounding box center [390, 92] width 598 height 12
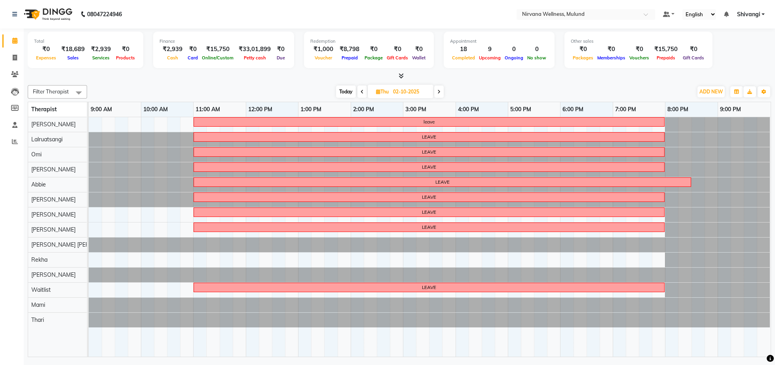
click at [440, 89] on icon at bounding box center [438, 91] width 3 height 5
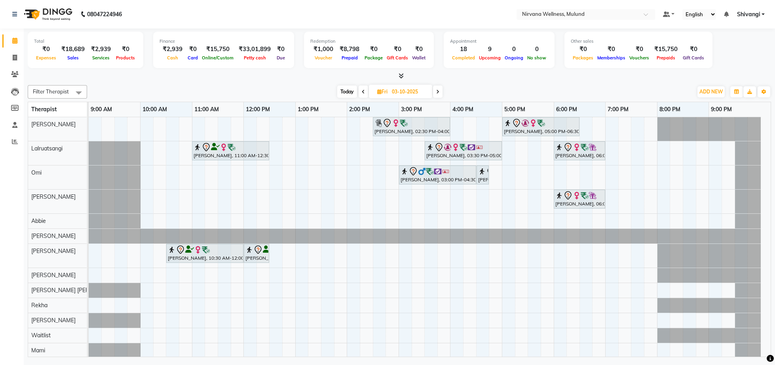
click at [347, 95] on span "Today" at bounding box center [347, 91] width 20 height 12
type input "01-10-2025"
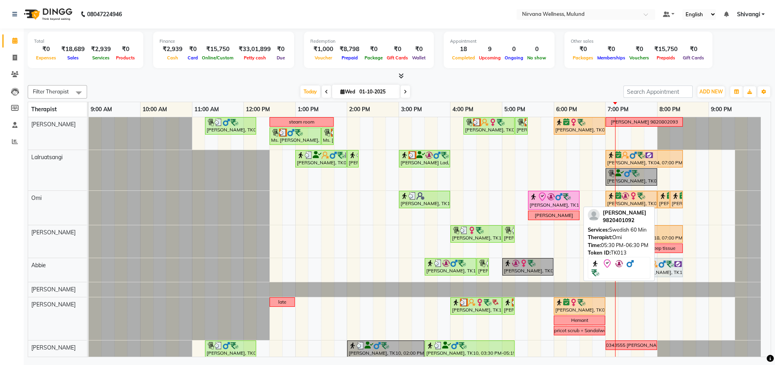
click at [543, 203] on div "[PERSON_NAME], TK13, 05:30 PM-06:30 PM, Swedish 60 Min" at bounding box center [554, 200] width 50 height 17
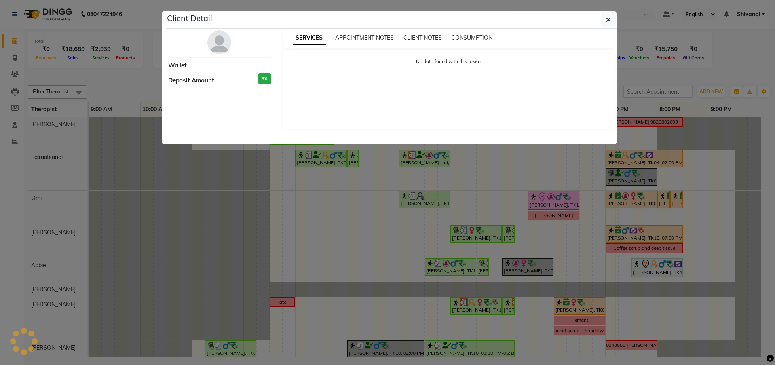
select select "8"
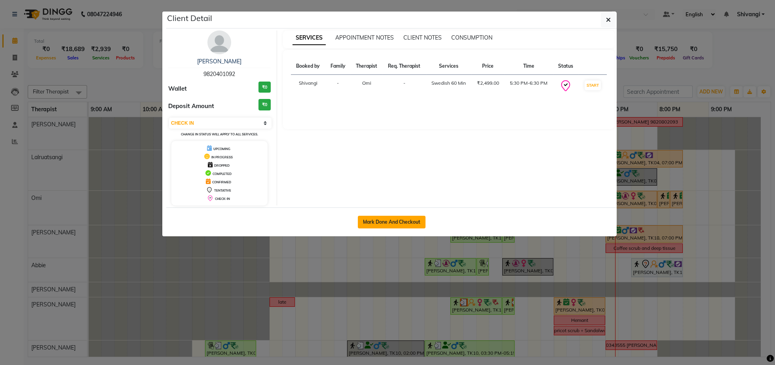
drag, startPoint x: 408, startPoint y: 219, endPoint x: 377, endPoint y: 226, distance: 31.6
click at [406, 220] on button "Mark Done And Checkout" at bounding box center [392, 222] width 68 height 13
select select "service"
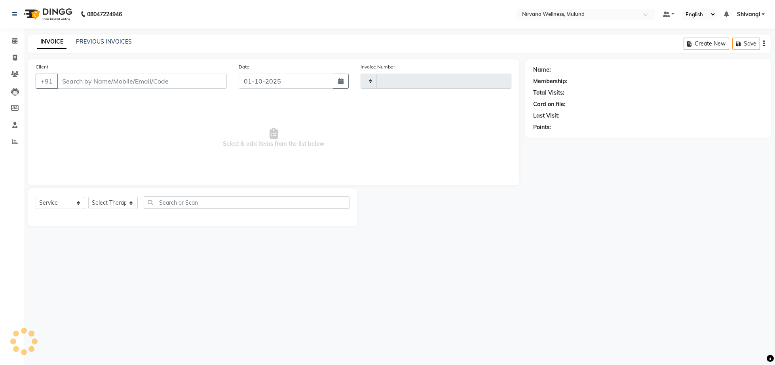
type input "2126"
select select "4890"
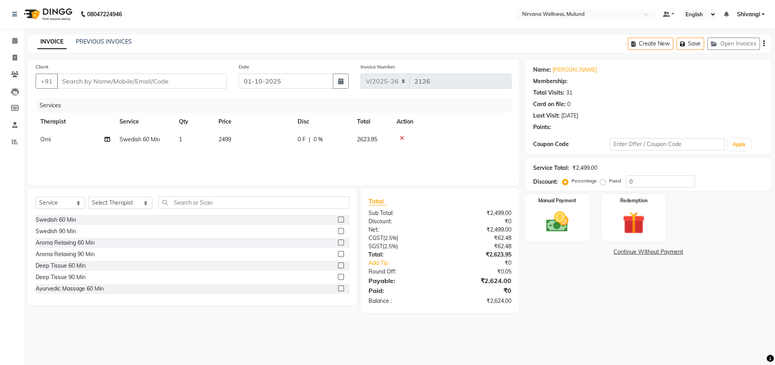
type input "9820401092"
select select "92880"
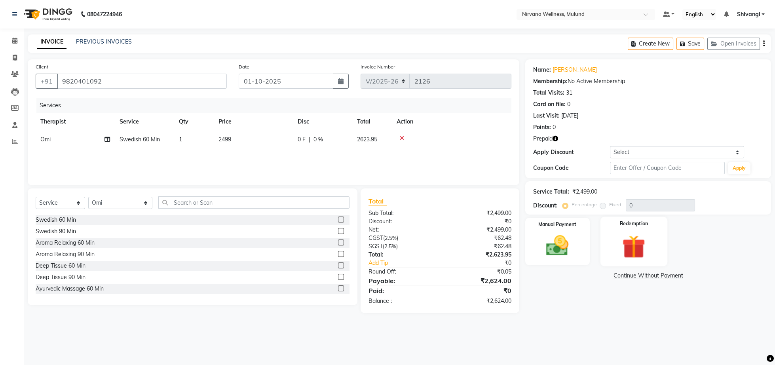
click at [614, 242] on div "Redemption" at bounding box center [633, 241] width 67 height 49
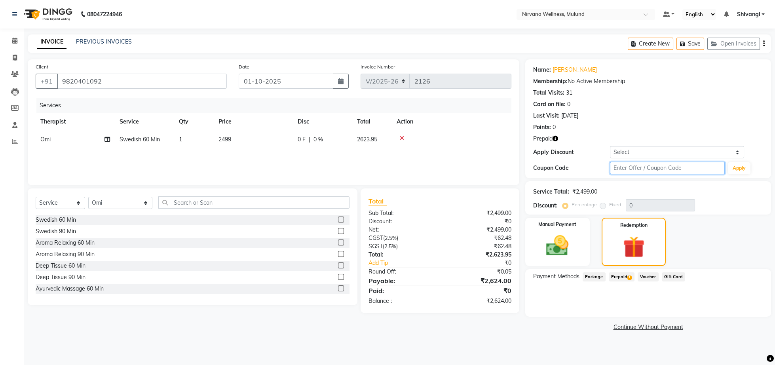
click at [632, 169] on input "text" at bounding box center [667, 168] width 115 height 12
click at [632, 169] on input "D" at bounding box center [667, 168] width 115 height 12
click at [632, 169] on input "D50" at bounding box center [667, 168] width 115 height 12
type input "D50%"
click at [731, 175] on div "Coupon Code D50% Apply" at bounding box center [648, 167] width 230 height 13
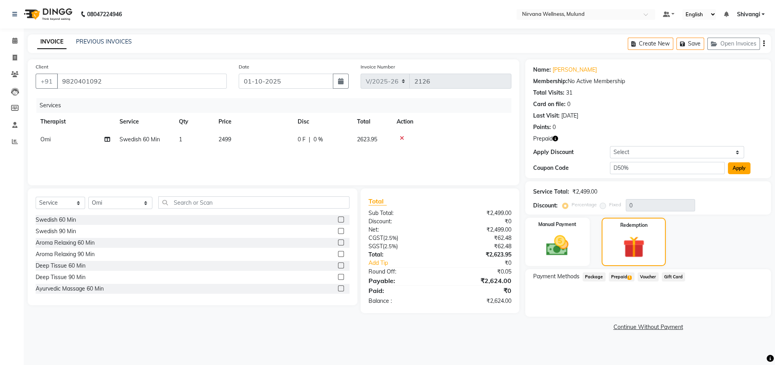
click at [733, 171] on button "Apply" at bounding box center [739, 168] width 23 height 12
type input "50"
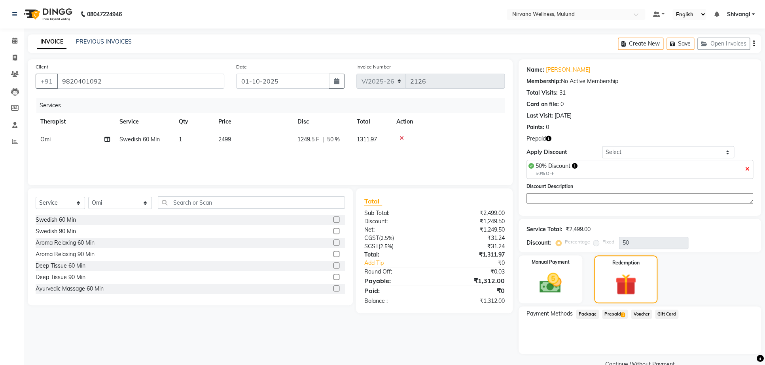
click at [607, 319] on span "Prepaid 1" at bounding box center [615, 313] width 26 height 9
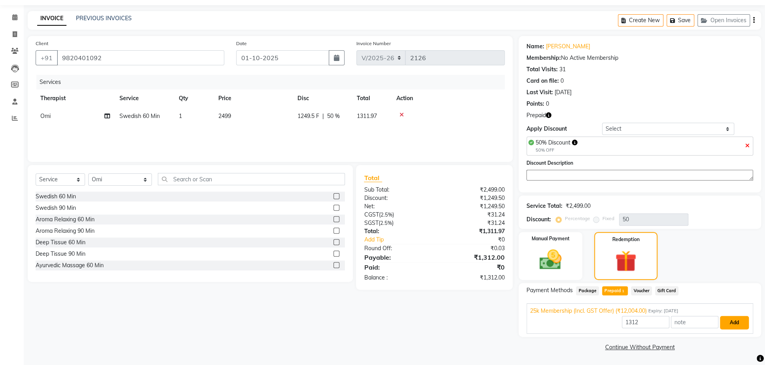
click at [725, 323] on button "Add" at bounding box center [734, 322] width 29 height 13
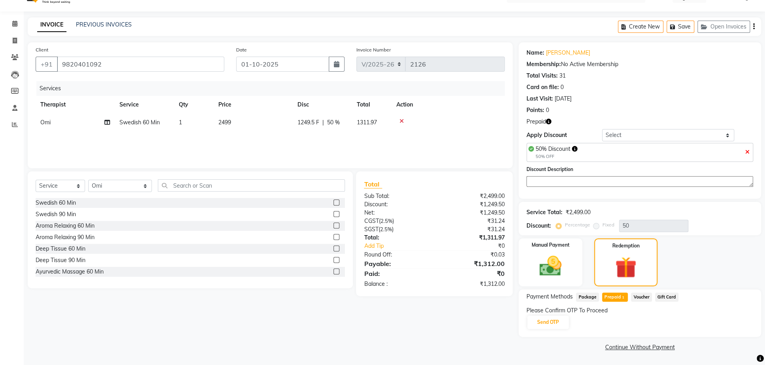
scroll to position [26, 0]
click at [555, 325] on button "Send OTP" at bounding box center [549, 321] width 42 height 13
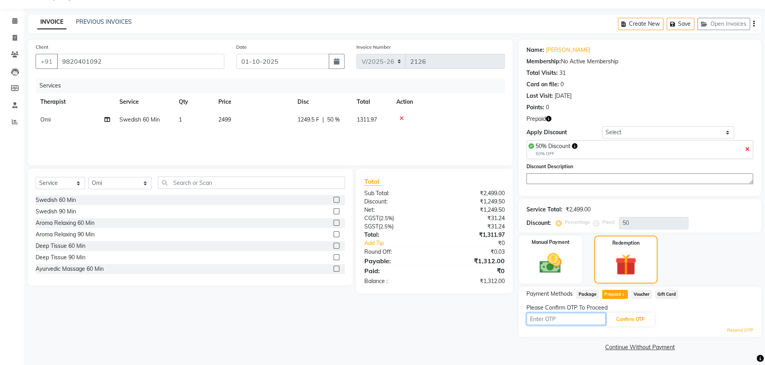
click at [575, 319] on input "text" at bounding box center [566, 319] width 79 height 12
type input "5869"
click at [632, 326] on button "Confirm OTP" at bounding box center [631, 319] width 48 height 13
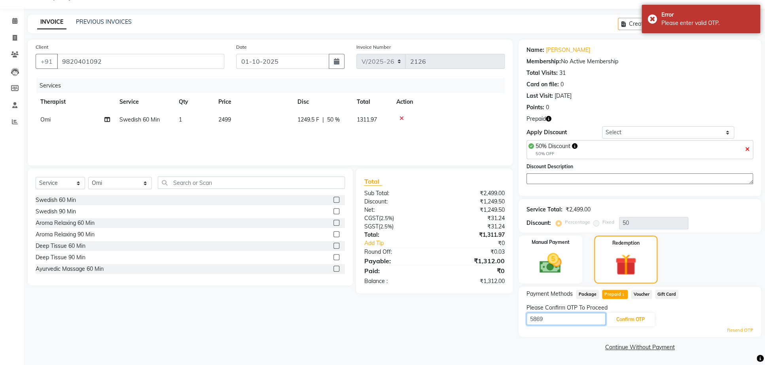
drag, startPoint x: 566, startPoint y: 317, endPoint x: 484, endPoint y: 332, distance: 83.0
click at [527, 325] on input "5869" at bounding box center [566, 319] width 79 height 12
type input "5869"
click at [631, 318] on button "Confirm OTP" at bounding box center [631, 319] width 48 height 13
click at [625, 323] on button "Confirm OTP" at bounding box center [631, 319] width 48 height 13
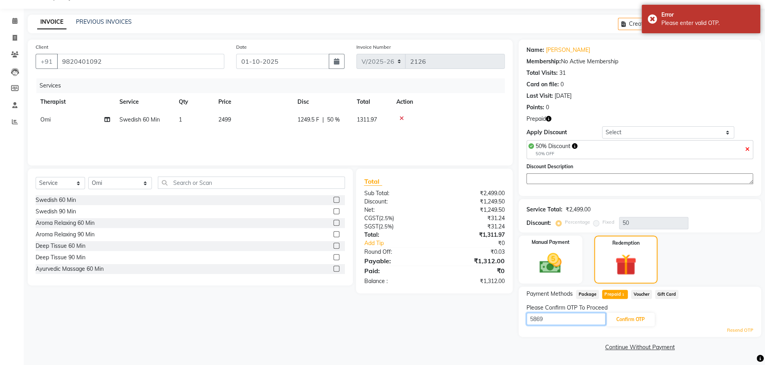
drag, startPoint x: 574, startPoint y: 320, endPoint x: 411, endPoint y: 334, distance: 163.6
click at [527, 325] on input "5869" at bounding box center [566, 319] width 79 height 12
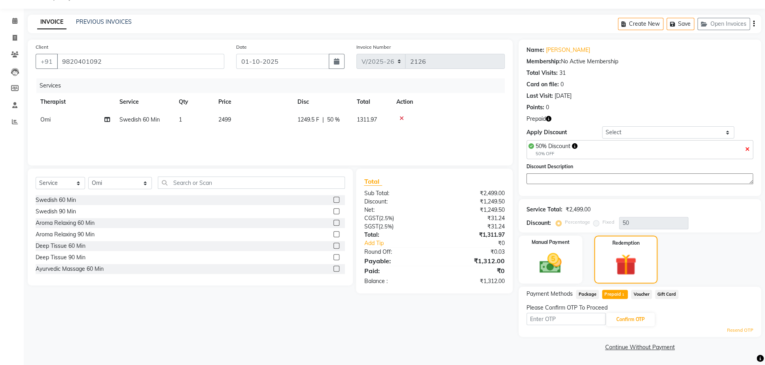
click at [735, 334] on link "Resend OTP" at bounding box center [740, 330] width 26 height 7
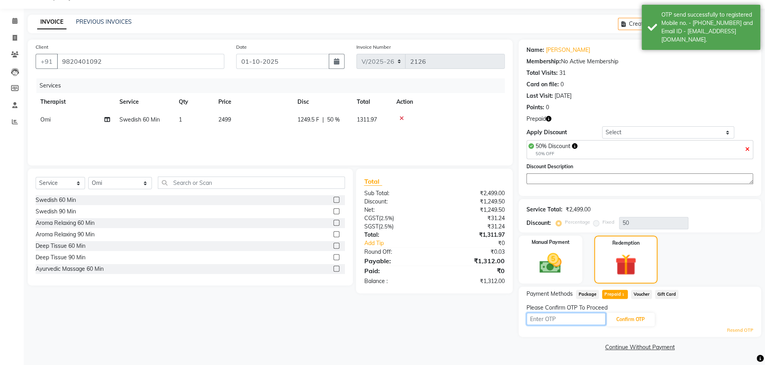
click at [581, 325] on input "text" at bounding box center [566, 319] width 79 height 12
type input "9669"
click at [647, 322] on button "Confirm OTP" at bounding box center [631, 319] width 48 height 13
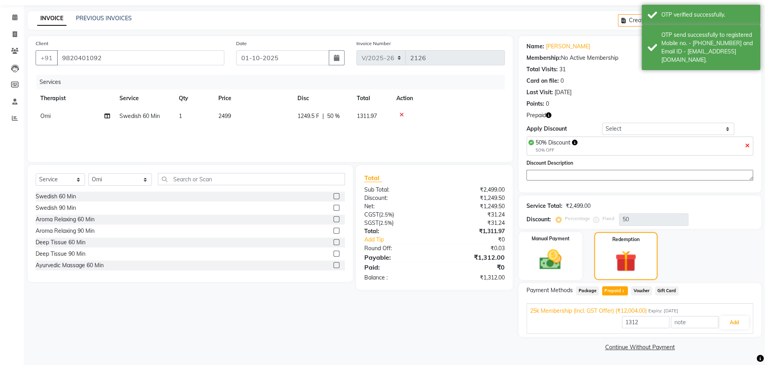
click at [729, 330] on div "1312 Add" at bounding box center [640, 322] width 220 height 15
click at [731, 329] on button "Add" at bounding box center [734, 322] width 29 height 13
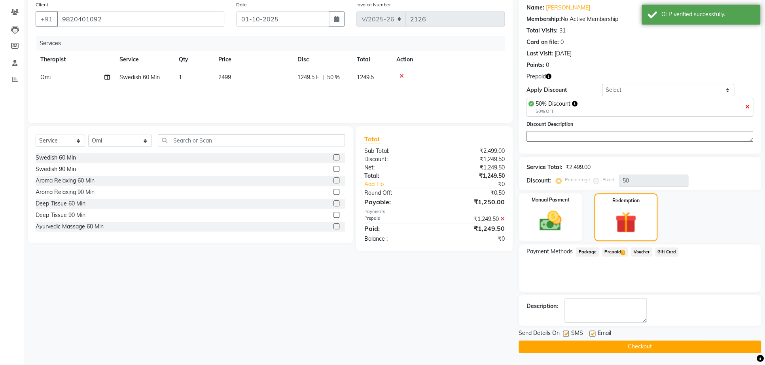
scroll to position [83, 0]
click at [598, 346] on button "Checkout" at bounding box center [640, 347] width 243 height 12
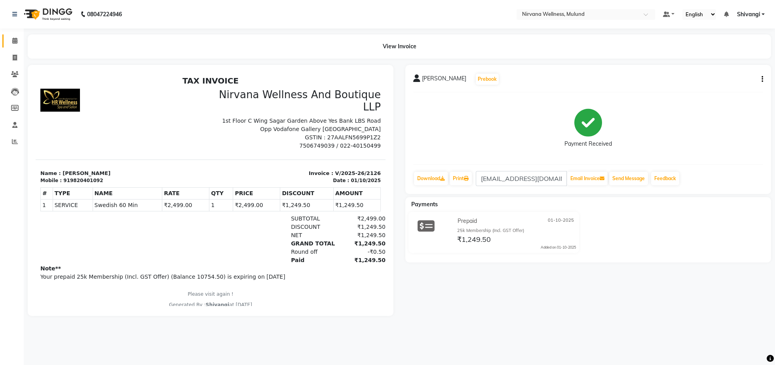
click at [13, 38] on icon at bounding box center [14, 41] width 5 height 6
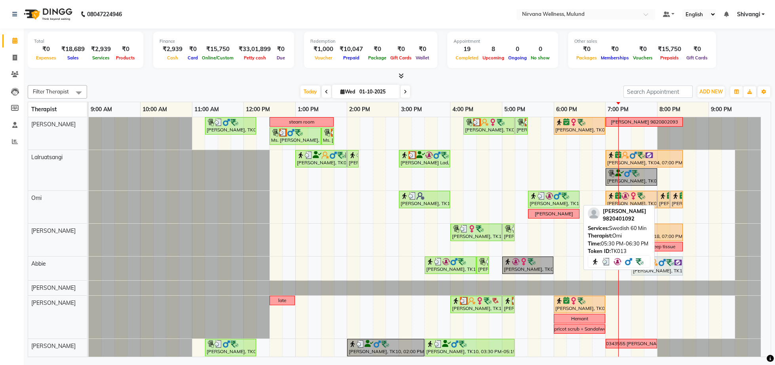
click at [545, 199] on img at bounding box center [541, 196] width 8 height 8
select select "3"
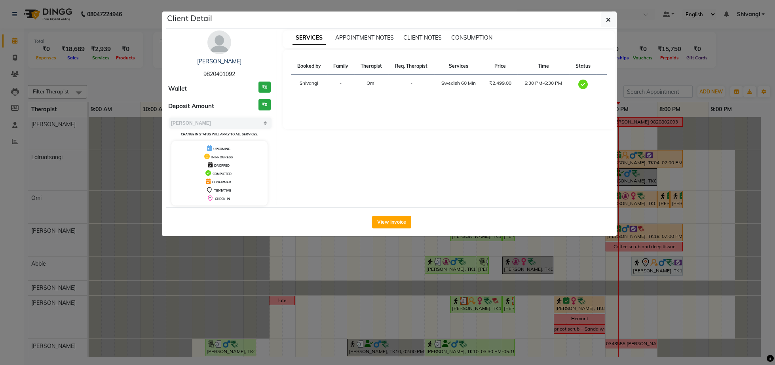
click at [226, 46] on img at bounding box center [219, 42] width 24 height 24
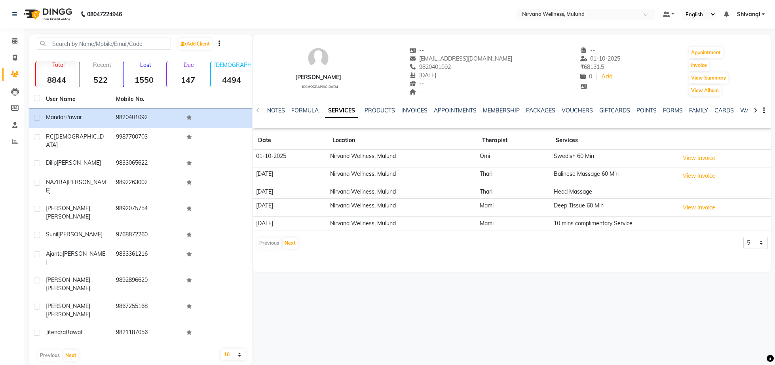
click at [586, 114] on div "VOUCHERS" at bounding box center [577, 110] width 31 height 8
drag, startPoint x: 586, startPoint y: 114, endPoint x: 584, endPoint y: 110, distance: 5.0
click at [584, 110] on link "VOUCHERS" at bounding box center [577, 110] width 31 height 7
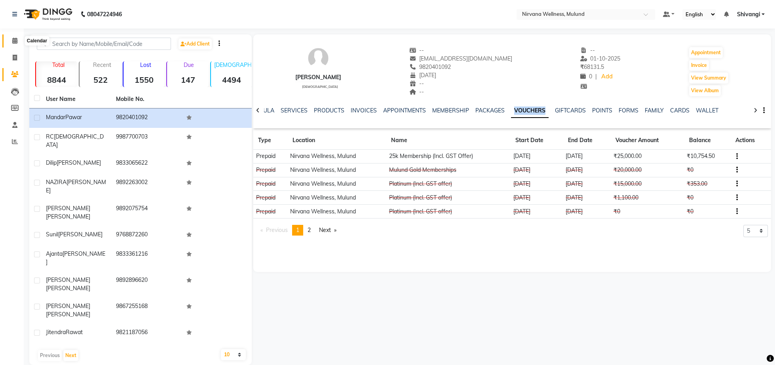
click at [13, 40] on span at bounding box center [15, 40] width 14 height 9
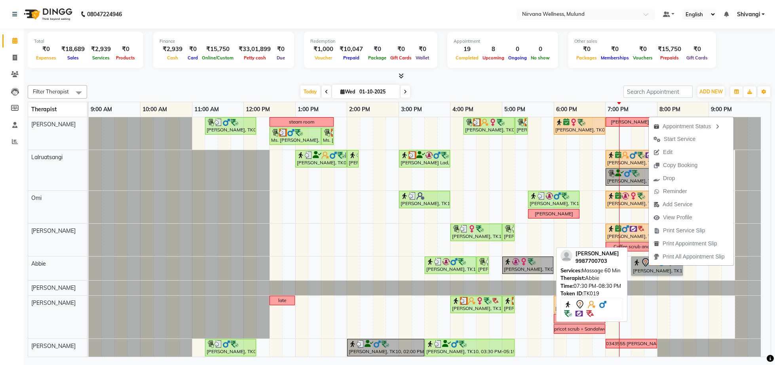
click at [662, 275] on link "[PERSON_NAME], TK19, 07:30 PM-08:30 PM, Massage 60 Min" at bounding box center [656, 265] width 51 height 19
select select "7"
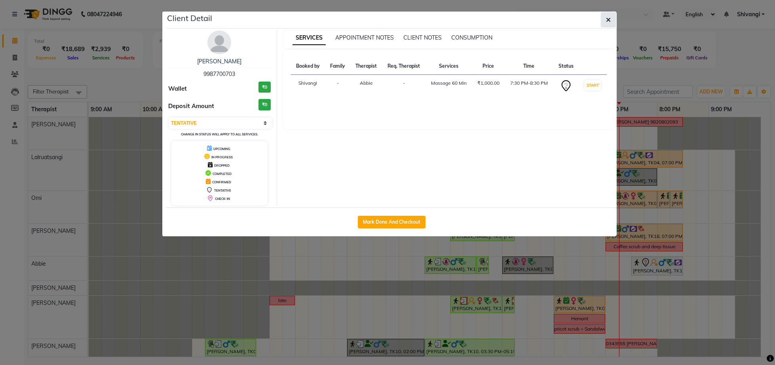
click at [603, 26] on button "button" at bounding box center [608, 19] width 15 height 15
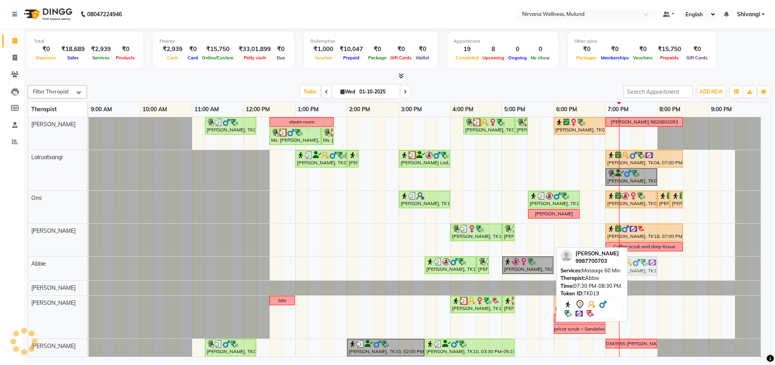
drag, startPoint x: 657, startPoint y: 272, endPoint x: 636, endPoint y: 271, distance: 21.4
click at [89, 271] on div "[PERSON_NAME], TK16, 03:30 PM-04:30 PM, Massage 60 [PERSON_NAME], TK16, 04:30 P…" at bounding box center [89, 268] width 0 height 24
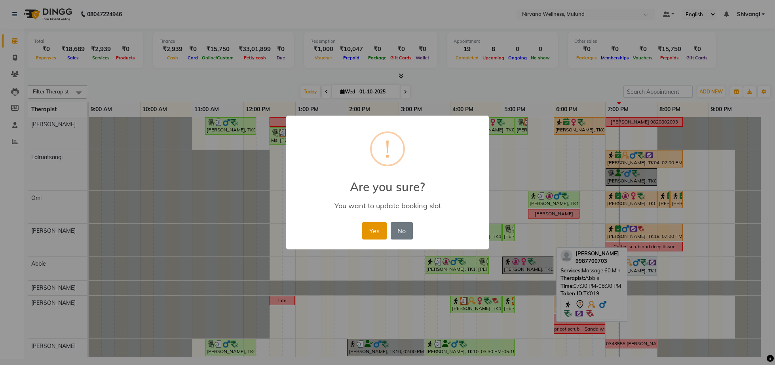
click at [371, 228] on button "Yes" at bounding box center [374, 230] width 24 height 17
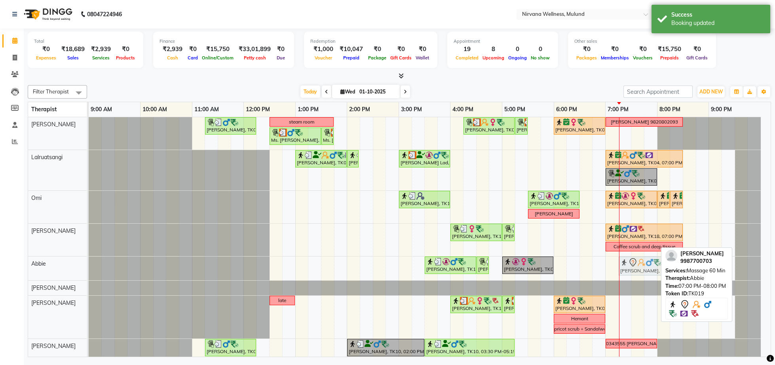
drag, startPoint x: 641, startPoint y: 269, endPoint x: 659, endPoint y: 267, distance: 17.1
click at [89, 267] on div "[PERSON_NAME], TK16, 03:30 PM-04:30 PM, Massage 60 [PERSON_NAME], TK16, 04:30 P…" at bounding box center [89, 268] width 0 height 24
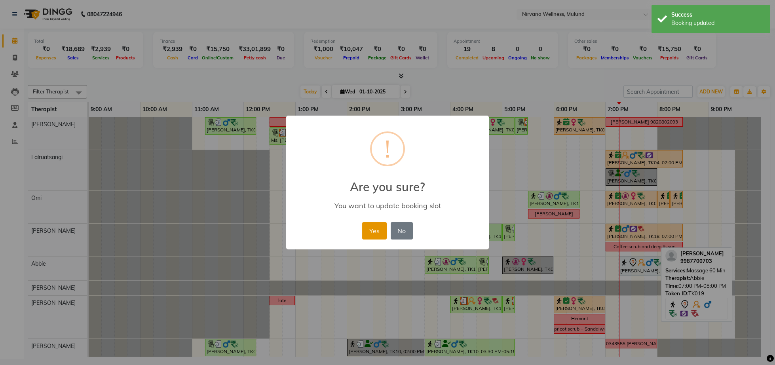
click at [383, 224] on button "Yes" at bounding box center [374, 230] width 24 height 17
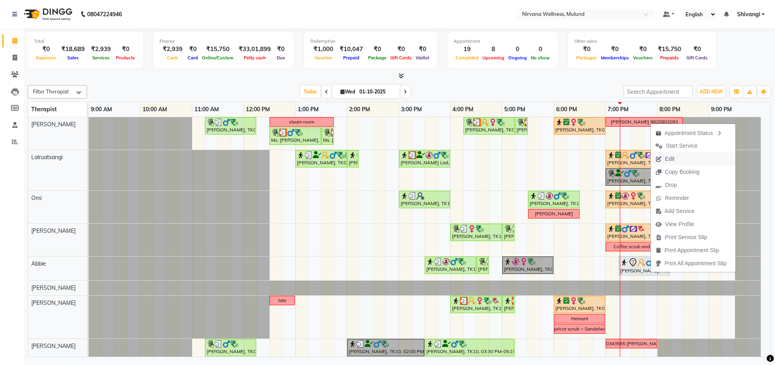
click at [665, 158] on span "Edit" at bounding box center [665, 158] width 28 height 13
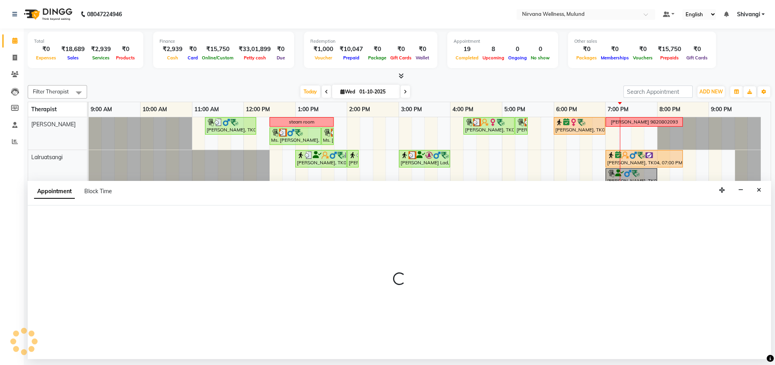
select select "92881"
select select "tentative"
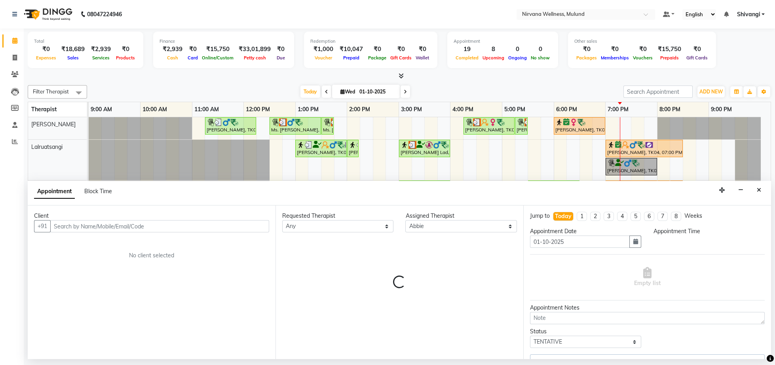
select select "2150"
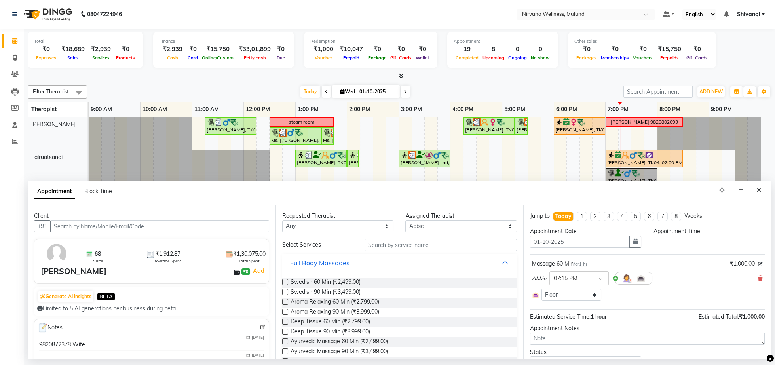
scroll to position [11, 0]
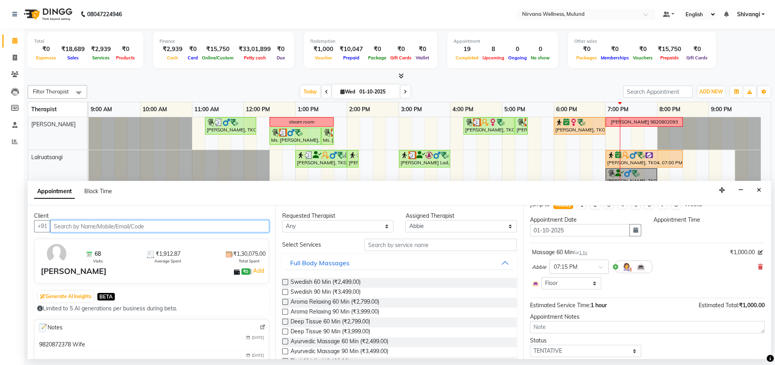
select select "1155"
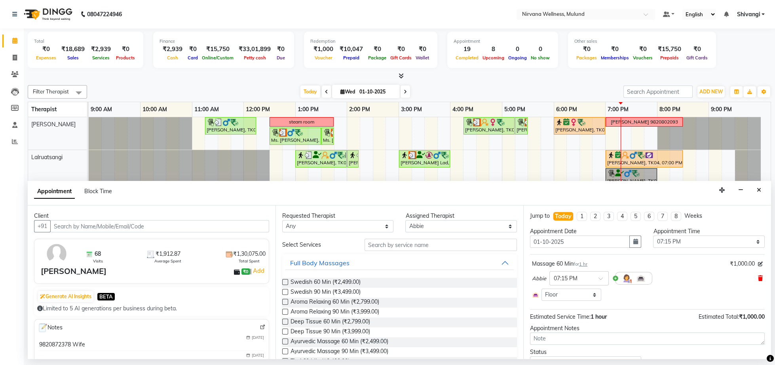
click at [758, 277] on icon at bounding box center [760, 278] width 5 height 6
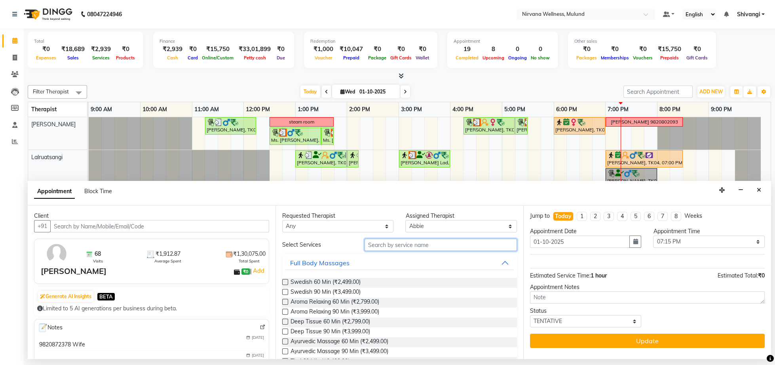
click at [402, 247] on input "text" at bounding box center [440, 245] width 152 height 12
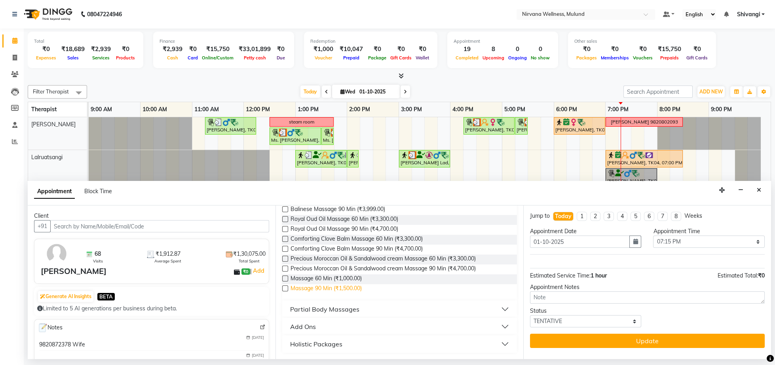
type input "massage"
click at [320, 285] on span "Massage 90 Min (₹1,500.00)" at bounding box center [325, 289] width 71 height 10
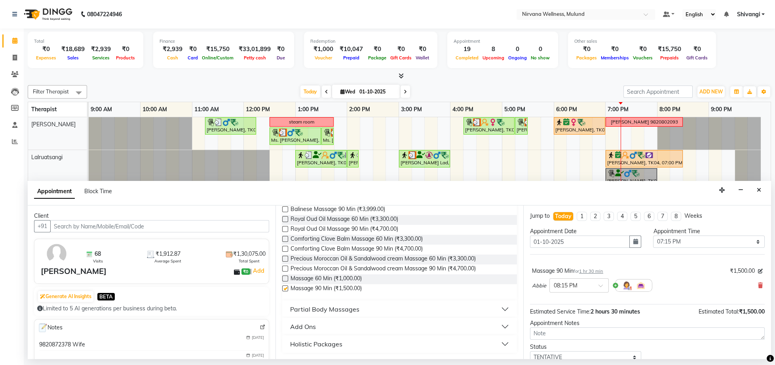
checkbox input "false"
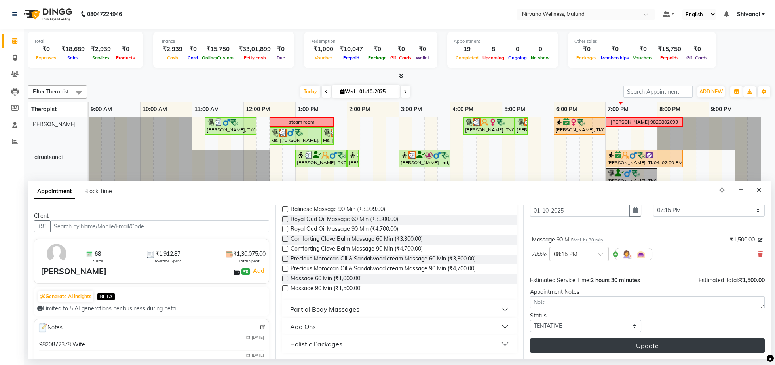
click at [634, 348] on button "Update" at bounding box center [647, 345] width 235 height 14
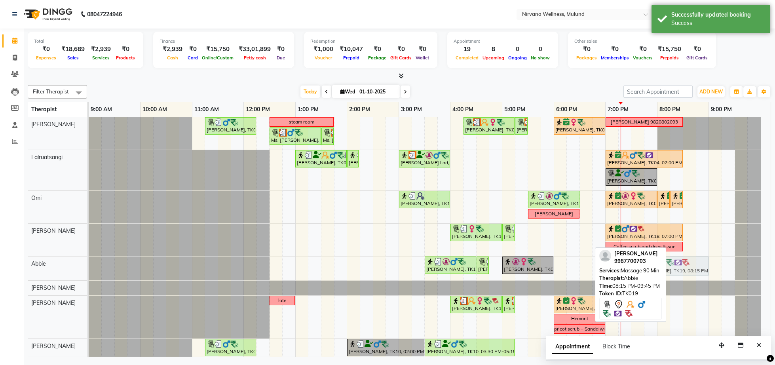
drag, startPoint x: 711, startPoint y: 267, endPoint x: 673, endPoint y: 272, distance: 38.3
click at [89, 272] on div "[PERSON_NAME], TK16, 03:30 PM-04:30 PM, Massage 60 [PERSON_NAME], TK16, 04:30 P…" at bounding box center [89, 268] width 0 height 24
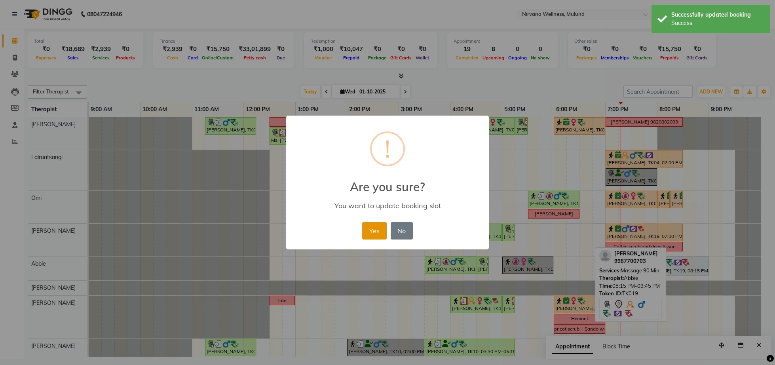
click at [368, 233] on button "Yes" at bounding box center [374, 230] width 24 height 17
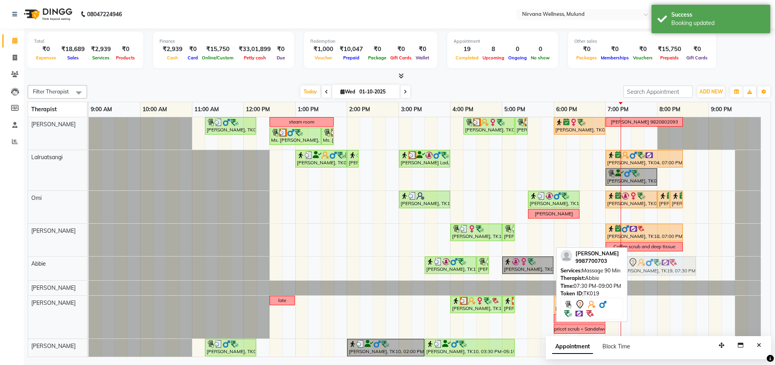
drag, startPoint x: 651, startPoint y: 274, endPoint x: 635, endPoint y: 274, distance: 16.2
click at [89, 274] on div "[PERSON_NAME], TK16, 03:30 PM-04:30 PM, Massage 60 [PERSON_NAME], TK16, 04:30 P…" at bounding box center [89, 268] width 0 height 24
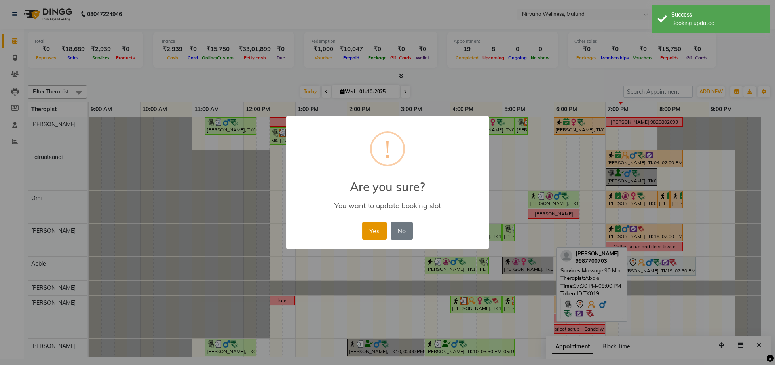
click at [378, 235] on button "Yes" at bounding box center [374, 230] width 24 height 17
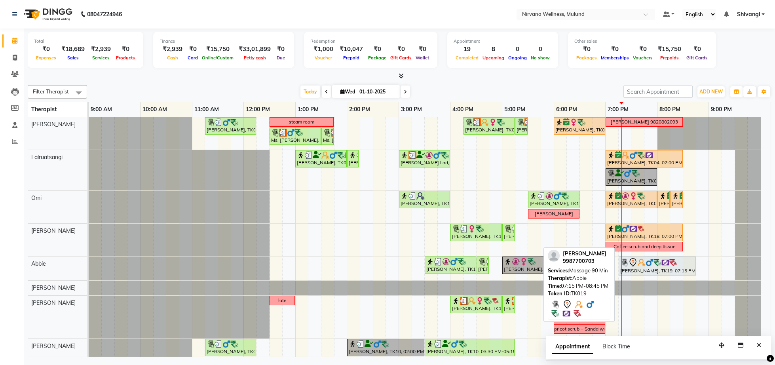
click at [643, 269] on div "[PERSON_NAME], TK19, 07:15 PM-08:45 PM, Massage 90 Min" at bounding box center [657, 266] width 76 height 17
click at [644, 268] on div "[PERSON_NAME], TK19, 07:15 PM-08:45 PM, Massage 90 Min" at bounding box center [657, 266] width 76 height 17
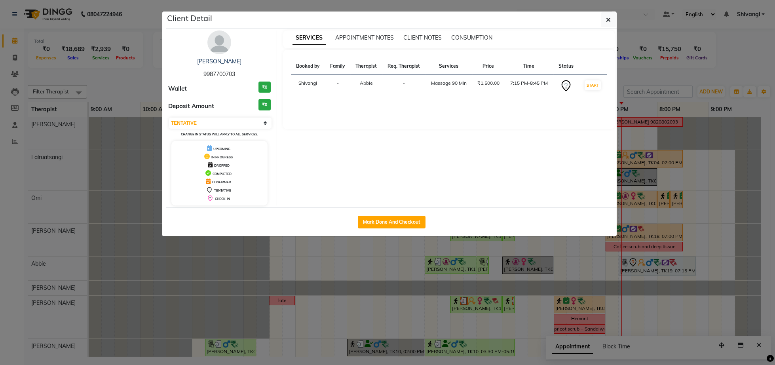
click at [228, 130] on div "Select IN SERVICE CONFIRMED TENTATIVE CHECK IN MARK DONE DROPPED UPCOMING Chang…" at bounding box center [219, 127] width 102 height 21
click at [228, 126] on select "Select IN SERVICE CONFIRMED TENTATIVE CHECK IN MARK DONE DROPPED UPCOMING" at bounding box center [220, 123] width 102 height 11
select select "8"
click option "CHECK IN" at bounding box center [0, 0] width 0 height 0
click at [138, 92] on ngb-modal-window "Client Detail [PERSON_NAME][DEMOGRAPHIC_DATA] 9987700703 Wallet ₹0 Deposit Amou…" at bounding box center [387, 182] width 775 height 365
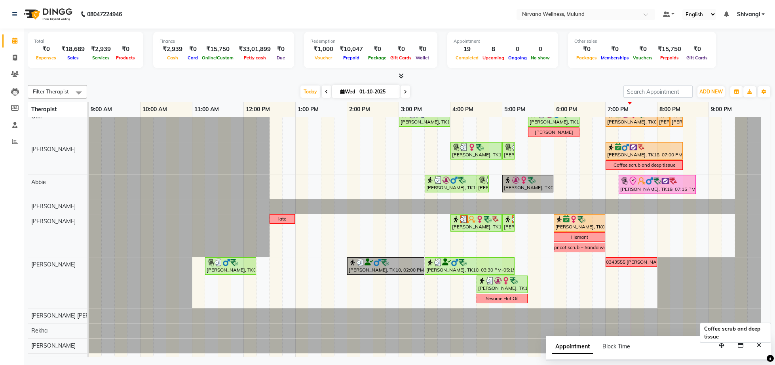
scroll to position [0, 0]
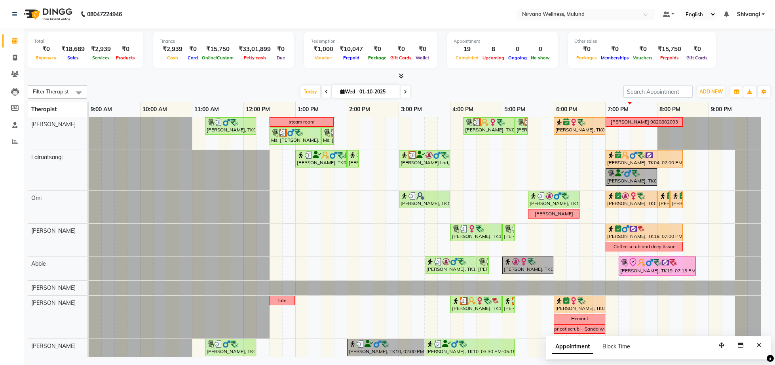
click at [357, 89] on input "01-10-2025" at bounding box center [377, 92] width 40 height 12
select select "10"
select select "2025"
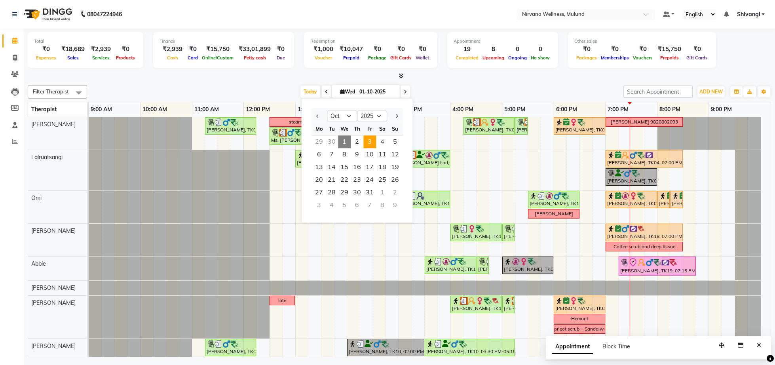
click at [371, 140] on span "3" at bounding box center [369, 141] width 13 height 13
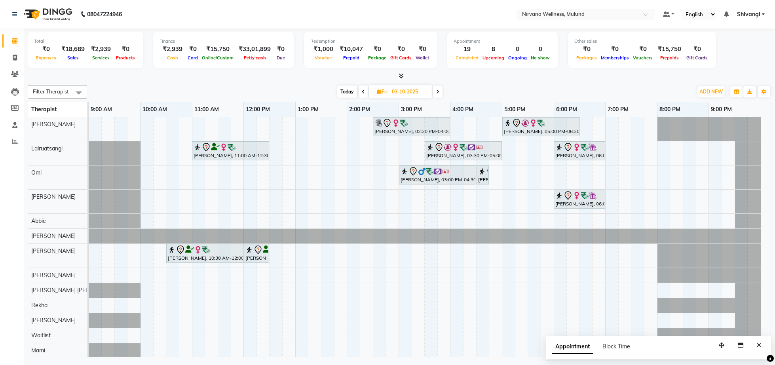
click at [346, 93] on span "Today" at bounding box center [347, 91] width 20 height 12
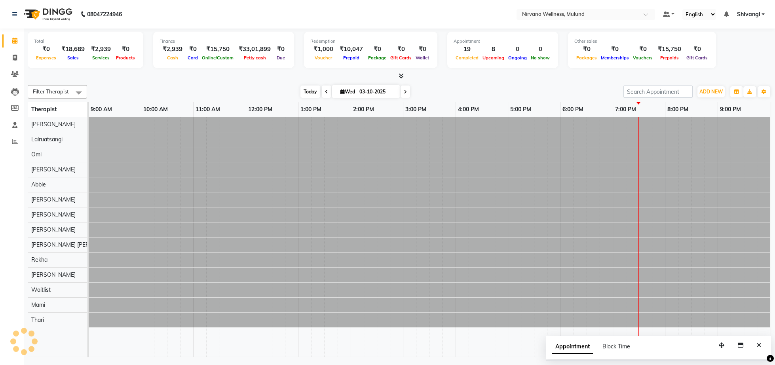
type input "01-10-2025"
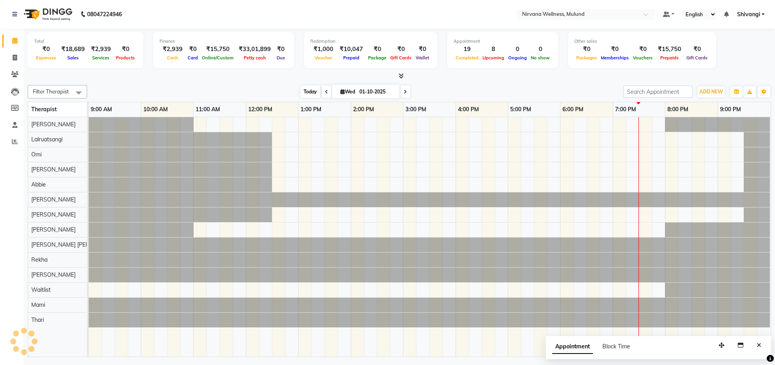
click at [306, 97] on span "Today" at bounding box center [310, 91] width 20 height 12
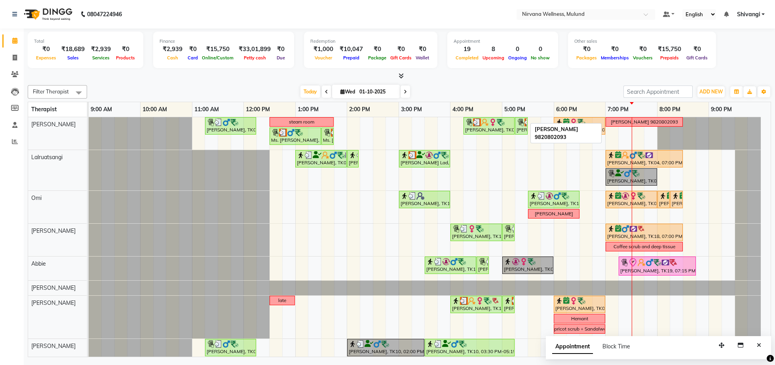
click at [655, 124] on div "[PERSON_NAME] 9820802093" at bounding box center [644, 121] width 67 height 7
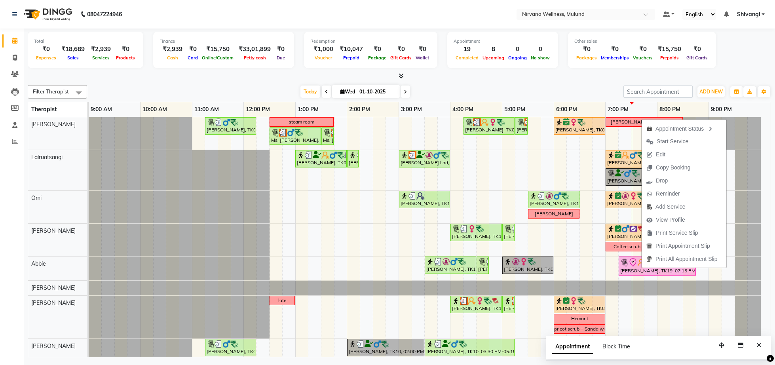
click at [587, 82] on div "Filter Therapist Select All [PERSON_NAME] [PERSON_NAME] [PERSON_NAME] Kumar Nay…" at bounding box center [399, 219] width 743 height 275
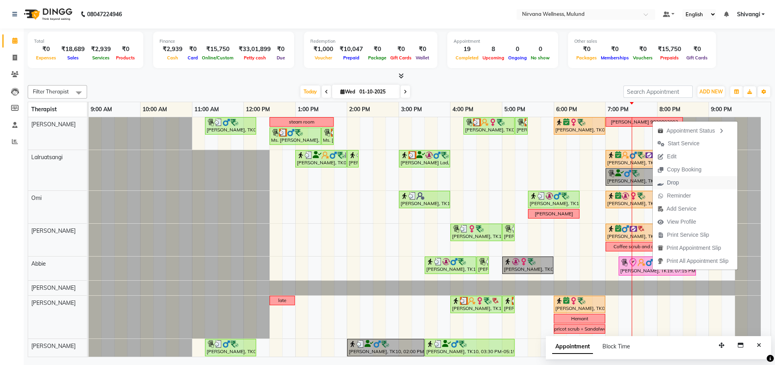
click at [670, 185] on span "Drop" at bounding box center [673, 182] width 12 height 8
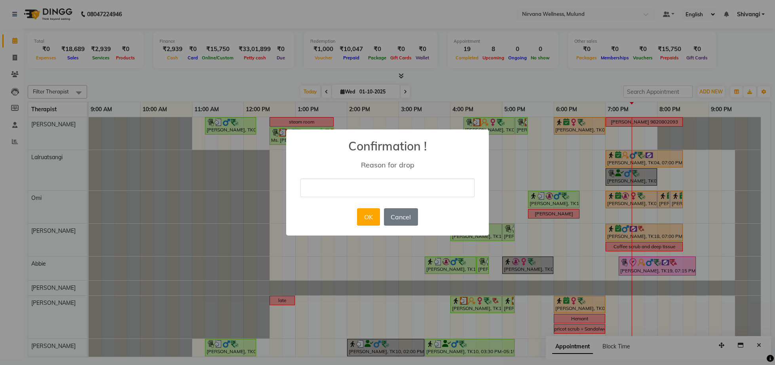
click at [378, 184] on input "text" at bounding box center [387, 187] width 174 height 19
click at [358, 184] on input "text" at bounding box center [387, 187] width 174 height 19
type input "cancel"
click at [374, 228] on div "OK No Cancel" at bounding box center [387, 216] width 65 height 21
click at [374, 220] on button "OK" at bounding box center [368, 216] width 23 height 17
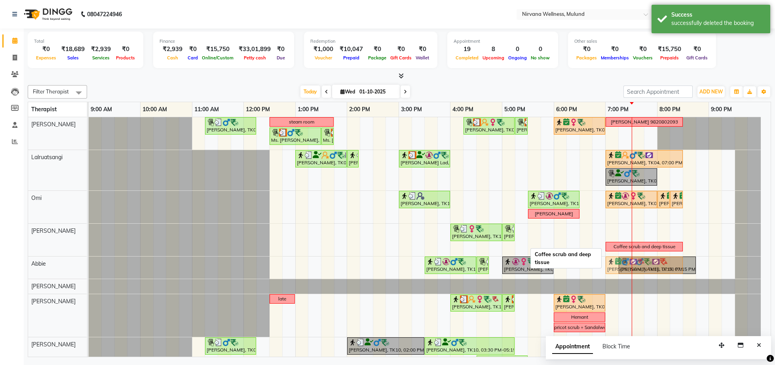
drag, startPoint x: 626, startPoint y: 236, endPoint x: 631, endPoint y: 273, distance: 37.2
click at [631, 273] on tbody "[PERSON_NAME], TK05, 11:15 AM-12:15 PM, Swedish Wintergreen Oil 60 Min steam ro…" at bounding box center [425, 297] width 672 height 361
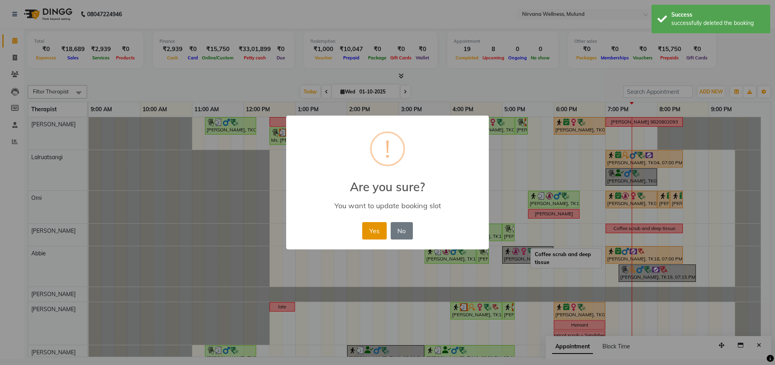
click at [368, 228] on button "Yes" at bounding box center [374, 230] width 24 height 17
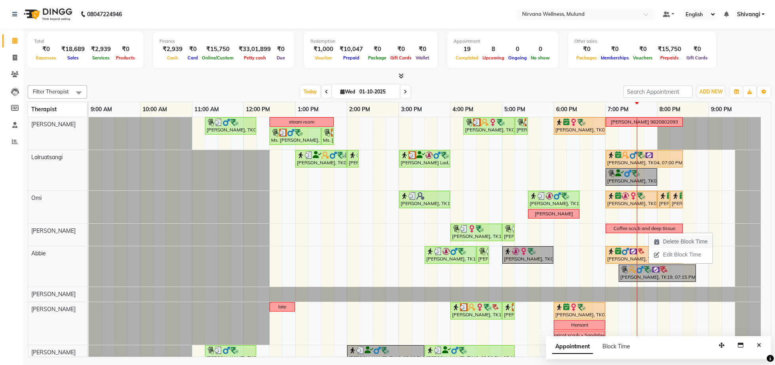
click at [665, 245] on span "Delete Block Time" at bounding box center [685, 241] width 45 height 8
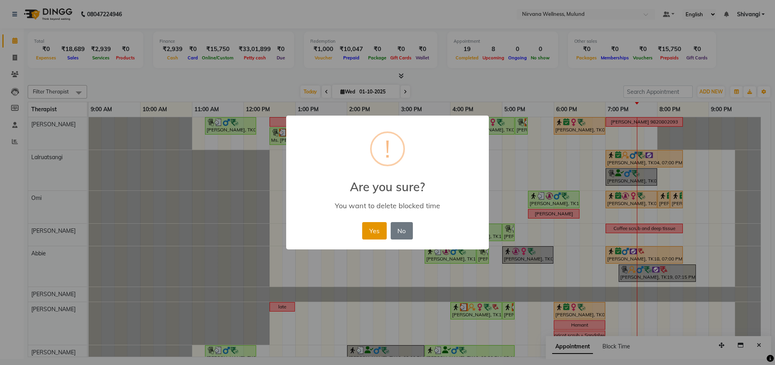
click at [377, 227] on button "Yes" at bounding box center [374, 230] width 24 height 17
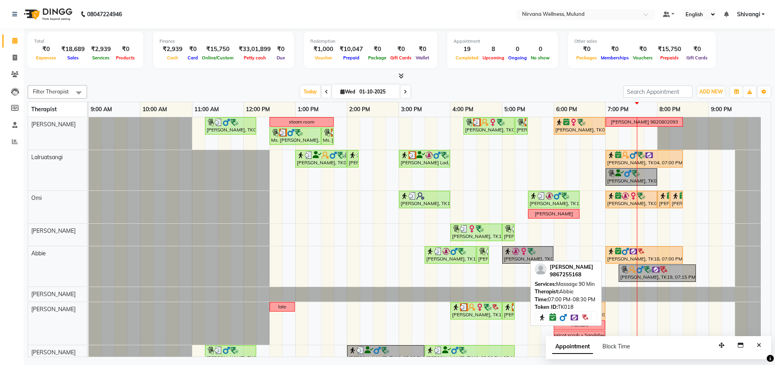
click at [638, 252] on img at bounding box center [641, 251] width 8 height 8
click at [635, 257] on div "[PERSON_NAME], TK18, 07:00 PM-08:30 PM, Massage 90 Min" at bounding box center [644, 254] width 76 height 15
select select "6"
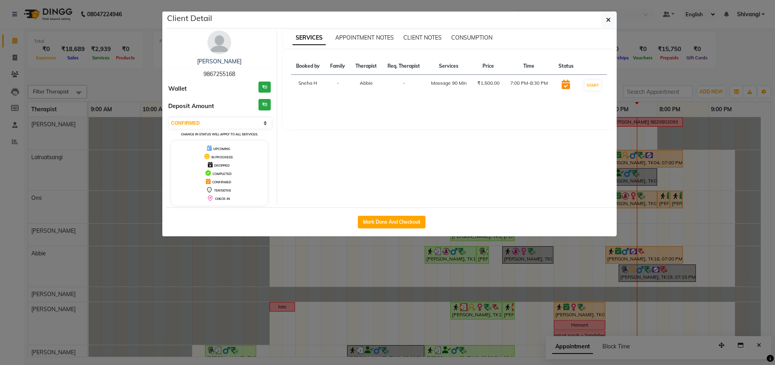
click at [712, 84] on ngb-modal-window "Client Detail [PERSON_NAME] 9867255168 Wallet ₹0 Deposit Amount ₹0 Select IN SE…" at bounding box center [387, 182] width 775 height 365
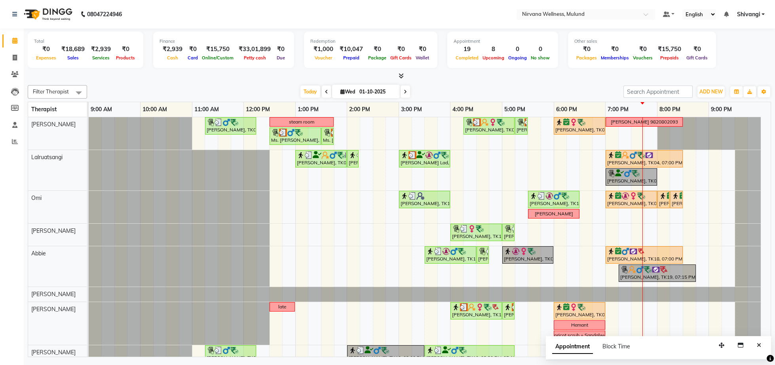
click at [774, 97] on div "Total ₹0 Expenses ₹18,689 Sales ₹2,939 Services ₹0 Products Finance ₹2,939 Cash…" at bounding box center [399, 193] width 751 height 330
click at [704, 187] on div "[PERSON_NAME], TK05, 11:15 AM-12:15 PM, Swedish Wintergreen Oil 60 Min steam ro…" at bounding box center [430, 301] width 682 height 369
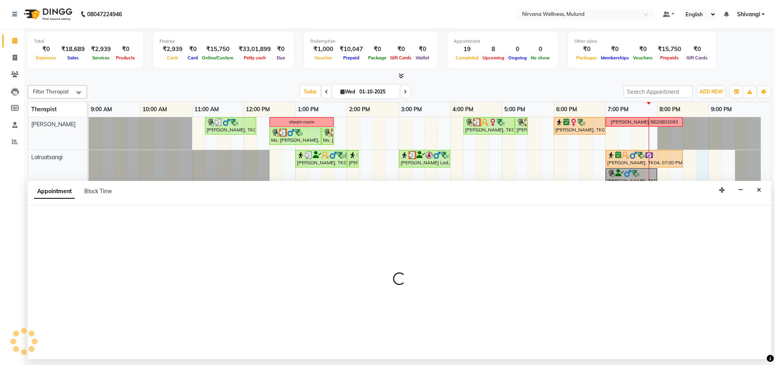
select select "48510"
select select "tentative"
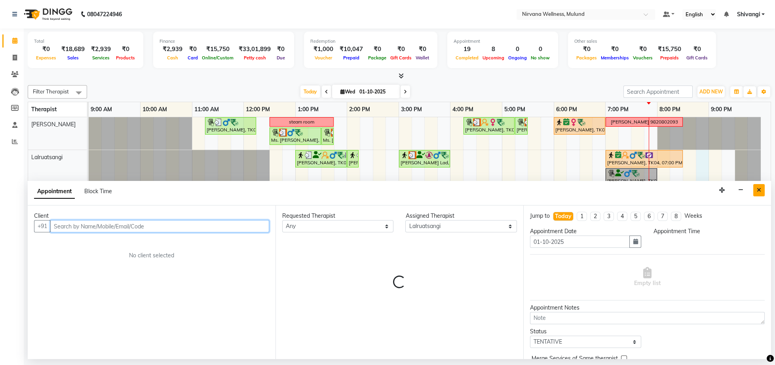
select select "1245"
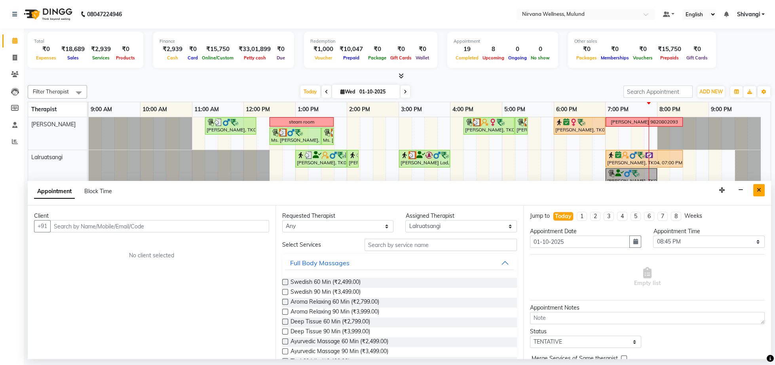
click at [757, 194] on button "Close" at bounding box center [758, 190] width 11 height 12
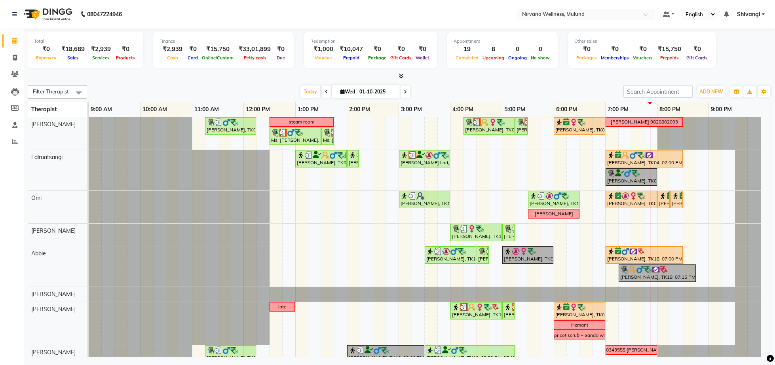
click at [361, 91] on input "01-10-2025" at bounding box center [377, 92] width 40 height 12
select select "10"
select select "2025"
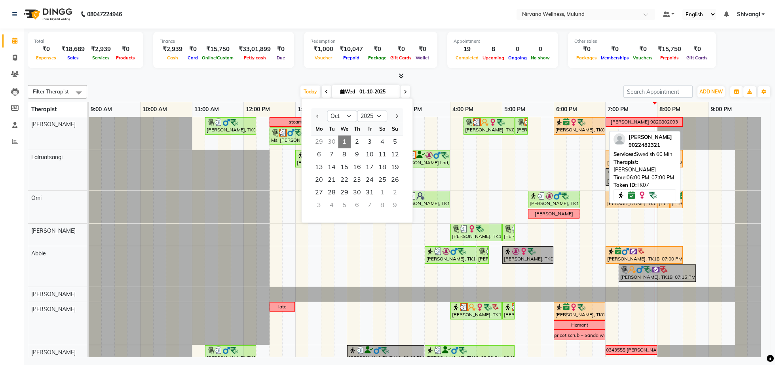
click at [573, 128] on div "[PERSON_NAME], TK07, 06:00 PM-07:00 PM, Swedish 60 Min" at bounding box center [579, 125] width 50 height 15
select select "6"
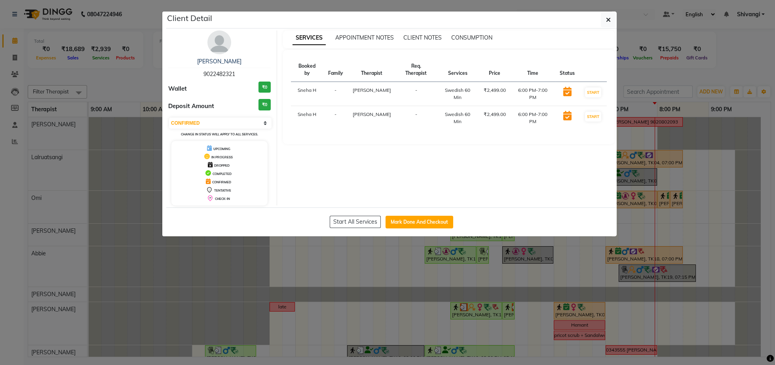
click at [600, 19] on div "Client Detail" at bounding box center [391, 19] width 450 height 17
click at [603, 21] on button "button" at bounding box center [608, 19] width 15 height 15
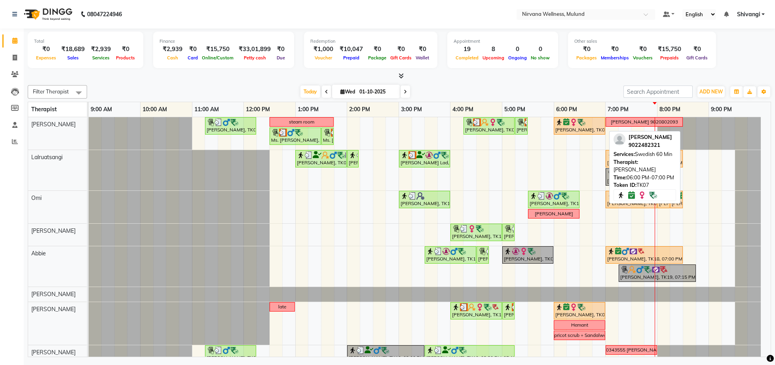
click at [585, 123] on img at bounding box center [581, 122] width 8 height 8
select select "6"
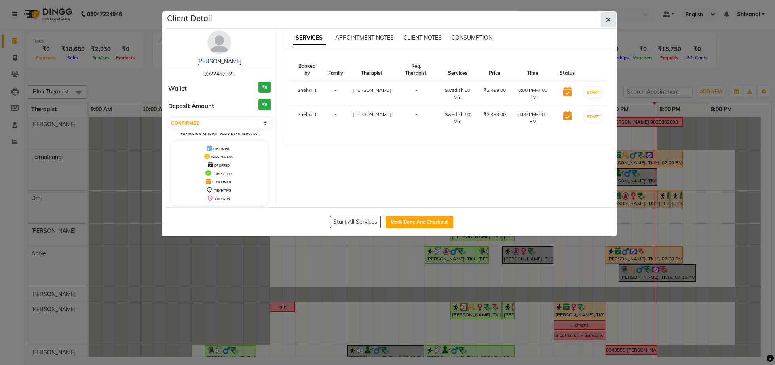
click at [606, 19] on icon "button" at bounding box center [608, 20] width 5 height 6
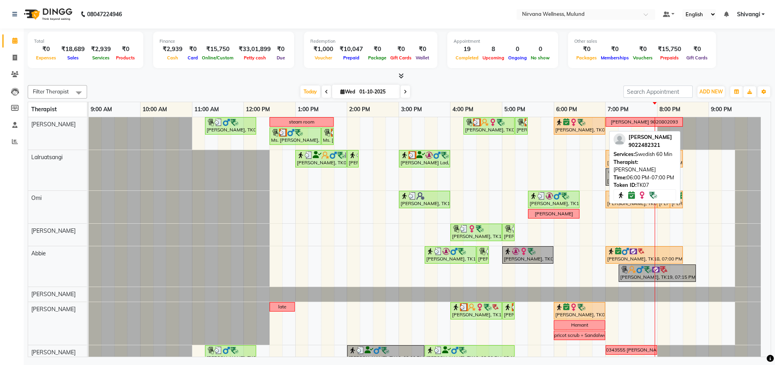
click at [573, 127] on div "[PERSON_NAME], TK07, 06:00 PM-07:00 PM, Swedish 60 Min" at bounding box center [579, 125] width 50 height 15
select select "6"
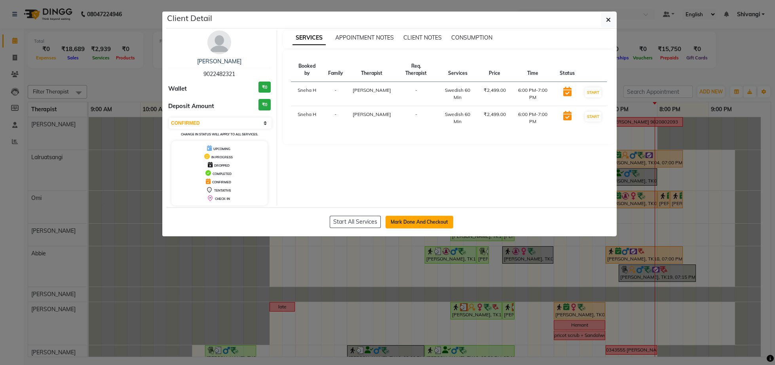
click at [403, 226] on button "Mark Done And Checkout" at bounding box center [419, 222] width 68 height 13
select select "4890"
select select "service"
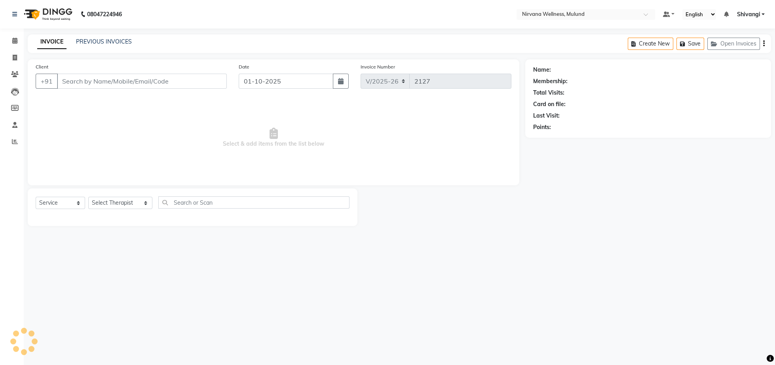
type input "9022482321"
select select "29684"
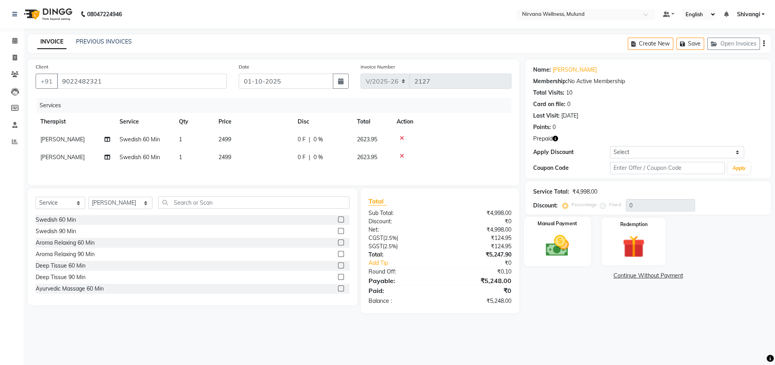
click at [550, 248] on img at bounding box center [557, 245] width 38 height 27
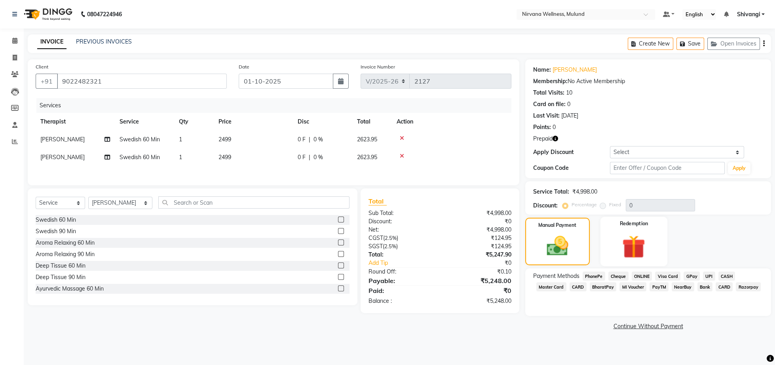
click at [621, 246] on img at bounding box center [634, 246] width 38 height 29
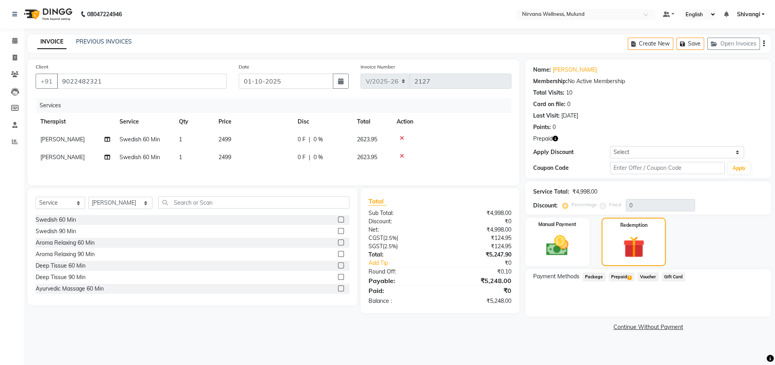
click at [626, 276] on span "Prepaid 1" at bounding box center [622, 276] width 26 height 9
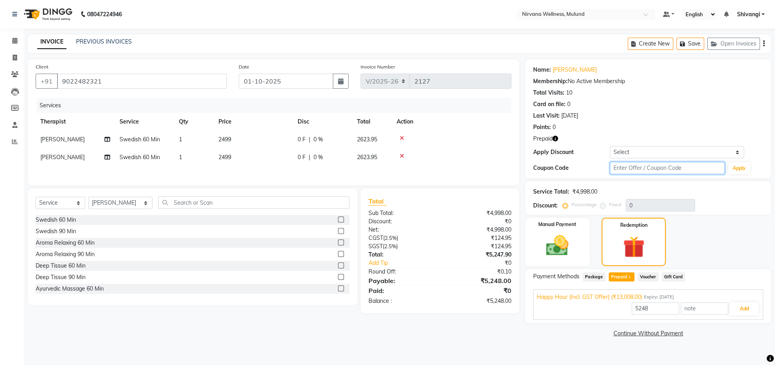
click at [641, 169] on input "text" at bounding box center [667, 168] width 115 height 12
type input "D50%"
click at [741, 166] on button "Apply" at bounding box center [739, 168] width 23 height 12
type input "50"
type input "13008"
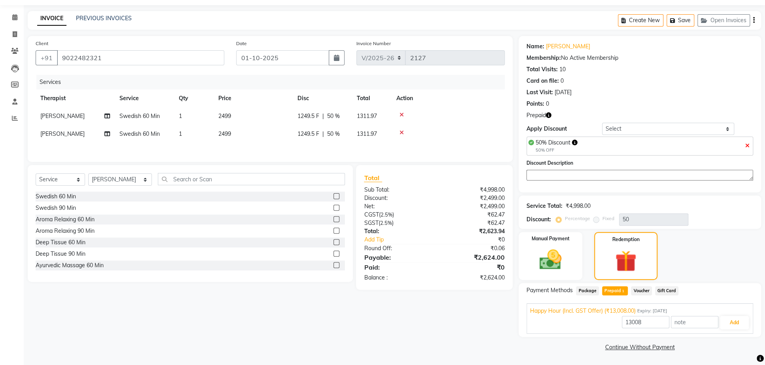
scroll to position [33, 0]
drag, startPoint x: 645, startPoint y: 323, endPoint x: 595, endPoint y: 326, distance: 50.4
click at [622, 326] on input "13008" at bounding box center [645, 322] width 47 height 12
type input "2624"
click at [729, 322] on button "Add" at bounding box center [734, 322] width 29 height 13
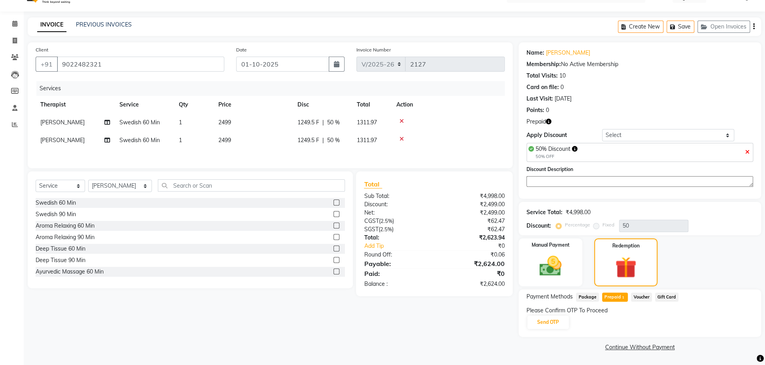
scroll to position [26, 0]
click at [533, 322] on button "Send OTP" at bounding box center [549, 321] width 42 height 13
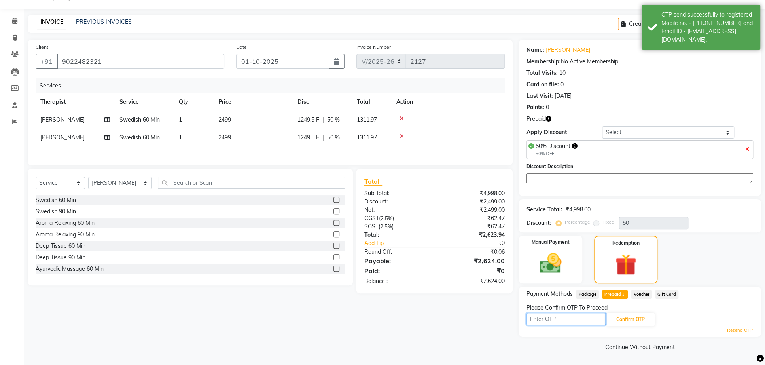
click at [543, 319] on input "text" at bounding box center [566, 319] width 79 height 12
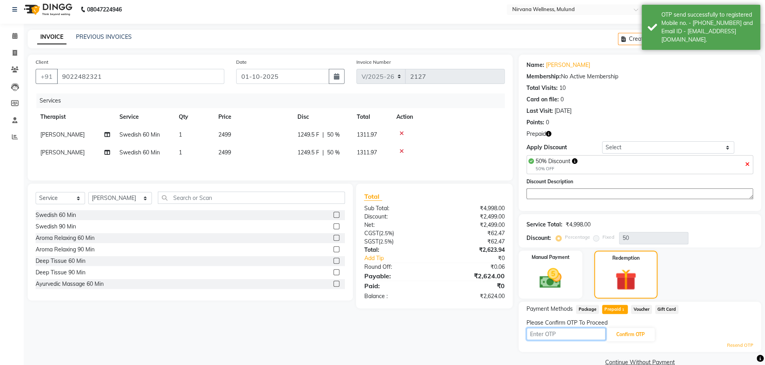
scroll to position [0, 0]
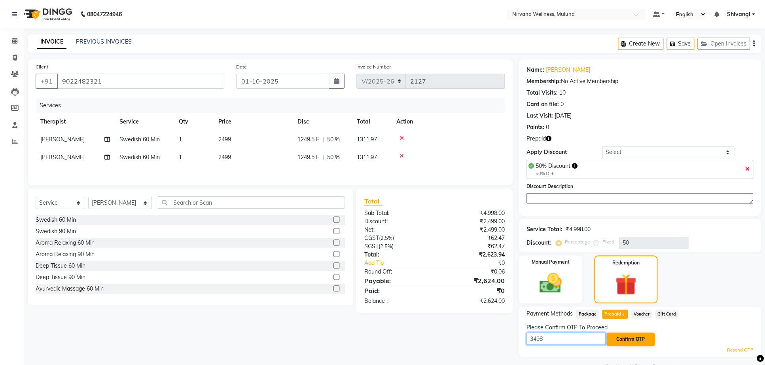
type input "3498"
click at [623, 344] on button "Confirm OTP" at bounding box center [631, 338] width 48 height 13
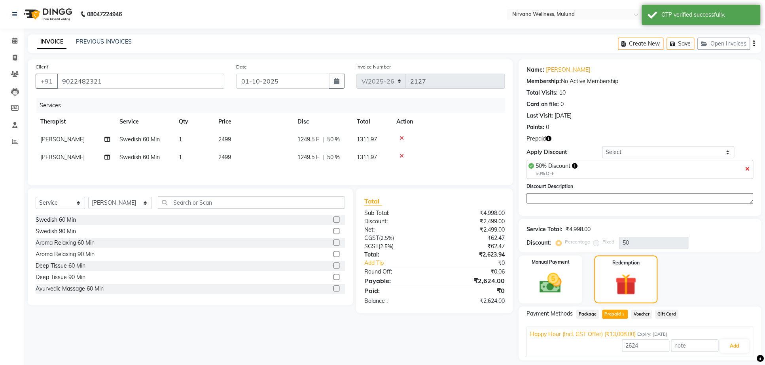
scroll to position [33, 0]
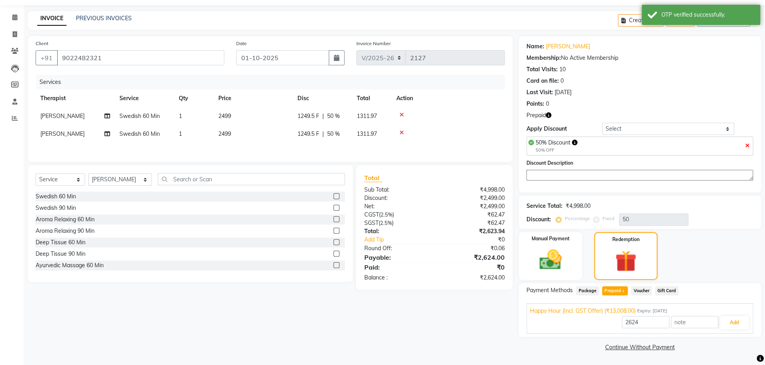
click at [583, 288] on span "Package" at bounding box center [587, 290] width 23 height 9
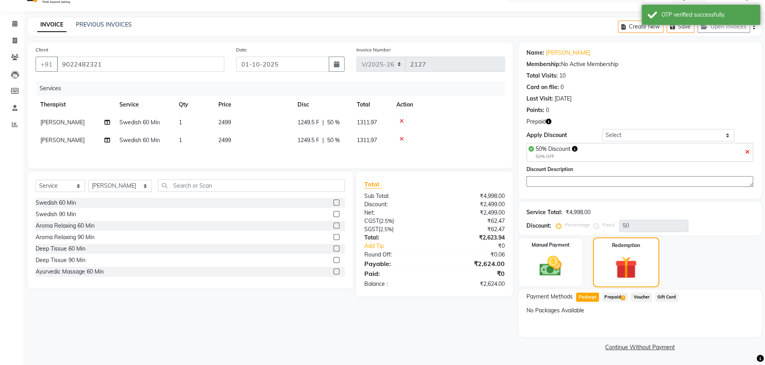
scroll to position [26, 0]
click at [567, 276] on img at bounding box center [550, 266] width 37 height 27
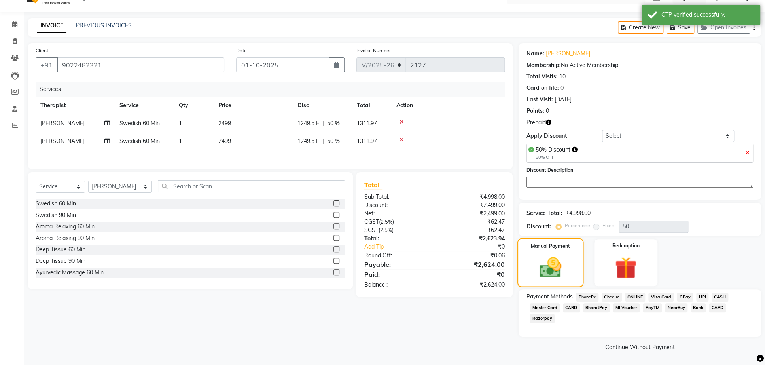
scroll to position [25, 0]
click at [617, 267] on img at bounding box center [625, 268] width 37 height 28
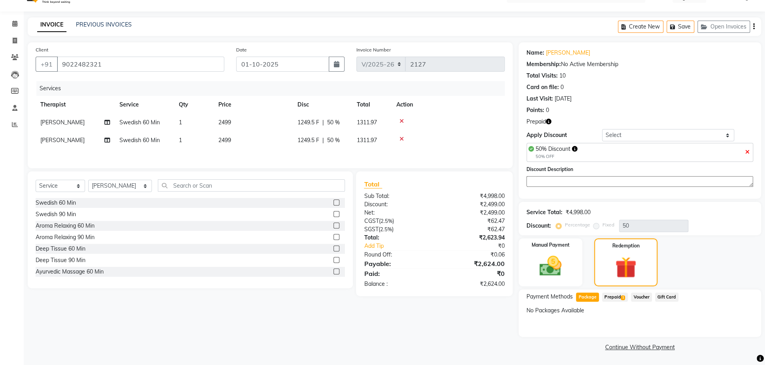
click at [154, 114] on td "Swedish 60 Min" at bounding box center [144, 123] width 59 height 18
select select "29686"
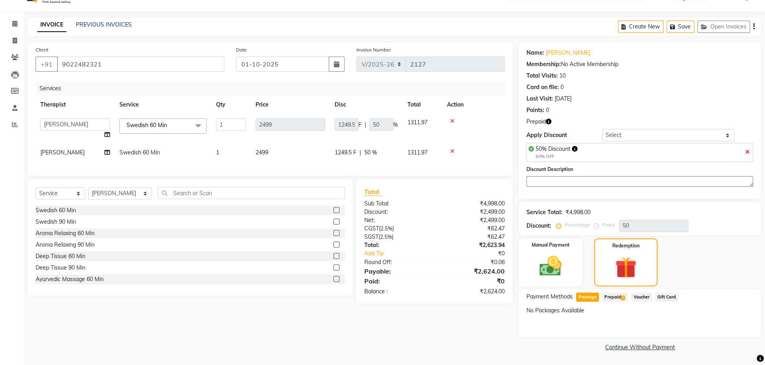
click at [153, 121] on span "Swedish 60 Min" at bounding box center [147, 124] width 40 height 7
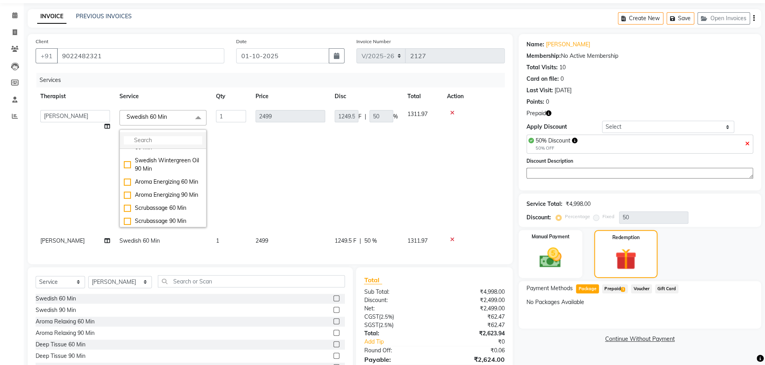
click at [150, 136] on li at bounding box center [163, 140] width 86 height 17
click at [150, 139] on input "multiselect-search" at bounding box center [163, 140] width 78 height 8
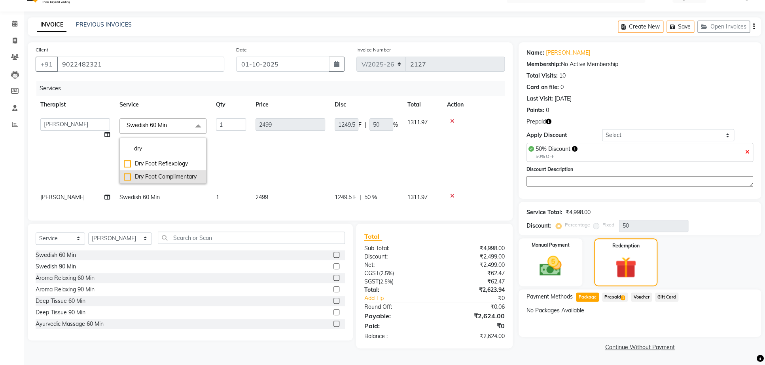
type input "dry"
click at [161, 173] on div "Dry Foot Complimentary" at bounding box center [163, 177] width 78 height 8
checkbox input "true"
type input "0"
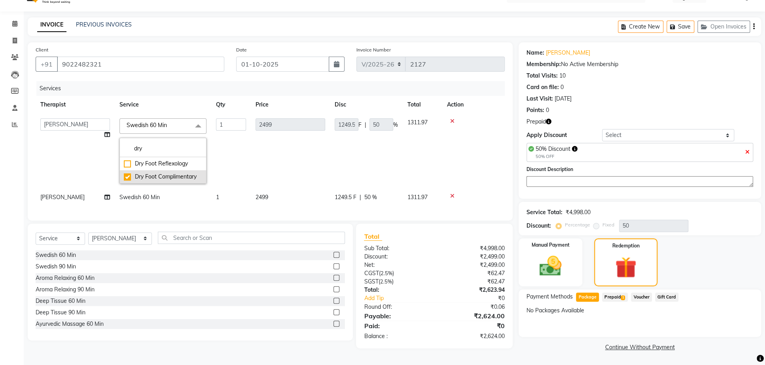
type input "0"
click at [255, 151] on td "0" at bounding box center [290, 151] width 79 height 75
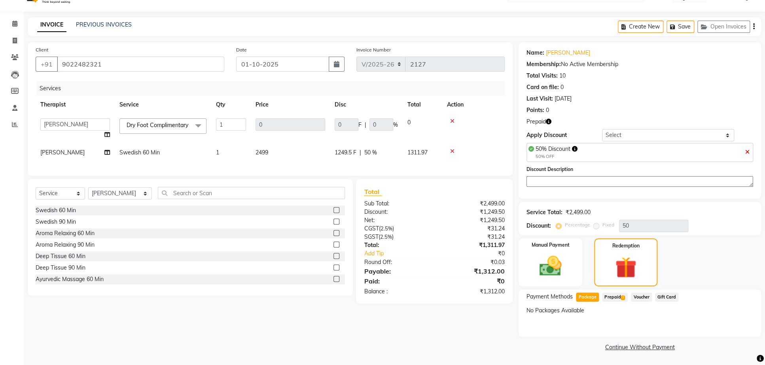
click at [148, 154] on td "Swedish 60 Min" at bounding box center [163, 153] width 97 height 18
select select "29684"
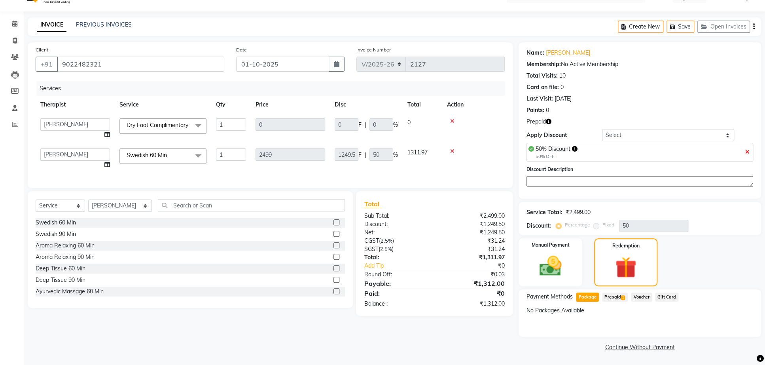
click at [148, 152] on span "Swedish 60 Min" at bounding box center [147, 155] width 40 height 7
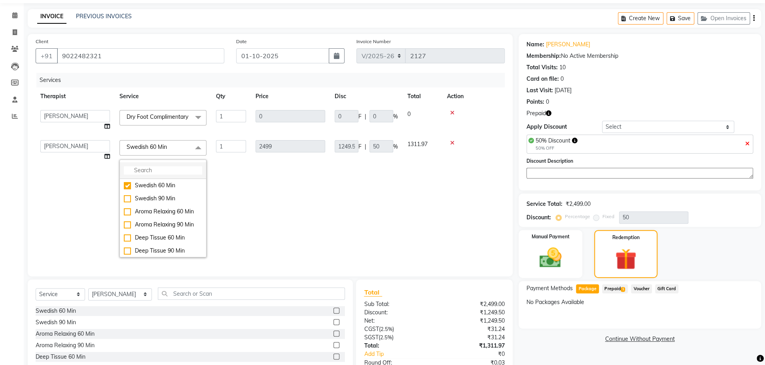
click at [160, 174] on input "multiselect-search" at bounding box center [163, 170] width 78 height 8
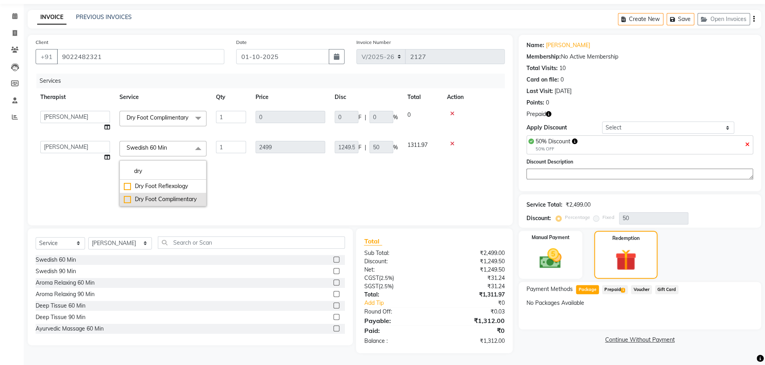
type input "dry"
click at [146, 206] on li "Dry Foot Complimentary" at bounding box center [163, 199] width 86 height 13
checkbox input "true"
type input "0"
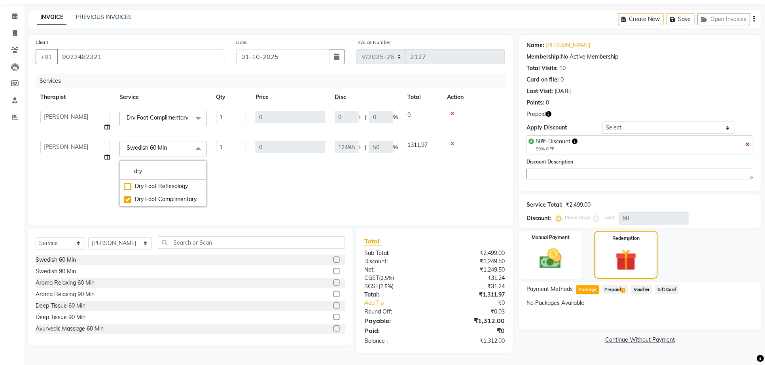
type input "0"
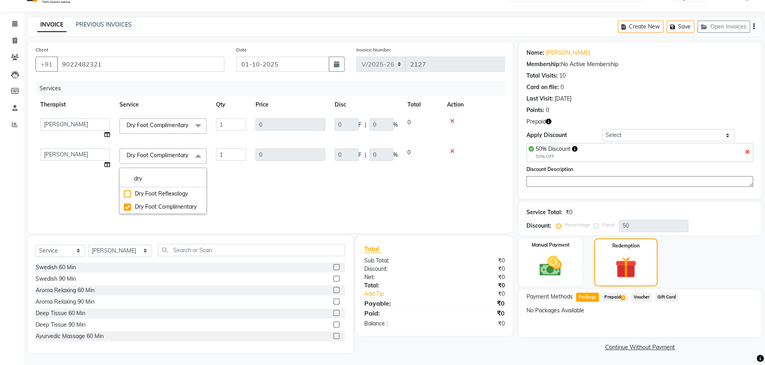
click at [313, 201] on td "0" at bounding box center [290, 181] width 79 height 75
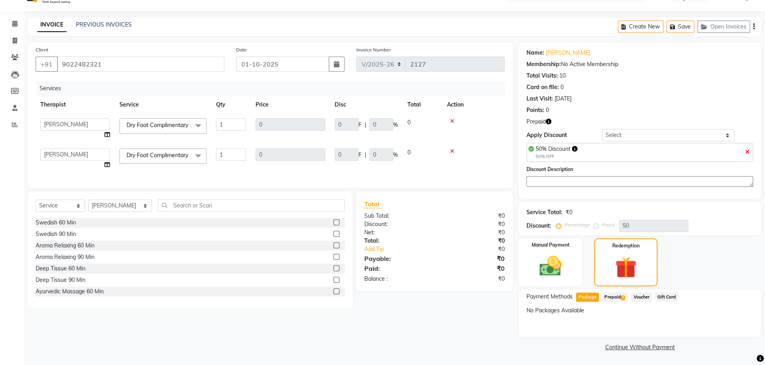
scroll to position [26, 0]
click at [608, 295] on span "Prepaid 1" at bounding box center [615, 296] width 26 height 9
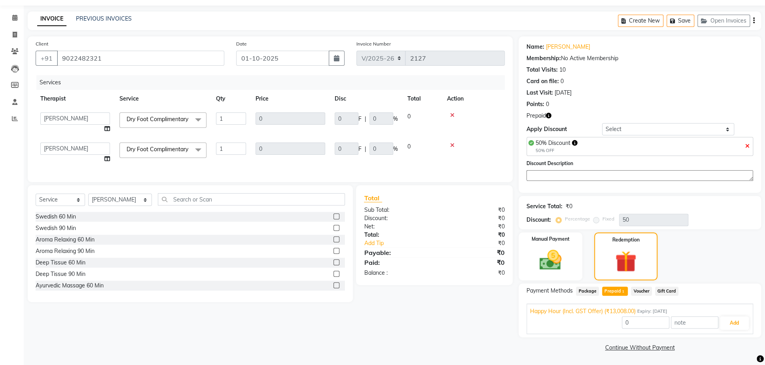
scroll to position [33, 0]
drag, startPoint x: 741, startPoint y: 317, endPoint x: 740, endPoint y: 312, distance: 5.2
click at [741, 318] on button "Add" at bounding box center [734, 322] width 29 height 13
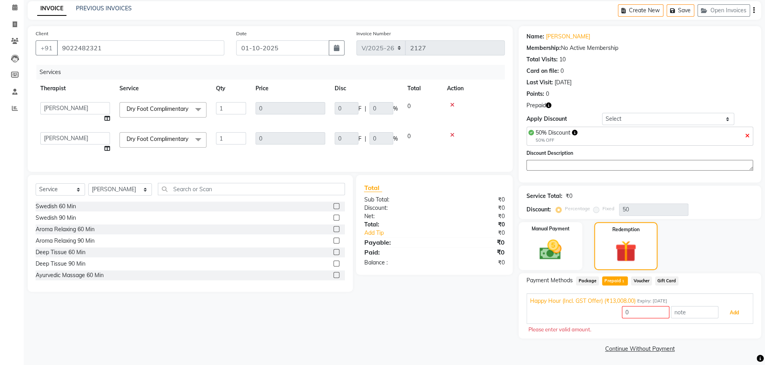
scroll to position [45, 0]
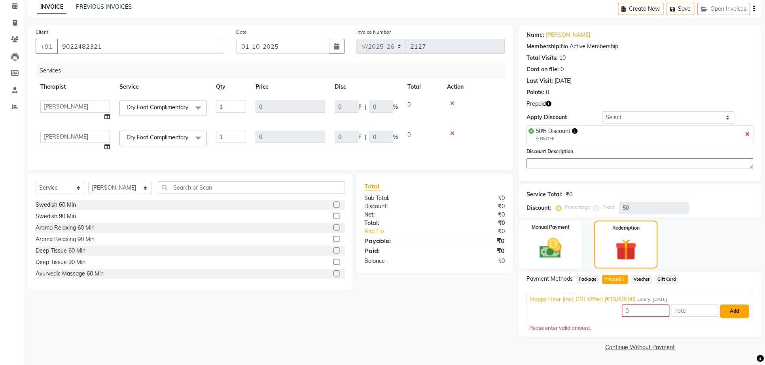
click at [738, 313] on button "Add" at bounding box center [734, 310] width 29 height 13
click at [638, 277] on span "Voucher" at bounding box center [641, 279] width 21 height 9
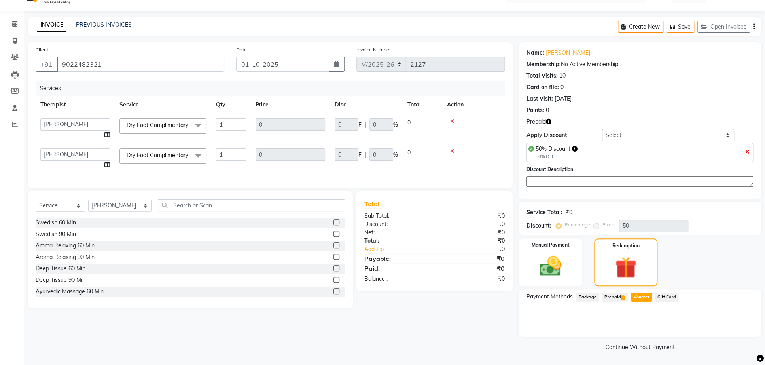
click at [613, 294] on span "Prepaid 1" at bounding box center [615, 296] width 26 height 9
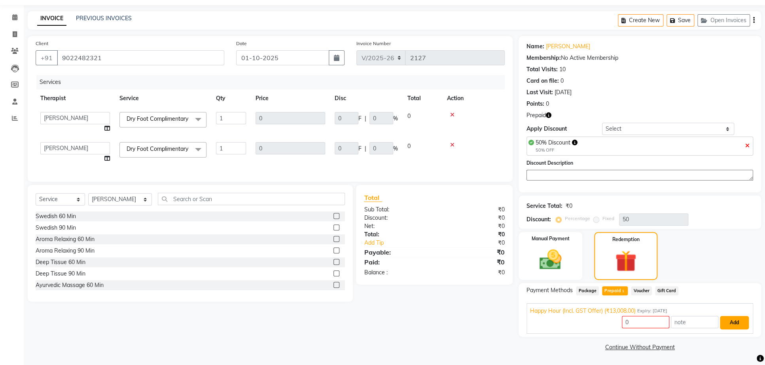
click at [738, 325] on button "Add" at bounding box center [734, 322] width 29 height 13
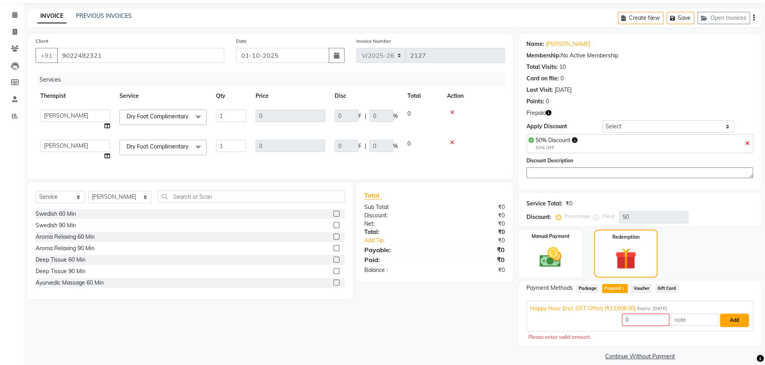
click at [723, 327] on button "Add" at bounding box center [734, 319] width 29 height 13
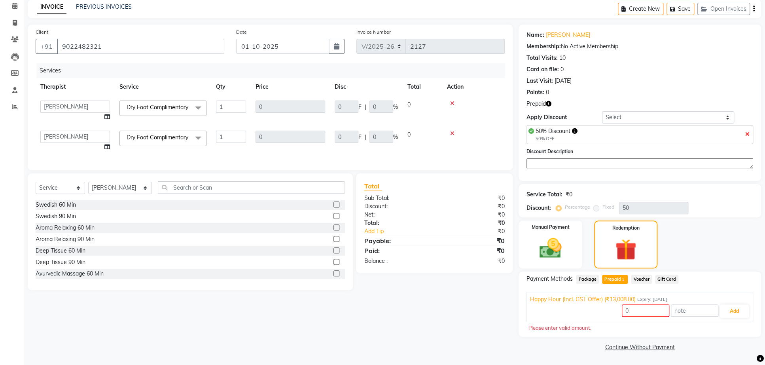
click at [749, 131] on icon at bounding box center [748, 134] width 4 height 6
type input "0"
type input "13008"
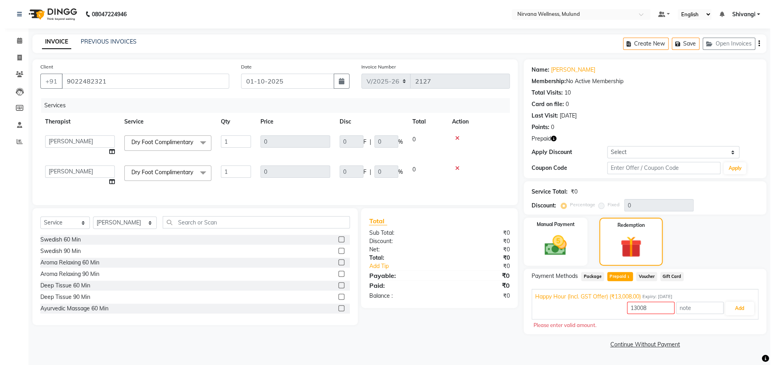
scroll to position [0, 0]
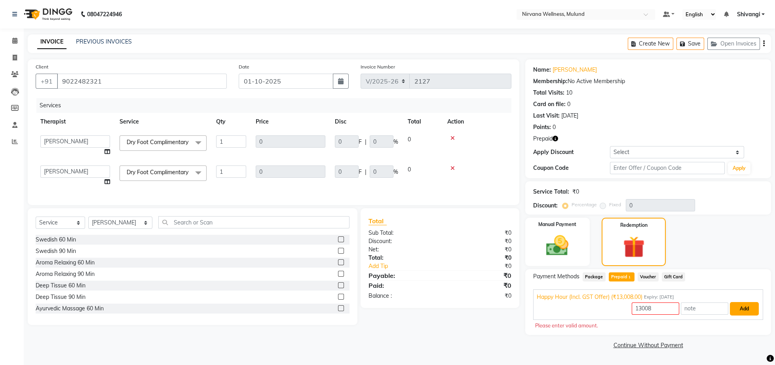
click at [753, 308] on button "Add" at bounding box center [744, 308] width 29 height 13
drag, startPoint x: 662, startPoint y: 311, endPoint x: 613, endPoint y: 319, distance: 50.0
click at [632, 315] on input "13008" at bounding box center [655, 308] width 47 height 12
type input "0"
click at [734, 310] on button "Add" at bounding box center [744, 308] width 29 height 13
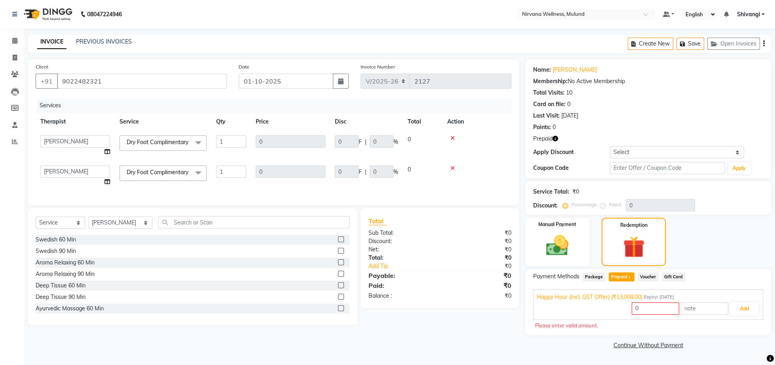
click at [652, 274] on span "Voucher" at bounding box center [648, 276] width 21 height 9
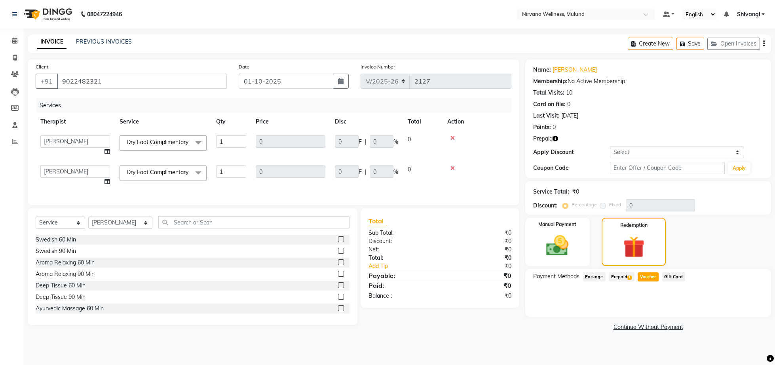
click at [611, 279] on span "Prepaid 1" at bounding box center [622, 276] width 26 height 9
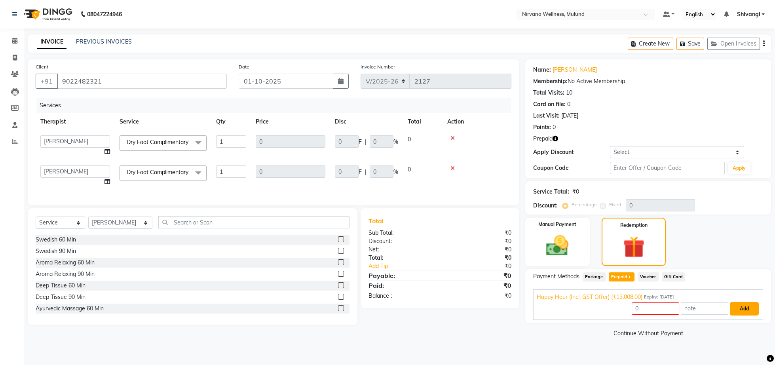
click at [740, 309] on button "Add" at bounding box center [744, 308] width 29 height 13
click at [8, 36] on link "Calendar" at bounding box center [11, 40] width 19 height 13
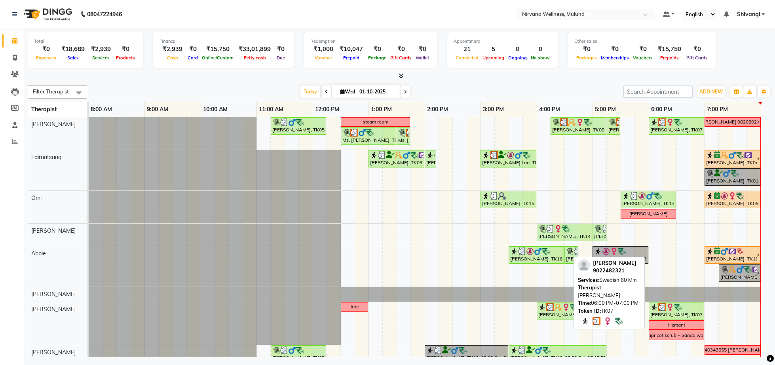
click at [671, 318] on div "[PERSON_NAME], TK07, 06:00 PM-07:00 PM, Swedish 60 Min" at bounding box center [676, 310] width 54 height 15
select select "3"
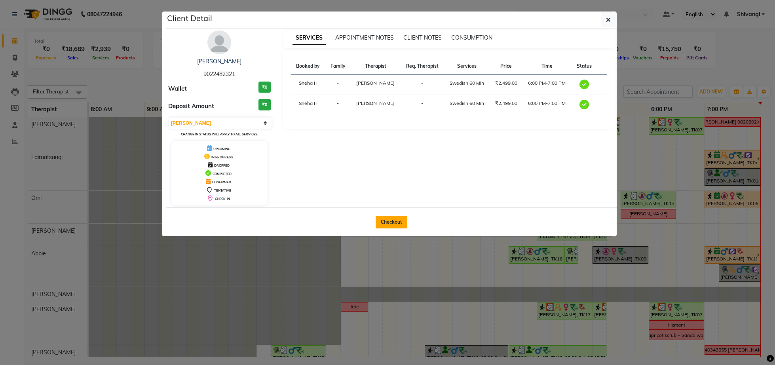
click at [390, 223] on button "Checkout" at bounding box center [392, 222] width 32 height 13
select select "4890"
select select "service"
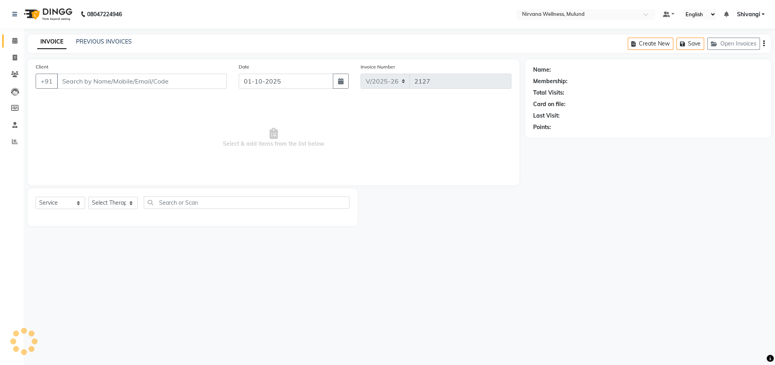
type input "9022482321"
select select "29684"
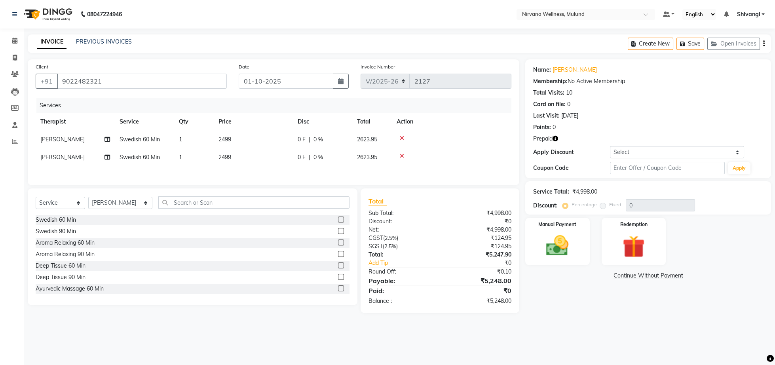
click at [154, 140] on span "Swedish 60 Min" at bounding box center [140, 139] width 40 height 7
select select "29686"
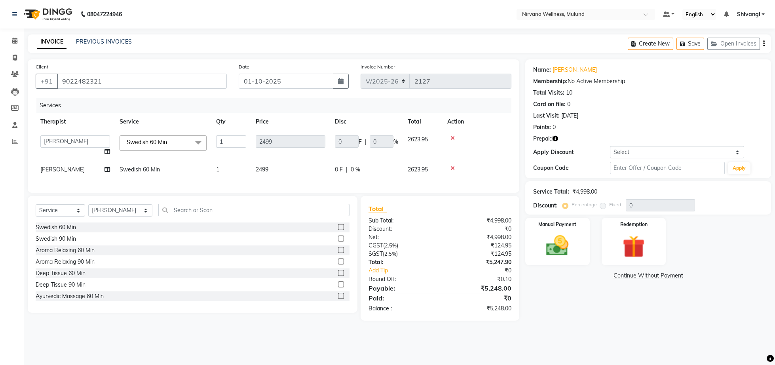
click at [152, 148] on span "Swedish 60 Min x" at bounding box center [149, 143] width 49 height 10
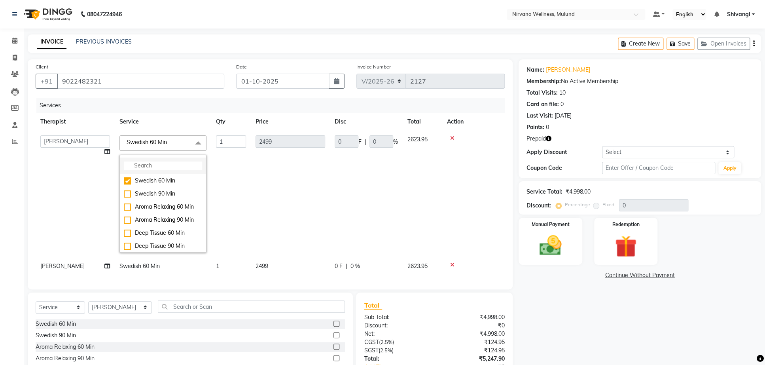
click at [148, 164] on input "multiselect-search" at bounding box center [163, 165] width 78 height 8
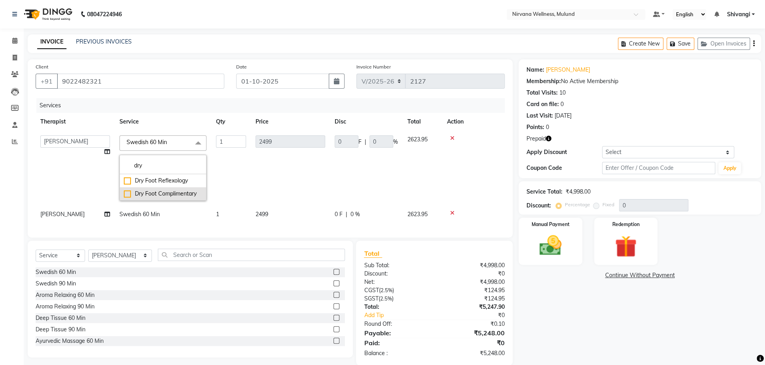
type input "dry"
click at [171, 194] on div "Dry Foot Complimentary" at bounding box center [163, 194] width 78 height 8
checkbox input "true"
type input "0"
click at [238, 193] on td "1" at bounding box center [231, 168] width 40 height 75
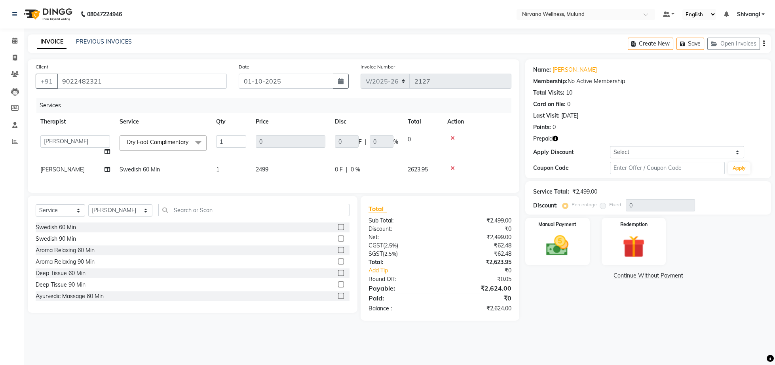
click at [170, 178] on td "Swedish 60 Min" at bounding box center [163, 170] width 97 height 18
select select "29684"
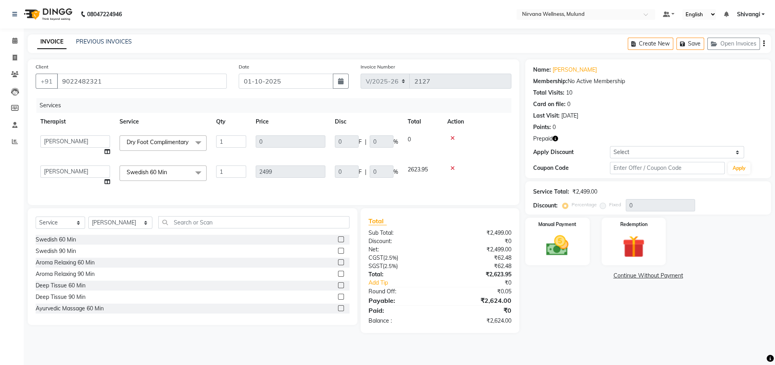
click at [170, 176] on link "x" at bounding box center [169, 172] width 4 height 7
type input "0"
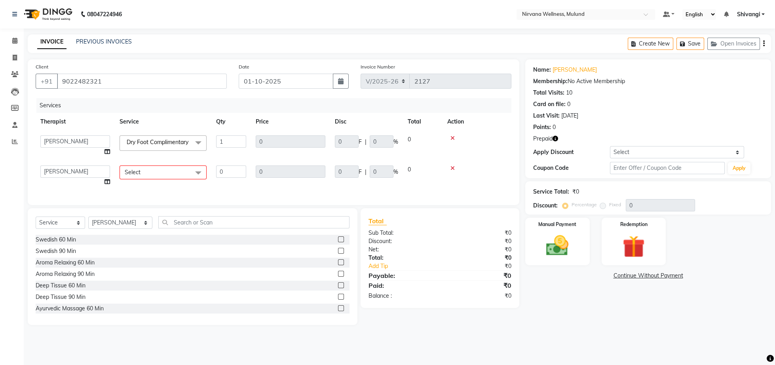
click at [152, 175] on span "Select" at bounding box center [163, 172] width 87 height 14
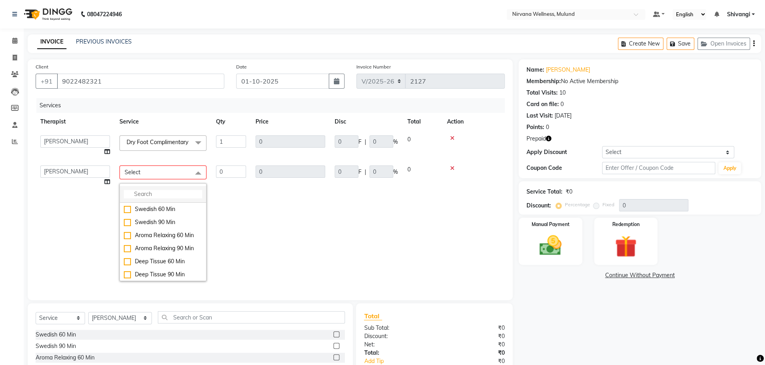
click at [150, 198] on input "multiselect-search" at bounding box center [163, 194] width 78 height 8
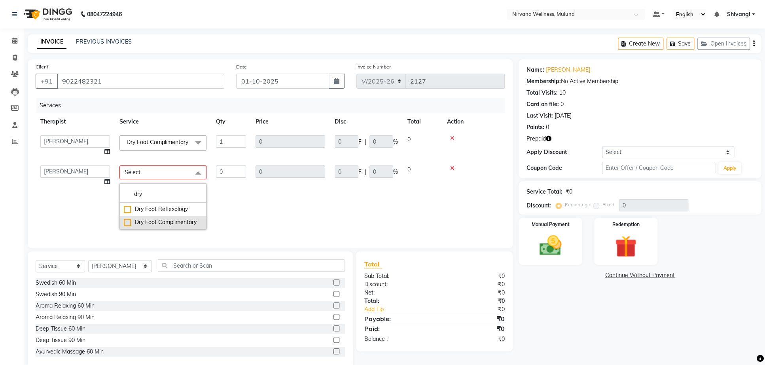
type input "dry"
click at [184, 225] on div "Dry Foot Complimentary" at bounding box center [163, 222] width 78 height 8
checkbox input "true"
type input "1"
click at [463, 220] on td at bounding box center [473, 198] width 63 height 75
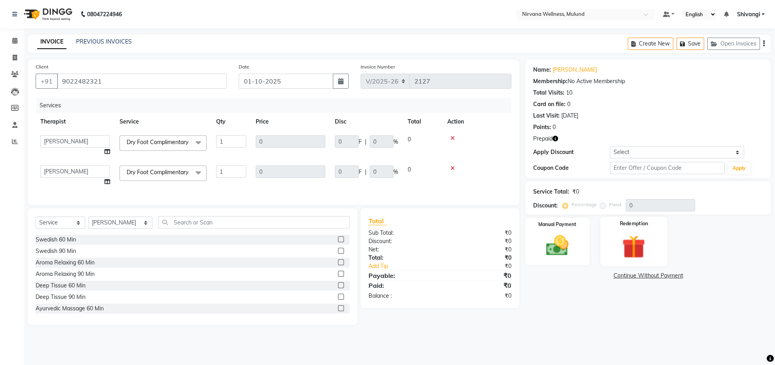
click at [644, 254] on img at bounding box center [634, 246] width 38 height 29
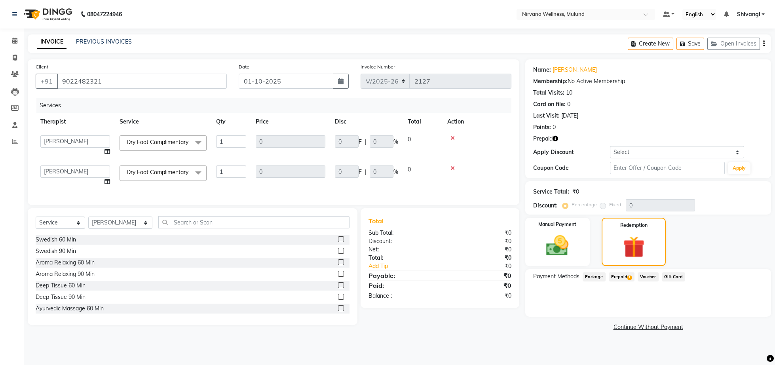
click at [631, 279] on span "1" at bounding box center [629, 277] width 4 height 5
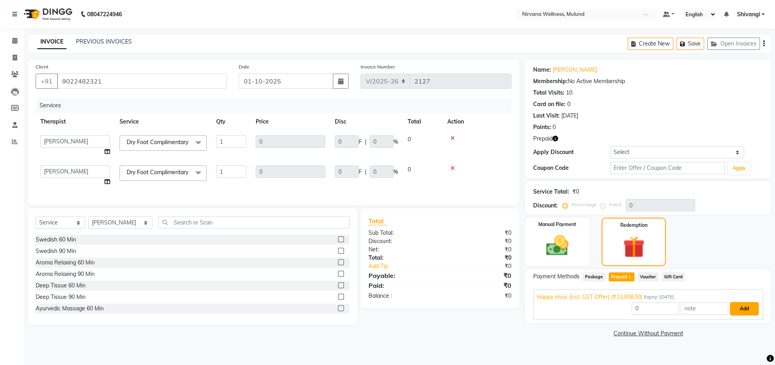
click at [752, 307] on button "Add" at bounding box center [744, 308] width 29 height 13
click at [737, 309] on button "Add" at bounding box center [744, 308] width 29 height 13
click at [738, 309] on button "Add" at bounding box center [744, 308] width 29 height 13
click at [644, 281] on span "Voucher" at bounding box center [648, 276] width 21 height 9
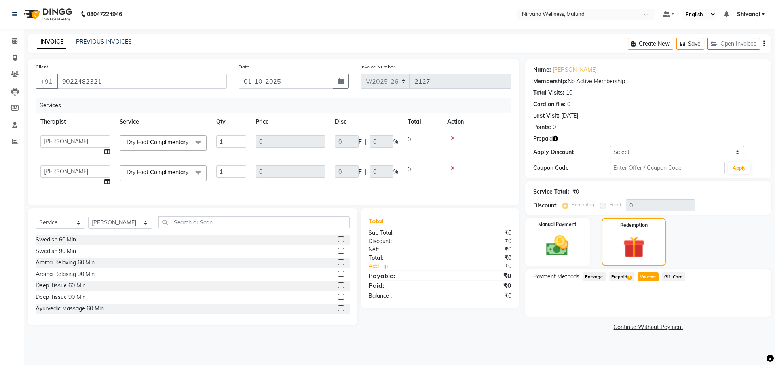
click at [617, 276] on span "Prepaid 1" at bounding box center [622, 276] width 26 height 9
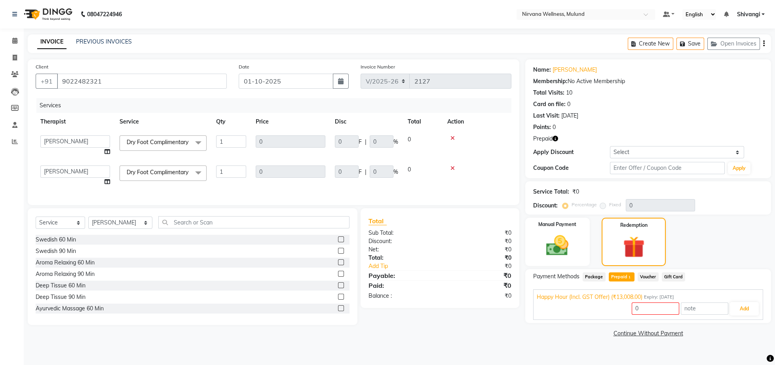
click at [490, 245] on div "₹0" at bounding box center [479, 241] width 78 height 8
click at [172, 176] on span "Dry Foot Complimentary x" at bounding box center [159, 172] width 69 height 8
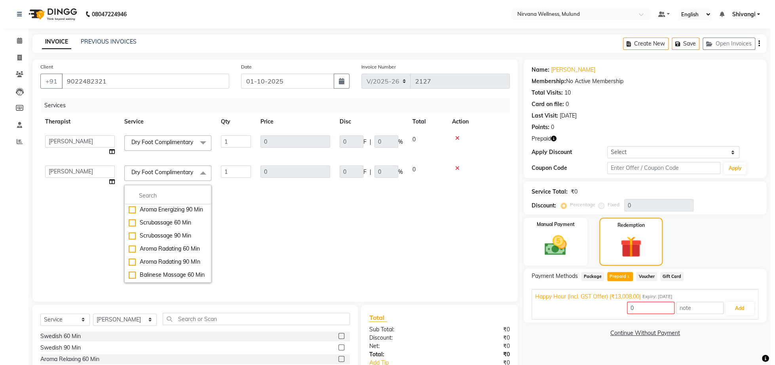
scroll to position [327, 0]
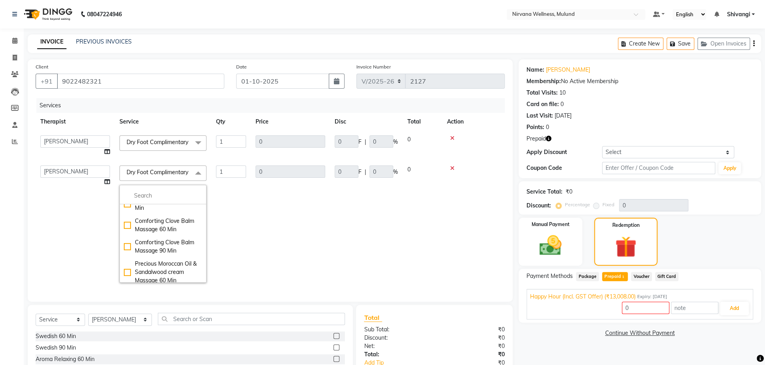
click at [241, 254] on td "1" at bounding box center [231, 224] width 40 height 127
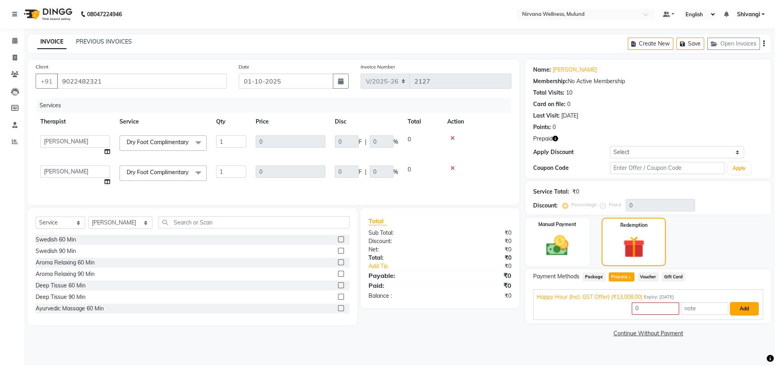
click at [744, 305] on button "Add" at bounding box center [744, 308] width 29 height 13
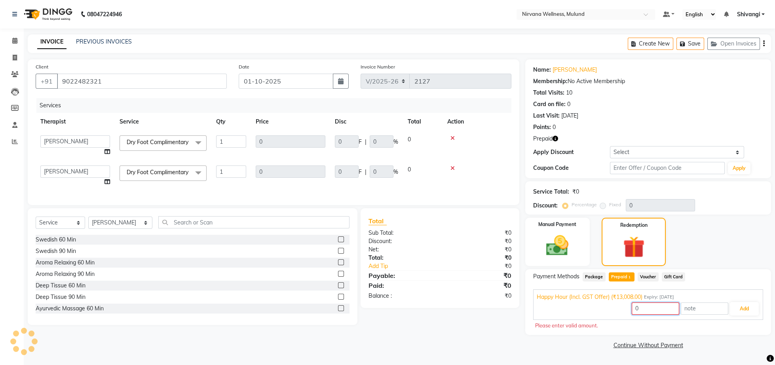
click at [641, 308] on input "0" at bounding box center [655, 308] width 47 height 12
type input "0000"
click at [742, 310] on button "Add" at bounding box center [744, 308] width 29 height 13
click at [9, 42] on span at bounding box center [15, 40] width 14 height 9
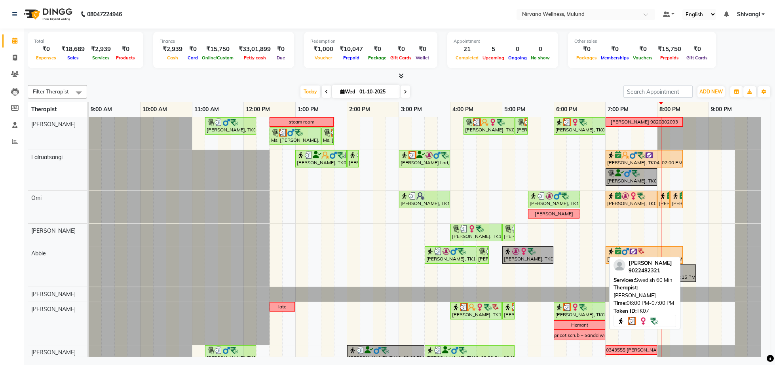
click at [572, 309] on img at bounding box center [575, 307] width 8 height 8
select select "3"
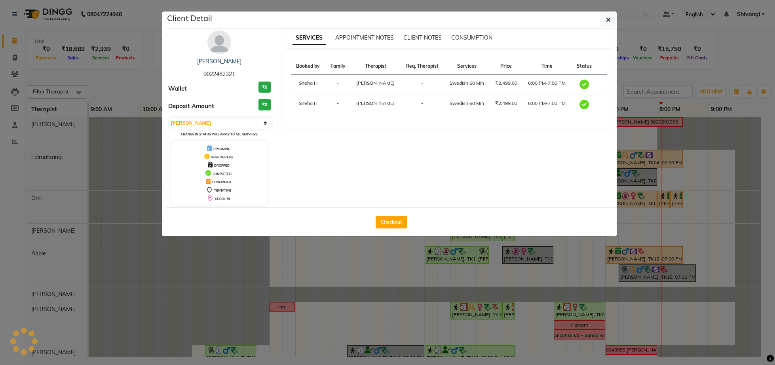
click at [220, 47] on img at bounding box center [219, 42] width 24 height 24
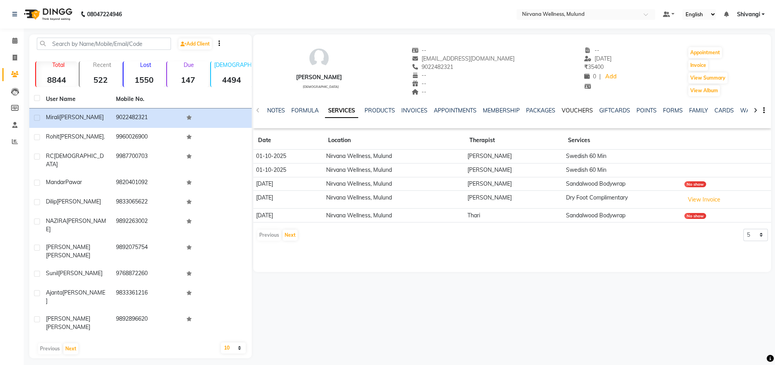
click at [581, 111] on link "VOUCHERS" at bounding box center [577, 110] width 31 height 7
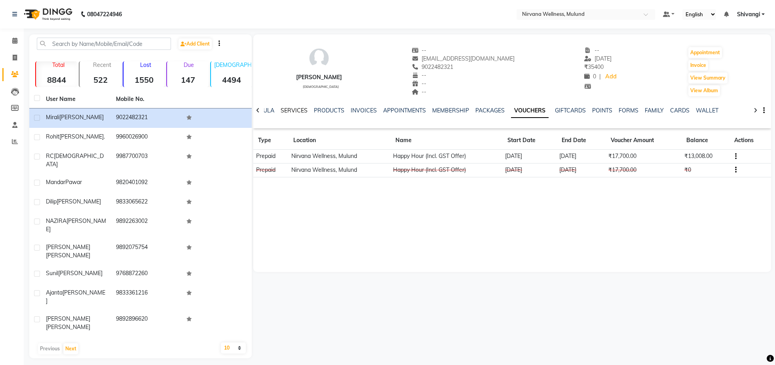
click at [293, 108] on link "SERVICES" at bounding box center [294, 110] width 27 height 7
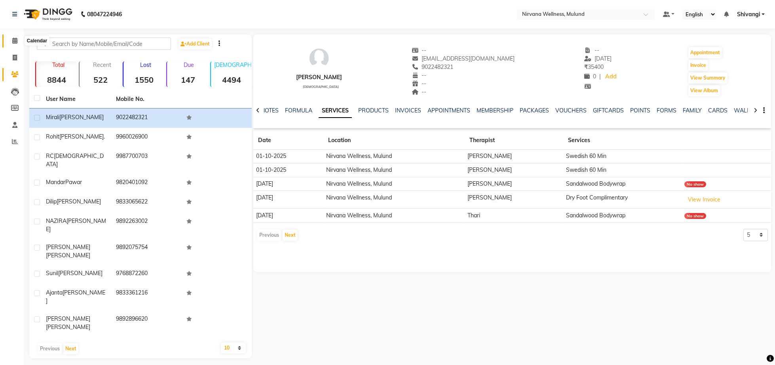
click at [8, 39] on span at bounding box center [15, 40] width 14 height 9
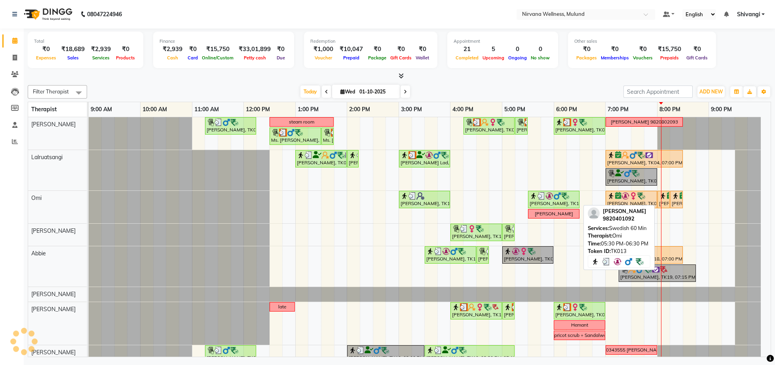
click at [550, 204] on div "[PERSON_NAME], TK13, 05:30 PM-06:30 PM, Swedish 60 Min" at bounding box center [554, 199] width 50 height 15
select select "3"
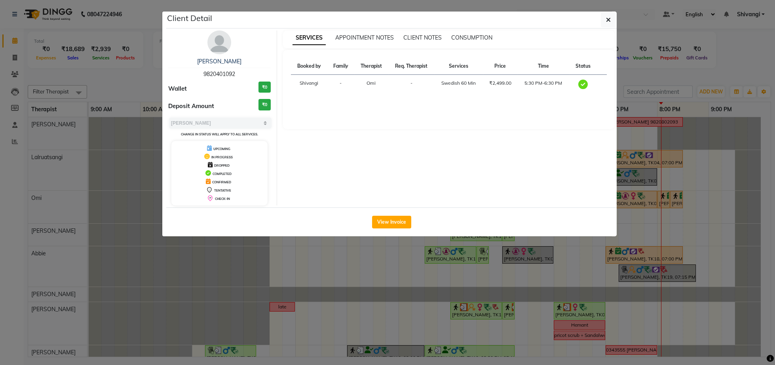
click at [662, 129] on ngb-modal-window "Client Detail [PERSON_NAME] 9820401092 Wallet ₹0 Deposit Amount ₹0 Select MARK …" at bounding box center [387, 182] width 775 height 365
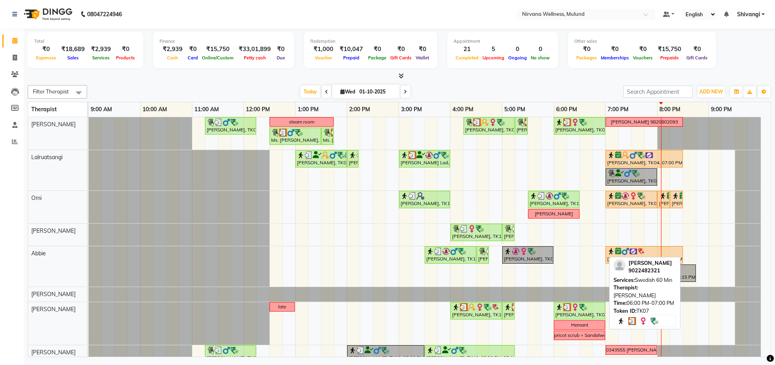
click at [585, 310] on img at bounding box center [583, 307] width 8 height 8
select select "3"
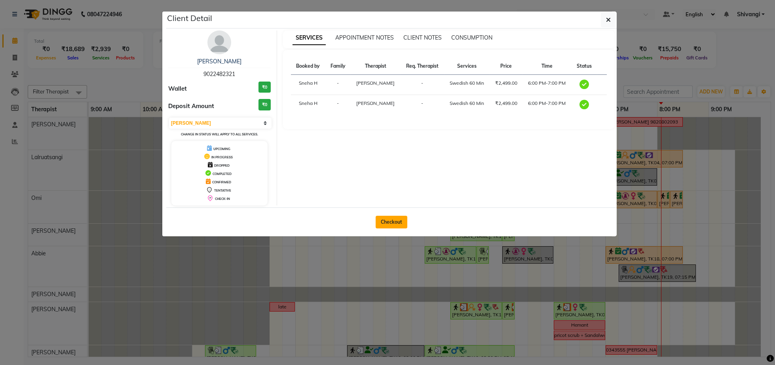
click at [397, 224] on button "Checkout" at bounding box center [392, 222] width 32 height 13
select select "service"
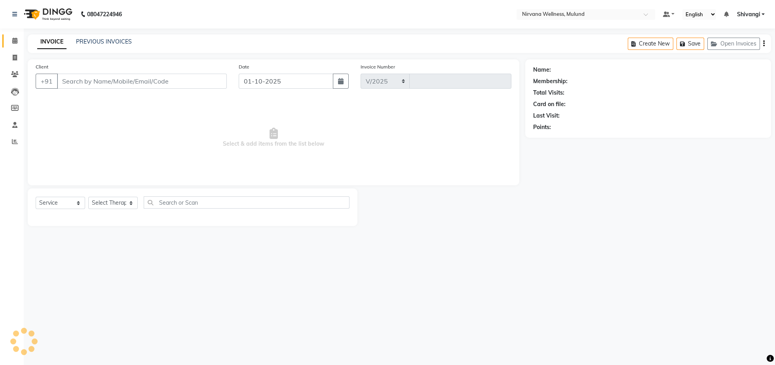
select select "4890"
type input "2127"
type input "9022482321"
select select "29684"
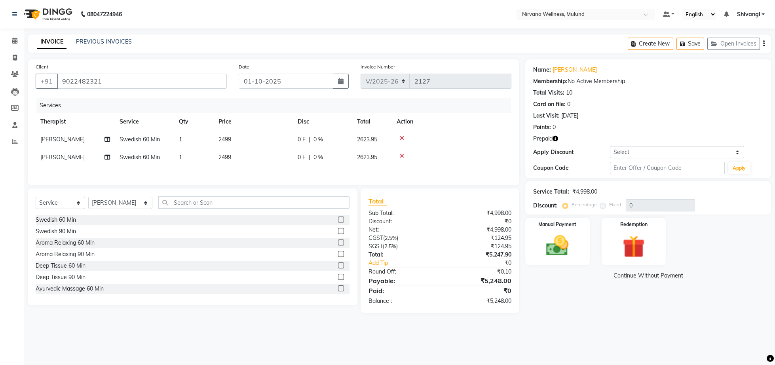
click at [400, 139] on icon at bounding box center [402, 138] width 4 height 6
click at [399, 139] on div at bounding box center [452, 138] width 110 height 6
click at [130, 139] on span "Swedish 60 Min" at bounding box center [140, 139] width 40 height 7
select select "29684"
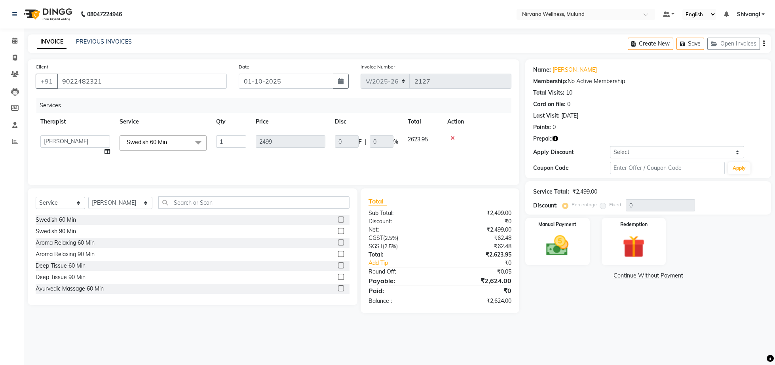
click at [142, 140] on span "Swedish 60 Min" at bounding box center [147, 142] width 40 height 7
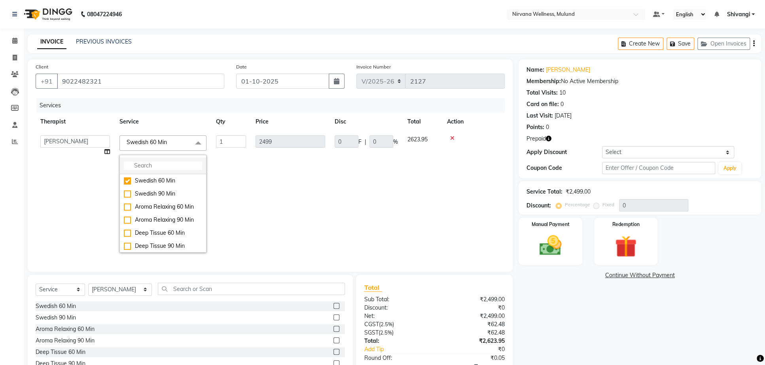
click at [157, 167] on input "multiselect-search" at bounding box center [163, 165] width 78 height 8
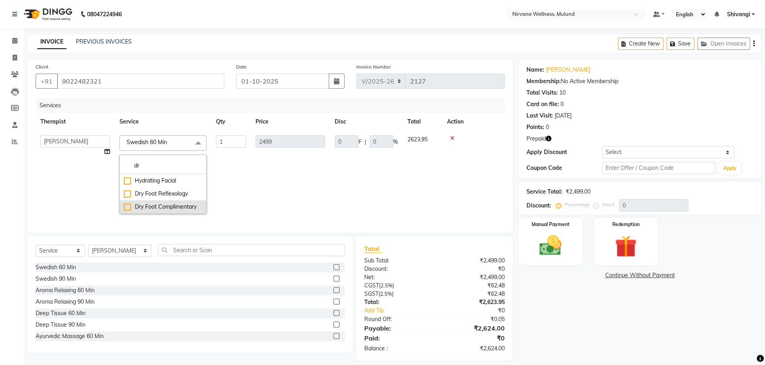
type input "dr"
click at [157, 209] on div "Dry Foot Complimentary" at bounding box center [163, 207] width 78 height 8
checkbox input "true"
type input "0"
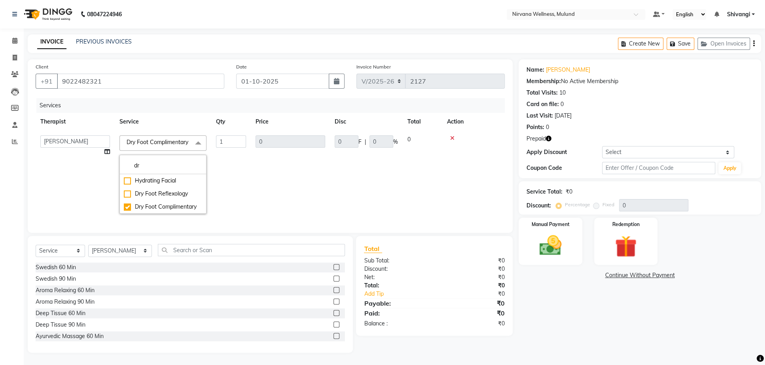
click at [227, 203] on td "1" at bounding box center [231, 175] width 40 height 88
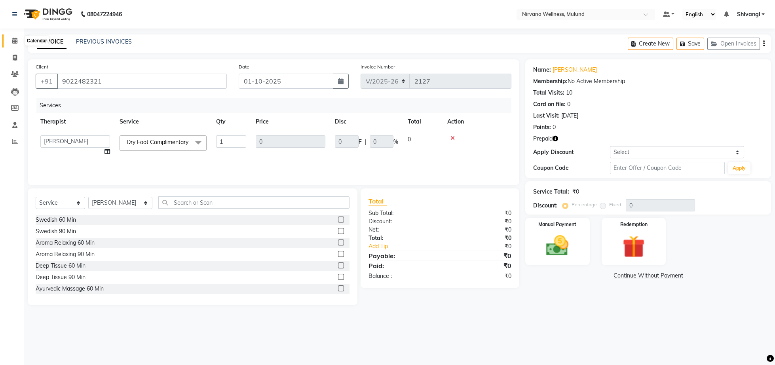
click at [19, 38] on span at bounding box center [15, 40] width 14 height 9
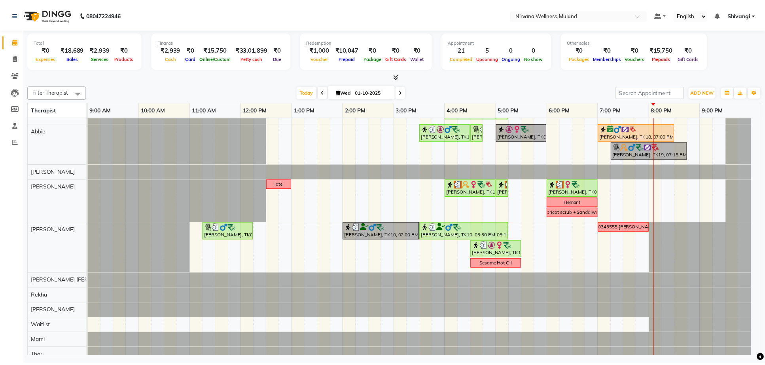
scroll to position [41, 0]
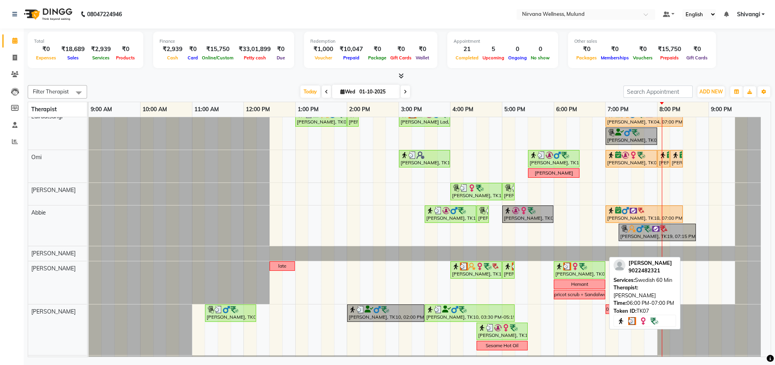
click at [569, 277] on div "[PERSON_NAME], TK07, 06:00 PM-07:00 PM, Swedish 60 Min" at bounding box center [579, 269] width 50 height 15
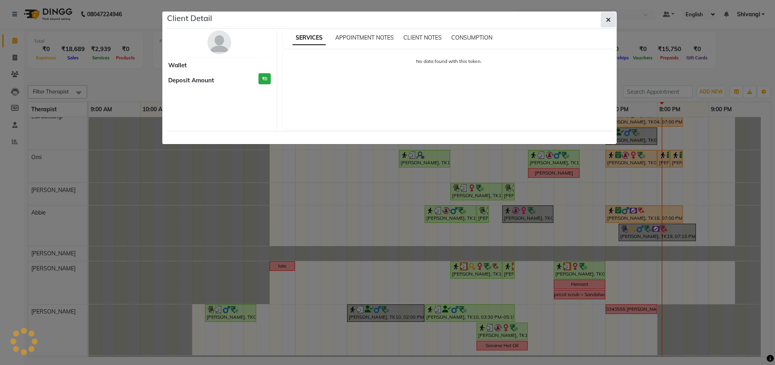
click at [605, 17] on button "button" at bounding box center [608, 19] width 15 height 15
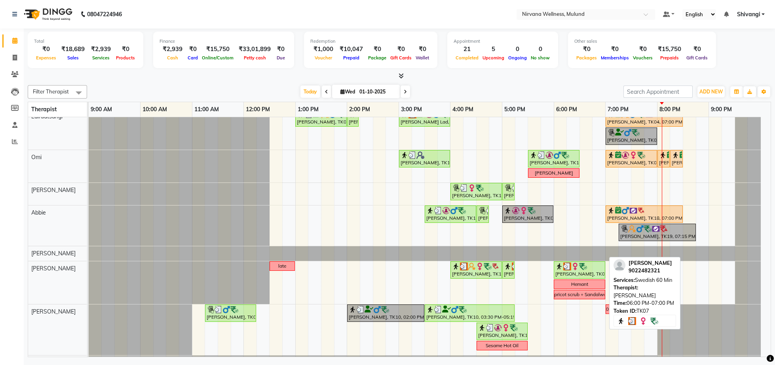
click at [574, 263] on link "[PERSON_NAME], TK07, 06:00 PM-07:00 PM, Swedish 60 Min" at bounding box center [579, 269] width 51 height 17
select select "3"
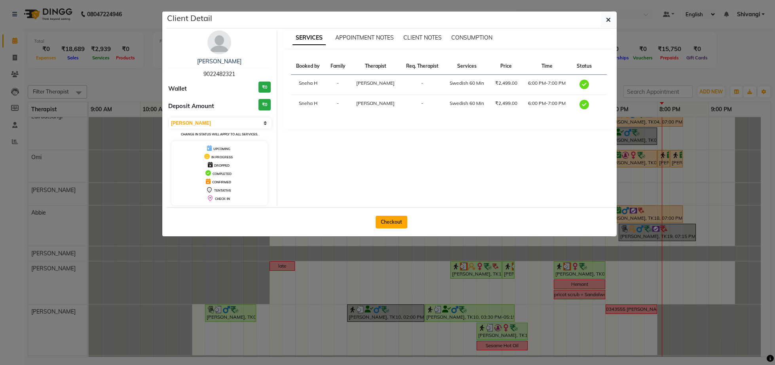
click at [398, 226] on button "Checkout" at bounding box center [392, 222] width 32 height 13
select select "4890"
select select "service"
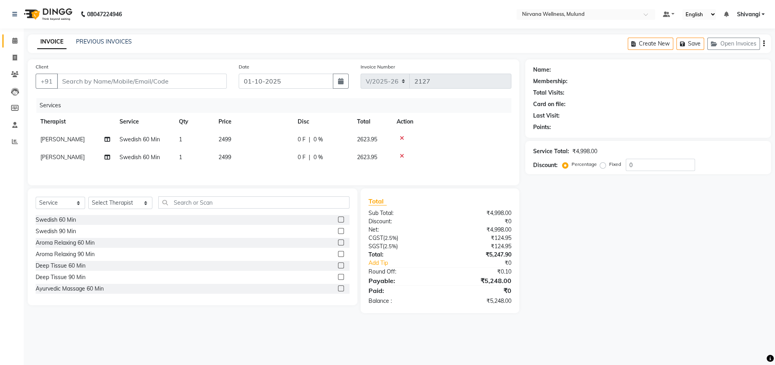
type input "9022482321"
select select "29684"
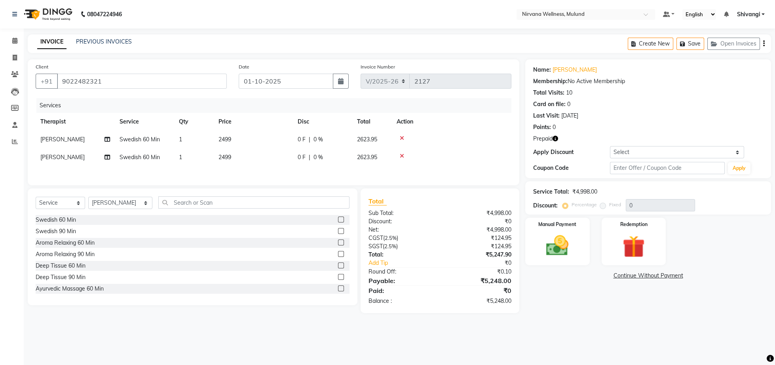
click at [137, 139] on span "Swedish 60 Min" at bounding box center [140, 139] width 40 height 7
select select "29686"
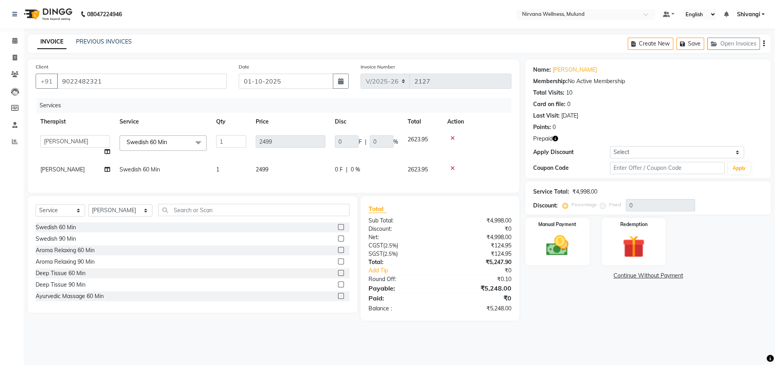
click at [153, 141] on span "Swedish 60 Min" at bounding box center [147, 142] width 40 height 7
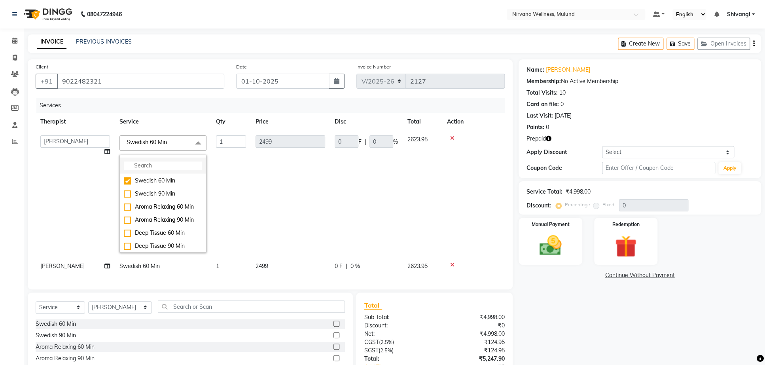
click at [151, 160] on li at bounding box center [163, 166] width 86 height 17
click at [152, 167] on input "multiselect-search" at bounding box center [163, 165] width 78 height 8
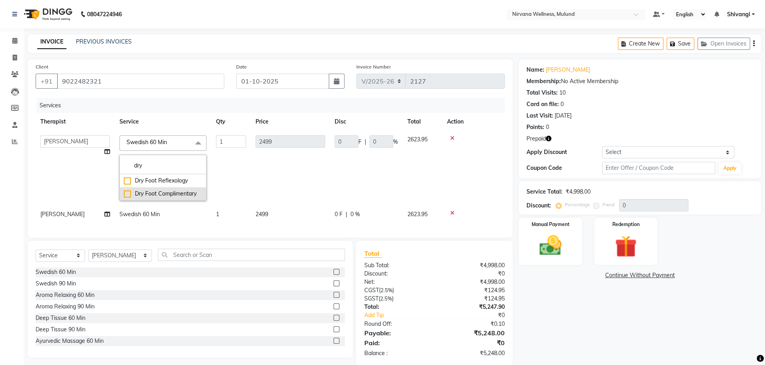
type input "dry"
click at [154, 198] on div "Dry Foot Complimentary" at bounding box center [163, 194] width 78 height 8
checkbox input "true"
type input "0"
click at [259, 196] on td "0" at bounding box center [290, 168] width 79 height 75
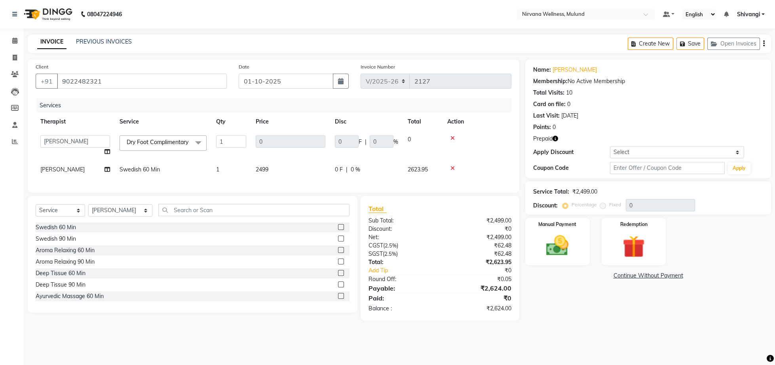
click at [153, 173] on span "Swedish 60 Min" at bounding box center [140, 169] width 40 height 7
select select "29684"
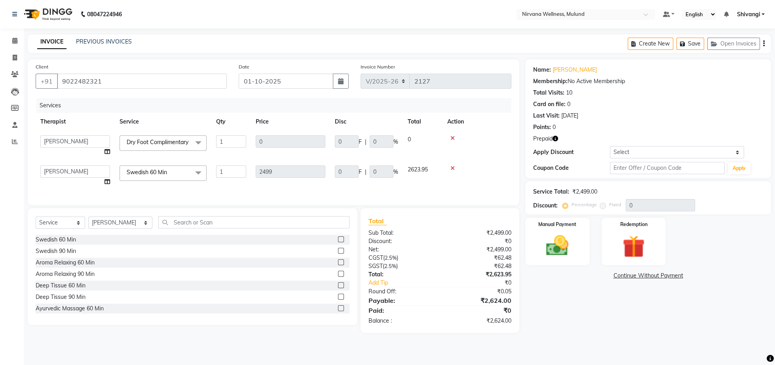
click at [194, 176] on span at bounding box center [198, 172] width 16 height 15
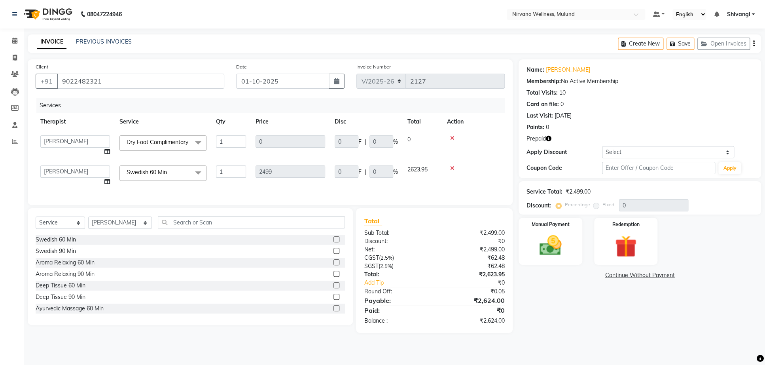
scroll to position [327, 0]
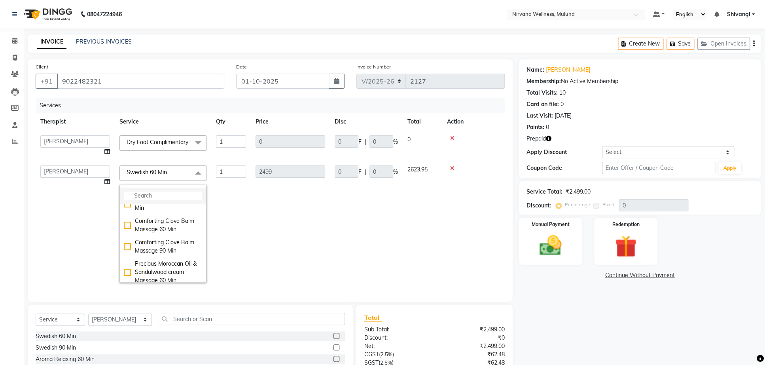
click at [167, 199] on input "multiselect-search" at bounding box center [163, 196] width 78 height 8
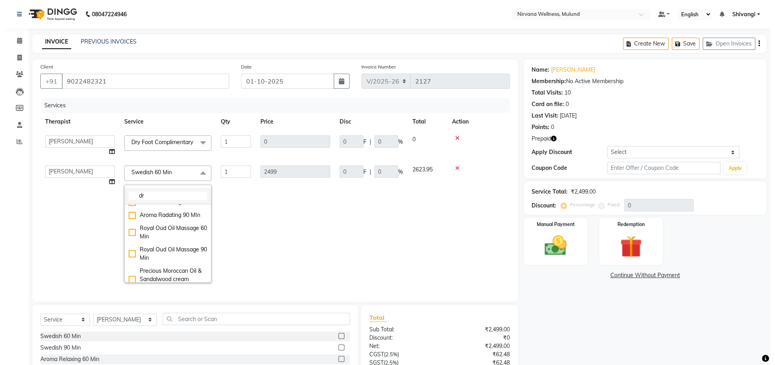
scroll to position [0, 0]
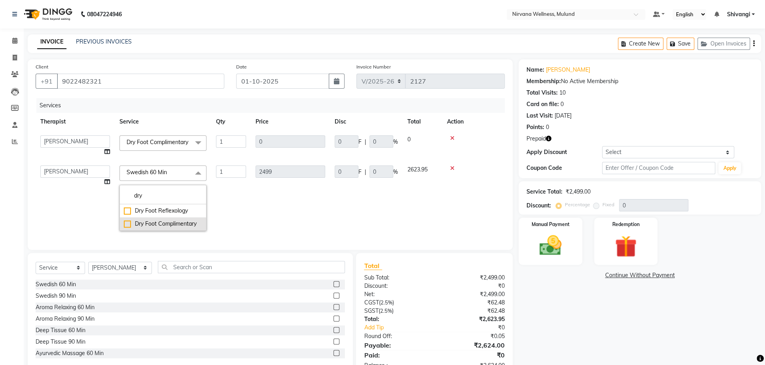
type input "dry"
click at [168, 228] on div "Dry Foot Complimentary" at bounding box center [163, 224] width 78 height 8
checkbox input "true"
type input "0"
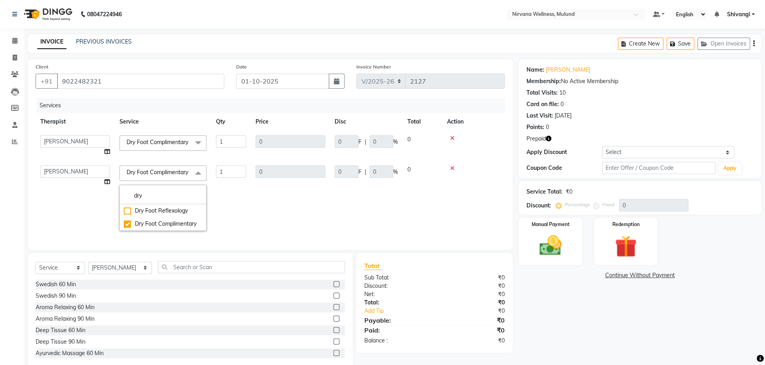
click at [231, 210] on td "1" at bounding box center [231, 198] width 40 height 75
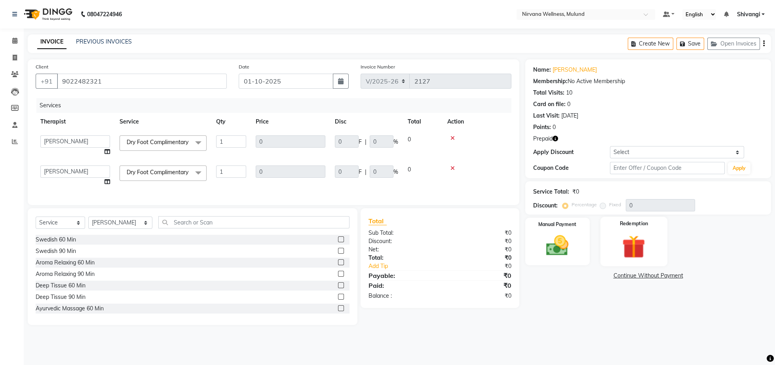
click at [630, 243] on img at bounding box center [634, 246] width 38 height 29
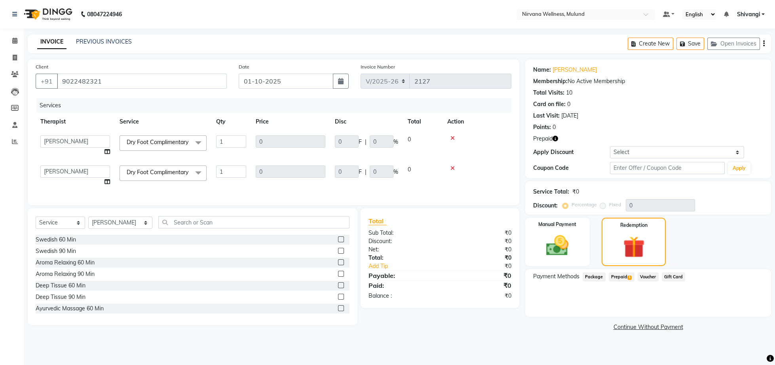
drag, startPoint x: 626, startPoint y: 277, endPoint x: 633, endPoint y: 279, distance: 7.6
click at [626, 277] on span "Prepaid 1" at bounding box center [622, 276] width 26 height 9
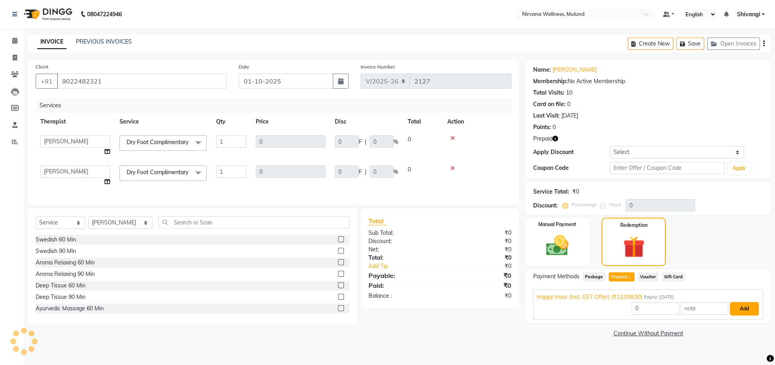
click at [733, 311] on button "Add" at bounding box center [744, 308] width 29 height 13
click at [11, 42] on span at bounding box center [15, 40] width 14 height 9
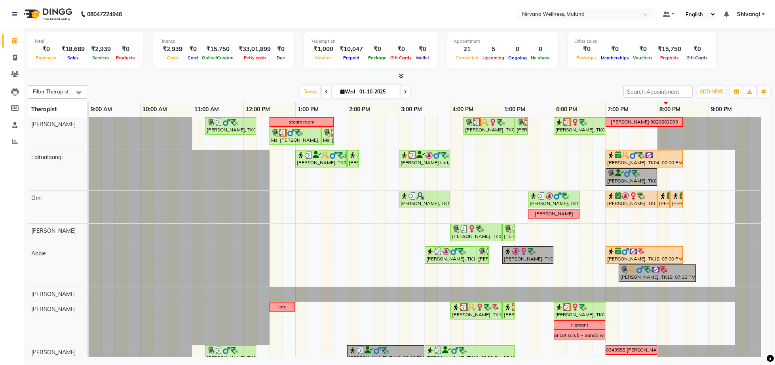
scroll to position [82, 0]
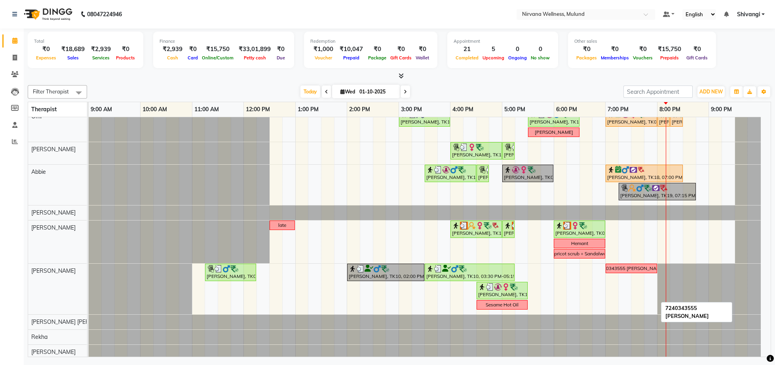
click at [628, 269] on div "7240343555 [PERSON_NAME]" at bounding box center [631, 268] width 67 height 7
click at [637, 266] on link "7240343555 [PERSON_NAME]" at bounding box center [630, 268] width 51 height 9
click at [638, 266] on link "7240343555 [PERSON_NAME]" at bounding box center [630, 268] width 51 height 9
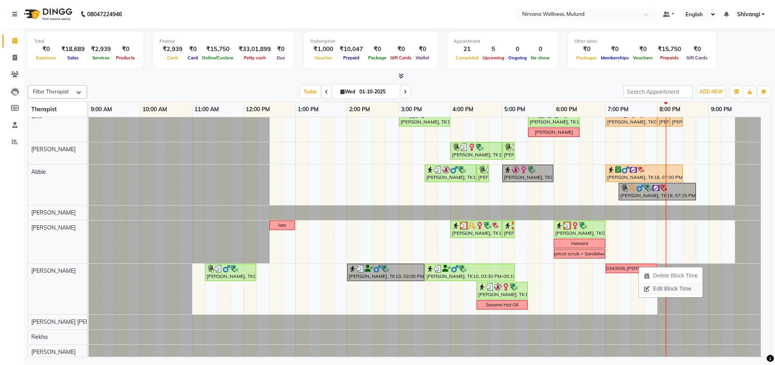
click at [655, 288] on span "Edit Block Time" at bounding box center [672, 289] width 38 height 8
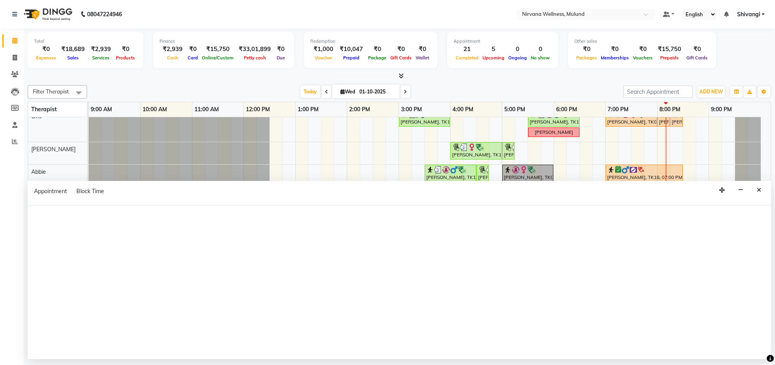
select select "35614"
select select "1140"
select select "1200"
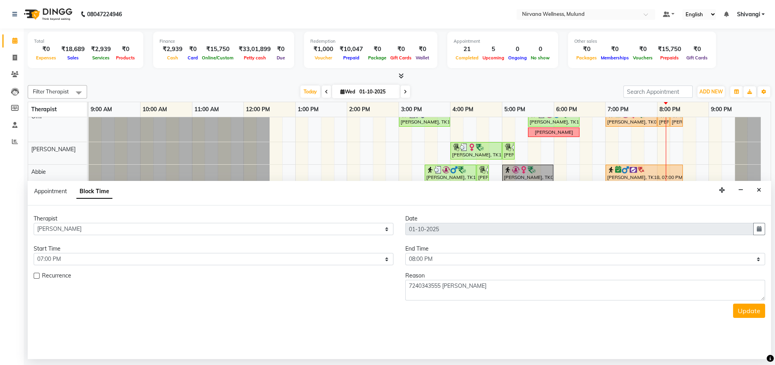
scroll to position [81, 0]
drag, startPoint x: 441, startPoint y: 287, endPoint x: 402, endPoint y: 289, distance: 39.2
click at [405, 289] on textarea "7240343555 [PERSON_NAME]" at bounding box center [585, 290] width 360 height 21
click at [601, 80] on div at bounding box center [399, 76] width 743 height 8
click at [761, 188] on button "Close" at bounding box center [758, 190] width 11 height 12
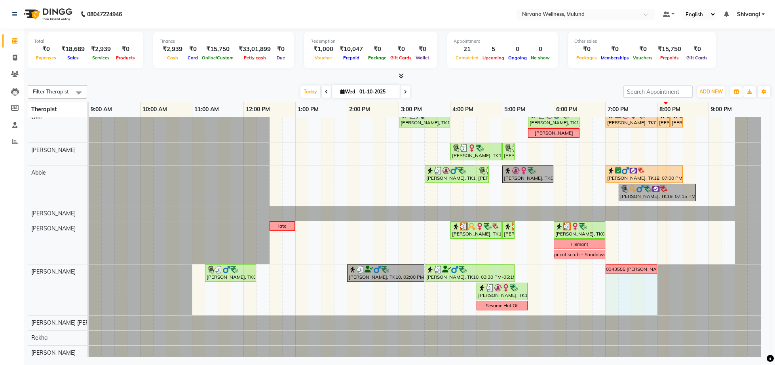
drag, startPoint x: 610, startPoint y: 284, endPoint x: 651, endPoint y: 286, distance: 41.2
click at [651, 286] on div "[PERSON_NAME], TK05, 11:15 AM-12:15 PM, Swedish Wintergreen Oil 60 Min steam ro…" at bounding box center [430, 220] width 682 height 369
select select "35614"
select select "tentative"
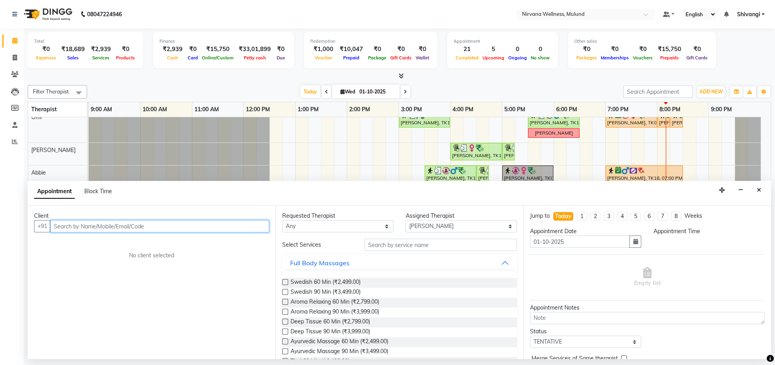
select select "1140"
click at [77, 229] on input "text" at bounding box center [159, 226] width 219 height 12
paste input "7240343555"
type input "7240343555"
click at [247, 225] on span "Add Client" at bounding box center [252, 225] width 27 height 7
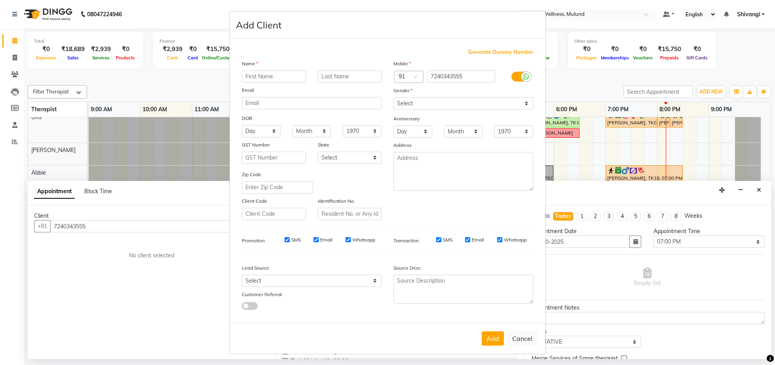
click at [269, 78] on input "text" at bounding box center [274, 76] width 64 height 12
type input "satya"
click at [456, 106] on select "Select [DEMOGRAPHIC_DATA] [DEMOGRAPHIC_DATA] Other Prefer Not To Say" at bounding box center [463, 103] width 140 height 12
select select "[DEMOGRAPHIC_DATA]"
click option "[DEMOGRAPHIC_DATA]" at bounding box center [0, 0] width 0 height 0
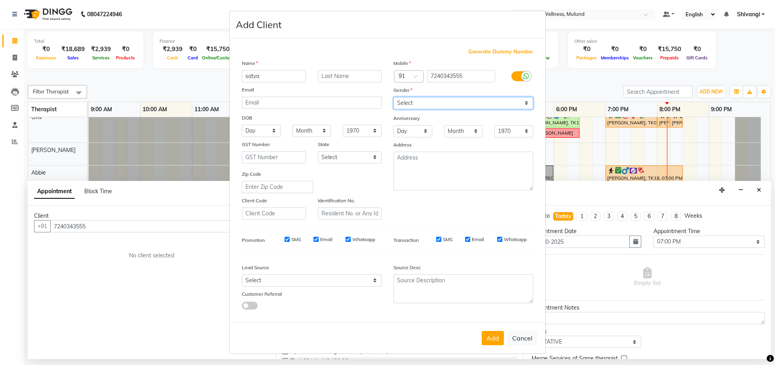
scroll to position [9, 0]
click at [488, 339] on button "Add" at bounding box center [493, 338] width 22 height 14
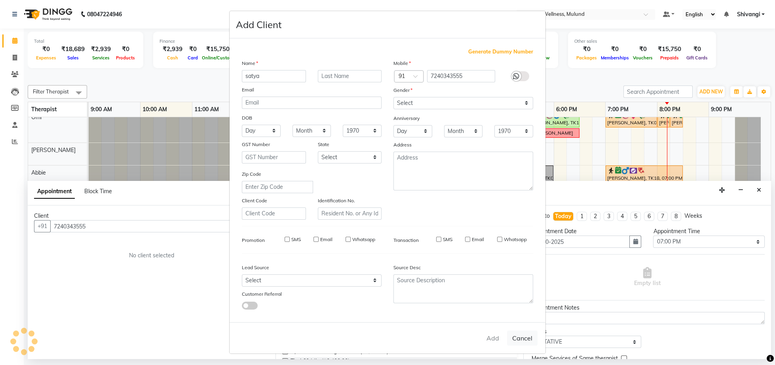
select select
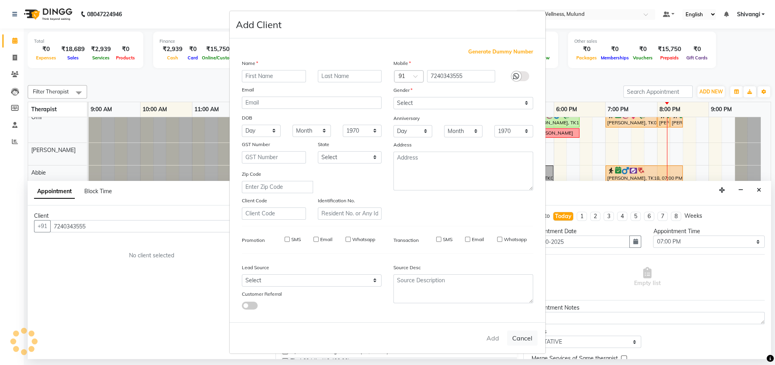
select select
checkbox input "false"
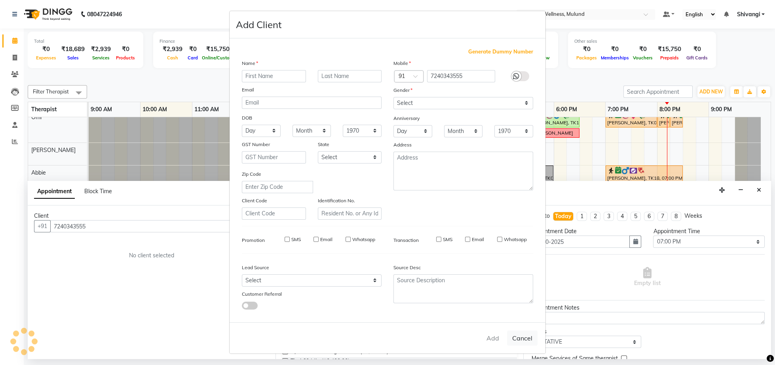
checkbox input "false"
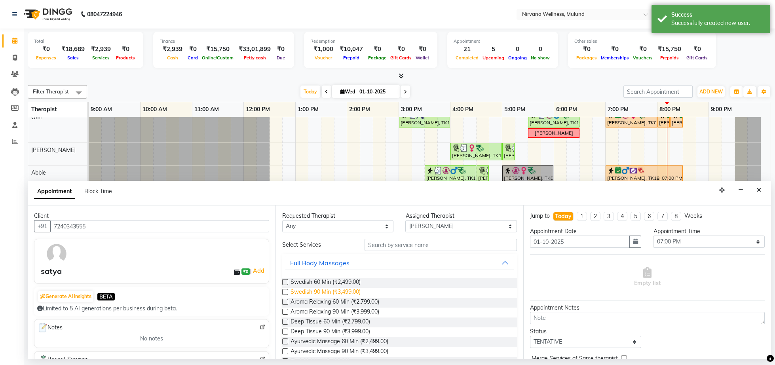
click at [300, 288] on span "Swedish 90 Min (₹3,499.00)" at bounding box center [325, 293] width 70 height 10
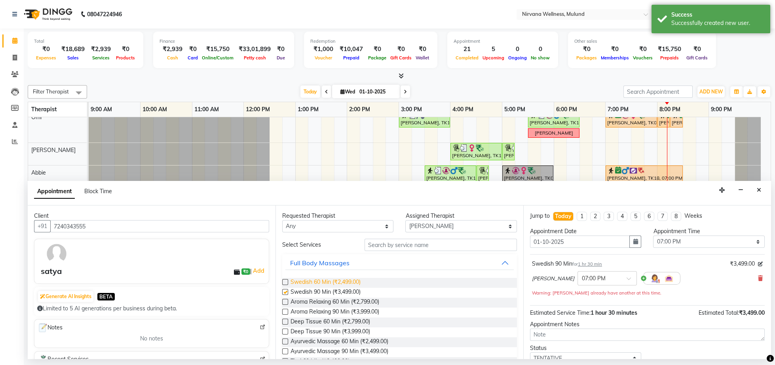
checkbox input "false"
click at [758, 278] on icon at bounding box center [760, 278] width 5 height 6
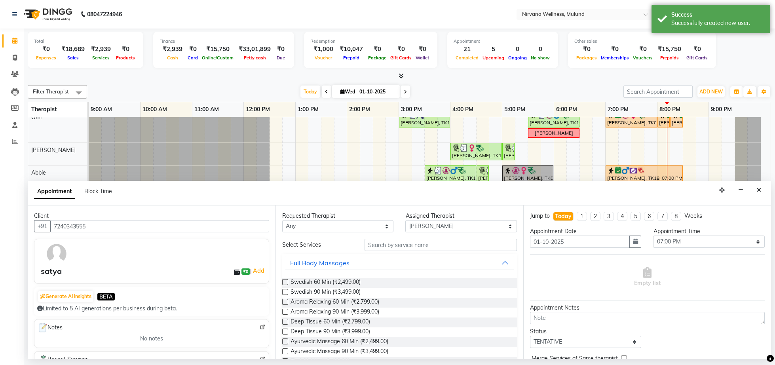
click at [377, 282] on div "Swedish 60 Min (₹2,499.00)" at bounding box center [399, 283] width 235 height 10
click at [331, 285] on span "Swedish 60 Min (₹2,499.00)" at bounding box center [325, 283] width 70 height 10
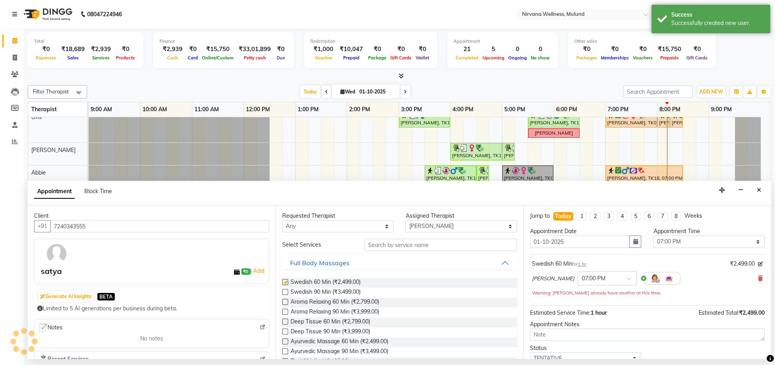
checkbox input "false"
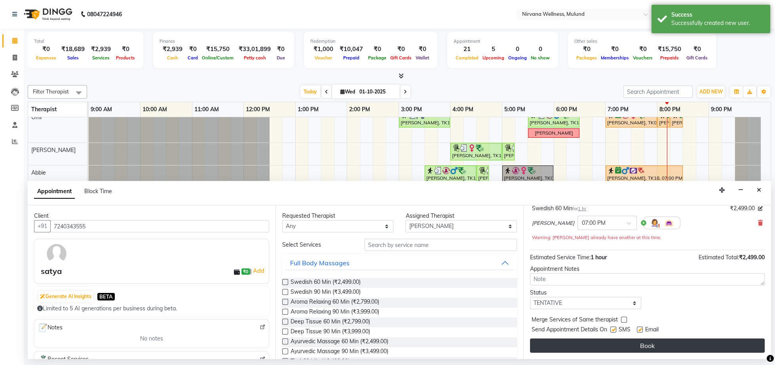
click at [626, 353] on button "Book" at bounding box center [647, 345] width 235 height 14
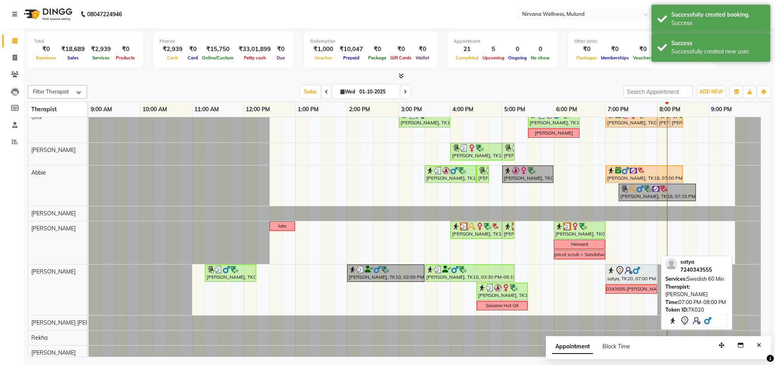
click at [634, 275] on div at bounding box center [631, 270] width 48 height 9
select select "7"
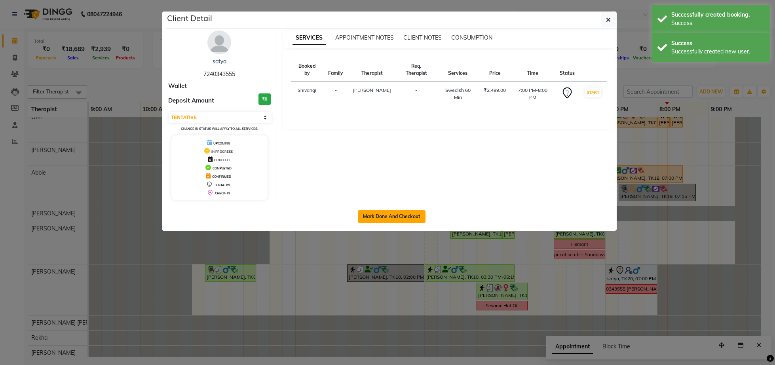
click at [379, 216] on button "Mark Done And Checkout" at bounding box center [392, 216] width 68 height 13
select select "service"
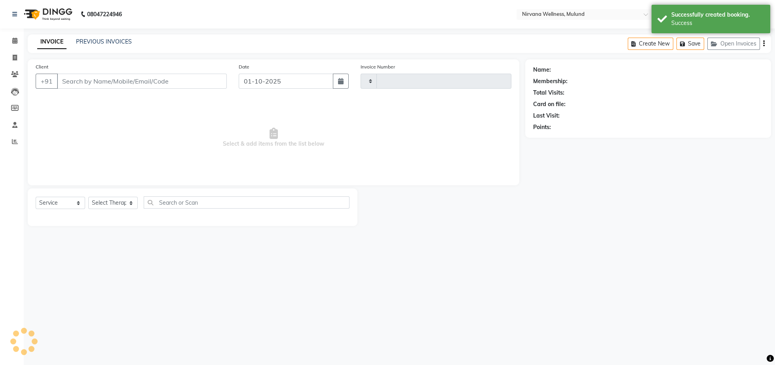
type input "2127"
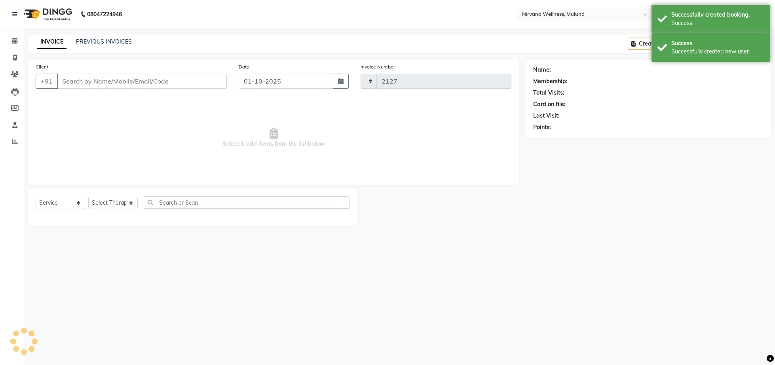
select select "4890"
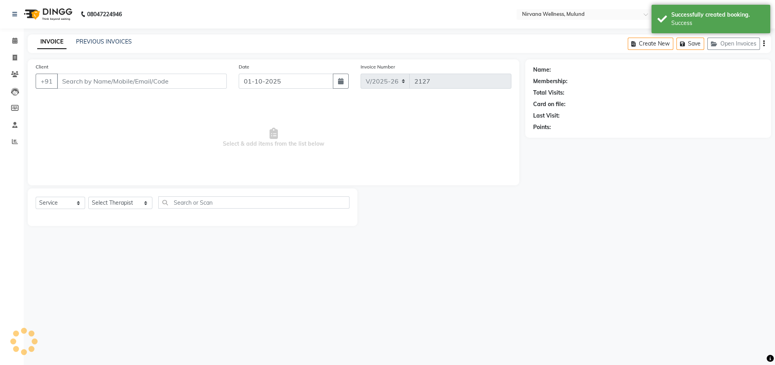
type input "7240343555"
select select "35614"
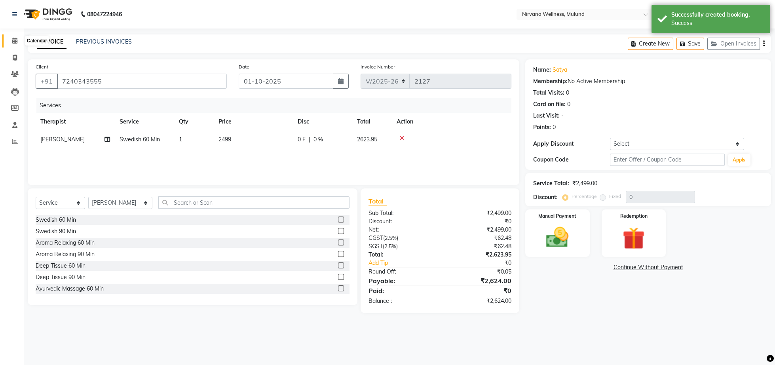
click at [9, 38] on span at bounding box center [15, 40] width 14 height 9
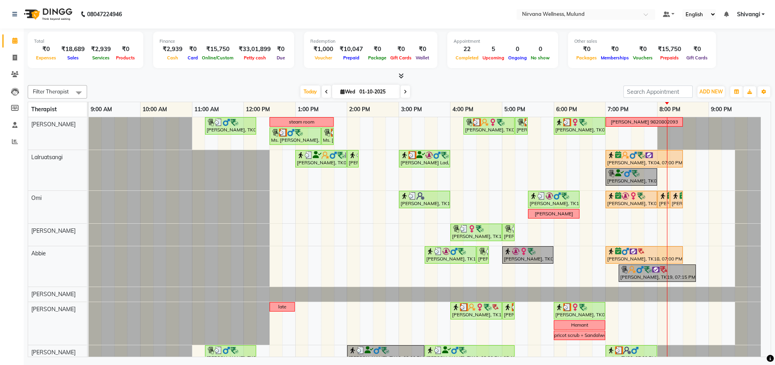
scroll to position [132, 0]
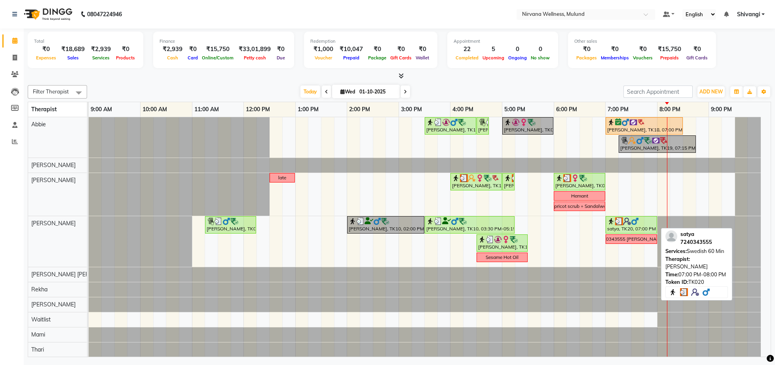
click at [636, 226] on div "satya, TK20, 07:00 PM-08:00 PM, Swedish 60 Min" at bounding box center [631, 224] width 50 height 15
select select "3"
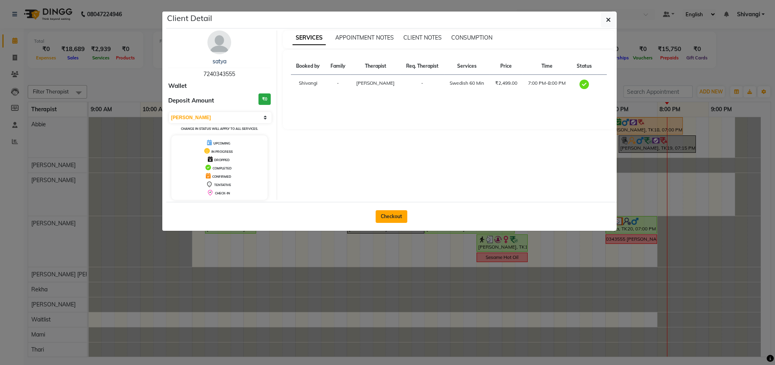
click at [385, 221] on button "Checkout" at bounding box center [392, 216] width 32 height 13
select select "4890"
select select "service"
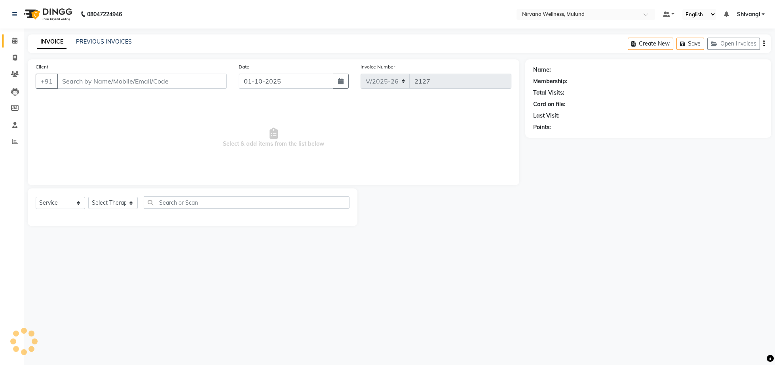
type input "7240343555"
select select "35614"
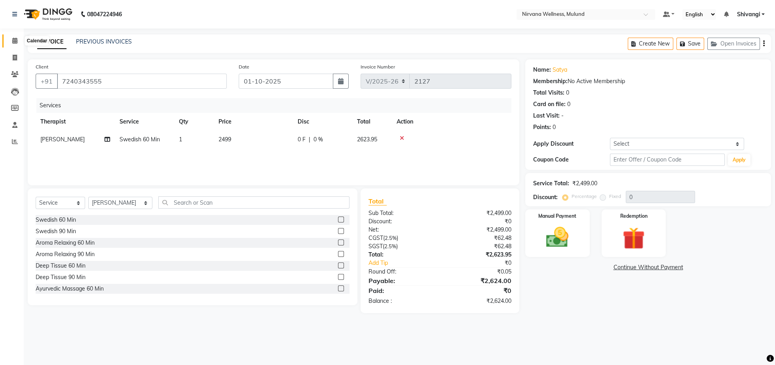
click at [13, 39] on icon at bounding box center [14, 41] width 5 height 6
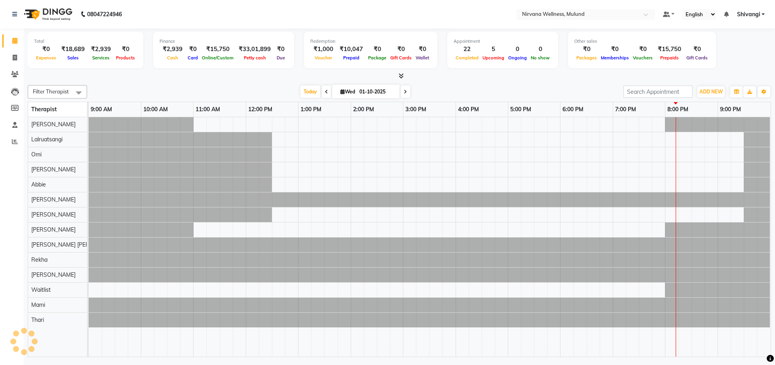
click at [378, 93] on input "01-10-2025" at bounding box center [377, 92] width 40 height 12
select select "10"
select select "2025"
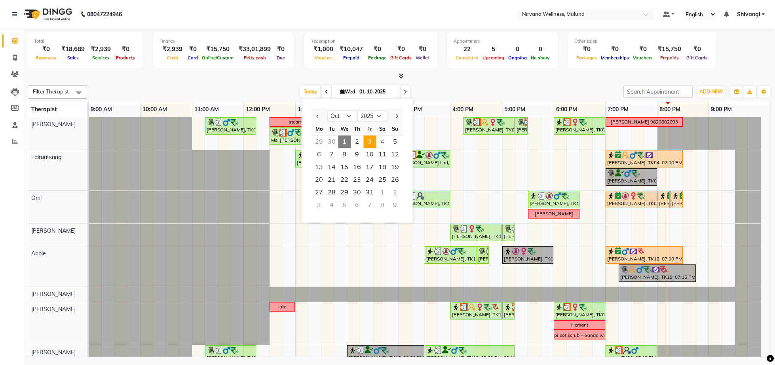
click at [369, 143] on span "3" at bounding box center [369, 141] width 13 height 13
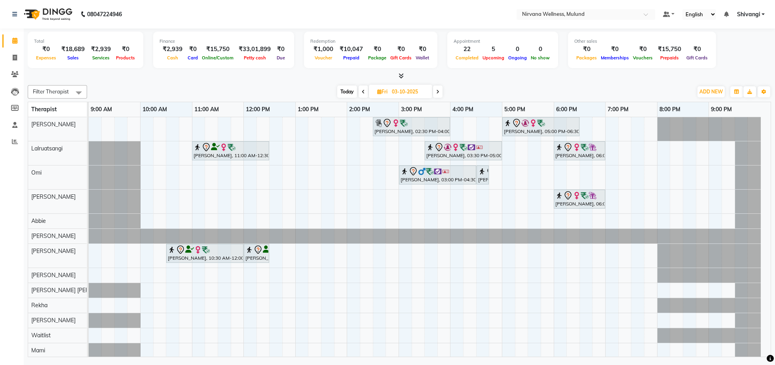
click at [352, 93] on span "Today" at bounding box center [347, 91] width 20 height 12
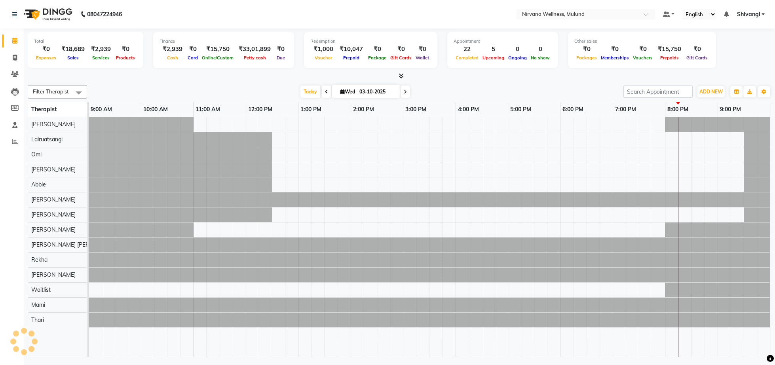
type input "01-10-2025"
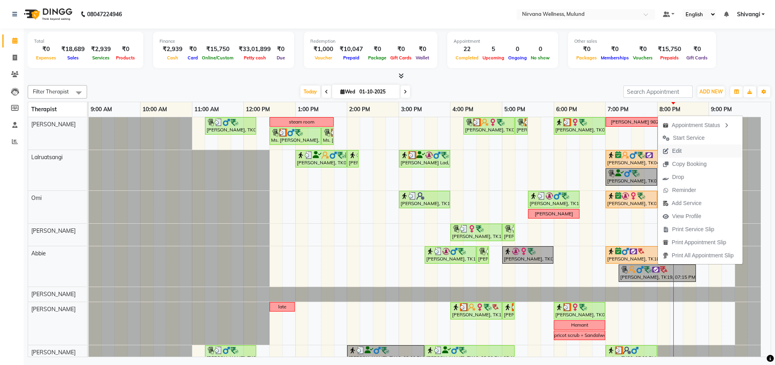
click at [679, 151] on span "Edit" at bounding box center [676, 151] width 9 height 8
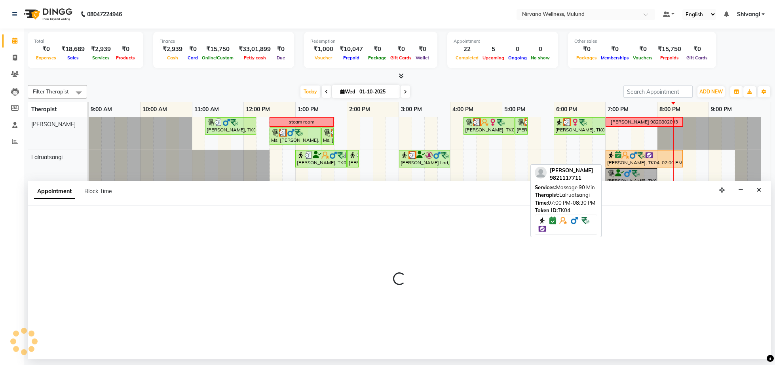
select select "confirm booking"
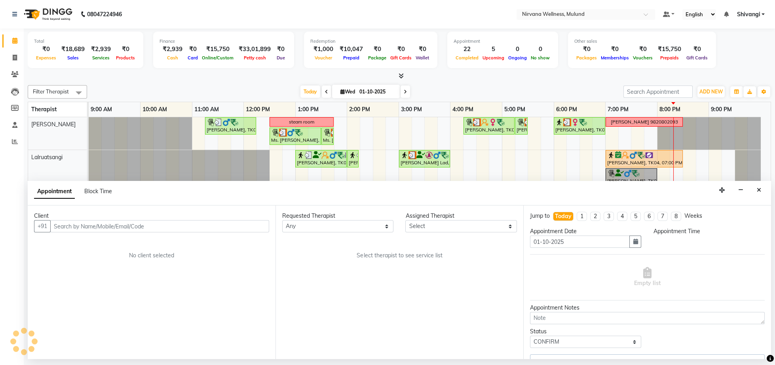
select select "92881"
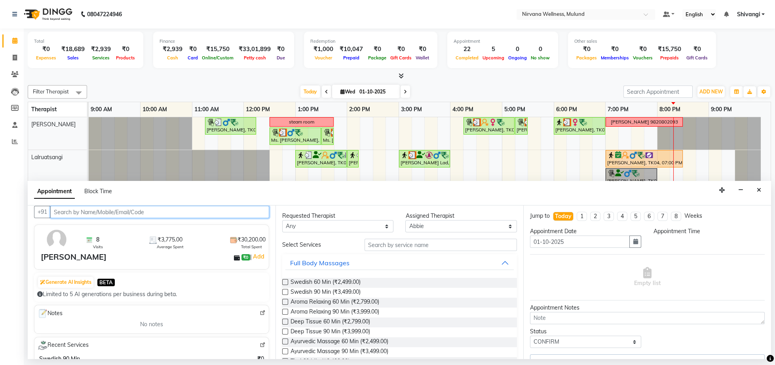
select select "1140"
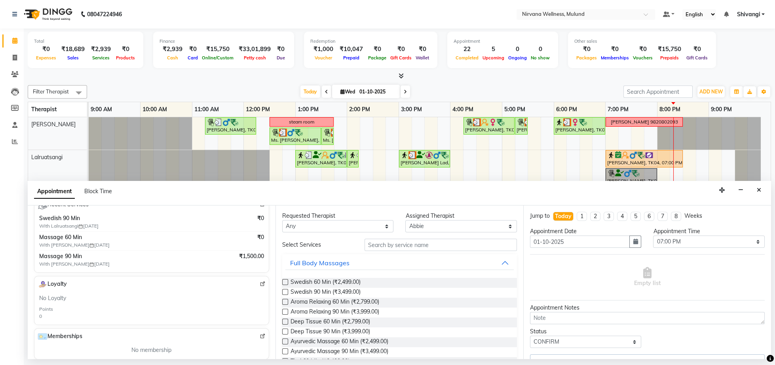
scroll to position [96, 0]
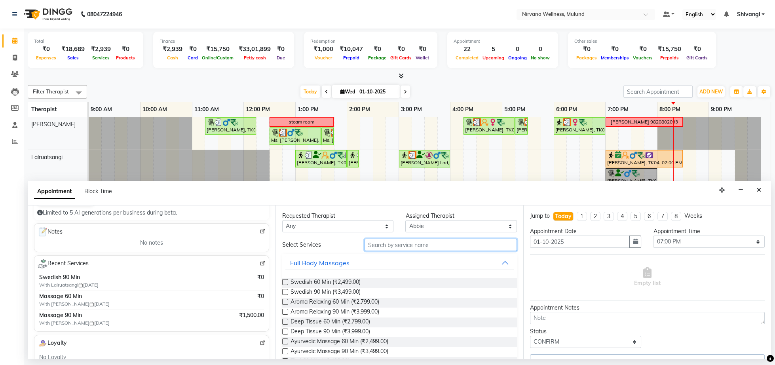
click at [386, 245] on input "text" at bounding box center [440, 245] width 152 height 12
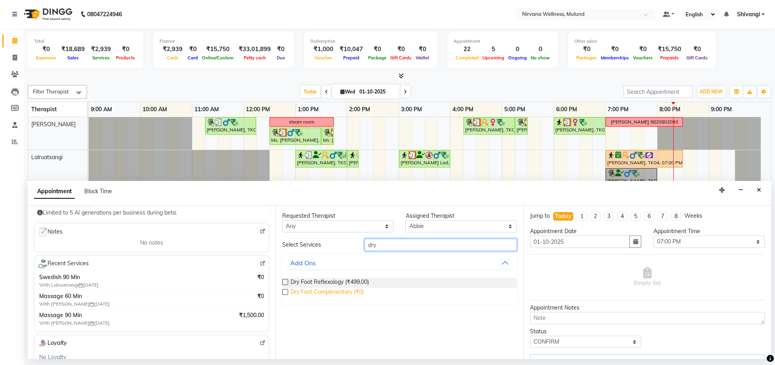
type input "dry"
click at [353, 290] on span "Dry Foot Complimentary (₹0)" at bounding box center [326, 293] width 73 height 10
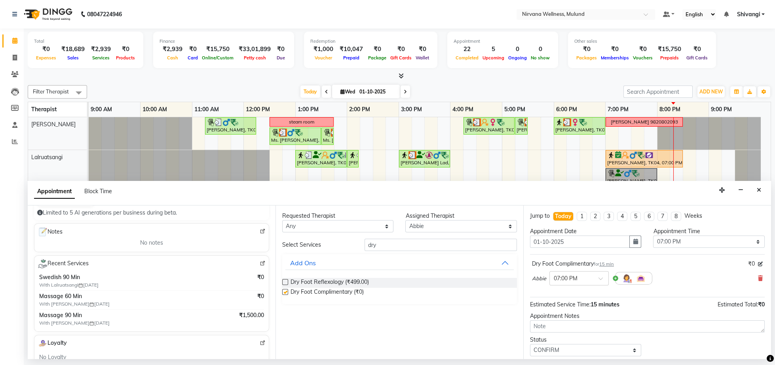
checkbox input "false"
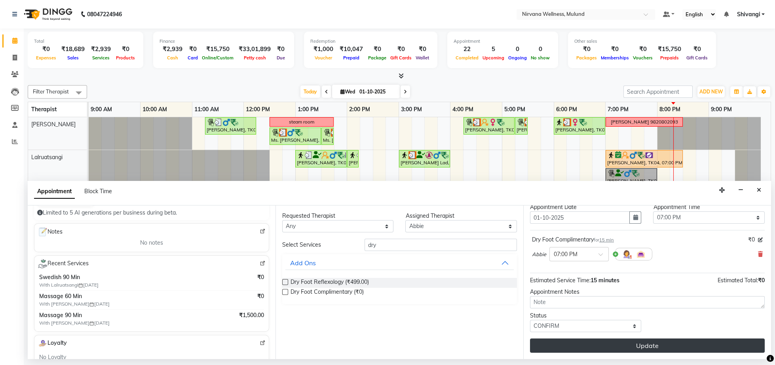
click at [603, 343] on button "Update" at bounding box center [647, 345] width 235 height 14
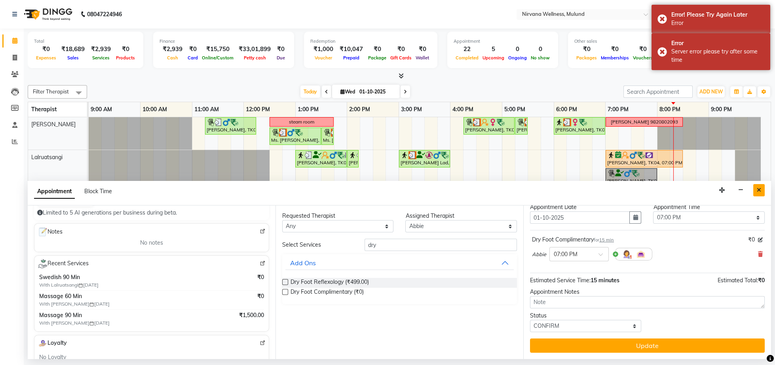
click at [753, 194] on button "Close" at bounding box center [758, 190] width 11 height 12
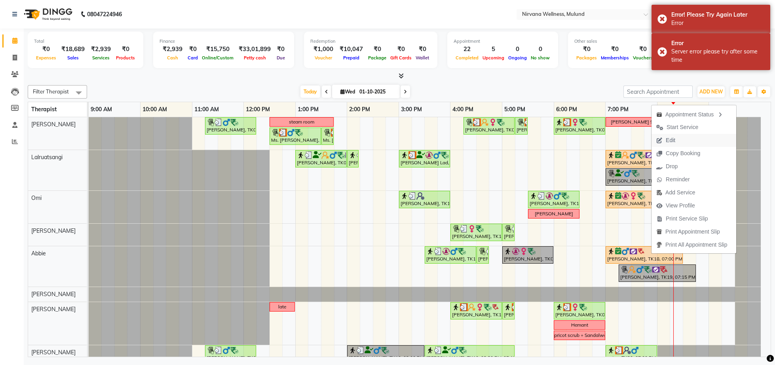
click at [669, 141] on span "Edit" at bounding box center [670, 140] width 9 height 8
select select "confirm booking"
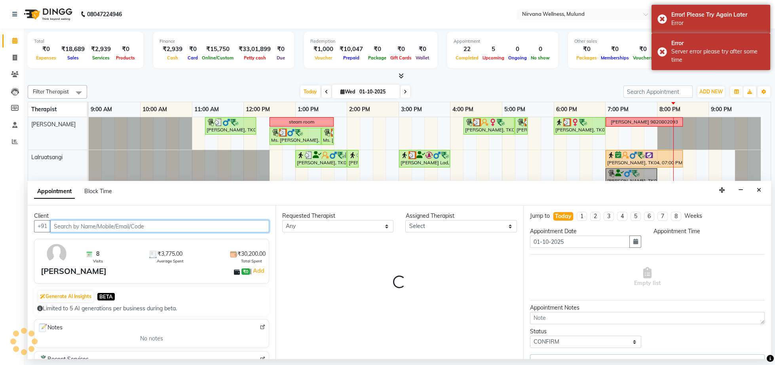
click at [171, 224] on input "text" at bounding box center [159, 226] width 219 height 12
select select "92881"
select select "1140"
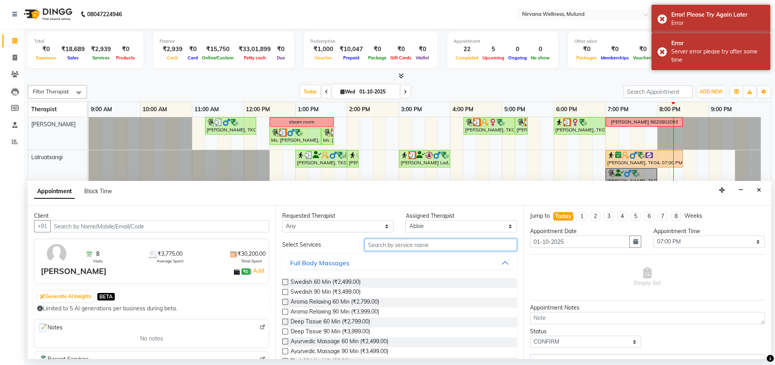
click at [402, 243] on input "text" at bounding box center [440, 245] width 152 height 12
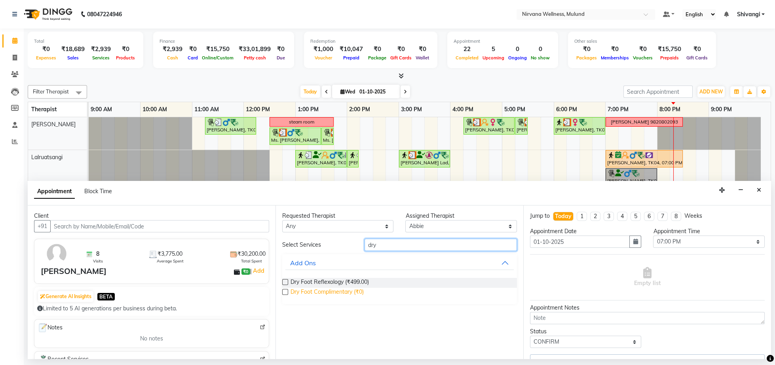
type input "dry"
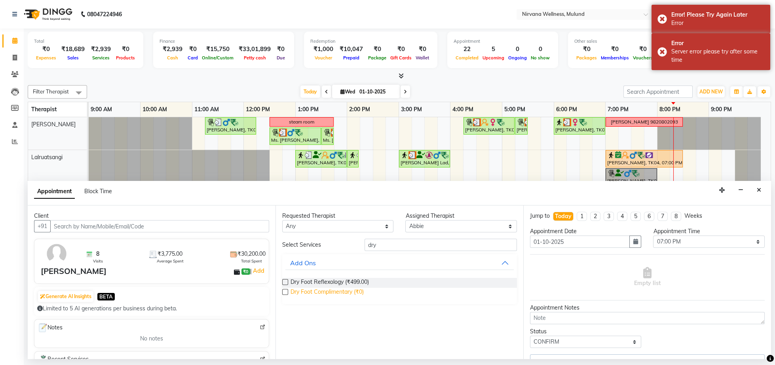
click at [357, 292] on span "Dry Foot Complimentary (₹0)" at bounding box center [326, 293] width 73 height 10
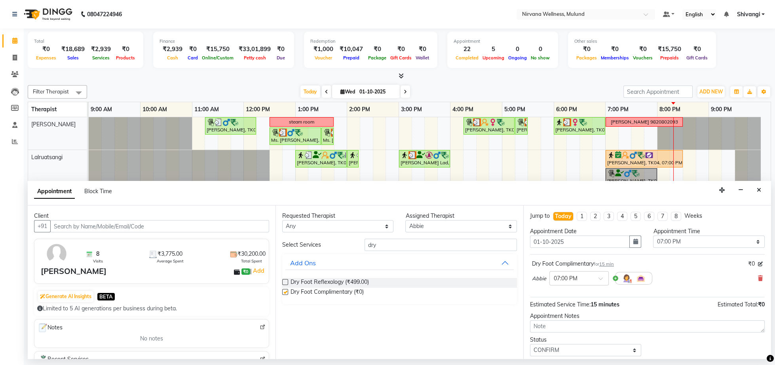
checkbox input "false"
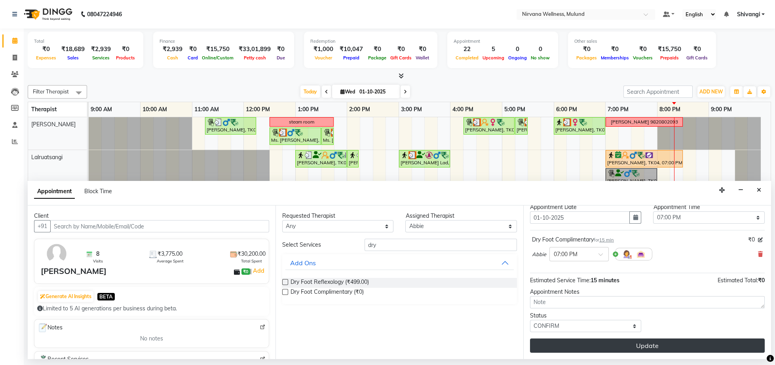
click at [651, 347] on button "Update" at bounding box center [647, 345] width 235 height 14
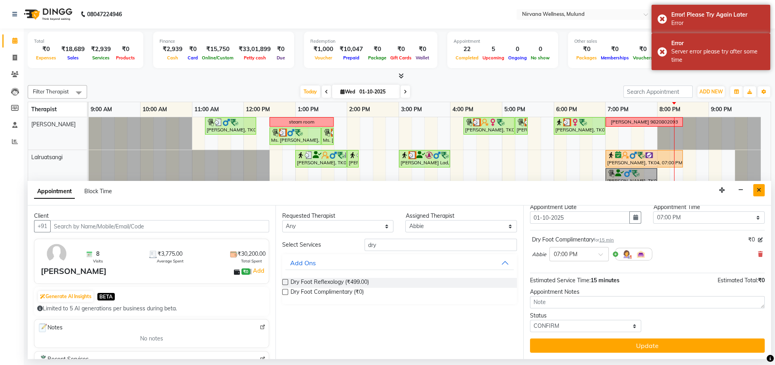
click at [754, 186] on button "Close" at bounding box center [758, 190] width 11 height 12
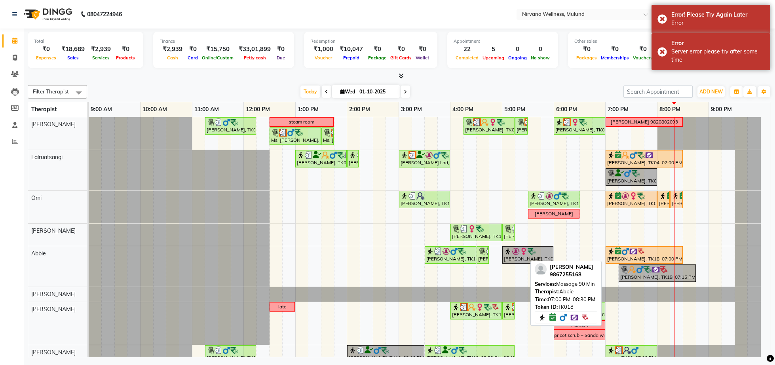
click at [623, 254] on img at bounding box center [625, 251] width 8 height 8
select select "6"
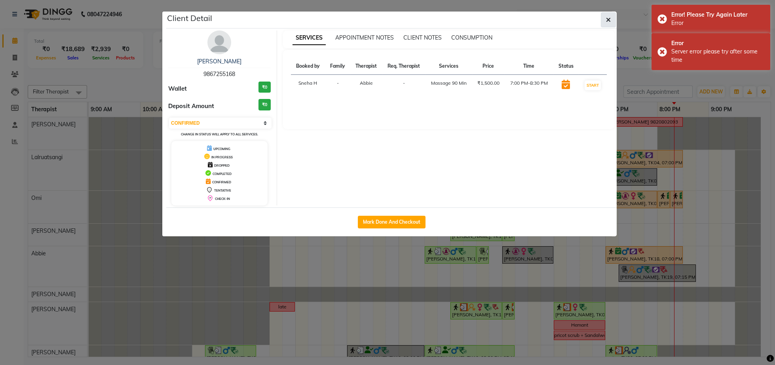
click at [612, 13] on button "button" at bounding box center [608, 19] width 15 height 15
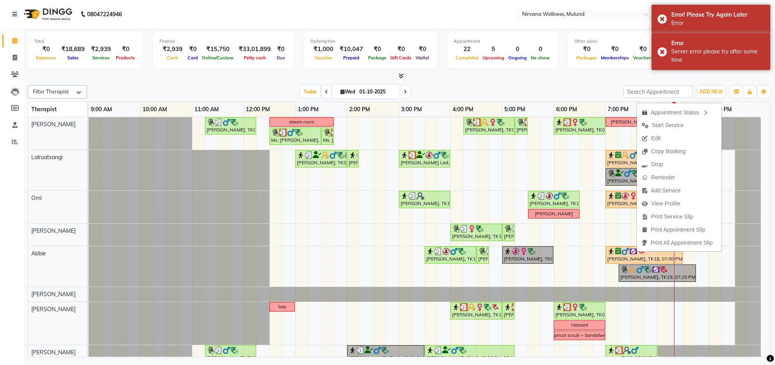
click at [535, 90] on div "[DATE] [DATE]" at bounding box center [355, 92] width 528 height 12
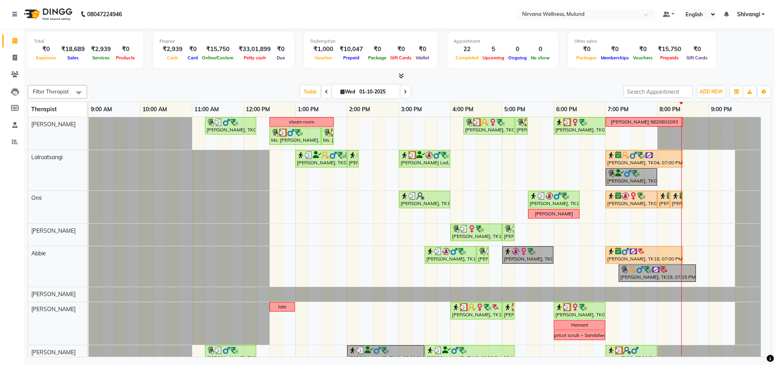
click at [340, 91] on span "Wed" at bounding box center [347, 92] width 19 height 6
select select "10"
select select "2025"
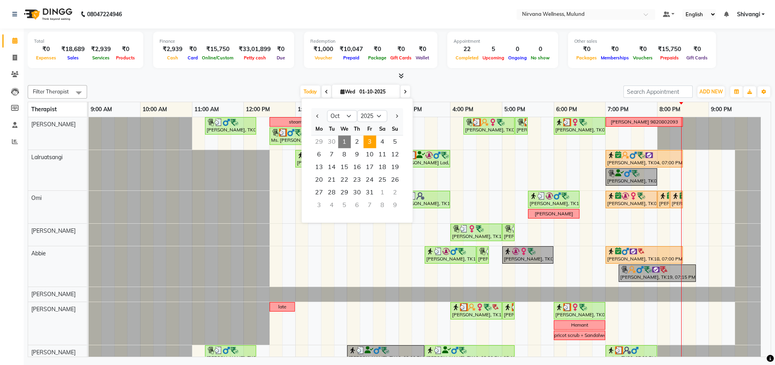
click at [373, 144] on span "3" at bounding box center [369, 141] width 13 height 13
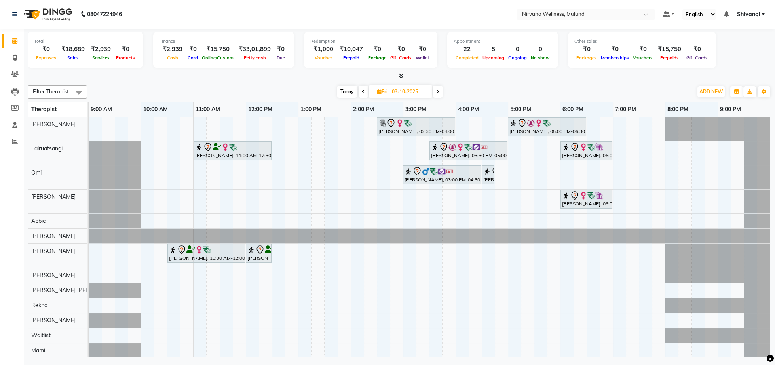
click at [346, 92] on span "Today" at bounding box center [347, 91] width 20 height 12
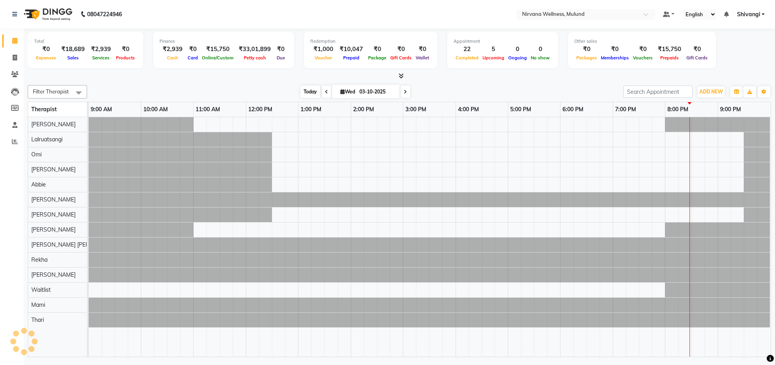
type input "01-10-2025"
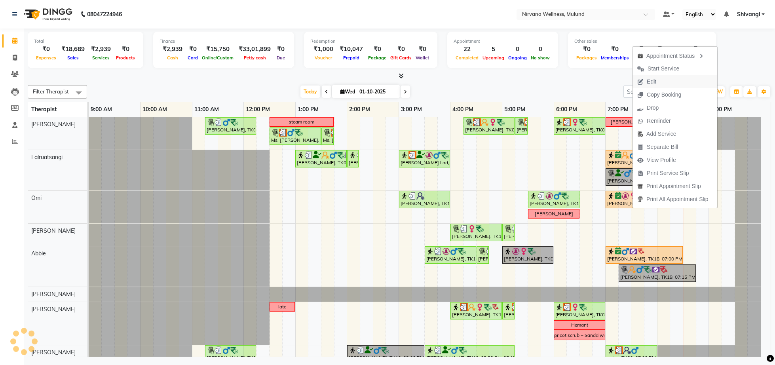
click at [645, 78] on span "Edit" at bounding box center [646, 81] width 28 height 13
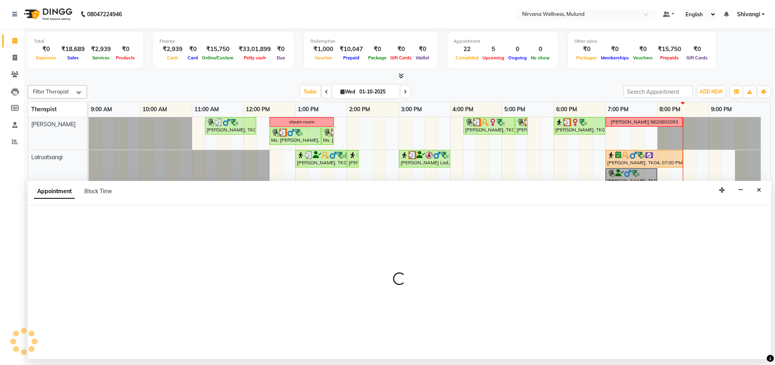
select select "tentative"
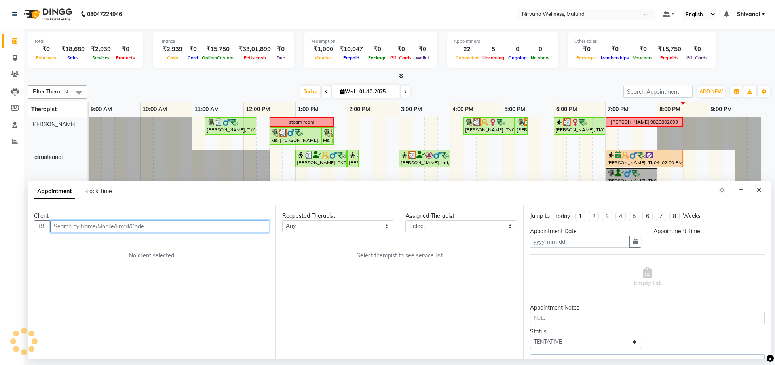
type input "01-10-2025"
select select "confirm booking"
select select "1140"
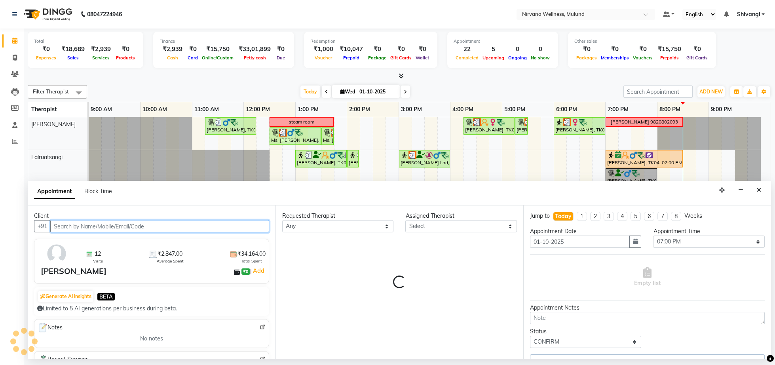
select select "92880"
select select "2150"
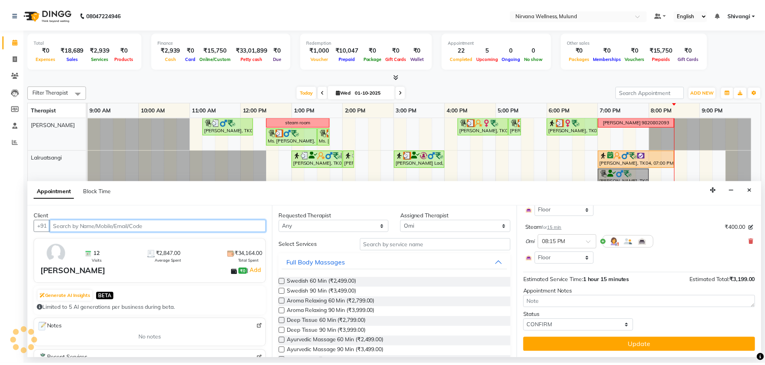
scroll to position [96, 0]
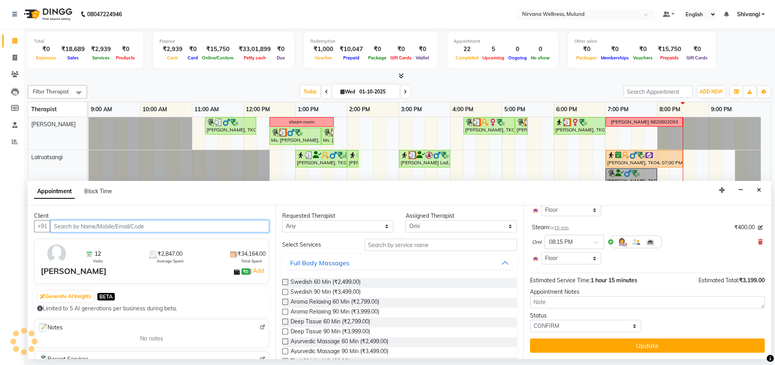
select select "2150"
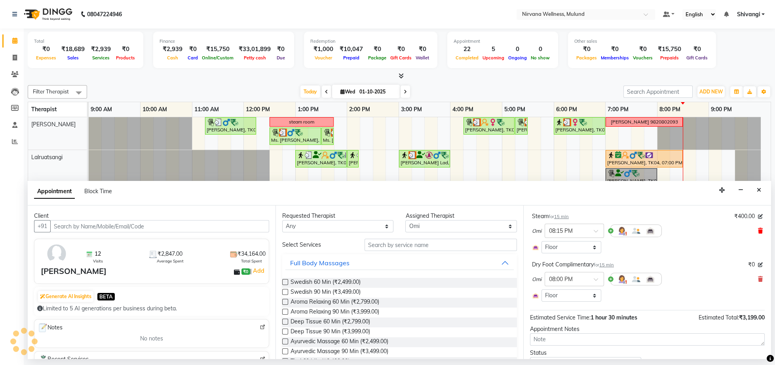
click at [758, 232] on icon at bounding box center [760, 231] width 5 height 6
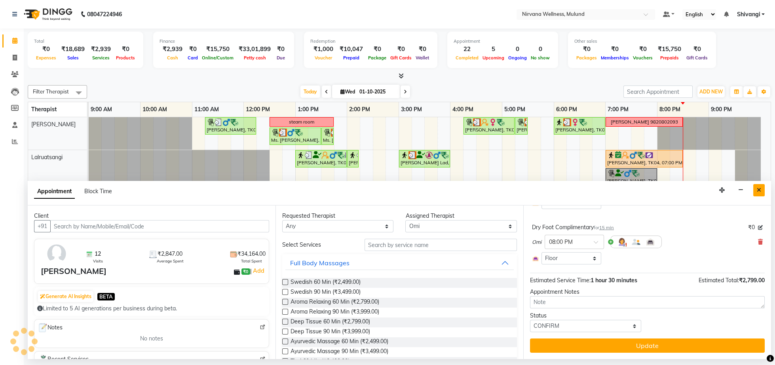
click at [756, 191] on button "Close" at bounding box center [758, 190] width 11 height 12
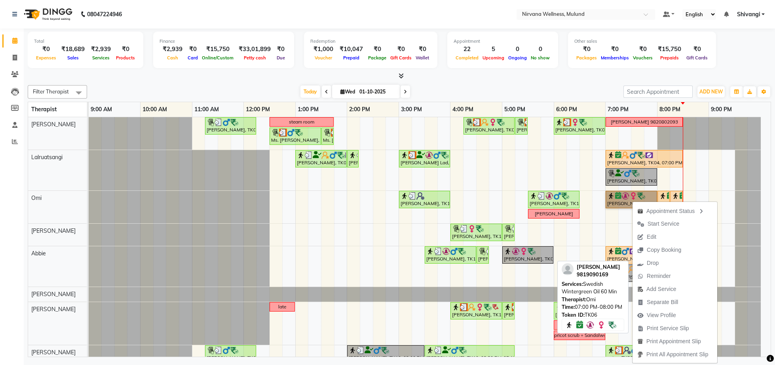
click at [612, 205] on link "[PERSON_NAME], TK06, 07:00 PM-08:00 PM, Swedish Wintergreen Oil 60 Min" at bounding box center [630, 199] width 51 height 17
select select "6"
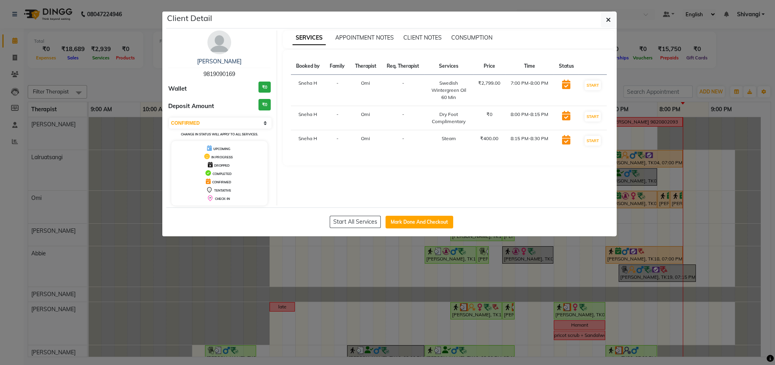
click at [698, 49] on ngb-modal-window "Client Detail [PERSON_NAME] 9819090169 Wallet ₹0 Deposit Amount ₹0 Select IN SE…" at bounding box center [387, 182] width 775 height 365
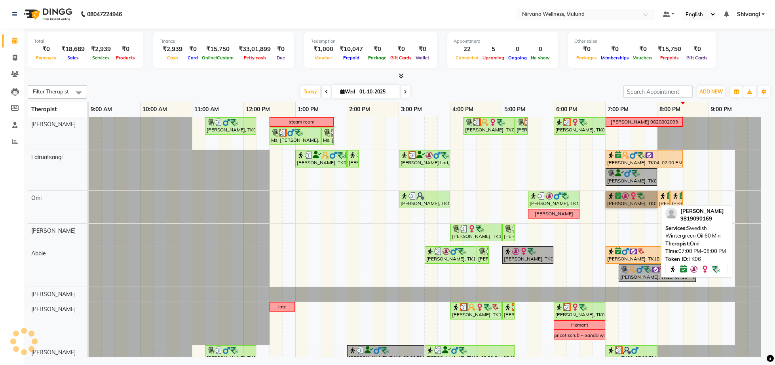
click at [618, 204] on link "[PERSON_NAME], TK06, 07:00 PM-08:00 PM, Swedish Wintergreen Oil 60 Min" at bounding box center [630, 199] width 51 height 17
select select "6"
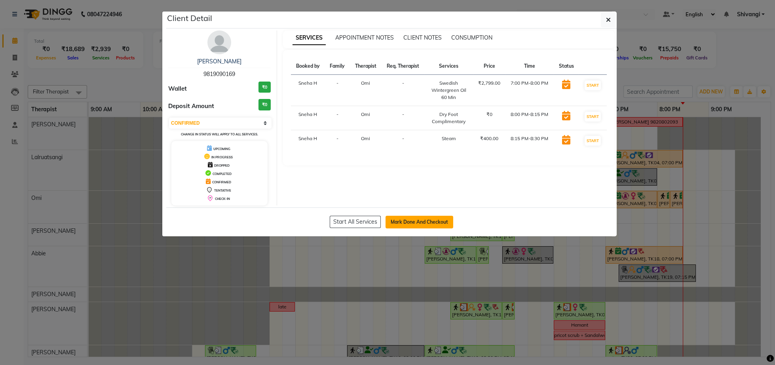
click at [406, 227] on button "Mark Done And Checkout" at bounding box center [419, 222] width 68 height 13
select select "service"
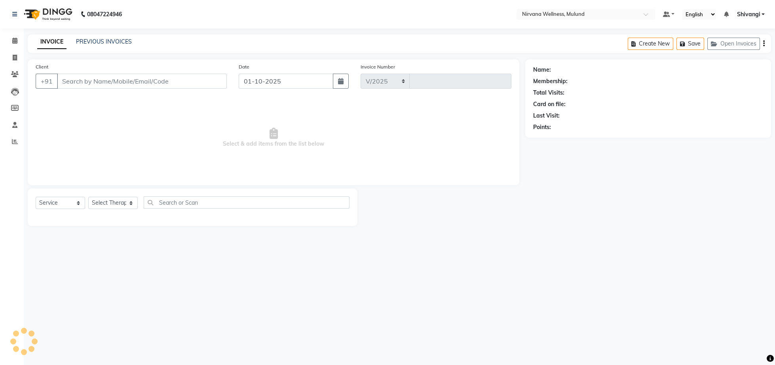
select select "4890"
type input "2127"
type input "9819090169"
select select "92880"
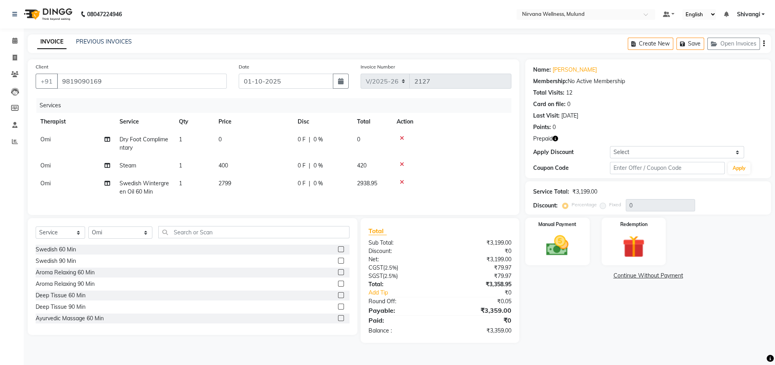
click at [402, 166] on icon at bounding box center [402, 164] width 4 height 6
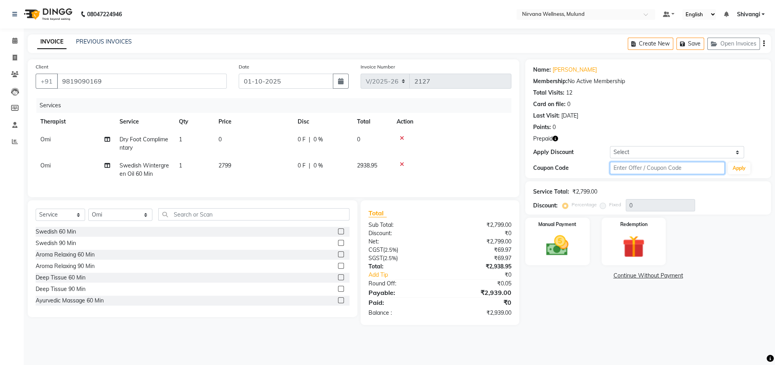
click at [635, 165] on input "text" at bounding box center [667, 168] width 115 height 12
type input "d50%"
click at [734, 173] on button "Apply" at bounding box center [739, 168] width 23 height 12
type input "50"
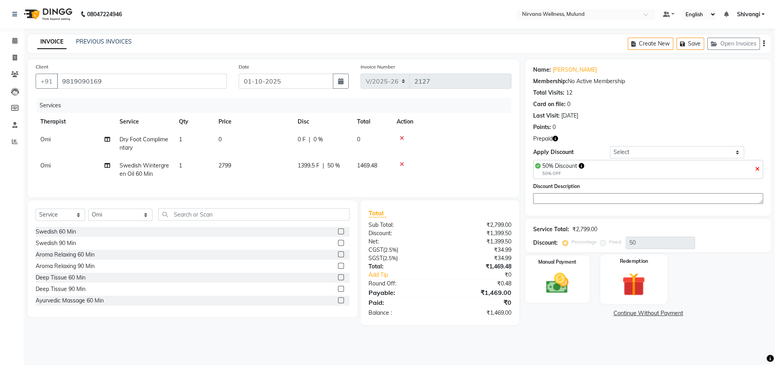
click at [624, 290] on img at bounding box center [634, 284] width 38 height 29
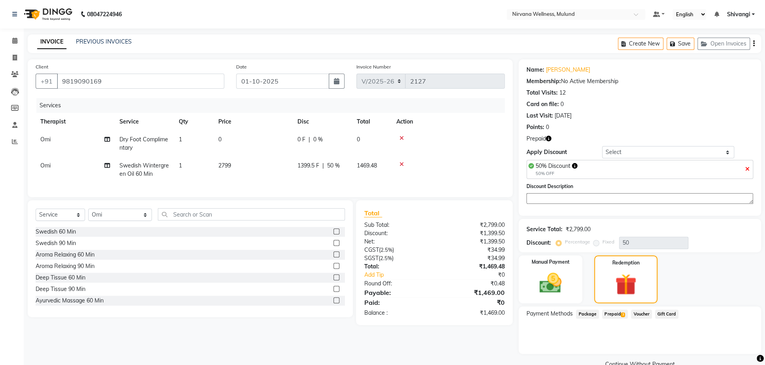
scroll to position [26, 0]
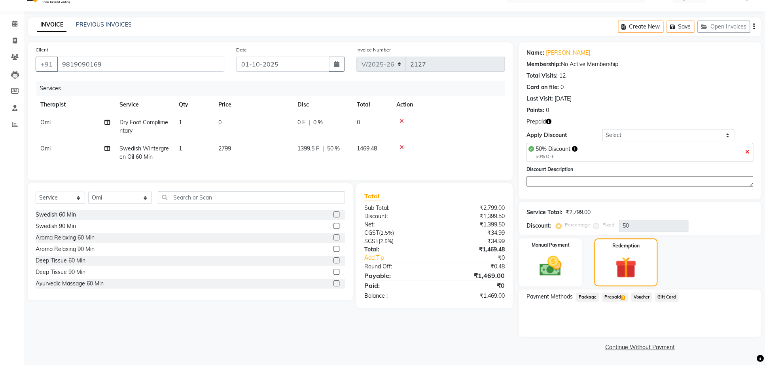
click at [603, 295] on span "Prepaid 3" at bounding box center [615, 296] width 26 height 9
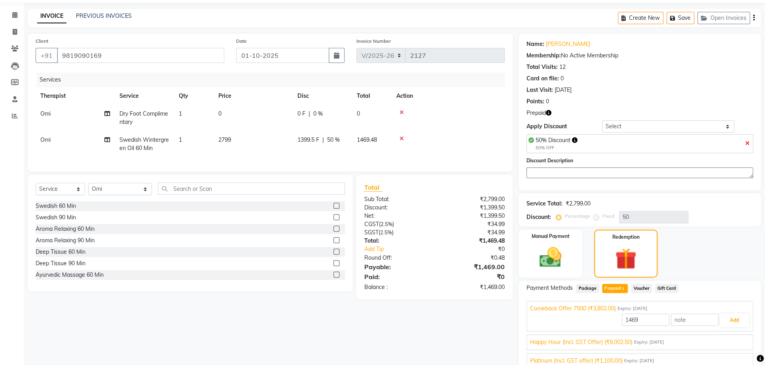
scroll to position [71, 0]
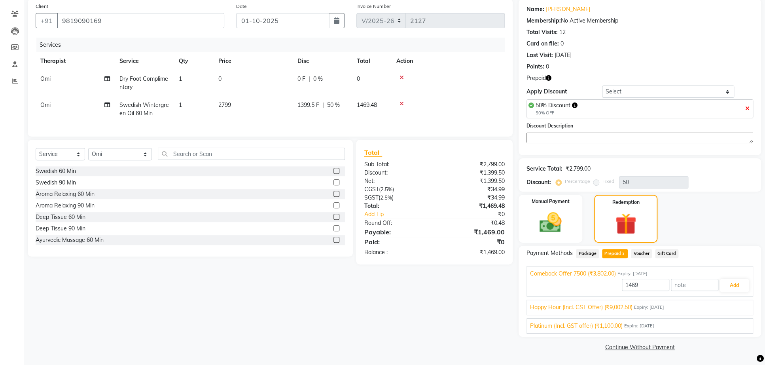
click at [700, 307] on div "Happy Hour (Incl. GST Offer) (₹9,002.50) Expiry: [DATE]" at bounding box center [640, 307] width 220 height 8
click at [729, 307] on button "Add" at bounding box center [734, 303] width 29 height 13
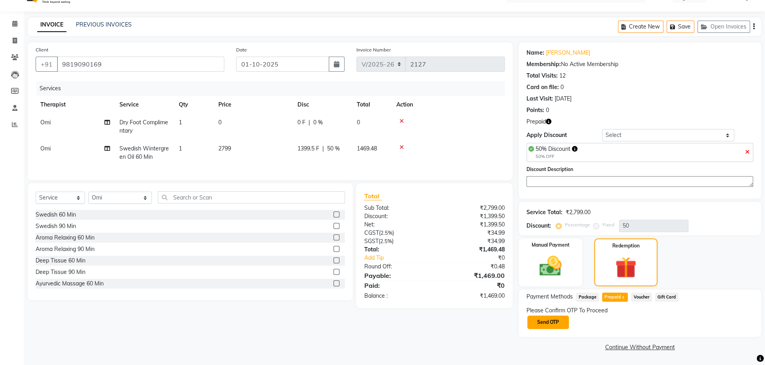
click at [556, 322] on button "Send OTP" at bounding box center [549, 321] width 42 height 13
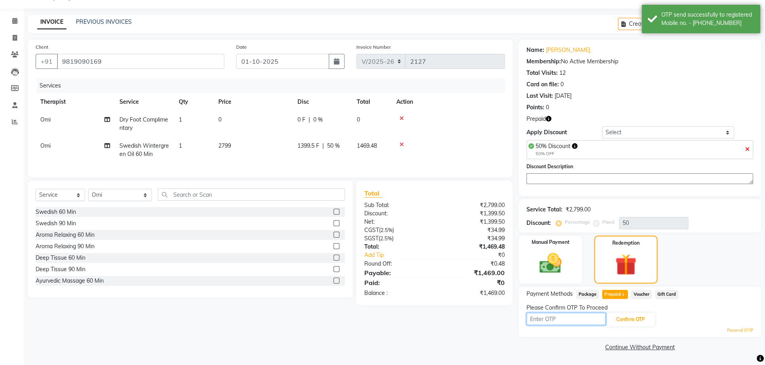
click at [557, 323] on input "text" at bounding box center [566, 319] width 79 height 12
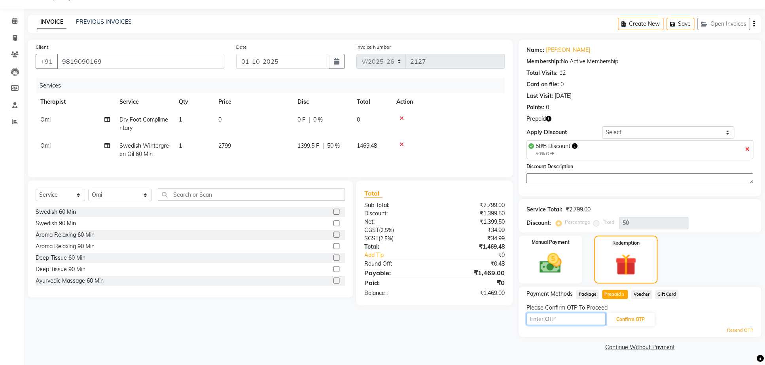
click at [559, 323] on input "text" at bounding box center [566, 319] width 79 height 12
click at [548, 321] on input "text" at bounding box center [566, 319] width 79 height 12
type input "7043"
click at [618, 318] on button "Confirm OTP" at bounding box center [631, 319] width 48 height 13
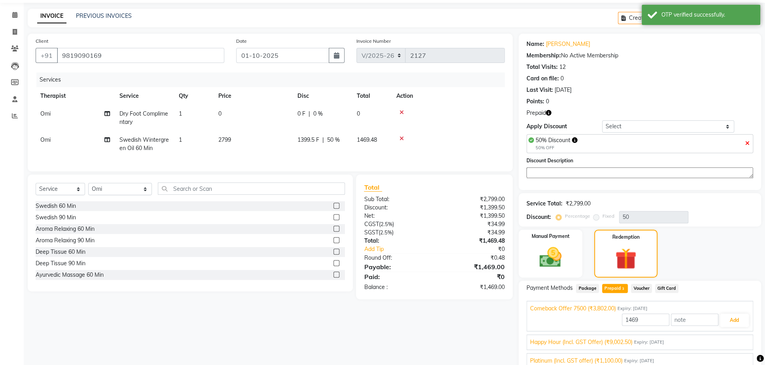
scroll to position [67, 0]
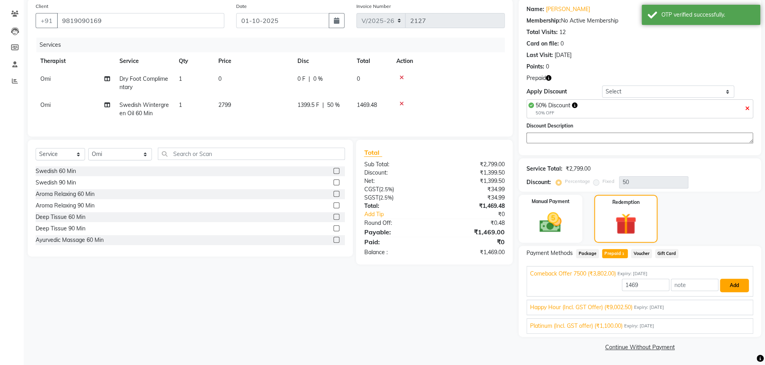
click at [733, 287] on button "Add" at bounding box center [734, 285] width 29 height 13
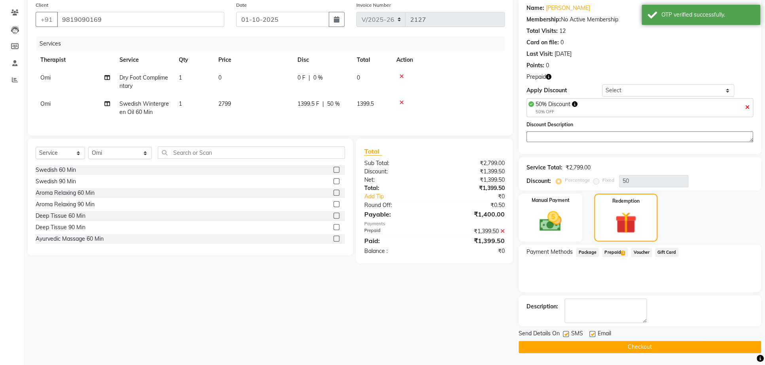
scroll to position [83, 0]
click at [605, 347] on button "Checkout" at bounding box center [640, 347] width 243 height 12
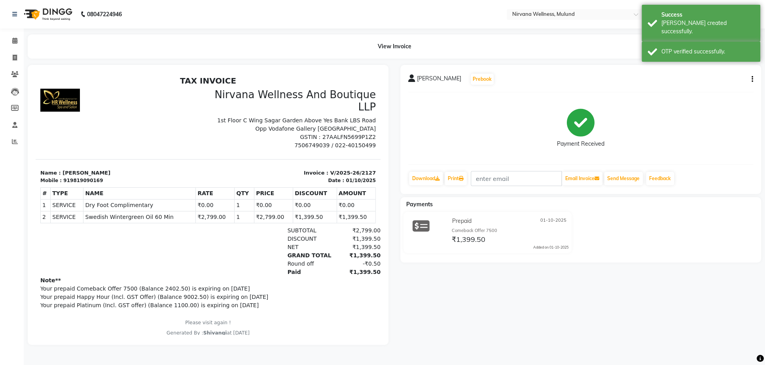
click at [9, 32] on div "Calendar Invoice Clients Leads Members Staff Reports Completed InProgress Upcom…" at bounding box center [53, 188] width 107 height 330
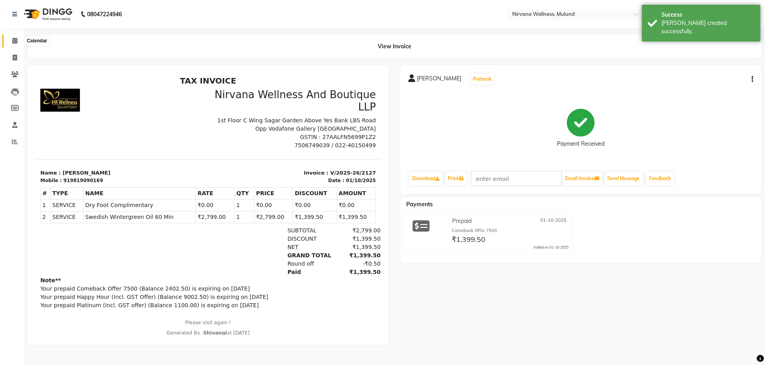
click at [15, 43] on icon at bounding box center [14, 41] width 5 height 6
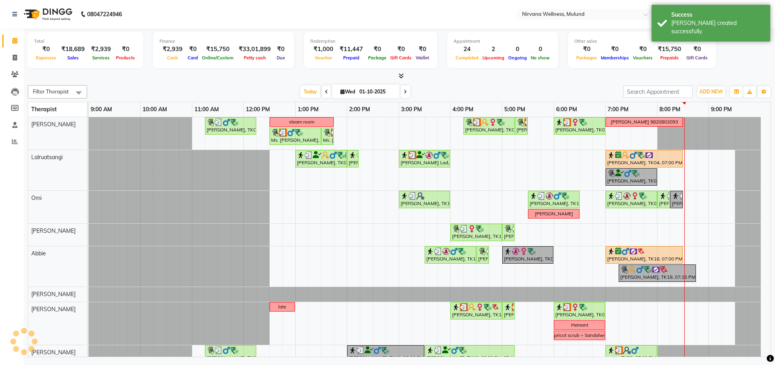
click at [377, 95] on input "01-10-2025" at bounding box center [377, 92] width 40 height 12
select select "10"
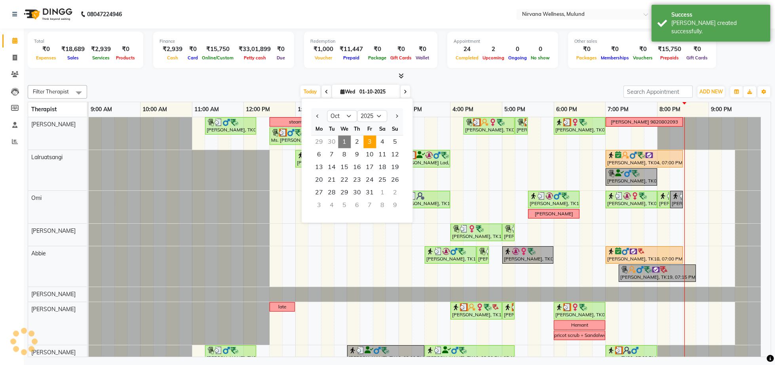
click at [375, 138] on span "3" at bounding box center [369, 141] width 13 height 13
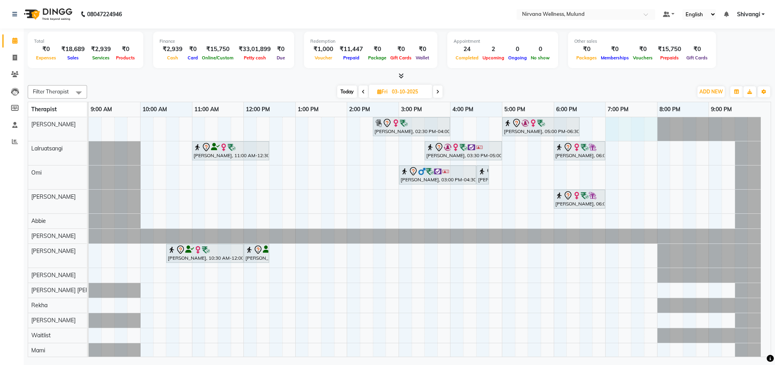
drag, startPoint x: 609, startPoint y: 129, endPoint x: 649, endPoint y: 128, distance: 40.8
click at [649, 128] on div "[PERSON_NAME], 02:30 PM-04:00 PM, Swedish 90 [PERSON_NAME], 05:00 PM-06:30 PM, …" at bounding box center [430, 245] width 682 height 256
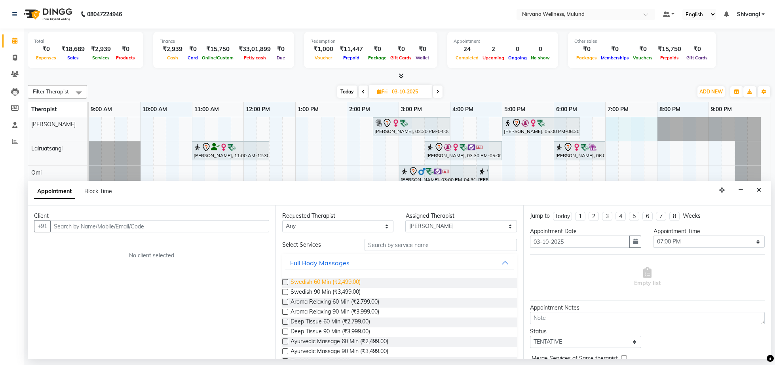
click at [307, 284] on span "Swedish 60 Min (₹2,499.00)" at bounding box center [325, 283] width 70 height 10
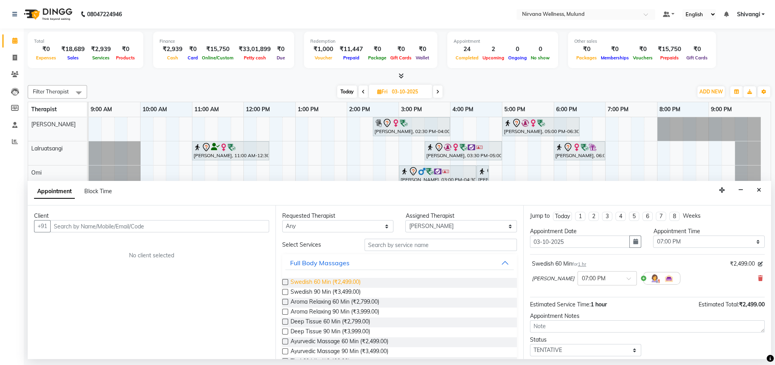
click at [307, 284] on span "Swedish 60 Min (₹2,499.00)" at bounding box center [325, 283] width 70 height 10
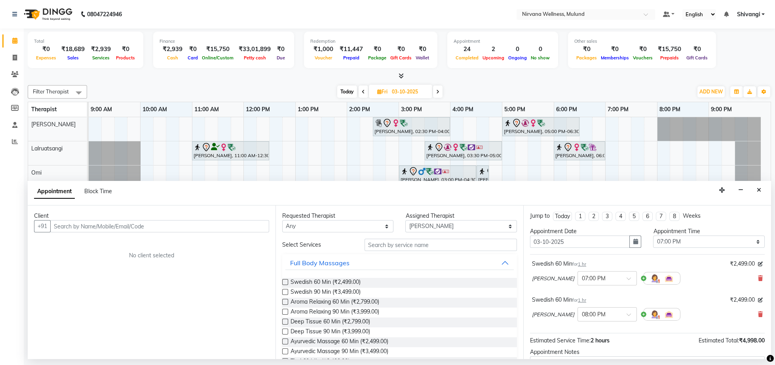
scroll to position [95, 0]
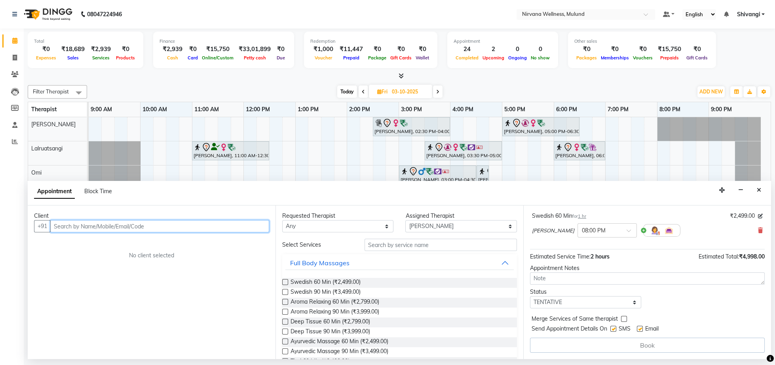
click at [76, 226] on input "text" at bounding box center [159, 226] width 219 height 12
click at [110, 241] on span "[PERSON_NAME]" at bounding box center [86, 243] width 51 height 8
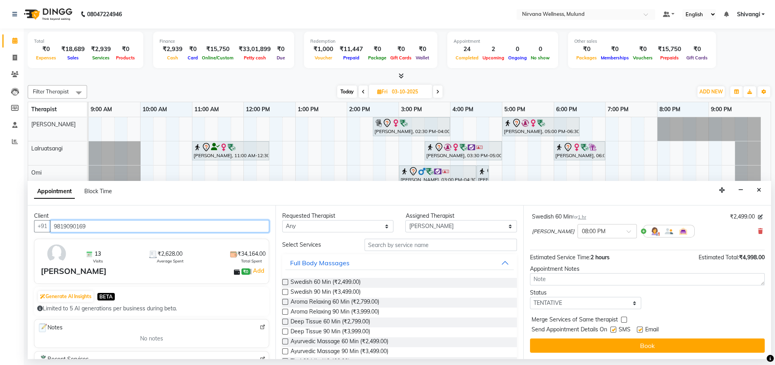
scroll to position [94, 0]
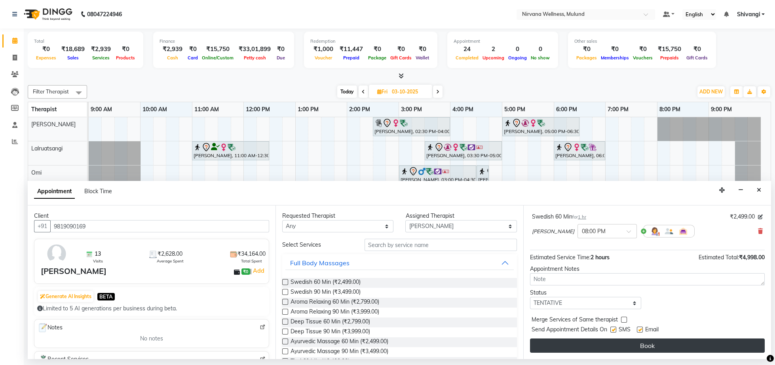
click at [637, 348] on button "Book" at bounding box center [647, 345] width 235 height 14
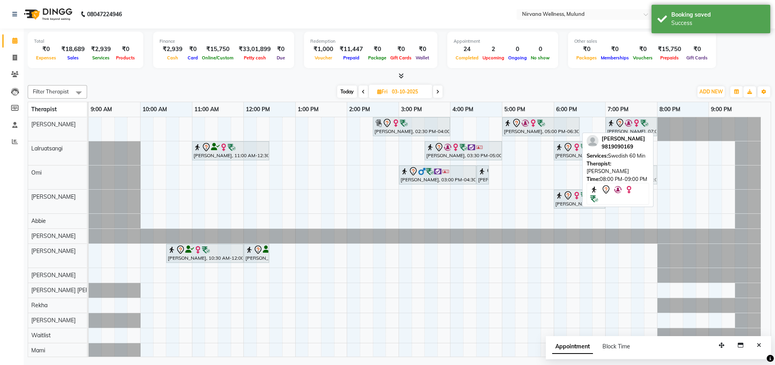
drag, startPoint x: 691, startPoint y: 127, endPoint x: 638, endPoint y: 186, distance: 78.7
click at [638, 186] on div "Filter Therapist Select All [PERSON_NAME] [PERSON_NAME] [PERSON_NAME] Kumar Nay…" at bounding box center [399, 219] width 743 height 275
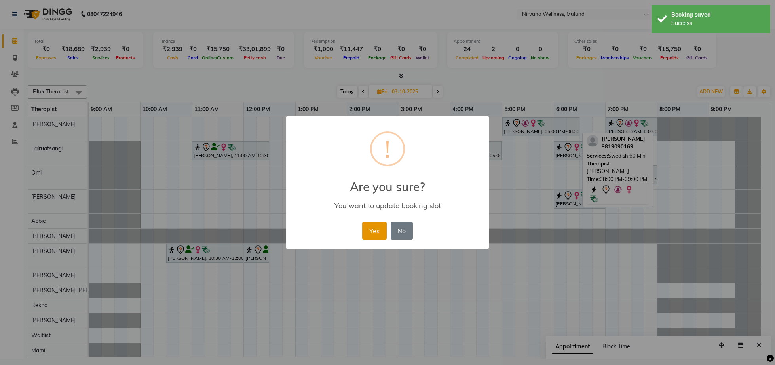
click at [369, 228] on button "Yes" at bounding box center [374, 230] width 24 height 17
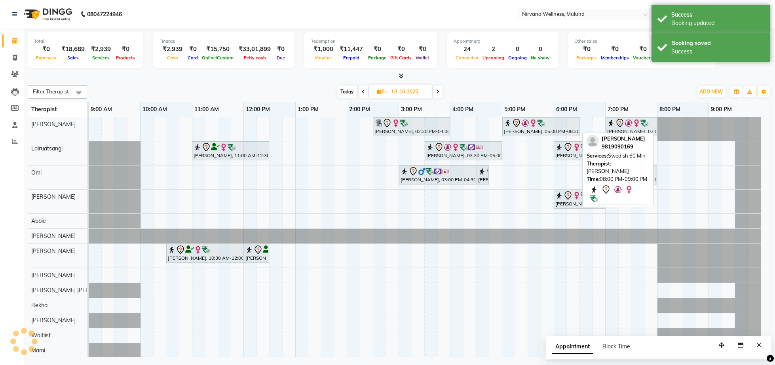
click at [598, 74] on div at bounding box center [399, 76] width 743 height 8
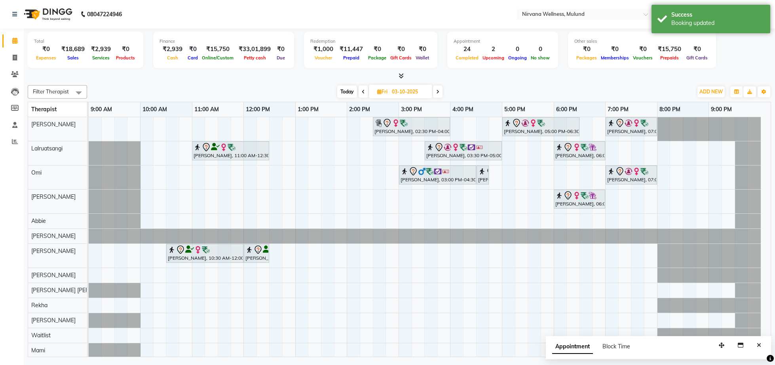
click at [411, 89] on input "03-10-2025" at bounding box center [409, 92] width 40 height 12
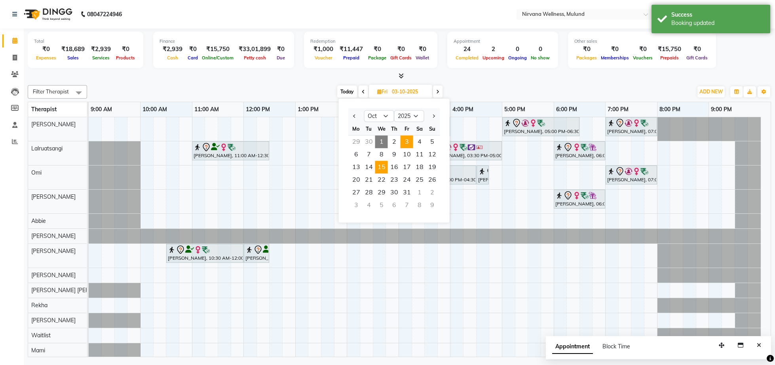
click at [381, 163] on span "15" at bounding box center [381, 167] width 13 height 13
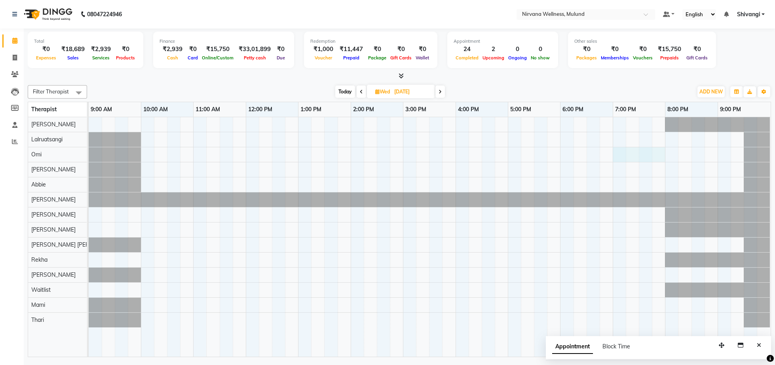
drag, startPoint x: 615, startPoint y: 154, endPoint x: 665, endPoint y: 157, distance: 49.5
click at [662, 157] on div at bounding box center [430, 237] width 682 height 240
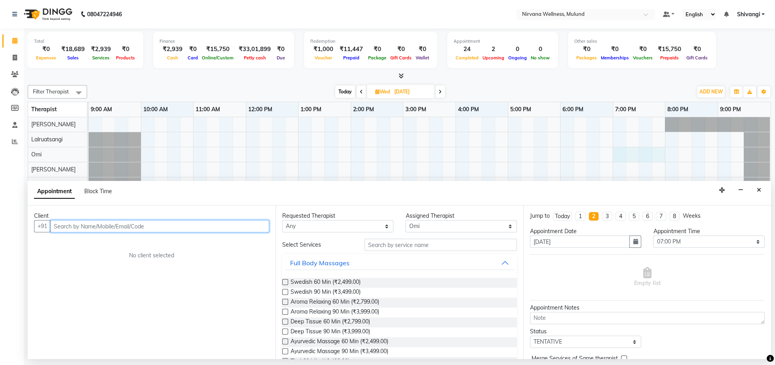
click at [114, 224] on input "text" at bounding box center [159, 226] width 219 height 12
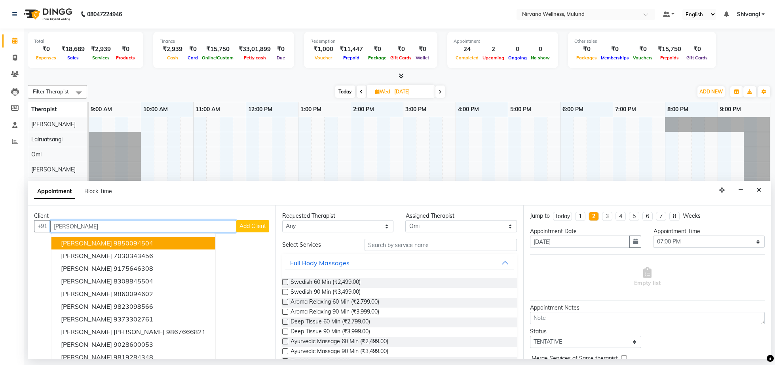
click at [132, 238] on button "[PERSON_NAME] 9850094504" at bounding box center [133, 243] width 164 height 13
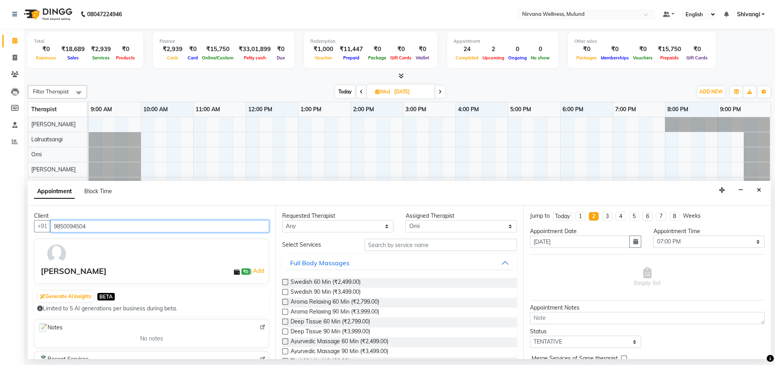
drag, startPoint x: 117, startPoint y: 229, endPoint x: 0, endPoint y: 229, distance: 116.7
click at [50, 229] on input "9850094504" at bounding box center [159, 226] width 219 height 12
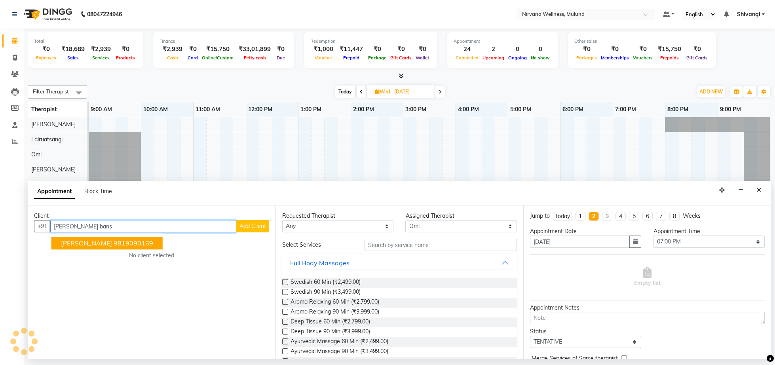
click at [140, 247] on button "[PERSON_NAME] 9819090169" at bounding box center [106, 243] width 111 height 13
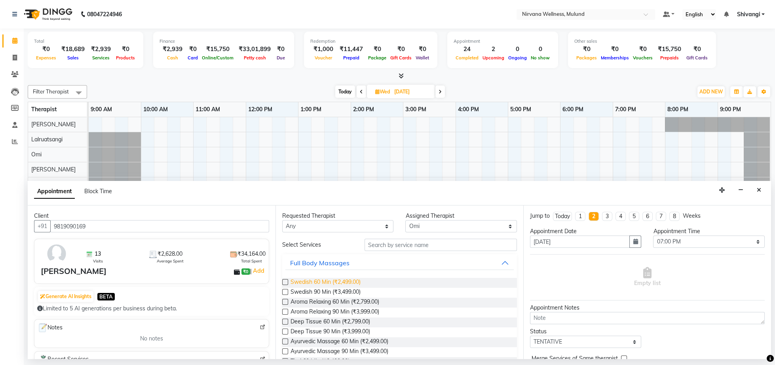
click at [311, 284] on span "Swedish 60 Min (₹2,499.00)" at bounding box center [325, 283] width 70 height 10
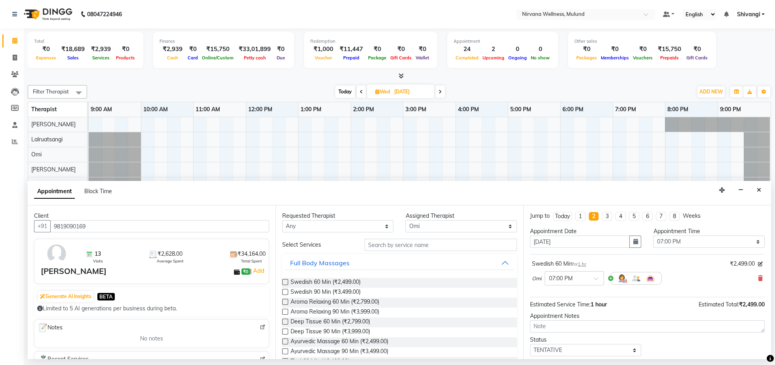
scroll to position [59, 0]
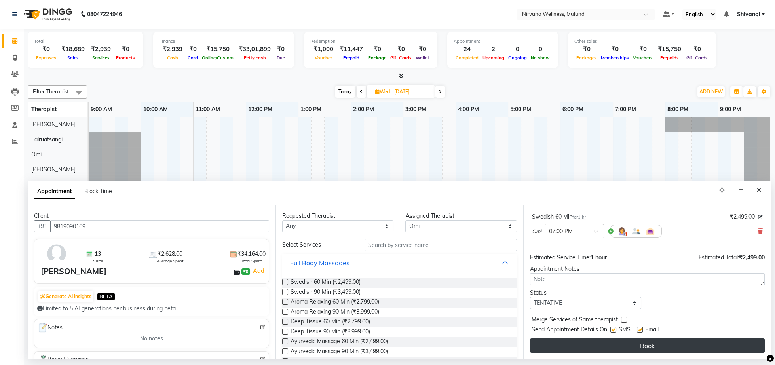
click at [647, 344] on button "Book" at bounding box center [647, 345] width 235 height 14
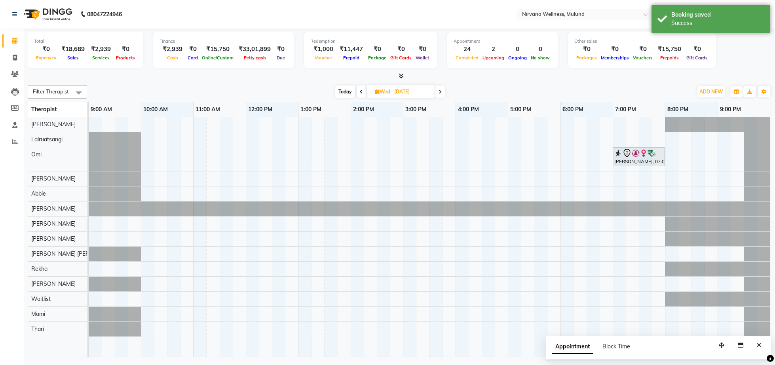
click at [339, 93] on span "Today" at bounding box center [345, 91] width 20 height 12
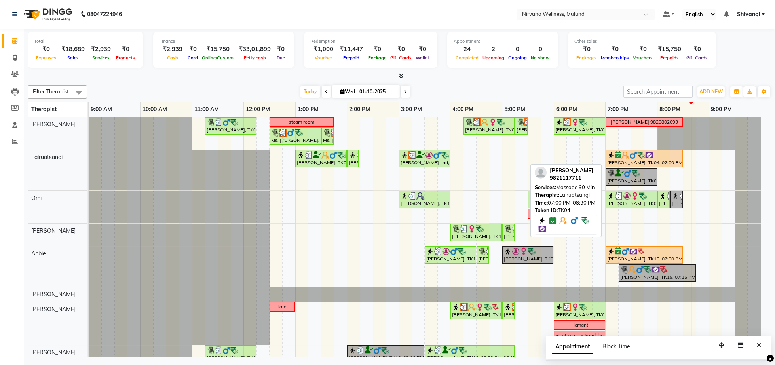
click at [641, 154] on img at bounding box center [641, 155] width 8 height 8
click at [645, 161] on div "[PERSON_NAME], TK04, 07:00 PM-08:30 PM, Massage 90 Min" at bounding box center [644, 158] width 76 height 15
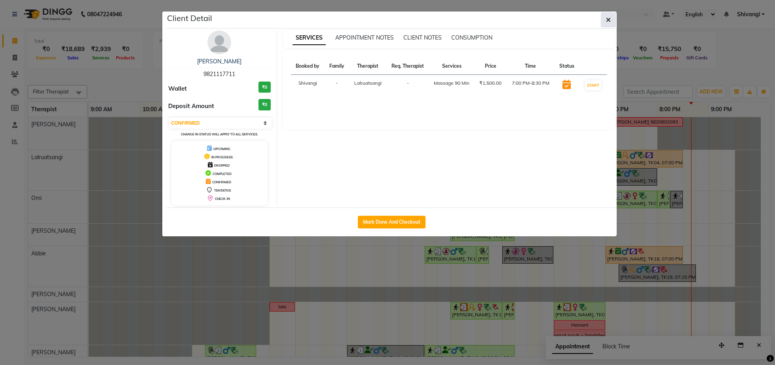
click at [611, 21] on button "button" at bounding box center [608, 19] width 15 height 15
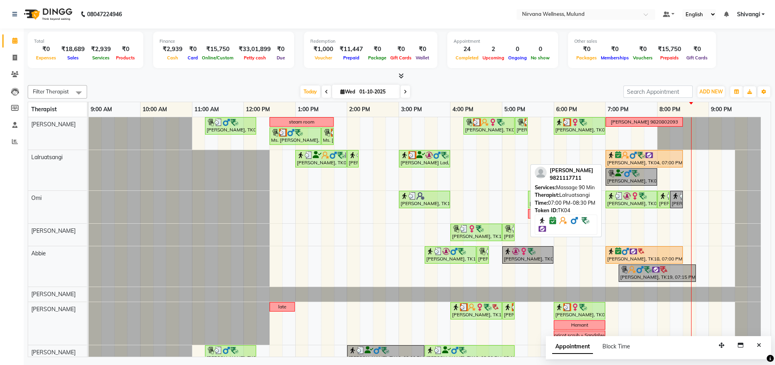
click at [631, 155] on img at bounding box center [633, 155] width 8 height 8
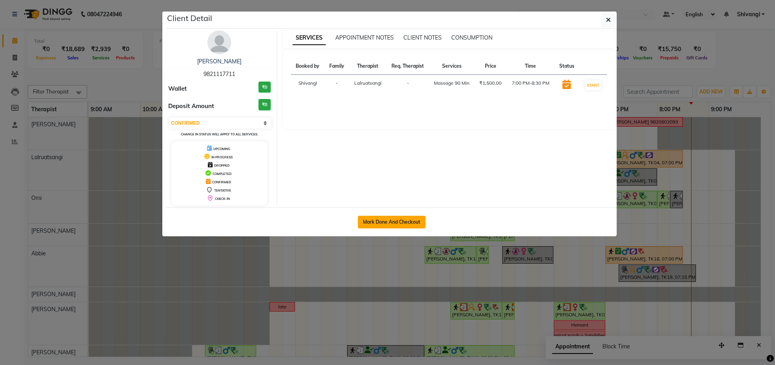
click at [393, 218] on button "Mark Done And Checkout" at bounding box center [392, 222] width 68 height 13
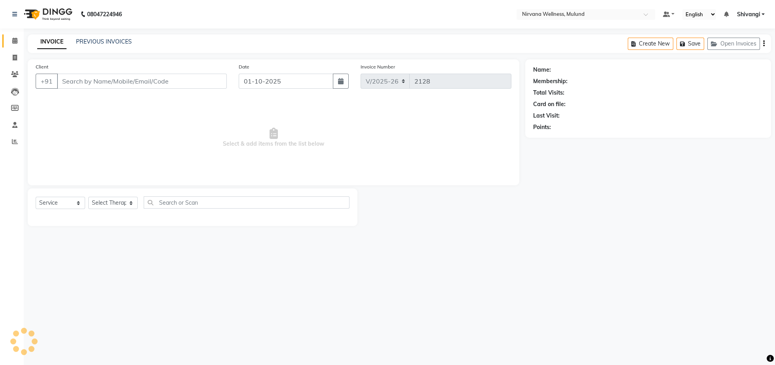
click at [10, 44] on span at bounding box center [15, 40] width 14 height 9
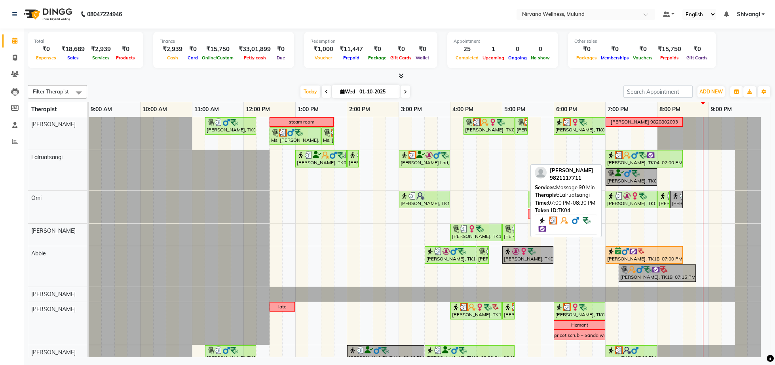
click at [661, 163] on div "[PERSON_NAME], TK04, 07:00 PM-08:30 PM, Massage 90 Min" at bounding box center [644, 158] width 76 height 15
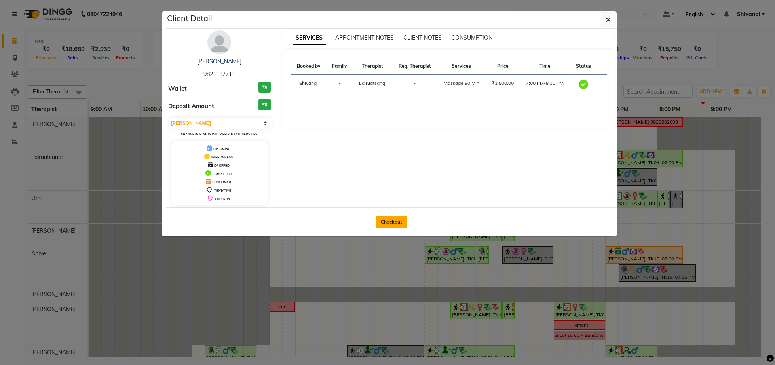
click at [393, 215] on div "Checkout" at bounding box center [391, 221] width 450 height 29
click at [393, 217] on button "Checkout" at bounding box center [392, 222] width 32 height 13
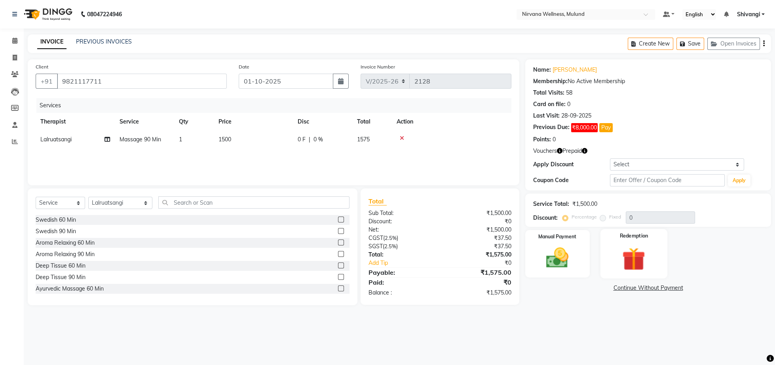
click at [643, 259] on img at bounding box center [634, 259] width 38 height 29
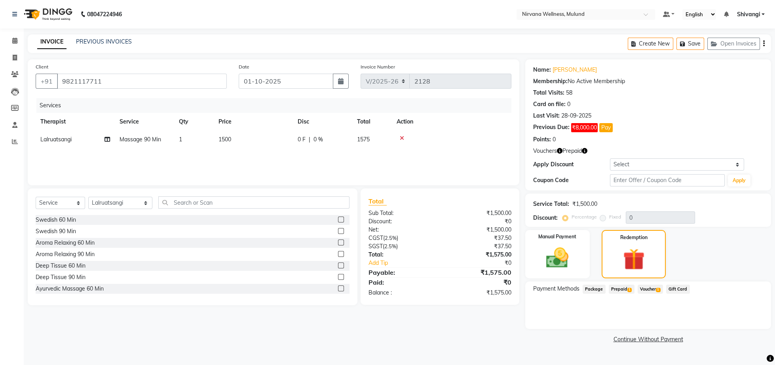
click at [651, 283] on div "Payment Methods Package Prepaid 1 Voucher 1 Gift Card" at bounding box center [648, 304] width 246 height 47
click at [651, 288] on span "Voucher 1" at bounding box center [650, 289] width 25 height 9
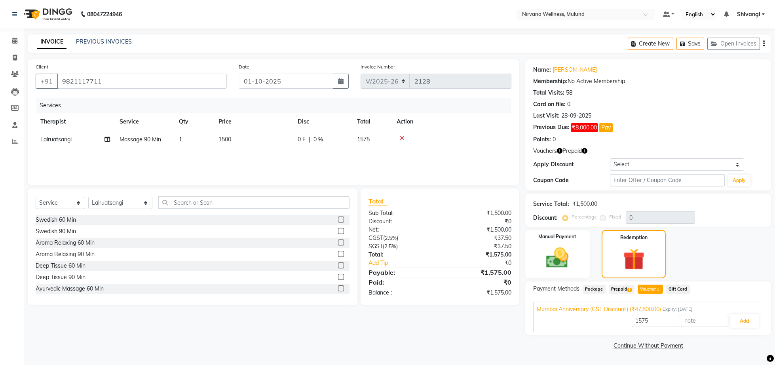
click at [621, 288] on span "Prepaid 1" at bounding box center [622, 289] width 26 height 9
click at [641, 288] on span "Voucher 1" at bounding box center [650, 289] width 25 height 9
click at [736, 323] on button "Add" at bounding box center [744, 320] width 29 height 13
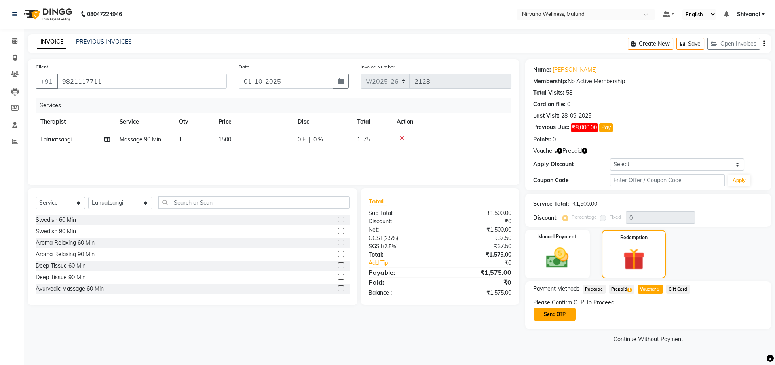
click at [566, 316] on button "Send OTP" at bounding box center [555, 313] width 42 height 13
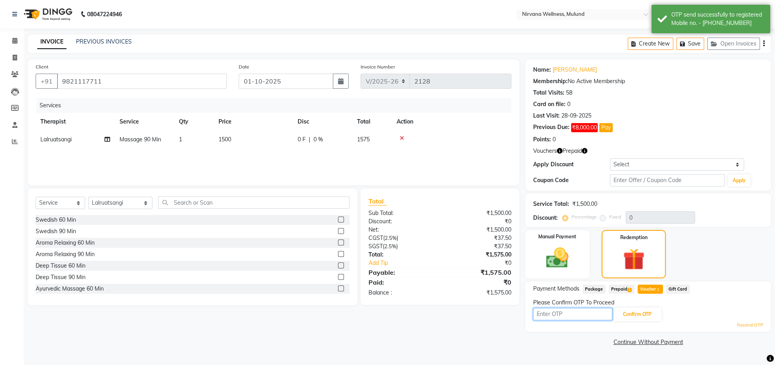
click at [558, 315] on input "text" at bounding box center [572, 314] width 79 height 12
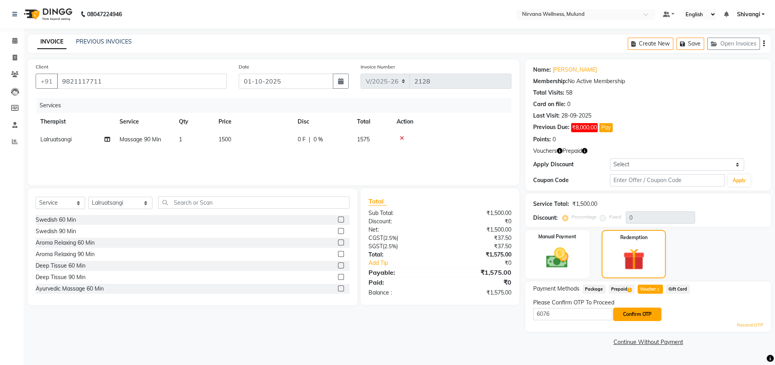
click at [631, 310] on button "Confirm OTP" at bounding box center [637, 313] width 48 height 13
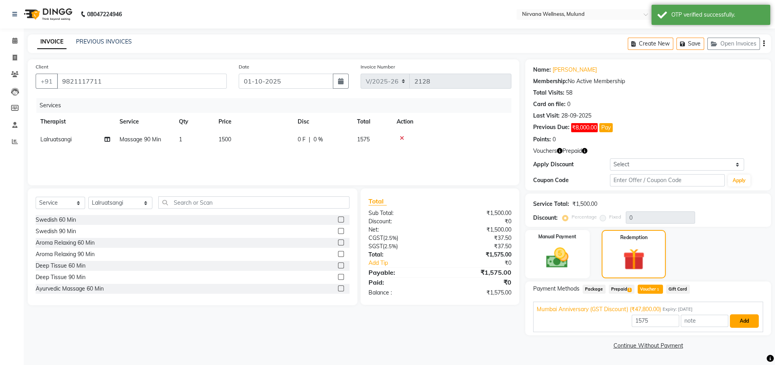
click at [738, 318] on button "Add" at bounding box center [744, 320] width 29 height 13
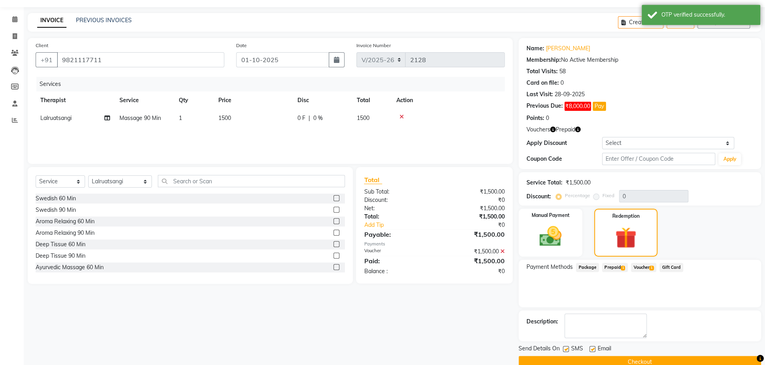
scroll to position [49, 0]
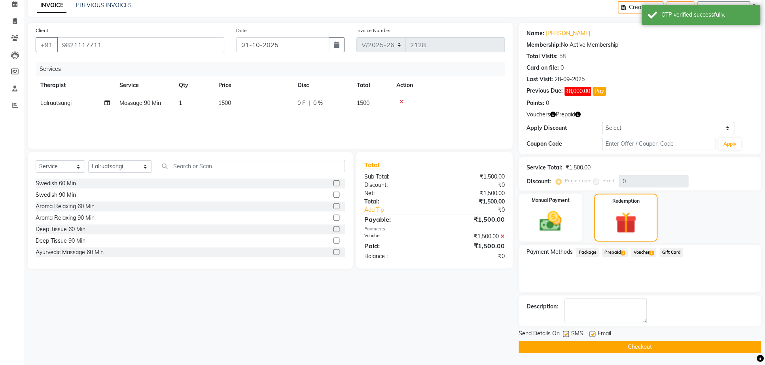
click at [617, 343] on button "Checkout" at bounding box center [640, 347] width 243 height 12
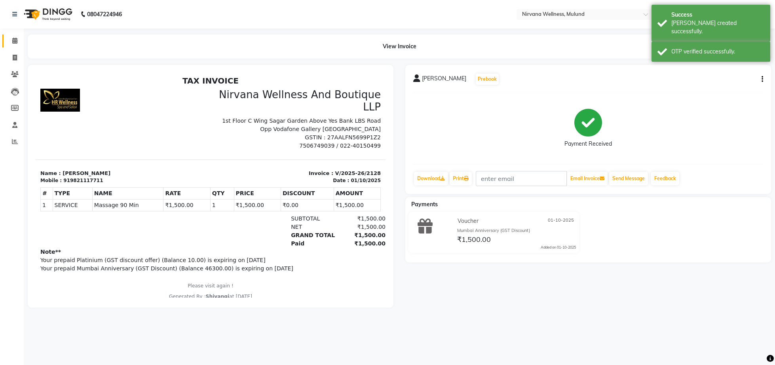
click at [11, 36] on link "Calendar" at bounding box center [11, 40] width 19 height 13
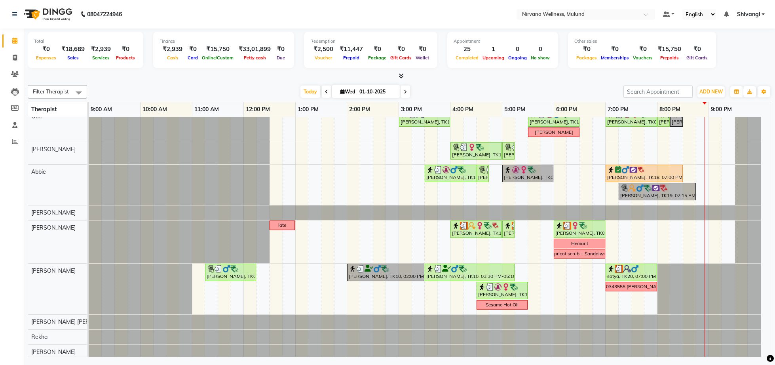
scroll to position [82, 0]
drag, startPoint x: 163, startPoint y: 48, endPoint x: 179, endPoint y: 48, distance: 15.8
click at [179, 48] on div "₹2,939" at bounding box center [172, 49] width 26 height 9
copy div "2,939"
click at [157, 76] on div at bounding box center [399, 76] width 743 height 8
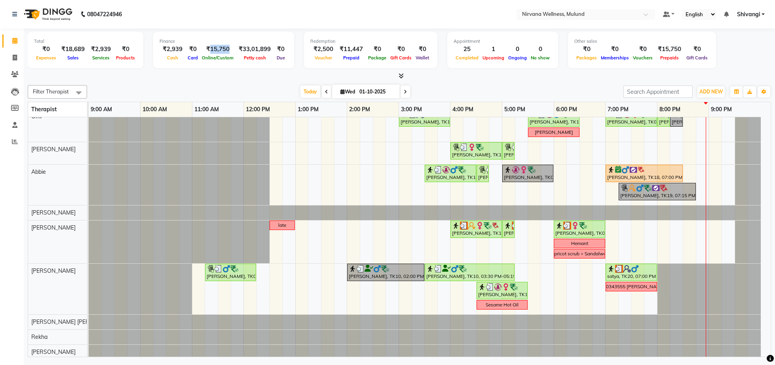
drag, startPoint x: 205, startPoint y: 47, endPoint x: 225, endPoint y: 48, distance: 20.2
click at [225, 48] on div "₹15,750" at bounding box center [218, 49] width 36 height 9
copy div "15,750"
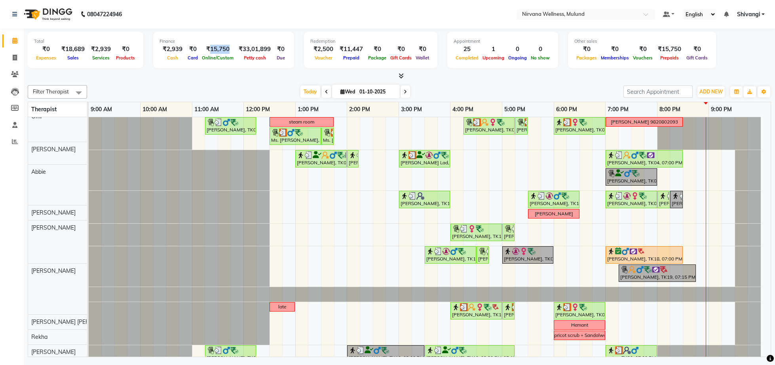
scroll to position [0, 0]
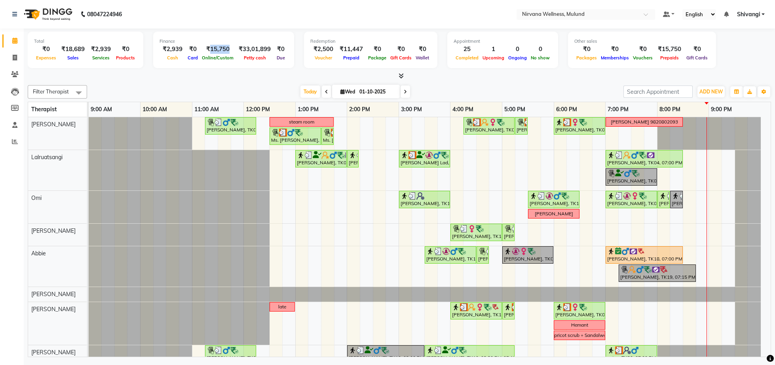
drag, startPoint x: 64, startPoint y: 49, endPoint x: 85, endPoint y: 49, distance: 20.6
click at [85, 49] on div "₹18,689" at bounding box center [73, 49] width 30 height 9
copy div "18,689"
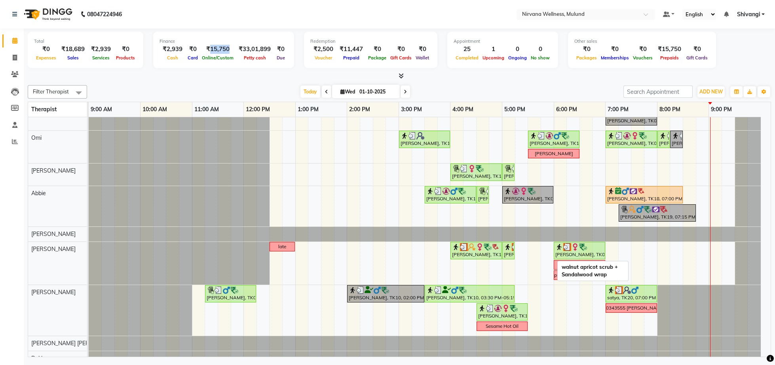
scroll to position [82, 0]
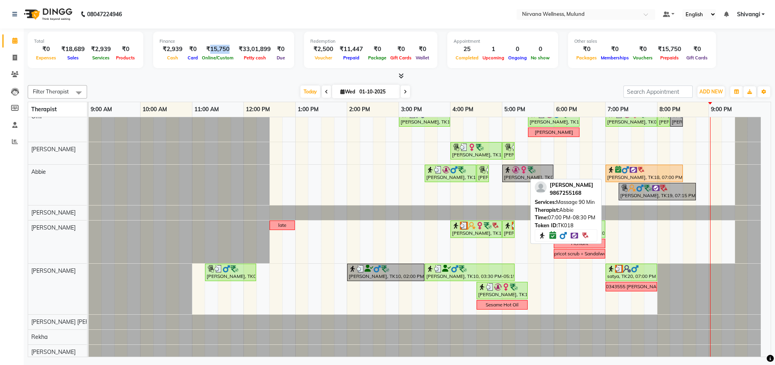
click at [632, 169] on img at bounding box center [633, 170] width 8 height 8
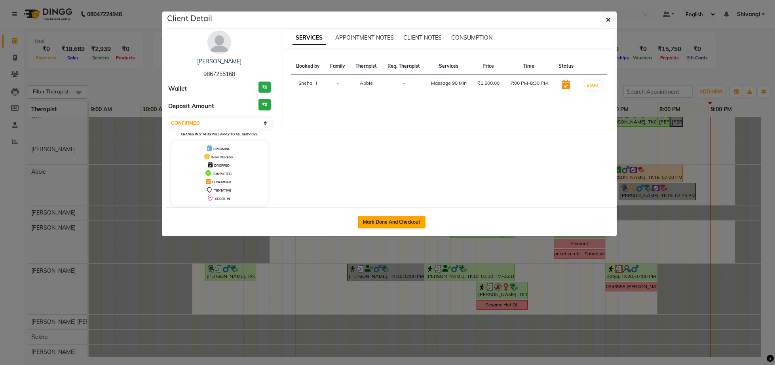
click at [386, 221] on button "Mark Done And Checkout" at bounding box center [392, 222] width 68 height 13
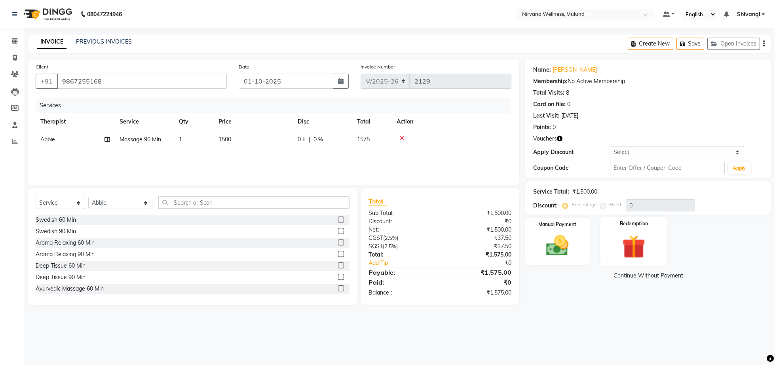
click at [632, 264] on div "Redemption" at bounding box center [633, 241] width 67 height 49
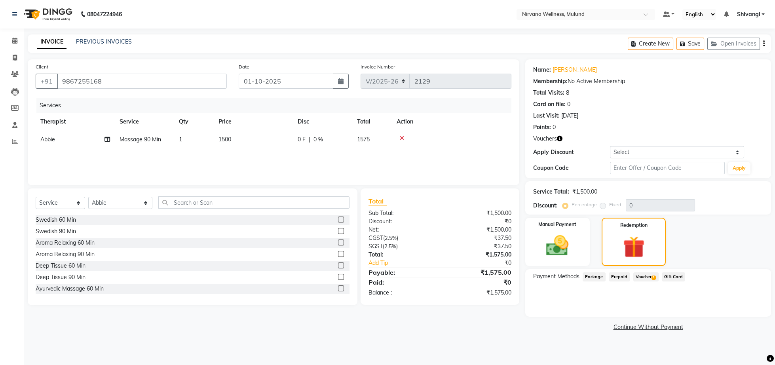
click at [642, 273] on span "Voucher 1" at bounding box center [645, 276] width 25 height 9
click at [725, 281] on div "Payment Methods Package Prepaid Voucher 1 Gift Card" at bounding box center [648, 277] width 230 height 11
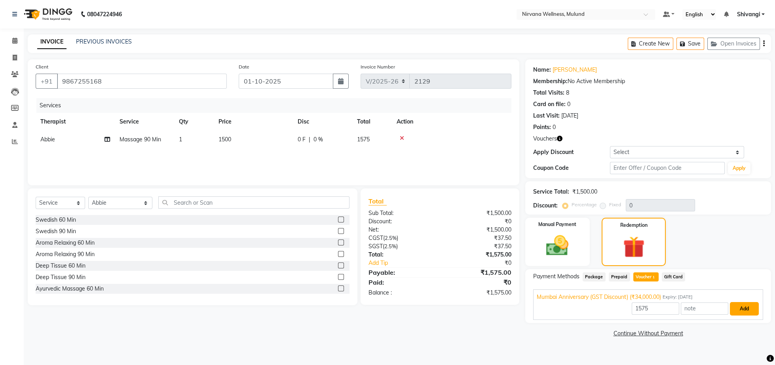
click at [745, 306] on button "Add" at bounding box center [744, 308] width 29 height 13
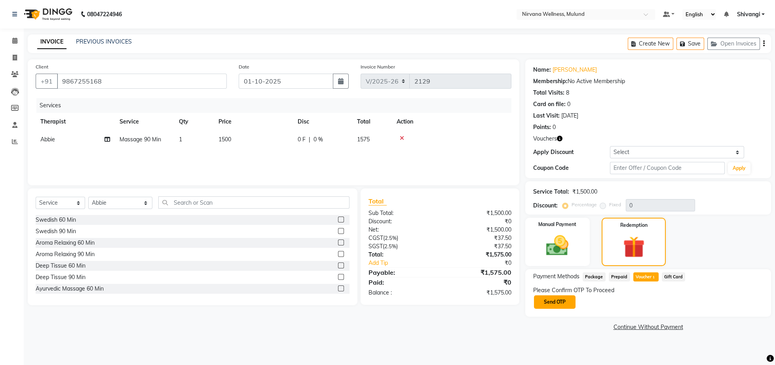
click at [550, 308] on button "Send OTP" at bounding box center [555, 301] width 42 height 13
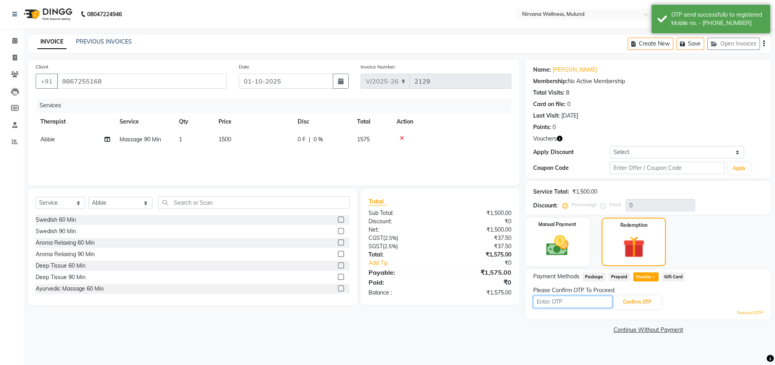
click at [563, 302] on input "text" at bounding box center [572, 302] width 79 height 12
click at [541, 302] on input "text" at bounding box center [572, 302] width 79 height 12
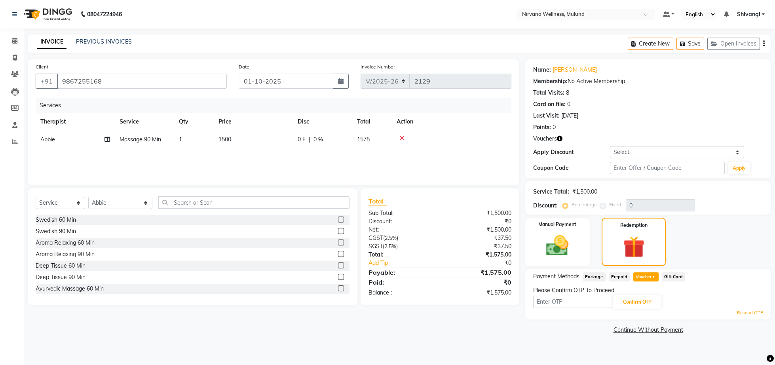
click at [13, 32] on div "Calendar Invoice Clients Leads Members Staff Reports Completed InProgress Upcom…" at bounding box center [53, 188] width 107 height 330
click at [15, 36] on link "Calendar" at bounding box center [11, 40] width 19 height 13
